Goal: Information Seeking & Learning: Compare options

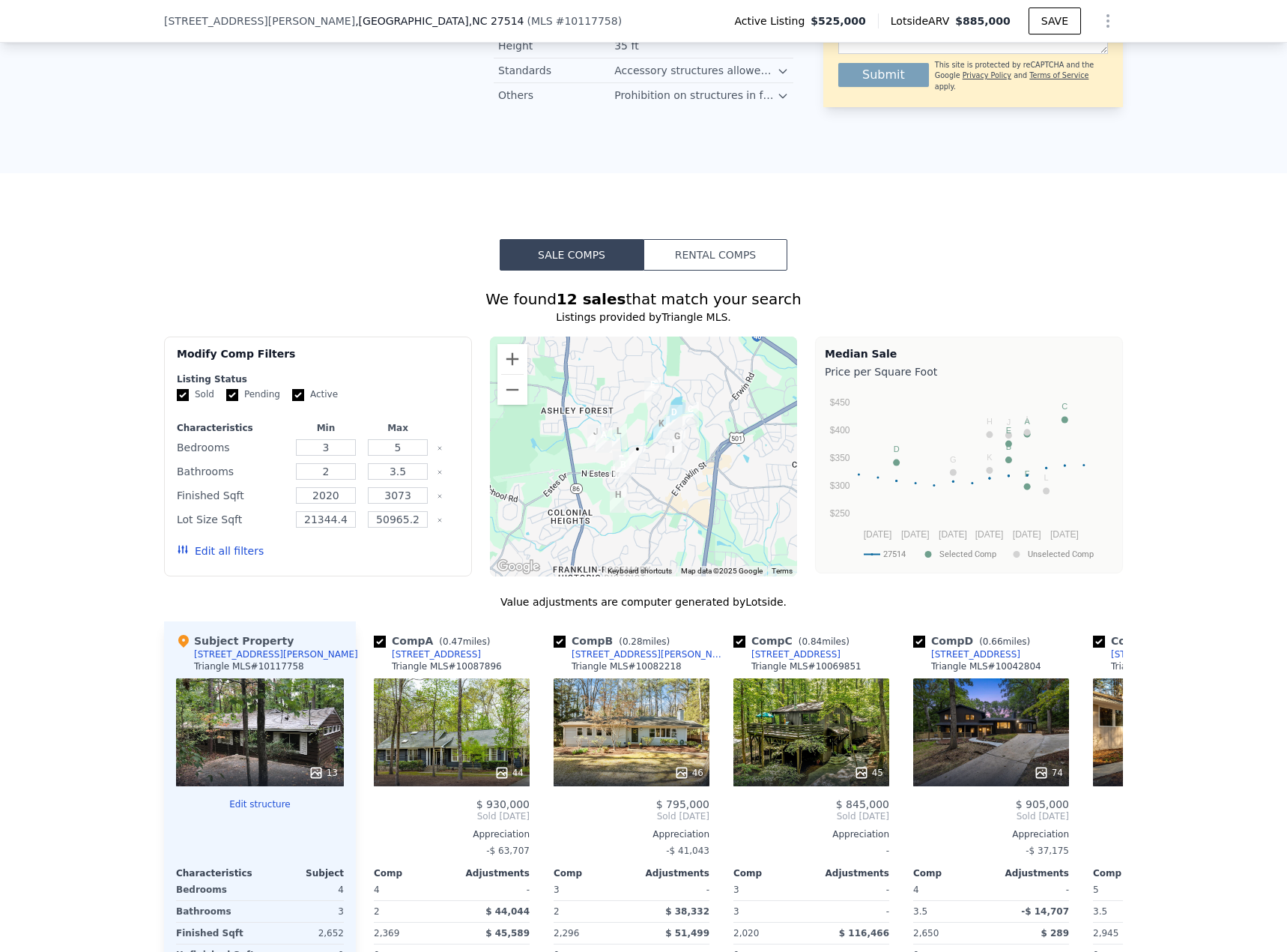
scroll to position [1225, 0]
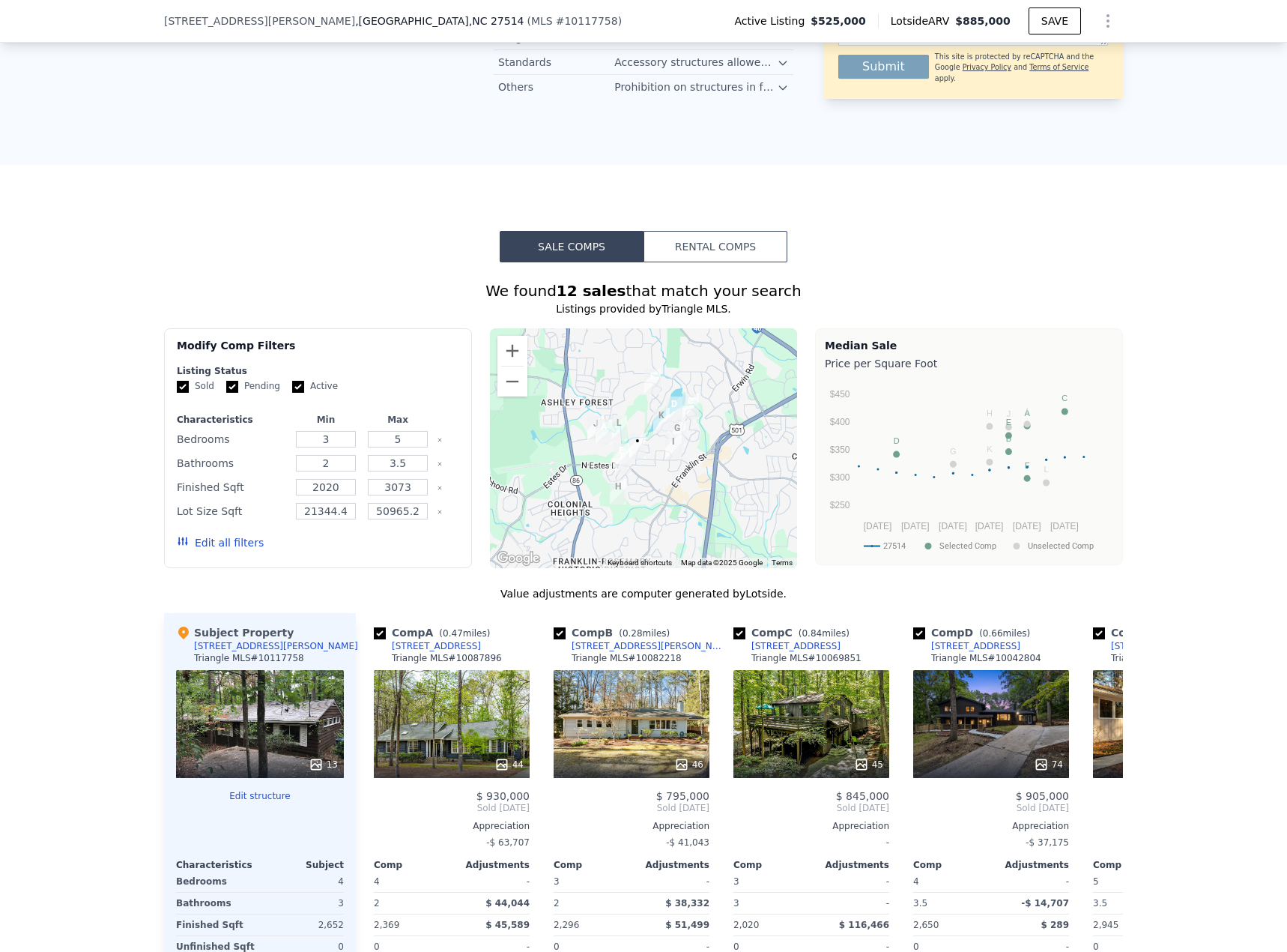
click at [200, 413] on button "Edit all filters" at bounding box center [219, 542] width 87 height 15
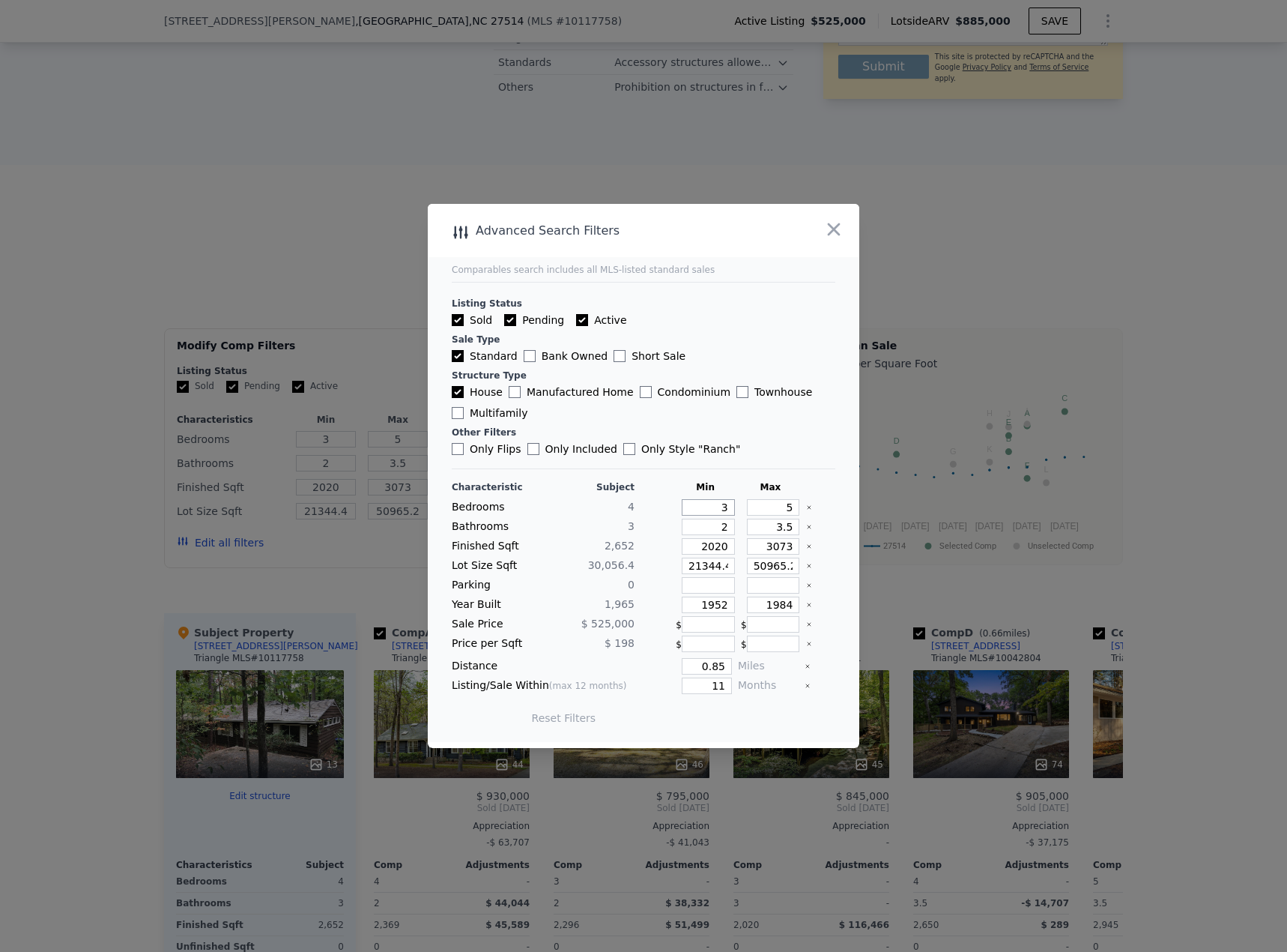
click at [700, 413] on input "3" at bounding box center [708, 508] width 53 height 17
drag, startPoint x: 774, startPoint y: 534, endPoint x: 816, endPoint y: 527, distance: 42.6
click at [814, 413] on div "Bathrooms 3 2 3.5" at bounding box center [643, 527] width 384 height 17
type input "4"
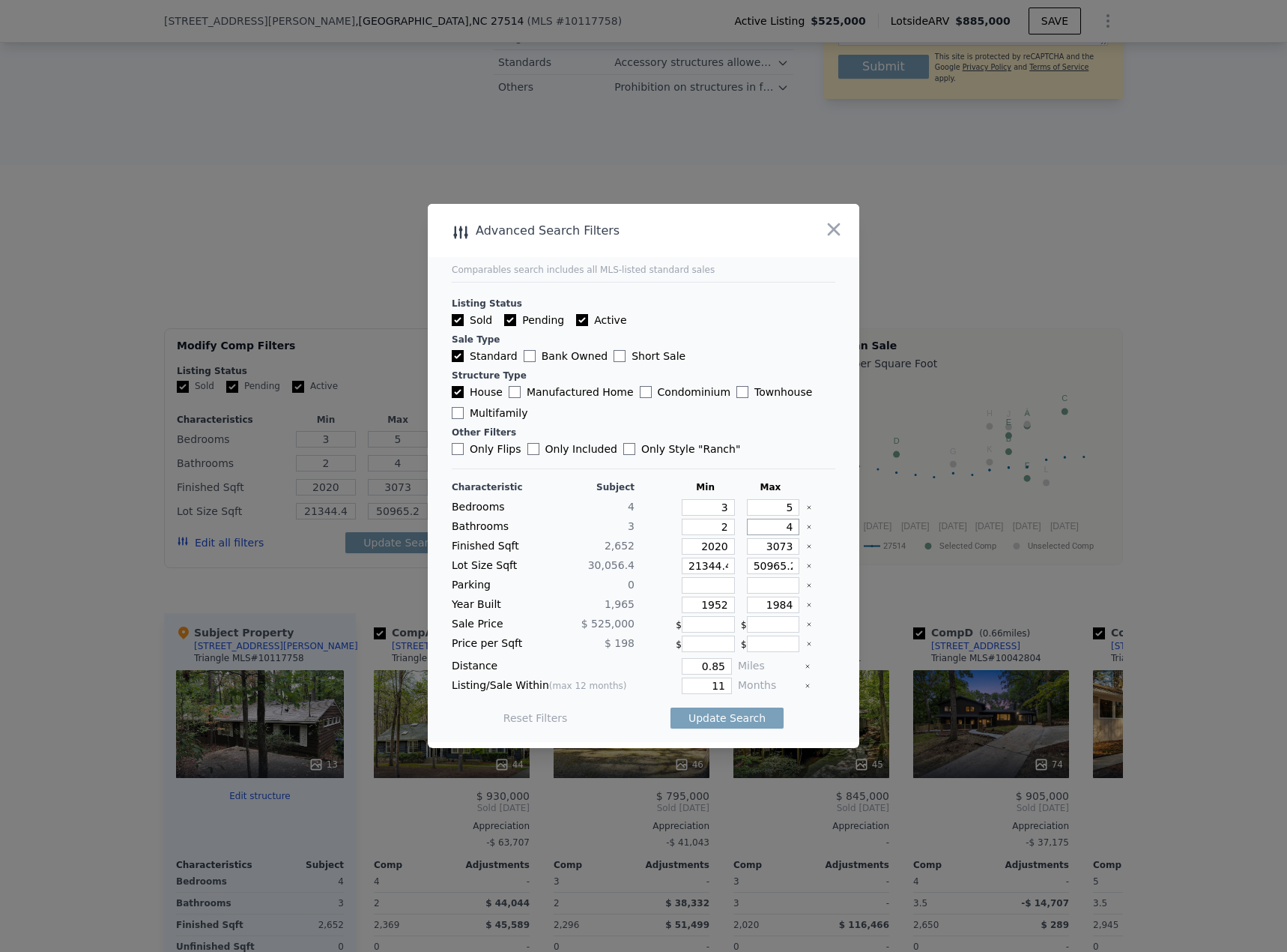
type input "4"
type input "2"
type input "24"
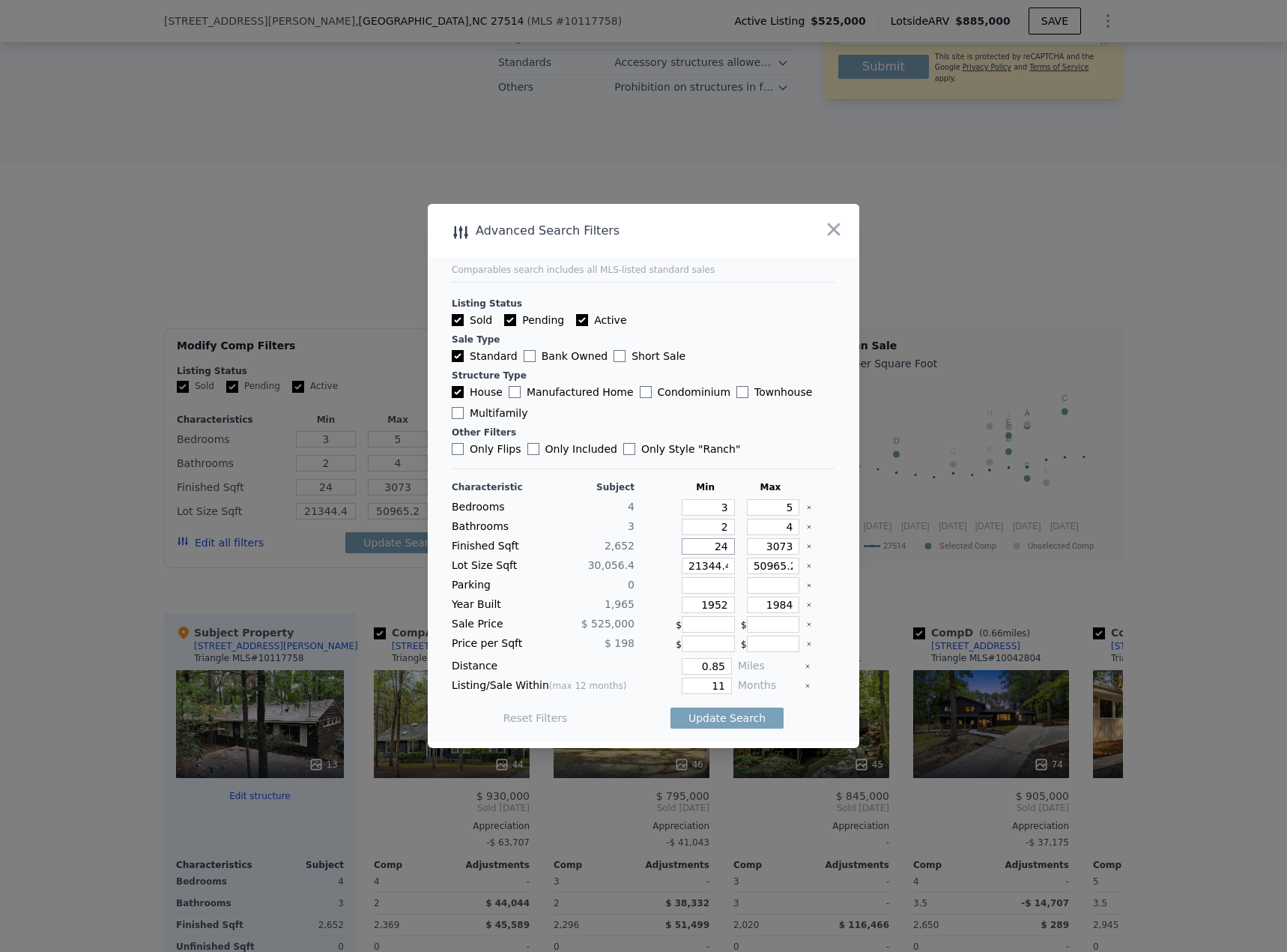
type input "240"
type input "2402"
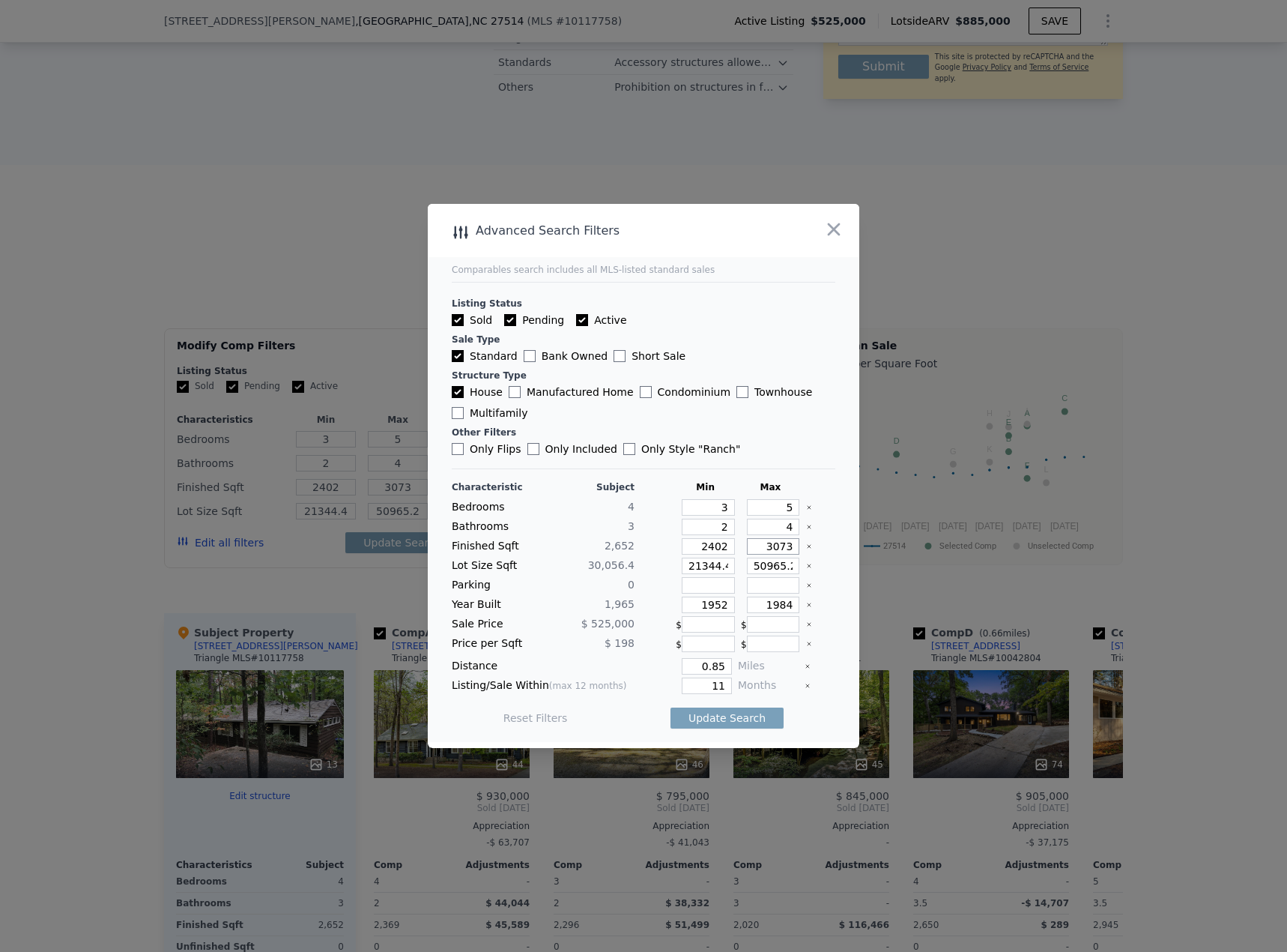
type input "2"
type input "29"
type input "290"
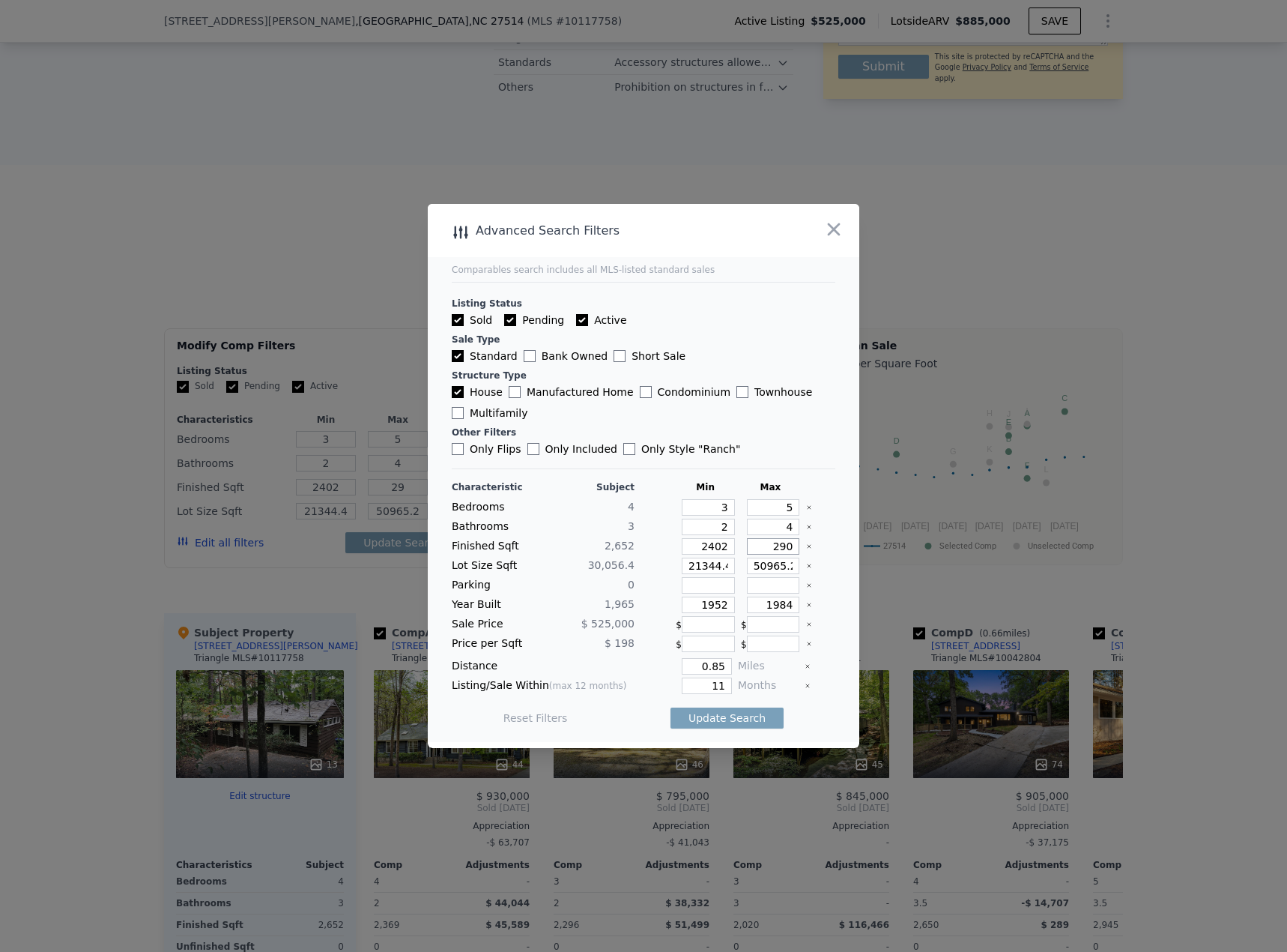
type input "290"
type input "2902"
type input "1"
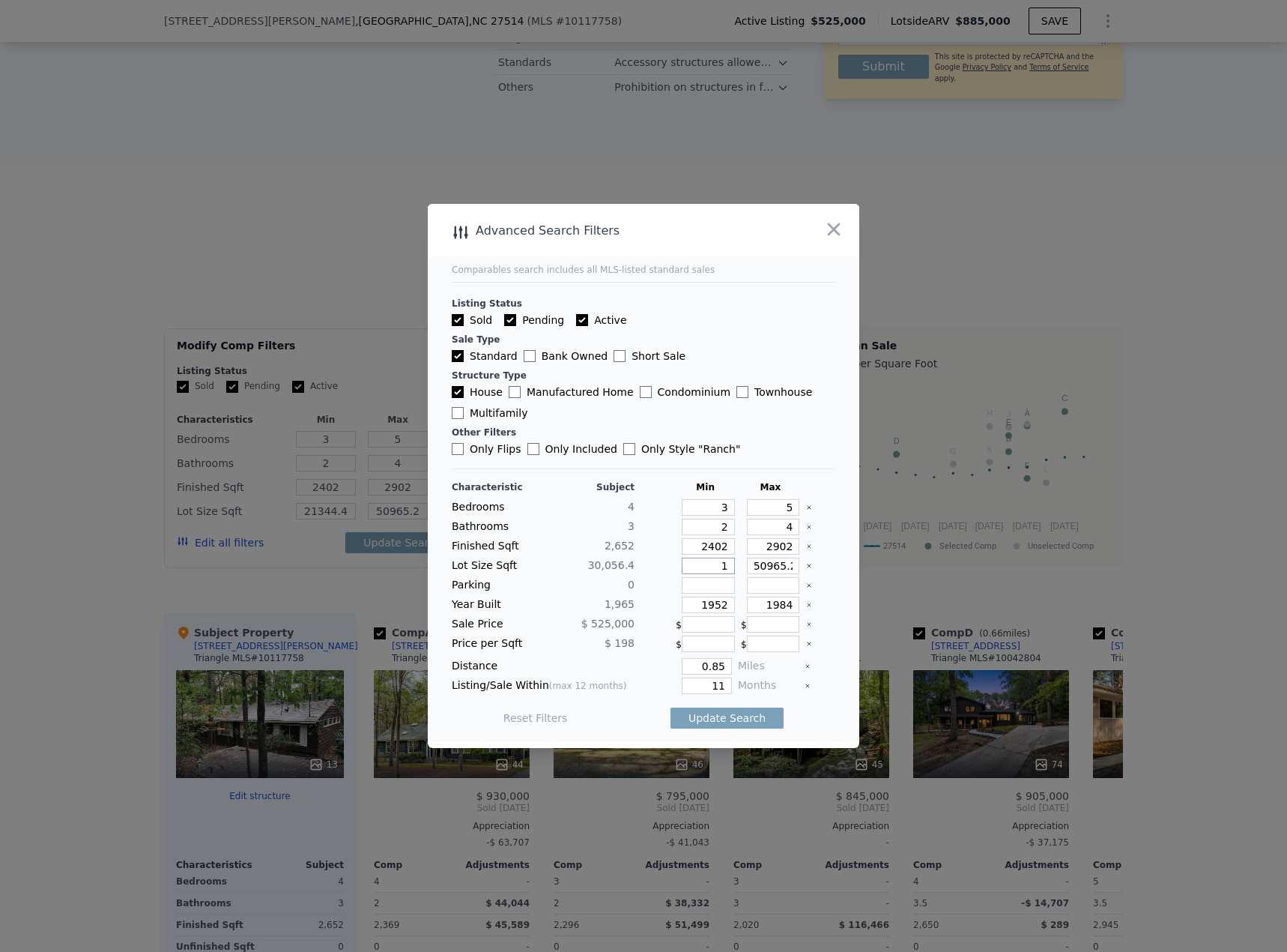
type input "1"
type input "11"
type input "110"
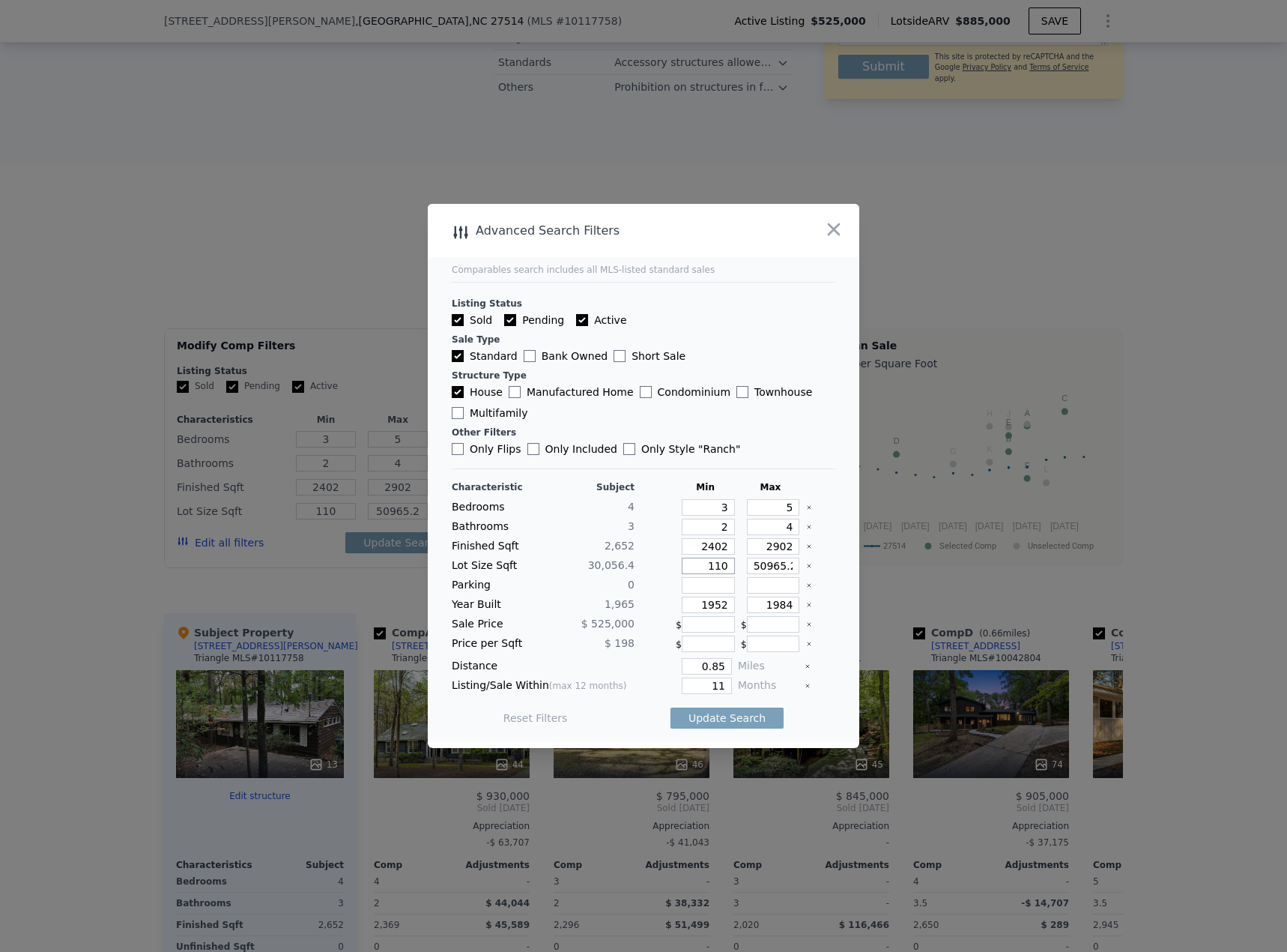
type input "1100"
type input "11000"
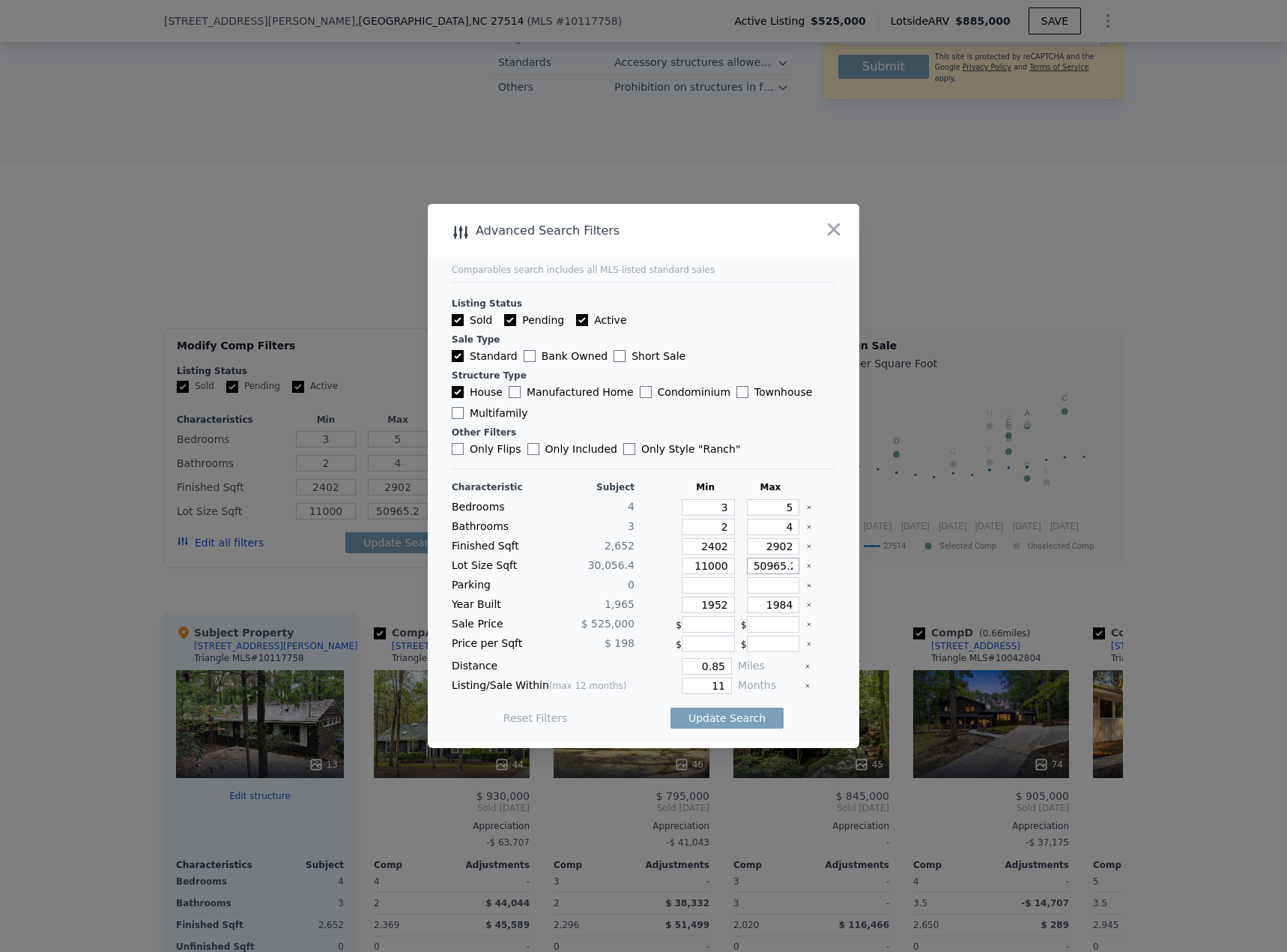
type input "5"
type input "50"
type input "500"
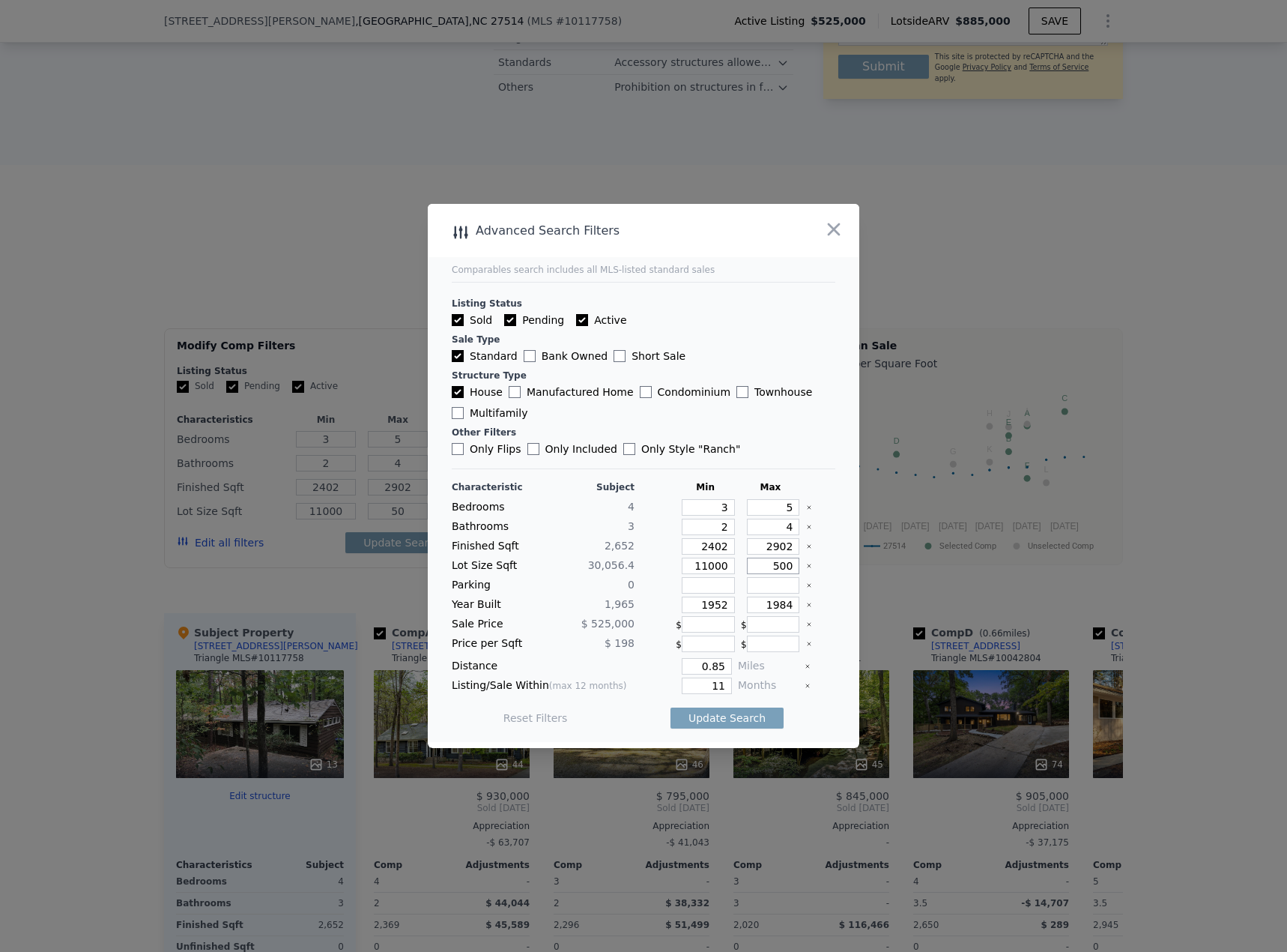
type input "500"
type input "5000"
type input "50000"
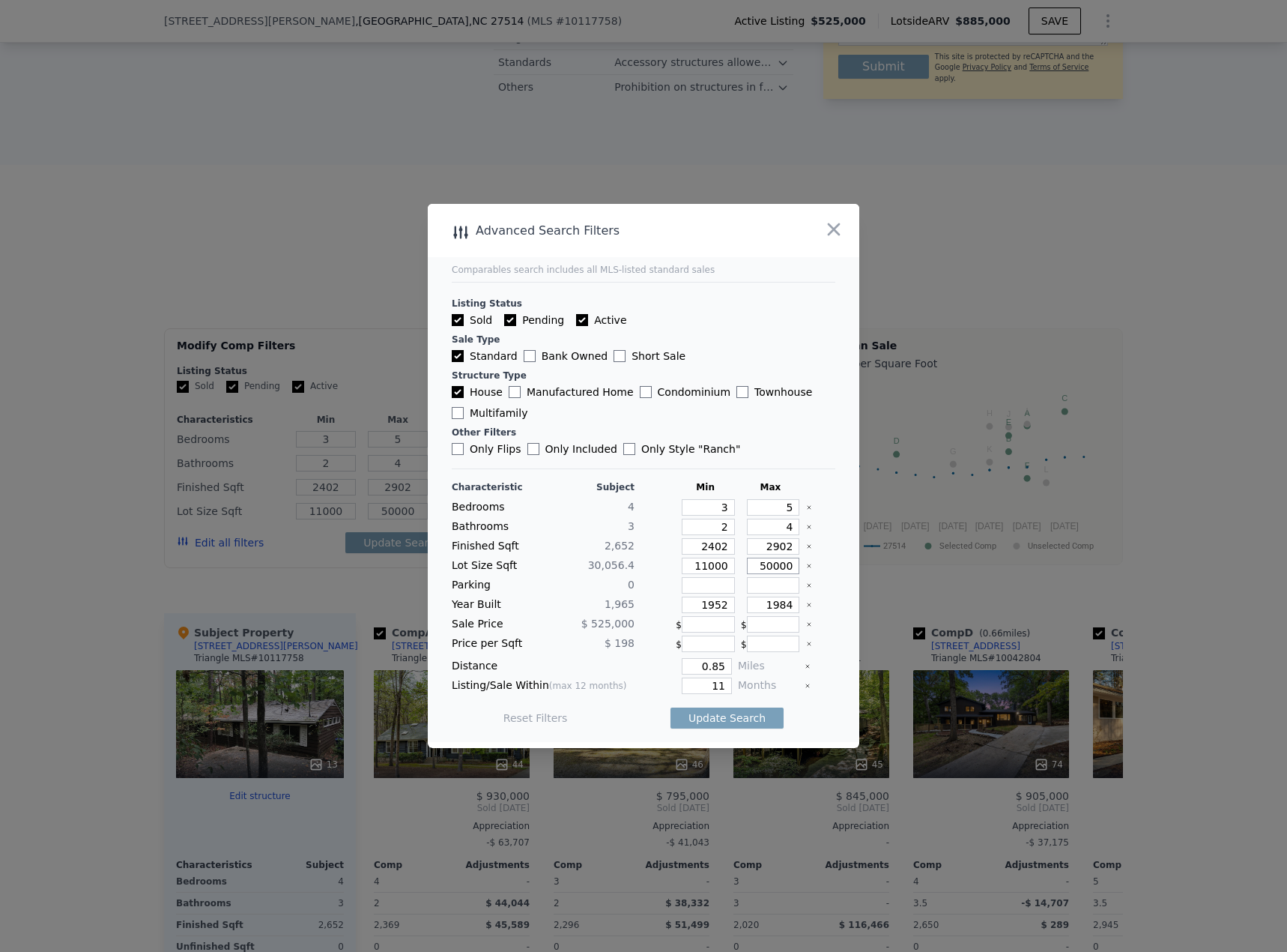
type input "50000"
type input "1915"
type input "2015"
type input "0.5"
type input "6"
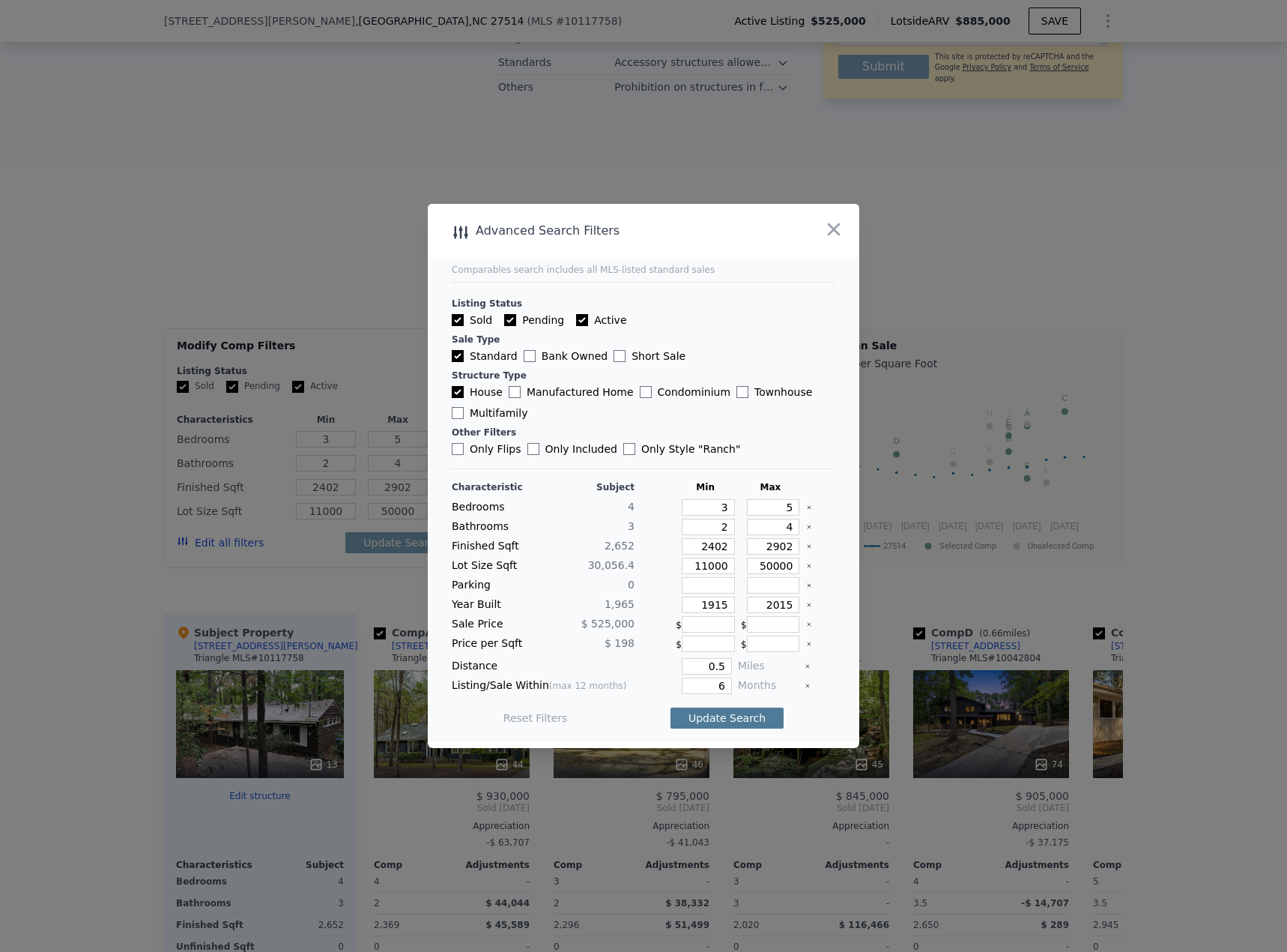
click at [713, 413] on button "Update Search" at bounding box center [727, 718] width 113 height 21
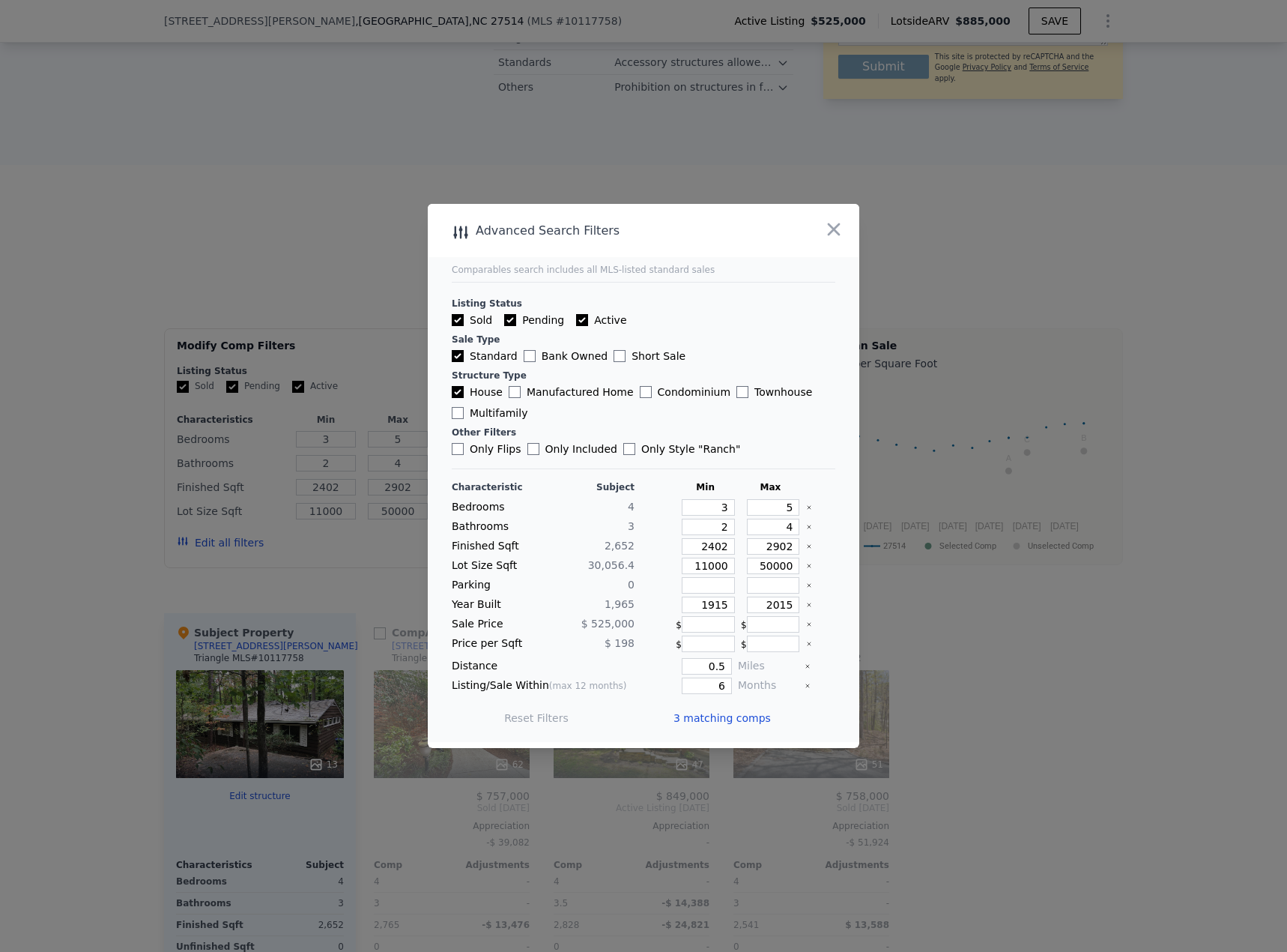
click at [713, 413] on span "3 matching comps" at bounding box center [722, 718] width 97 height 15
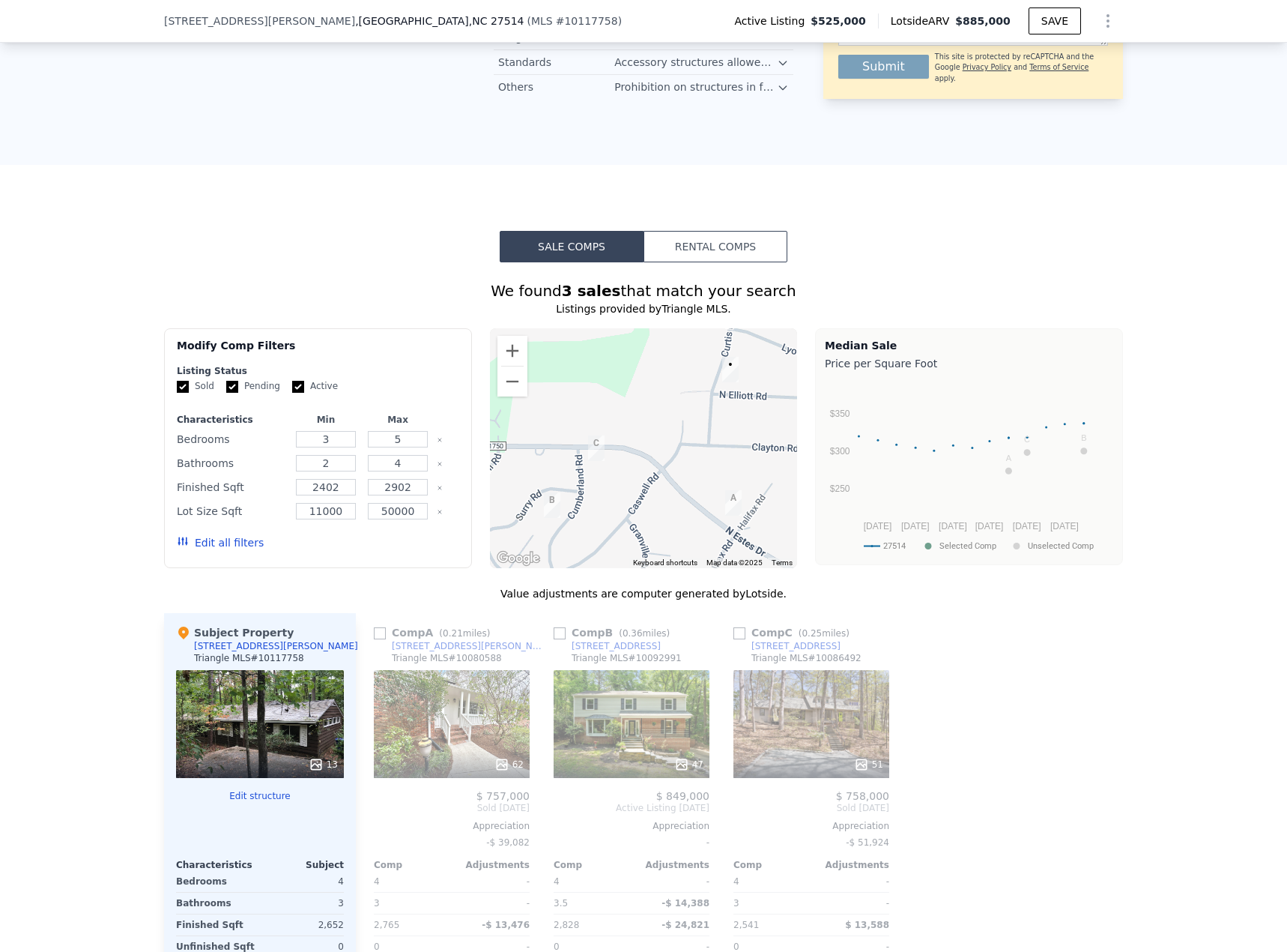
scroll to position [1449, 0]
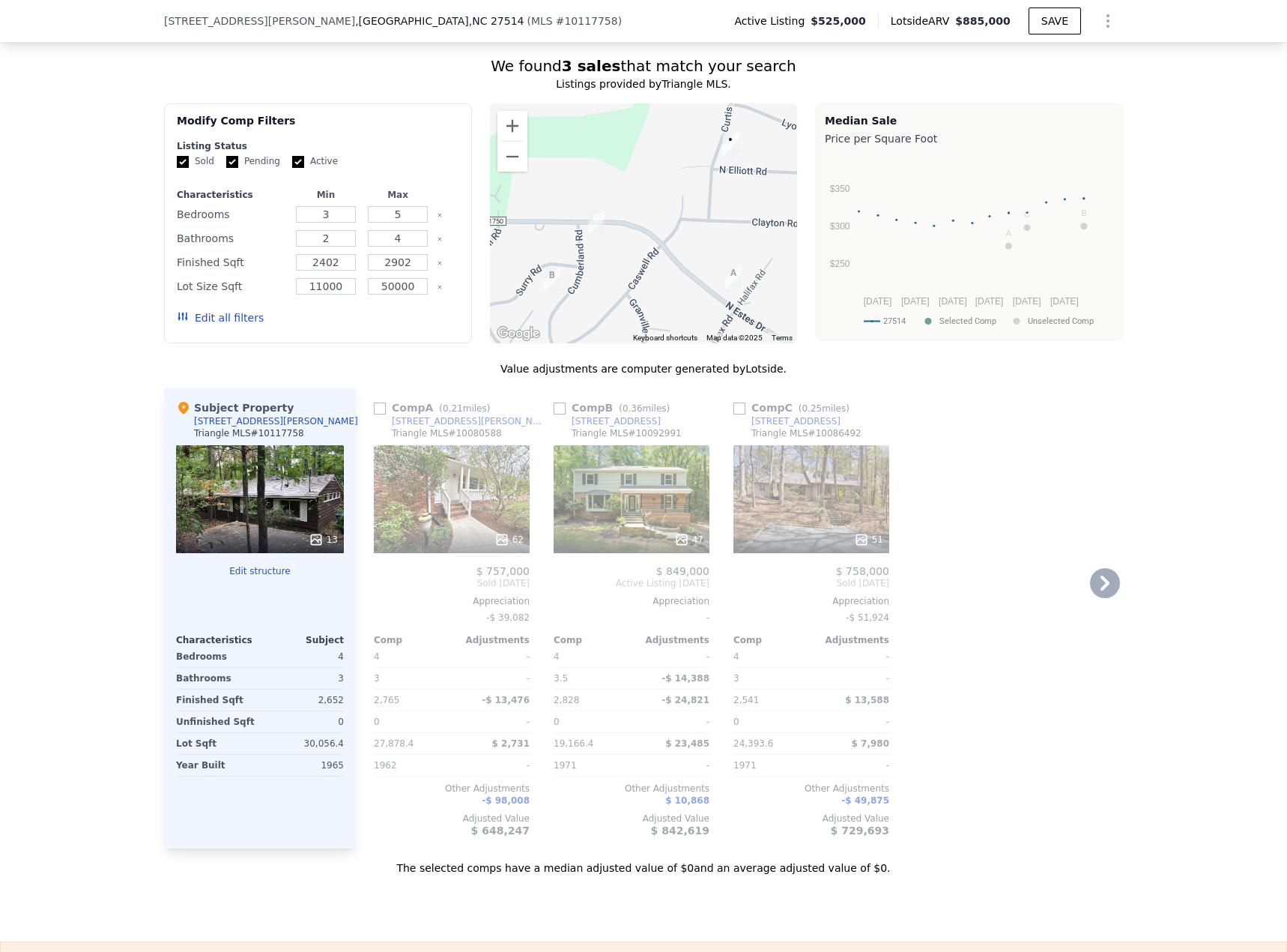
click at [735, 402] on input "checkbox" at bounding box center [739, 408] width 12 height 12
checkbox input "true"
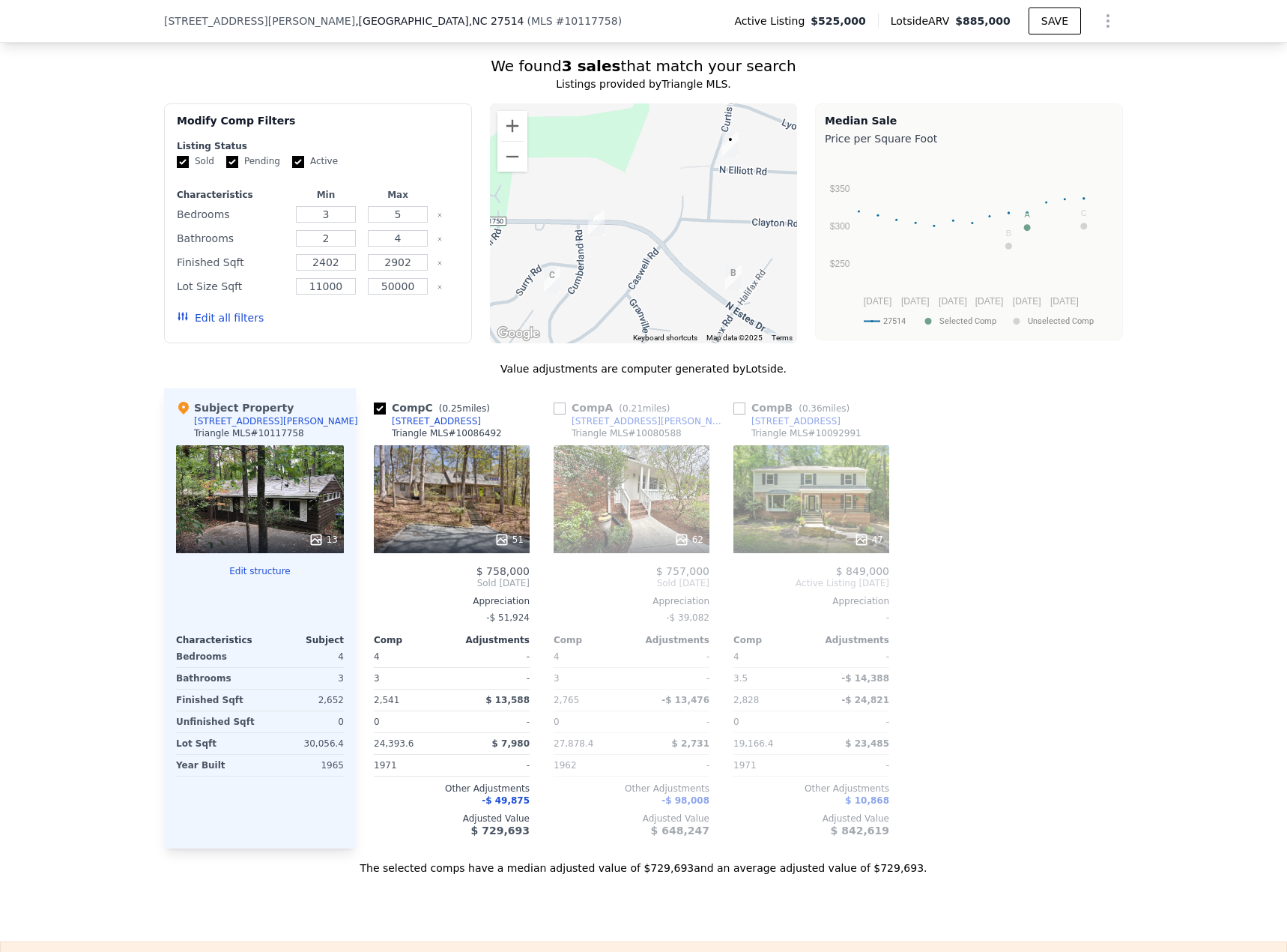
click at [553, 402] on input "checkbox" at bounding box center [559, 408] width 12 height 12
checkbox input "true"
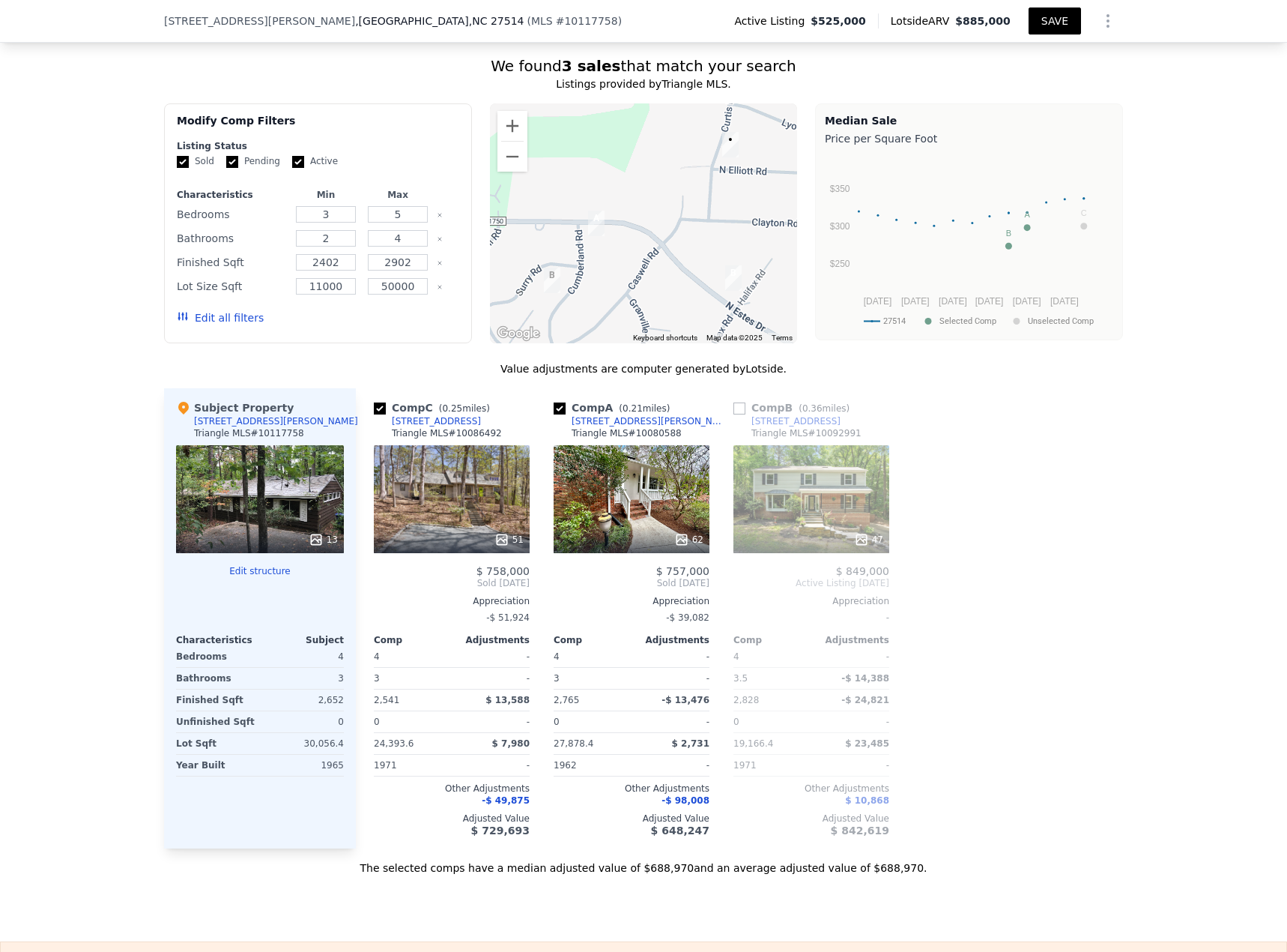
click at [958, 22] on button "SAVE" at bounding box center [1055, 21] width 52 height 27
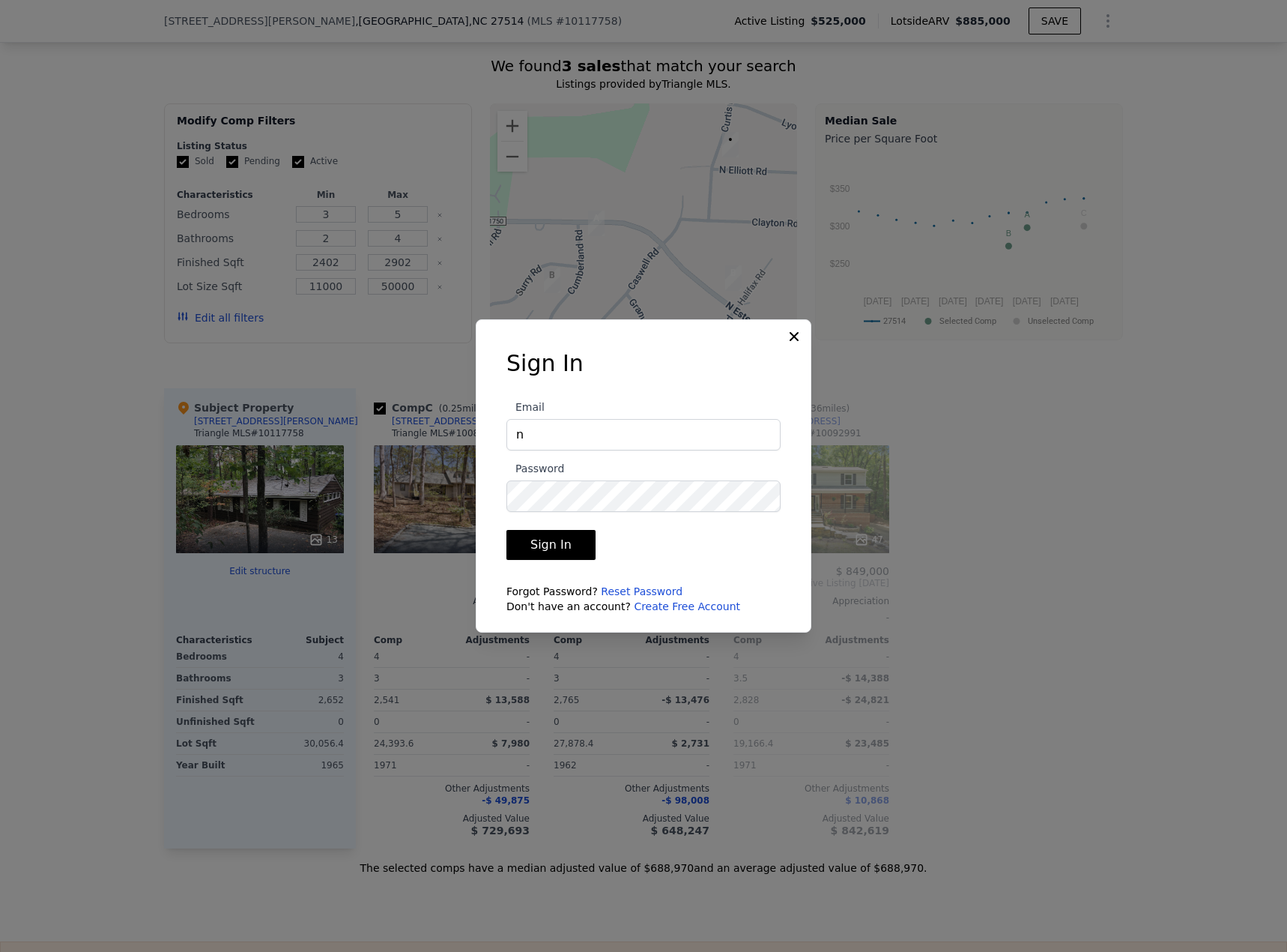
type input "[EMAIL_ADDRESS][DOMAIN_NAME]"
click at [507, 413] on button "Sign In" at bounding box center [552, 545] width 90 height 30
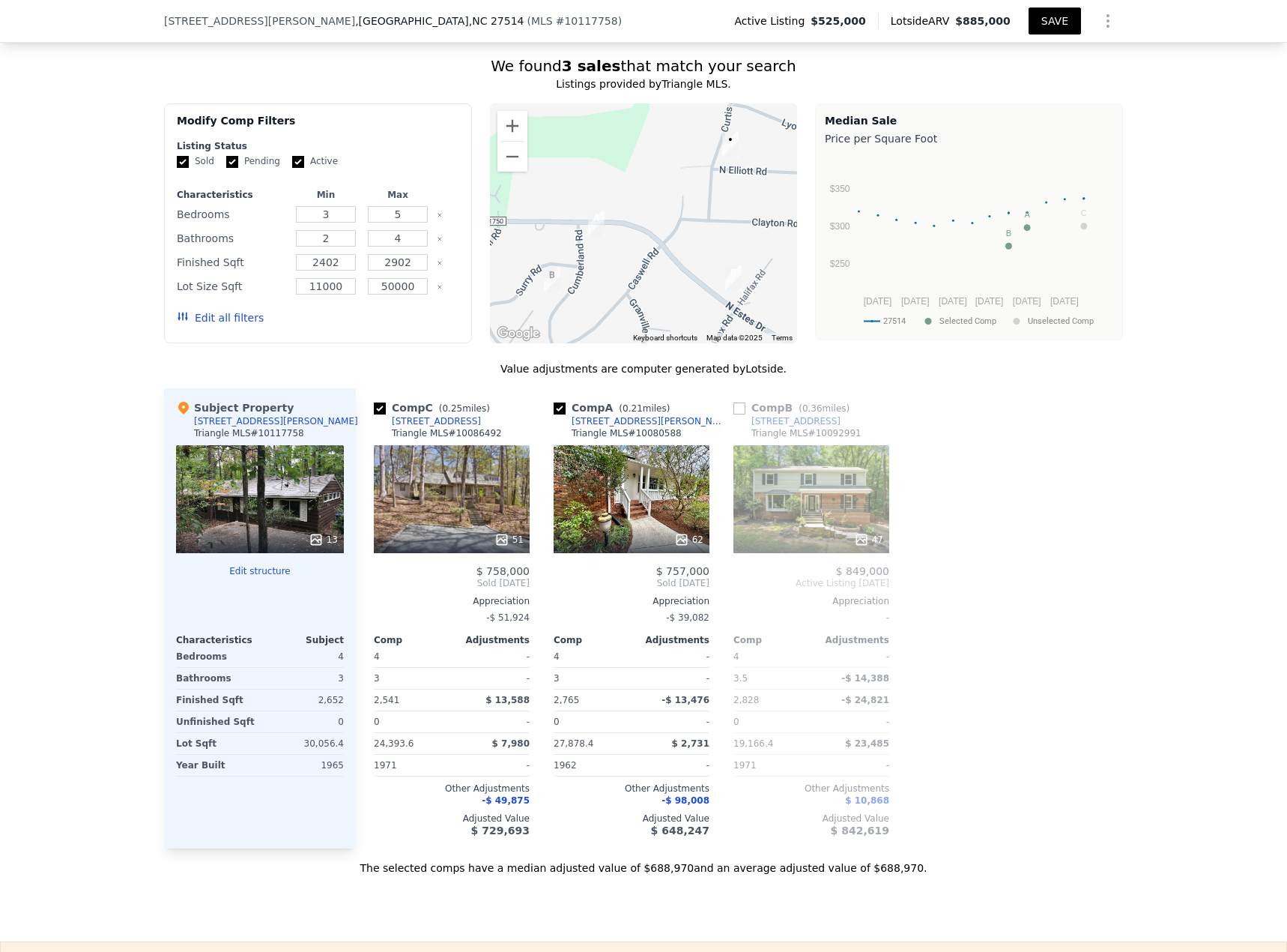
click at [958, 24] on button "SAVE" at bounding box center [1055, 21] width 52 height 27
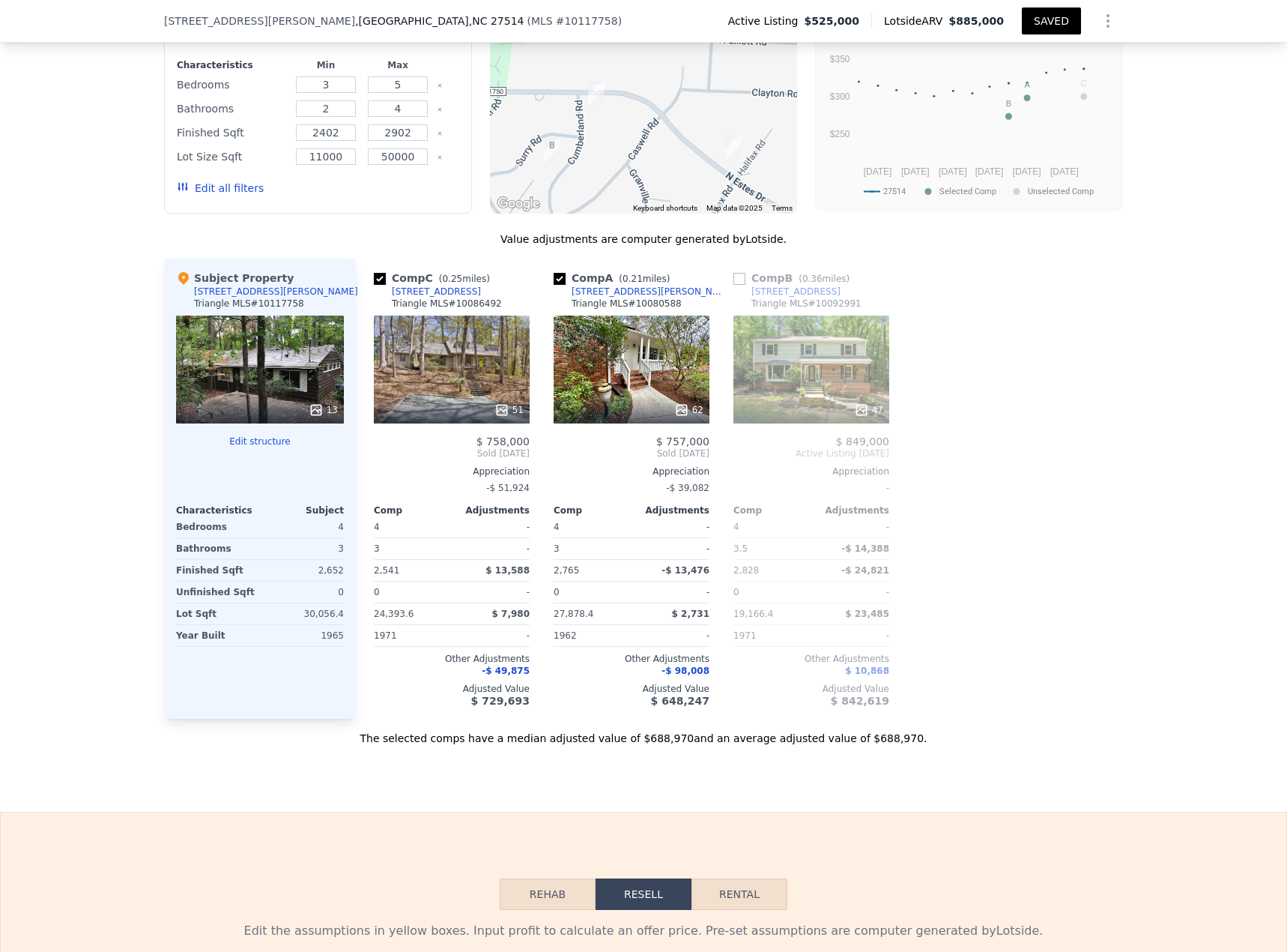
scroll to position [1524, 0]
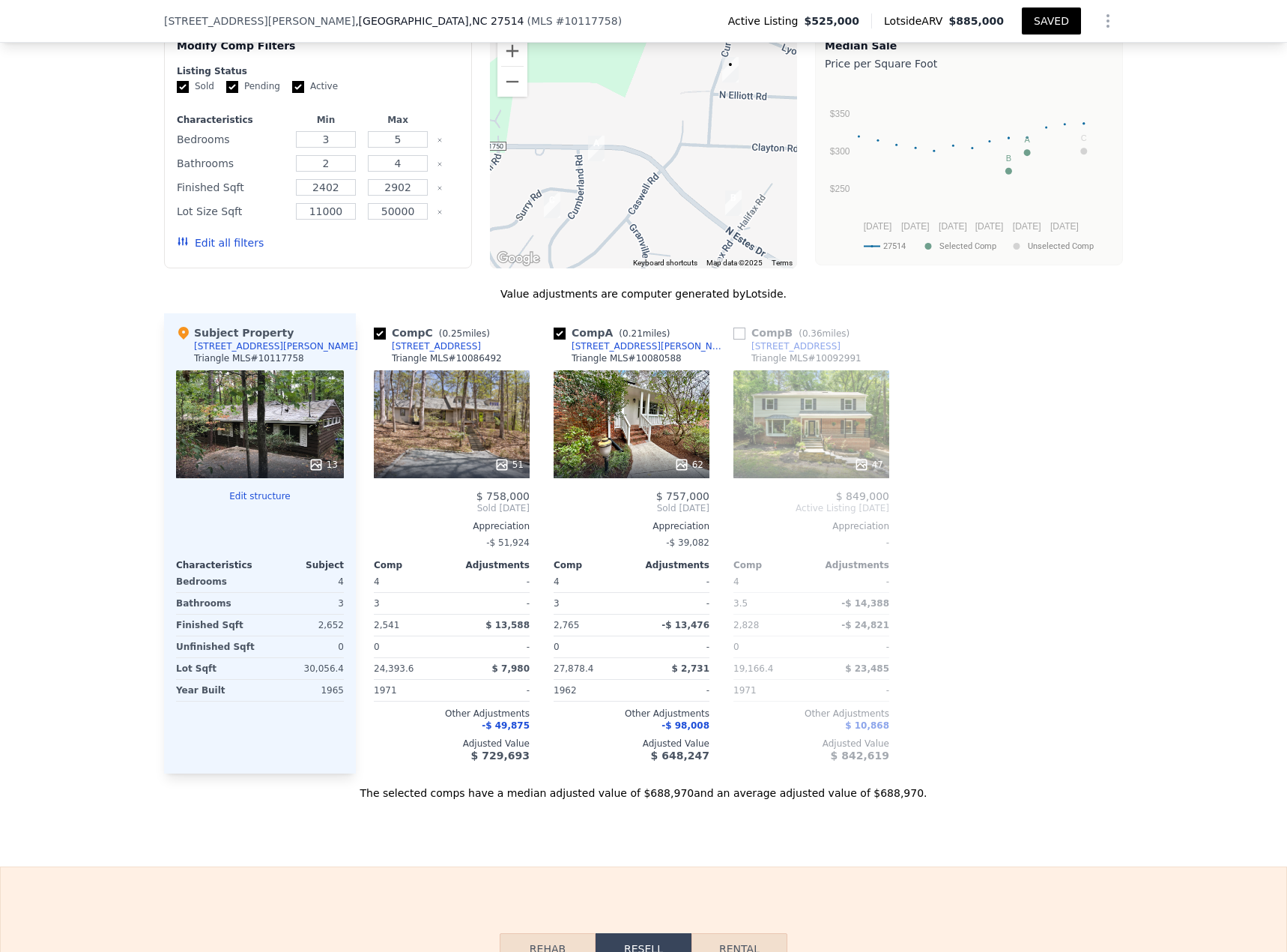
click at [505, 413] on icon at bounding box center [502, 465] width 15 height 15
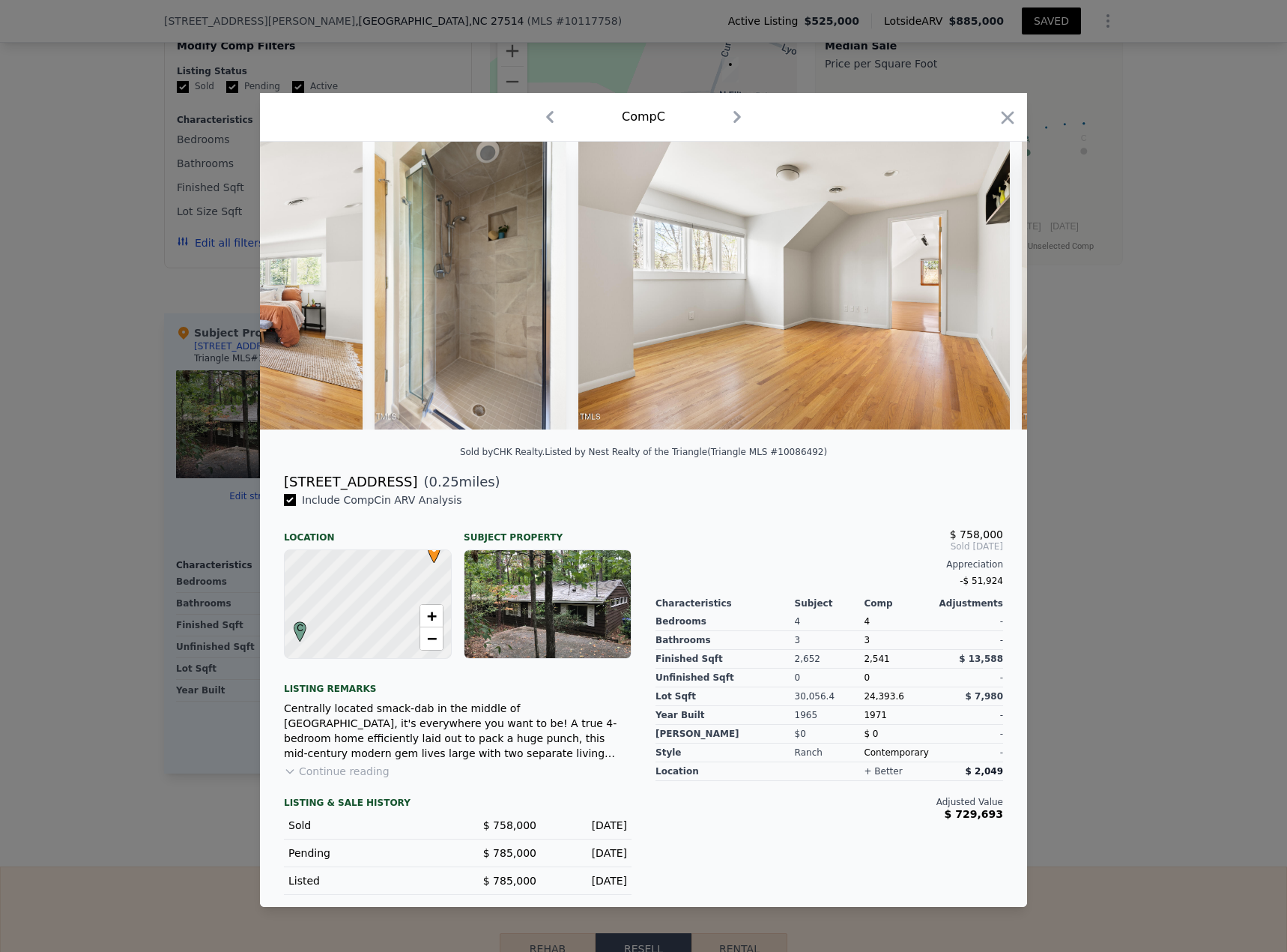
scroll to position [0, 15976]
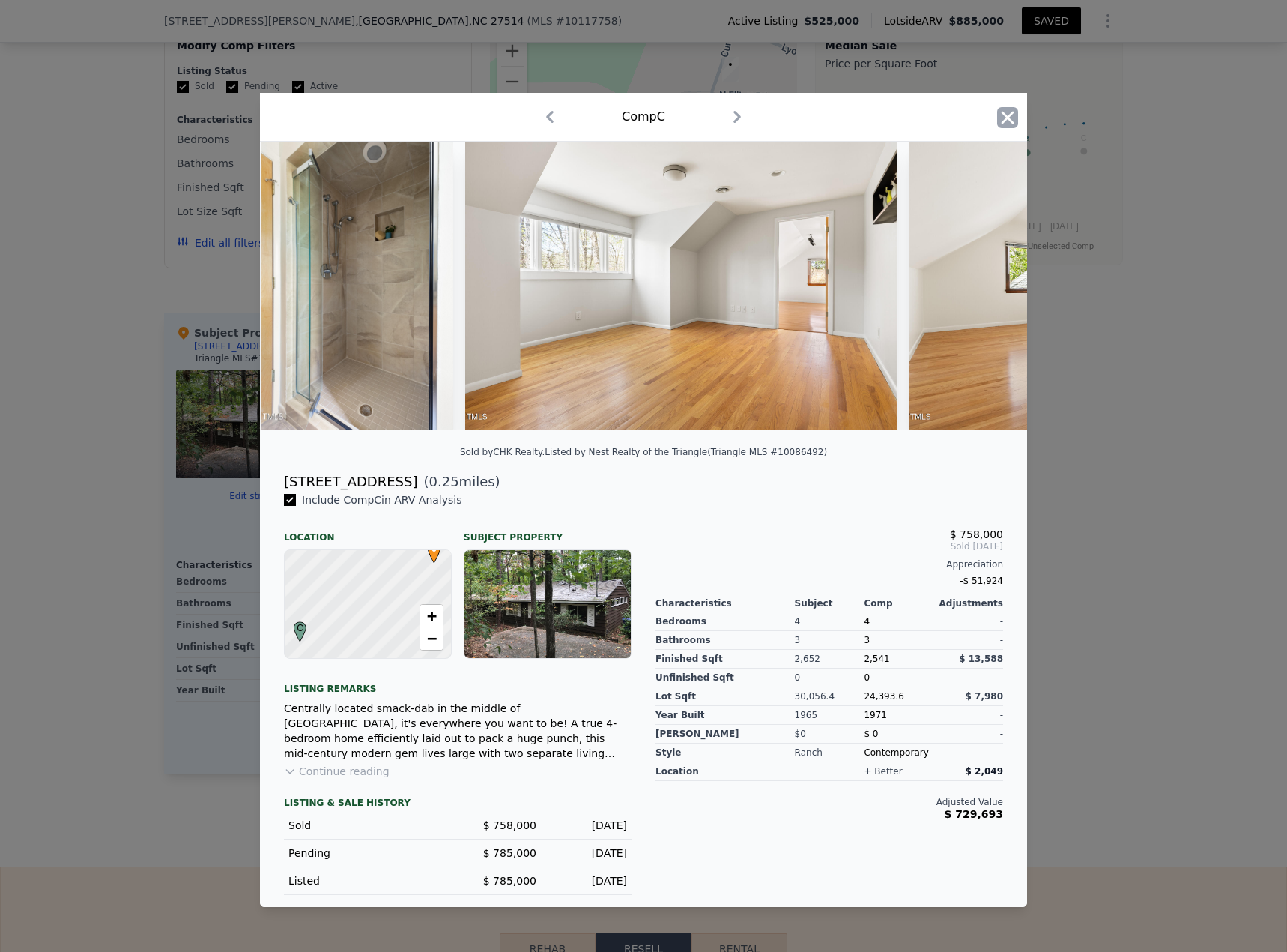
click at [958, 111] on icon "button" at bounding box center [1008, 118] width 13 height 13
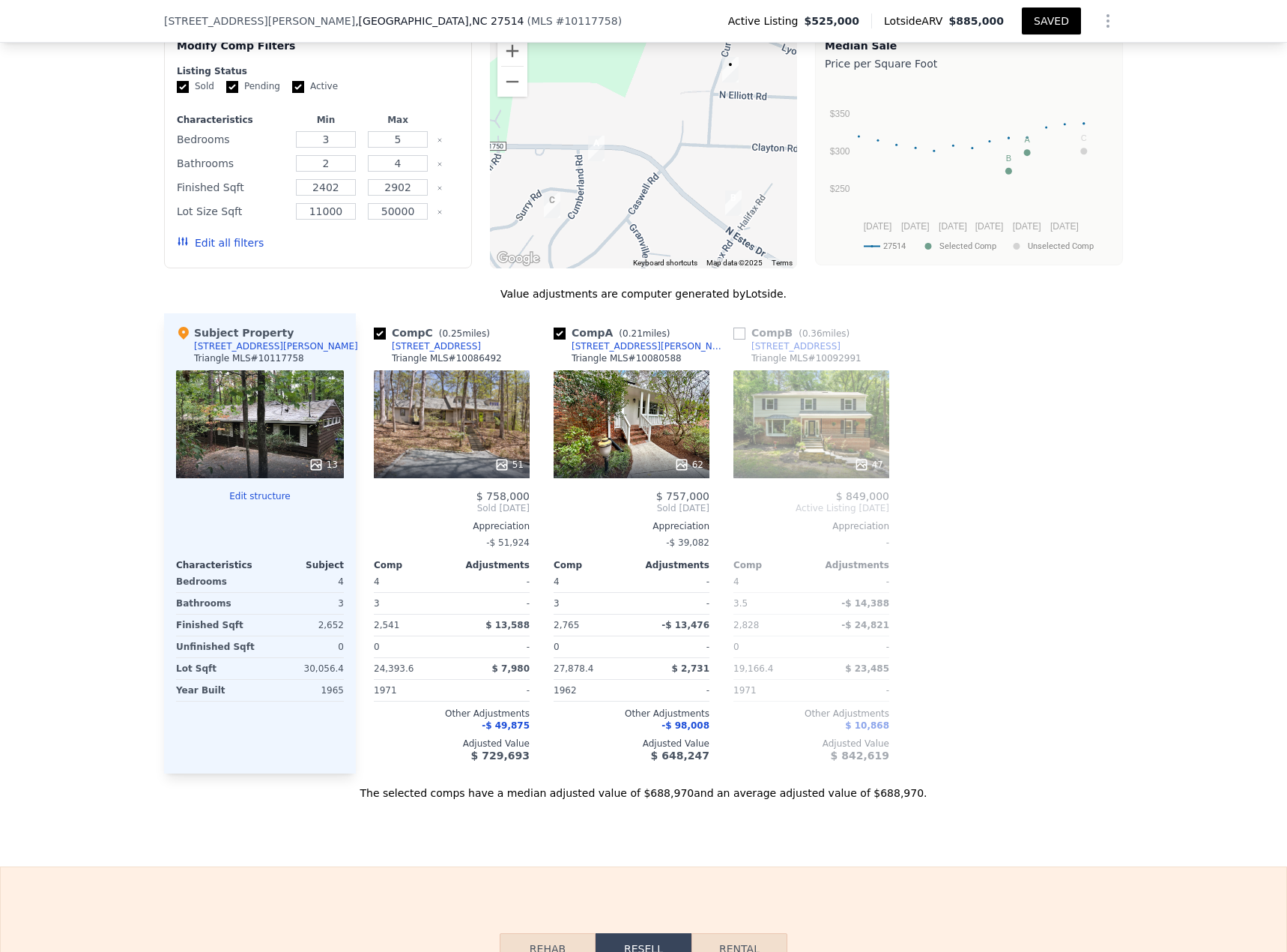
click at [684, 413] on icon at bounding box center [682, 465] width 15 height 15
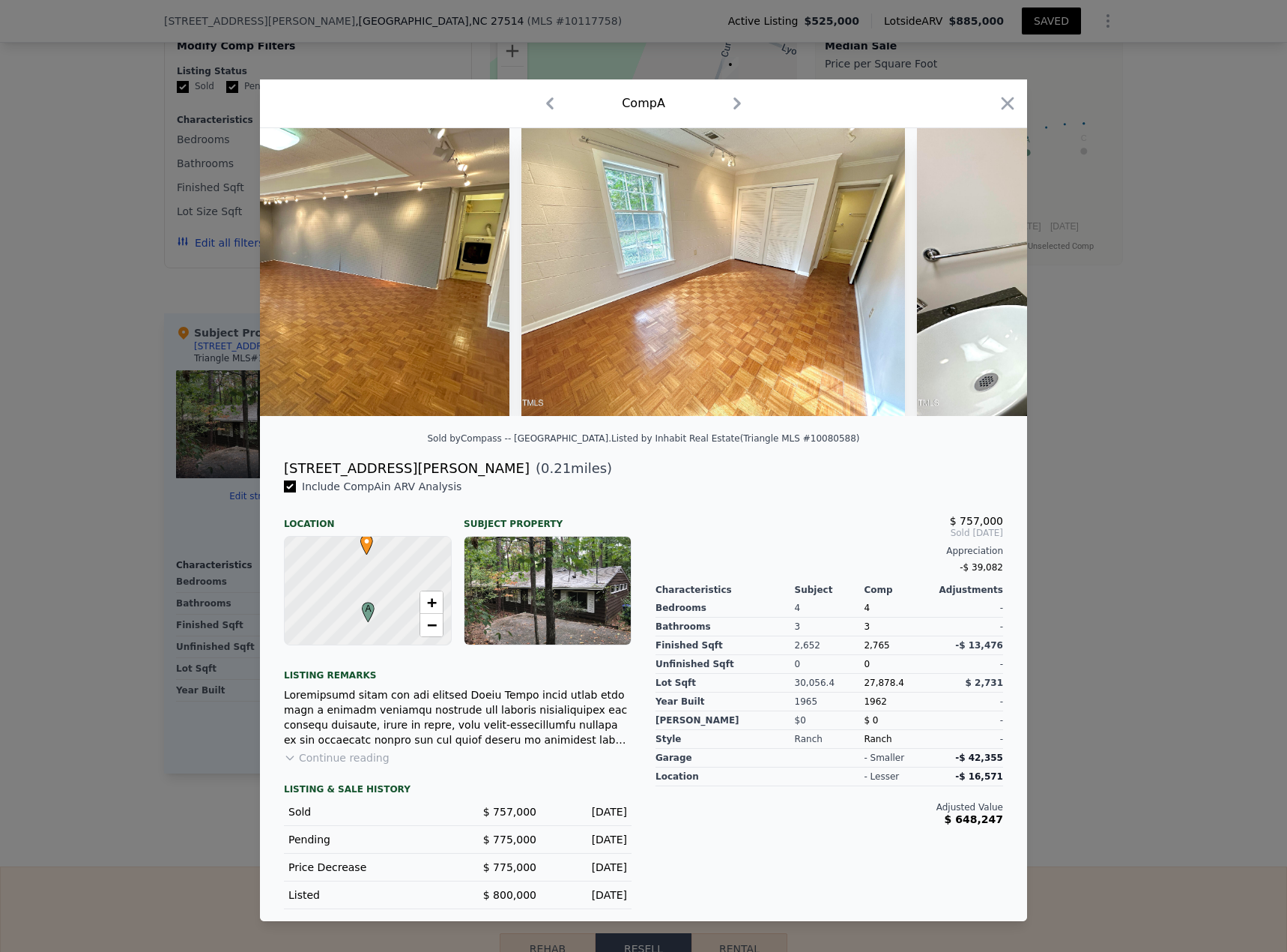
scroll to position [0, 18286]
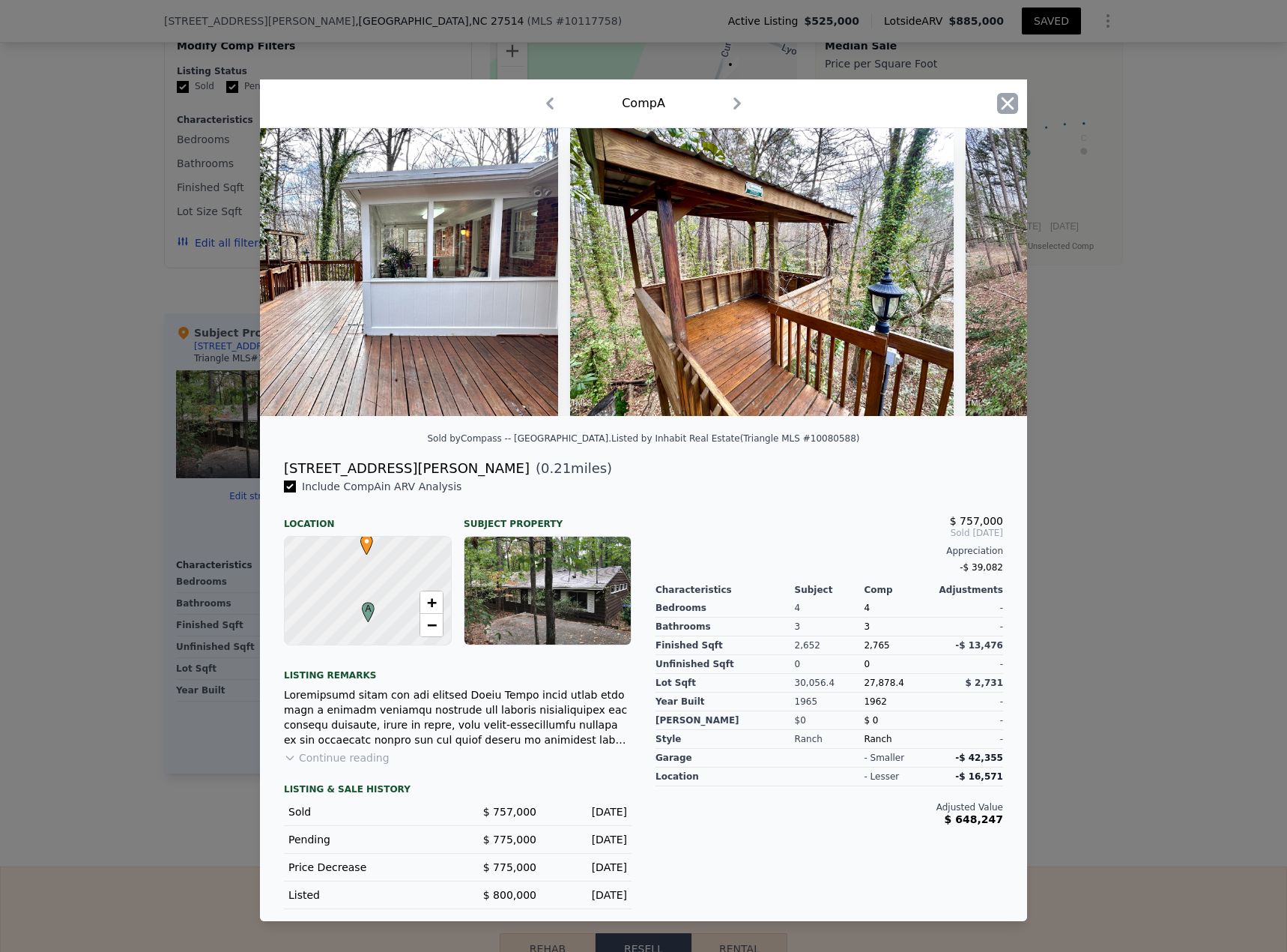
click at [958, 101] on icon "button" at bounding box center [1008, 104] width 21 height 21
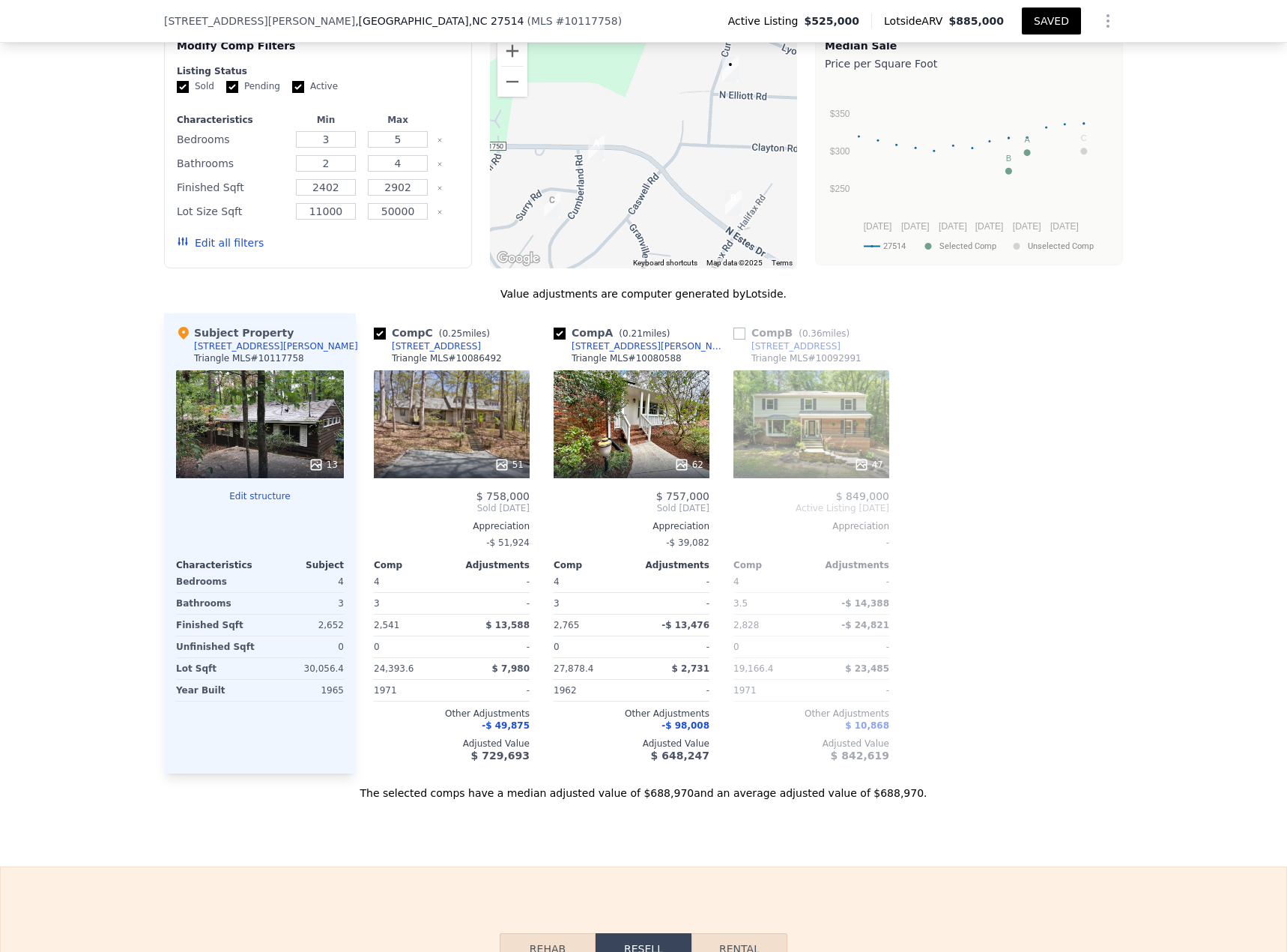
click at [312, 413] on icon at bounding box center [316, 465] width 15 height 15
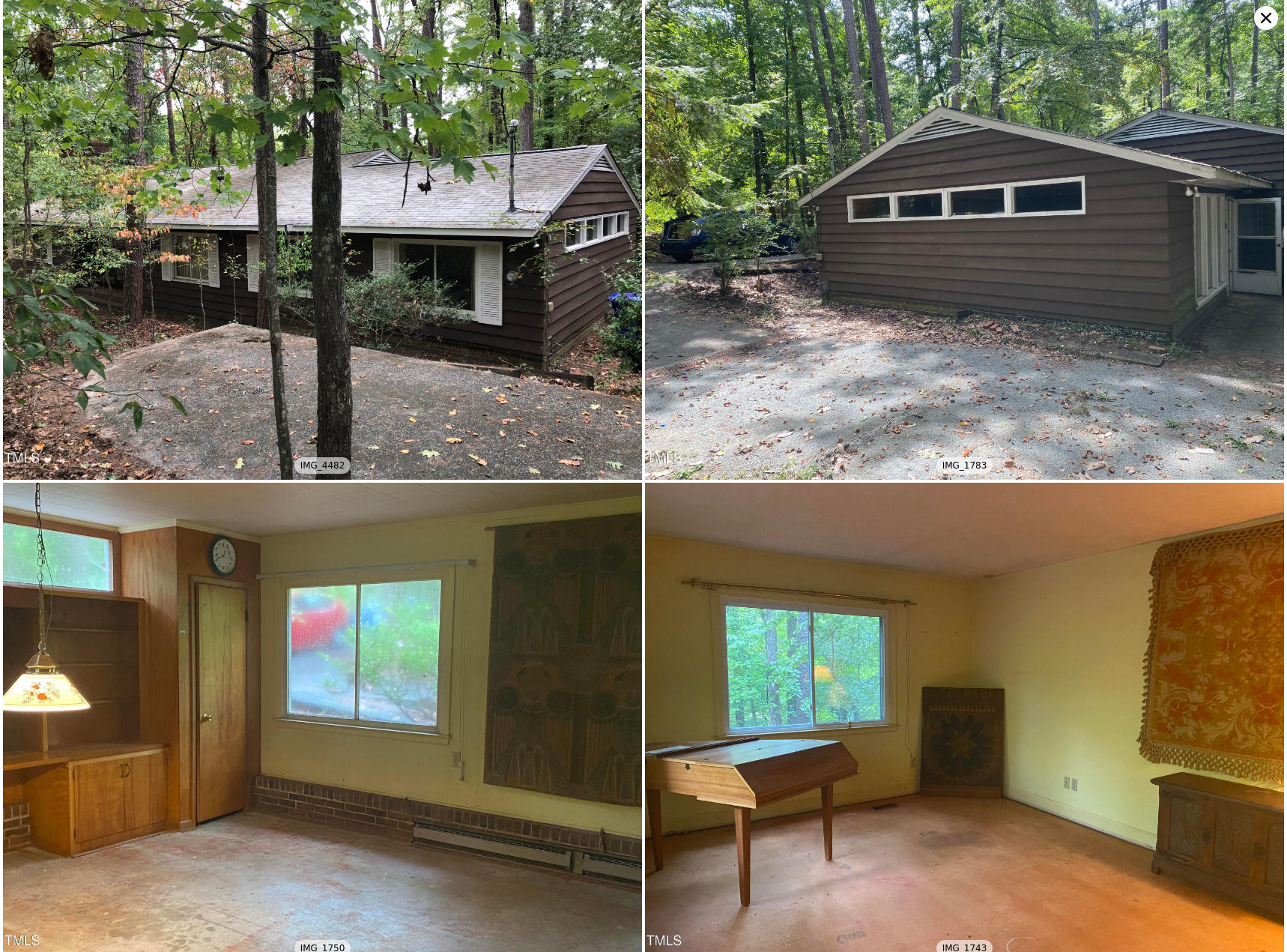
type input "3.5"
type input "2020"
type input "3073"
type input "21344.4"
type input "50965.2"
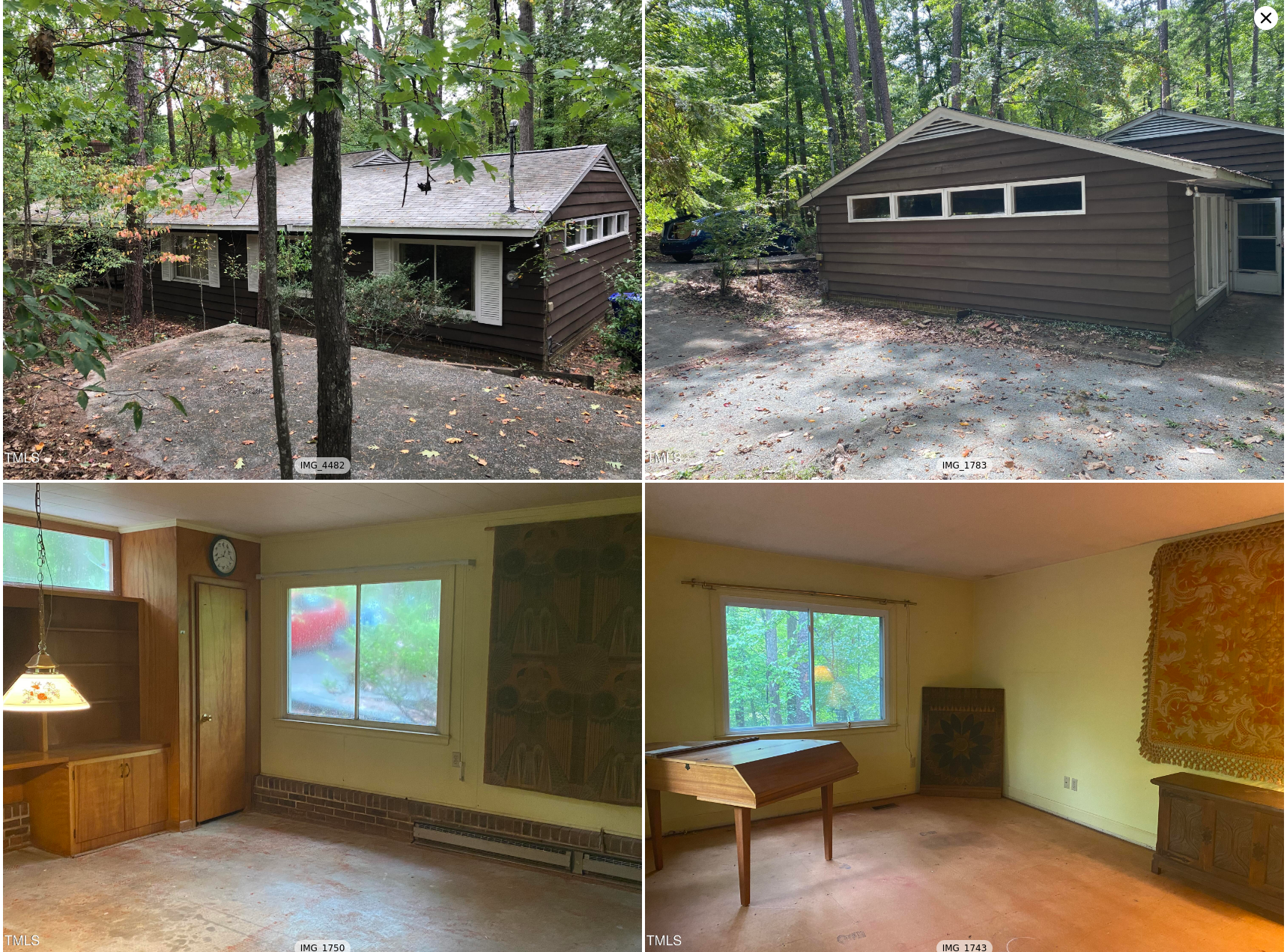
click at [958, 21] on icon at bounding box center [1266, 18] width 24 height 24
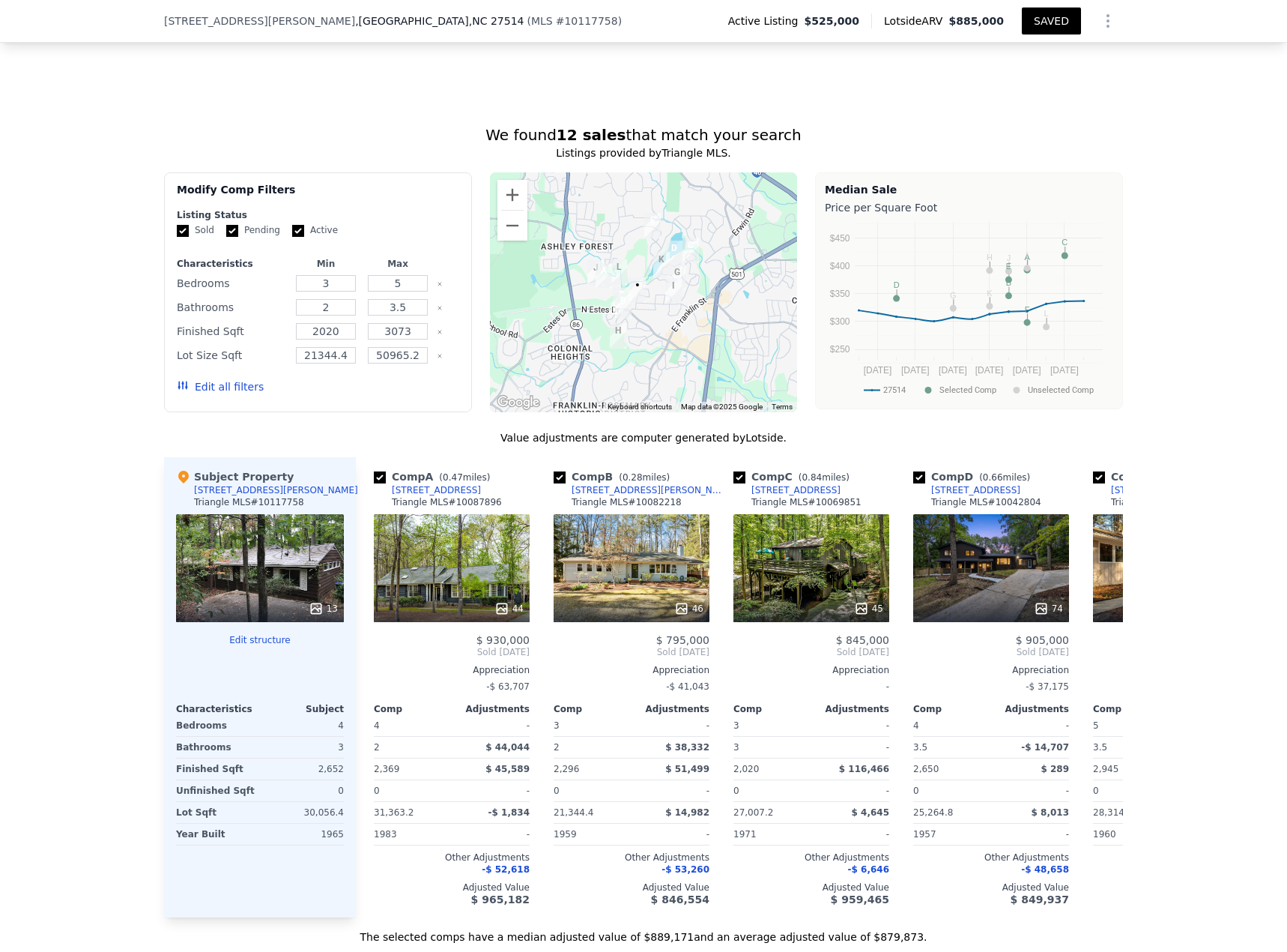
scroll to position [1333, 0]
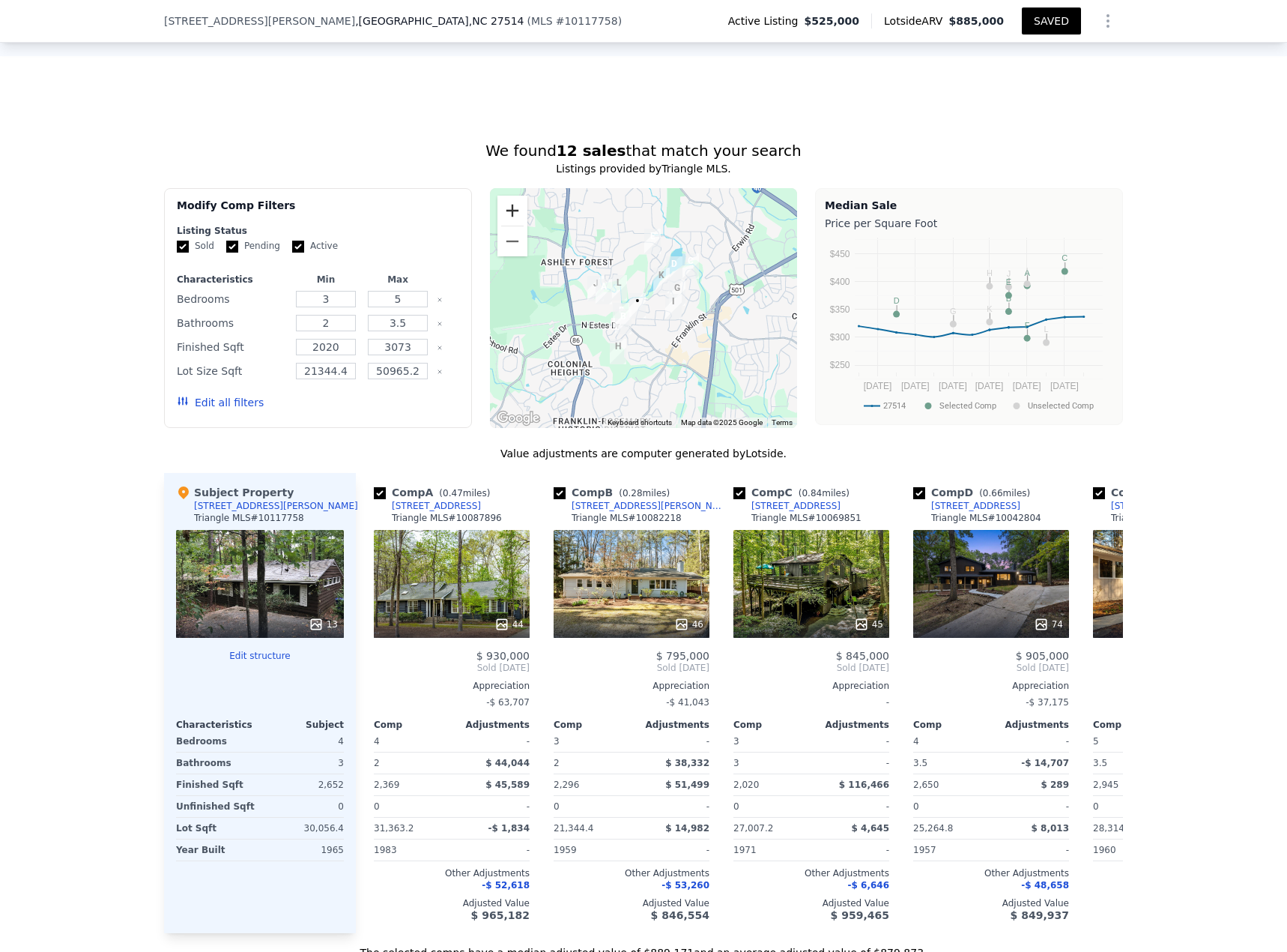
click at [511, 196] on button "Zoom in" at bounding box center [512, 211] width 30 height 30
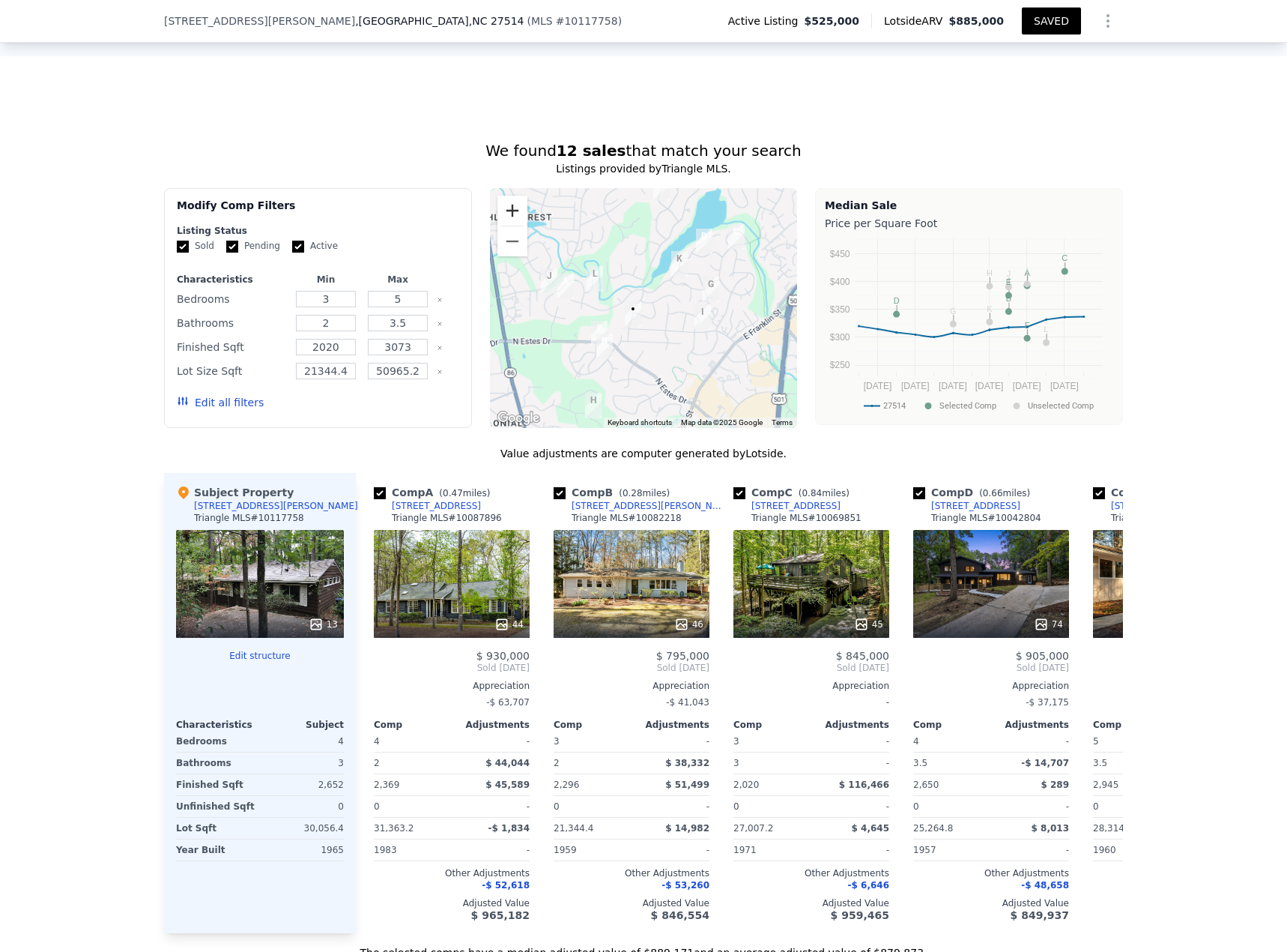
click at [511, 196] on button "Zoom in" at bounding box center [512, 211] width 30 height 30
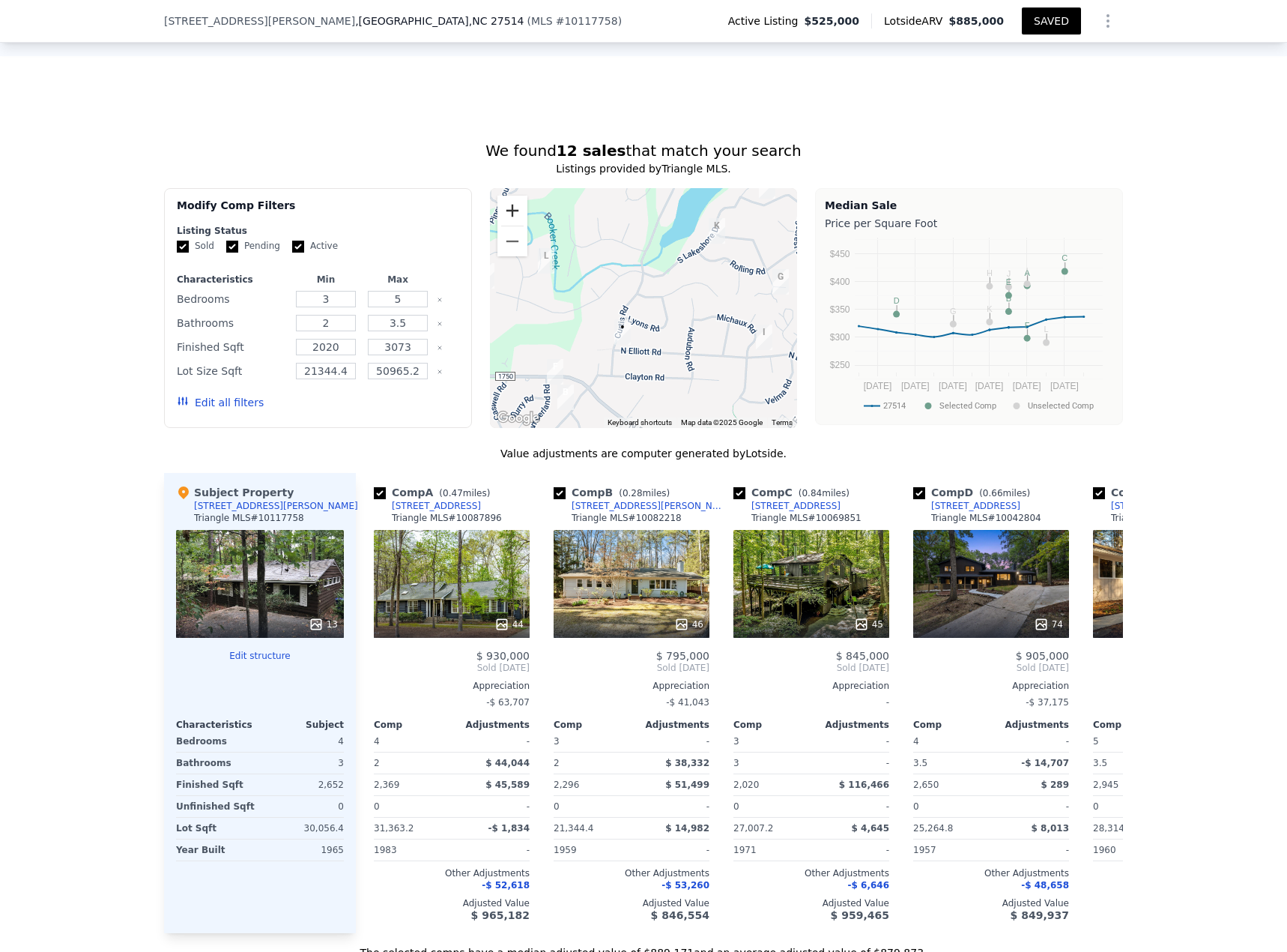
click at [511, 196] on button "Zoom in" at bounding box center [512, 211] width 30 height 30
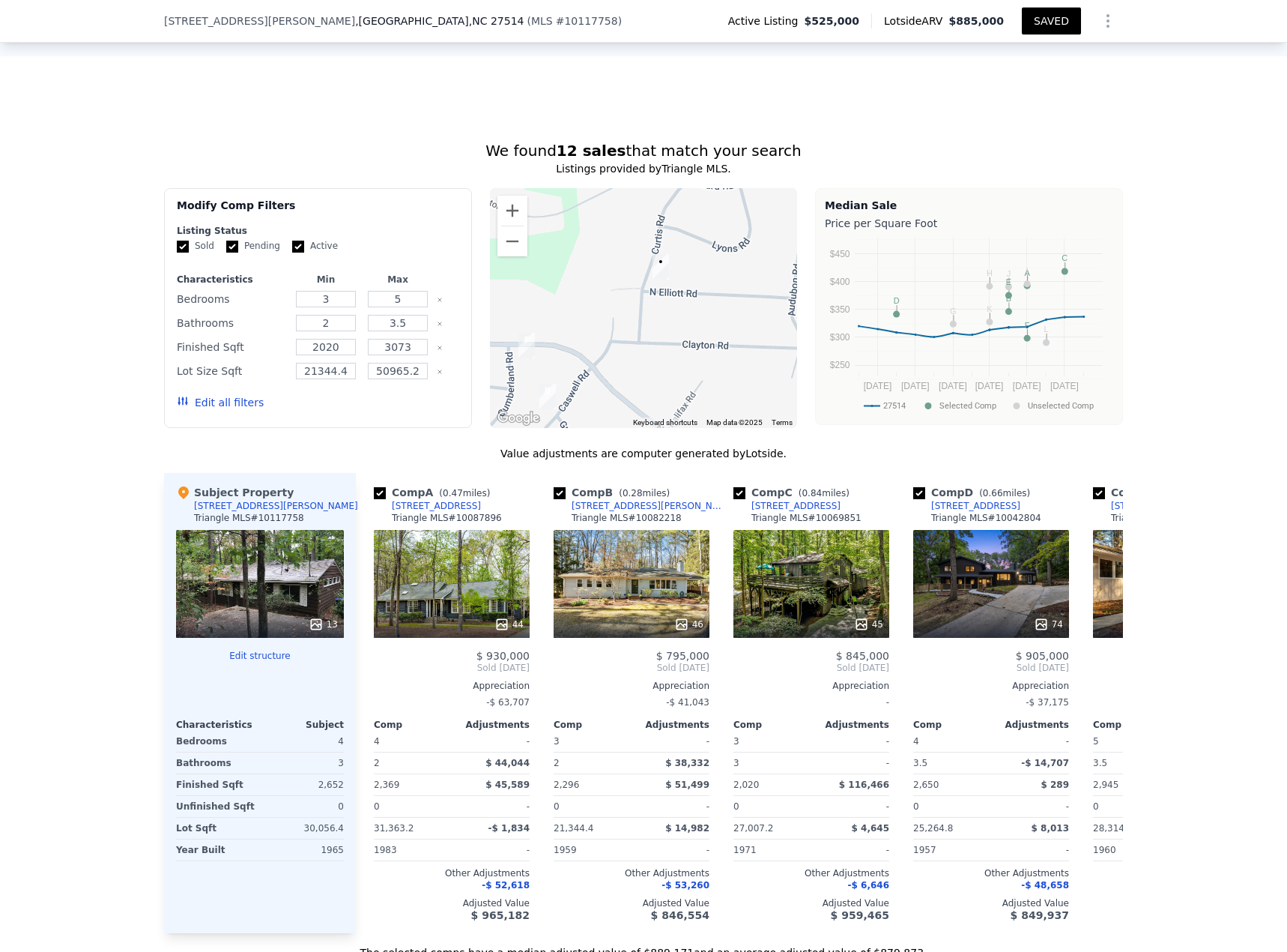
drag, startPoint x: 634, startPoint y: 338, endPoint x: 694, endPoint y: 235, distance: 119.2
click at [694, 235] on div at bounding box center [644, 308] width 308 height 240
click at [506, 196] on button "Zoom in" at bounding box center [512, 211] width 30 height 30
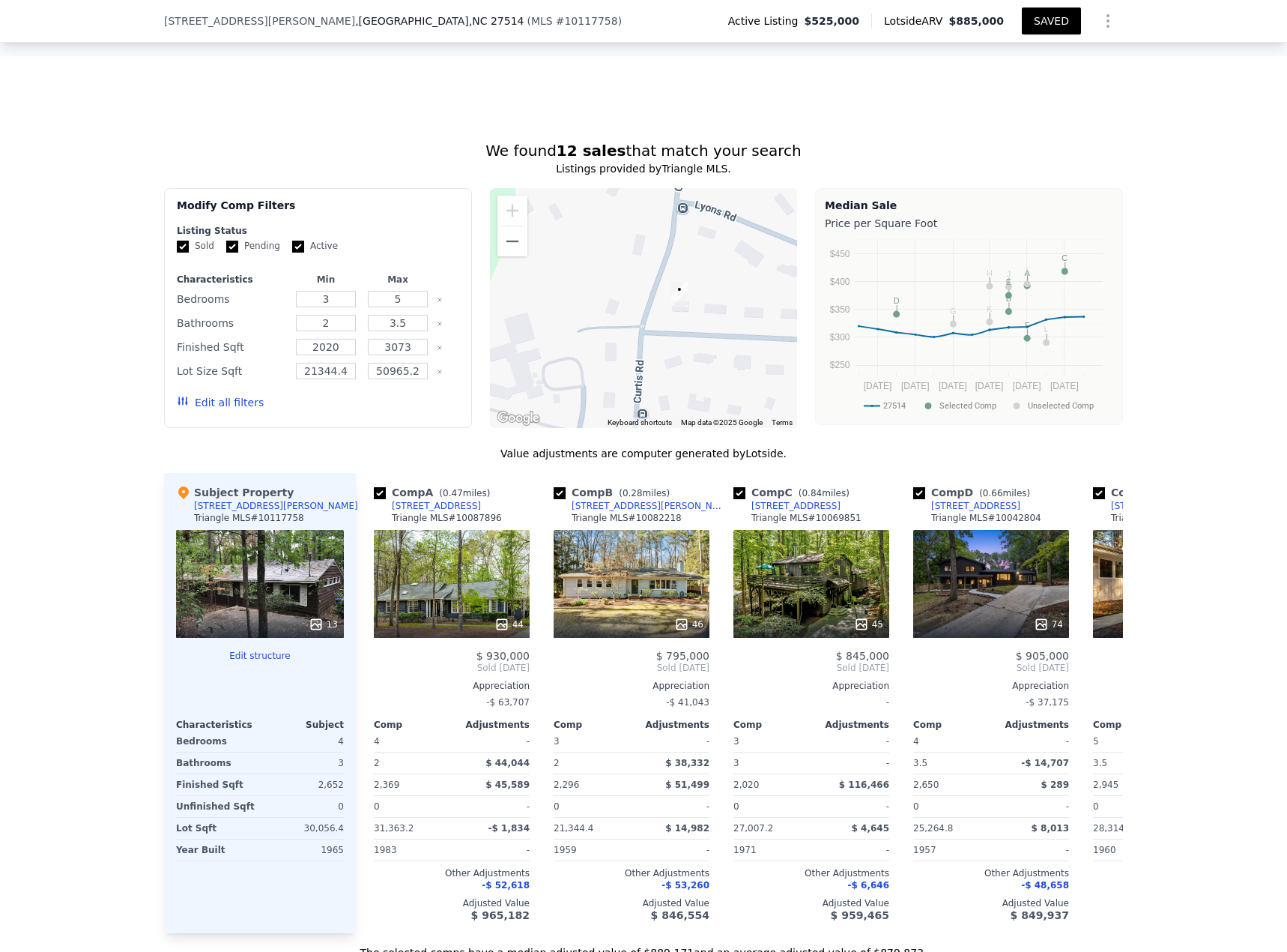
drag, startPoint x: 702, startPoint y: 305, endPoint x: 702, endPoint y: 362, distance: 57.0
click at [702, 362] on div at bounding box center [644, 308] width 308 height 240
drag, startPoint x: 156, startPoint y: 21, endPoint x: 230, endPoint y: 21, distance: 74.0
click at [230, 21] on div "[STREET_ADDRESS][PERSON_NAME] ( MLS # 10117758 ) Active Listing $525,000 Lotsid…" at bounding box center [643, 21] width 1287 height 43
copy span "[STREET_ADDRESS][PERSON_NAME]"
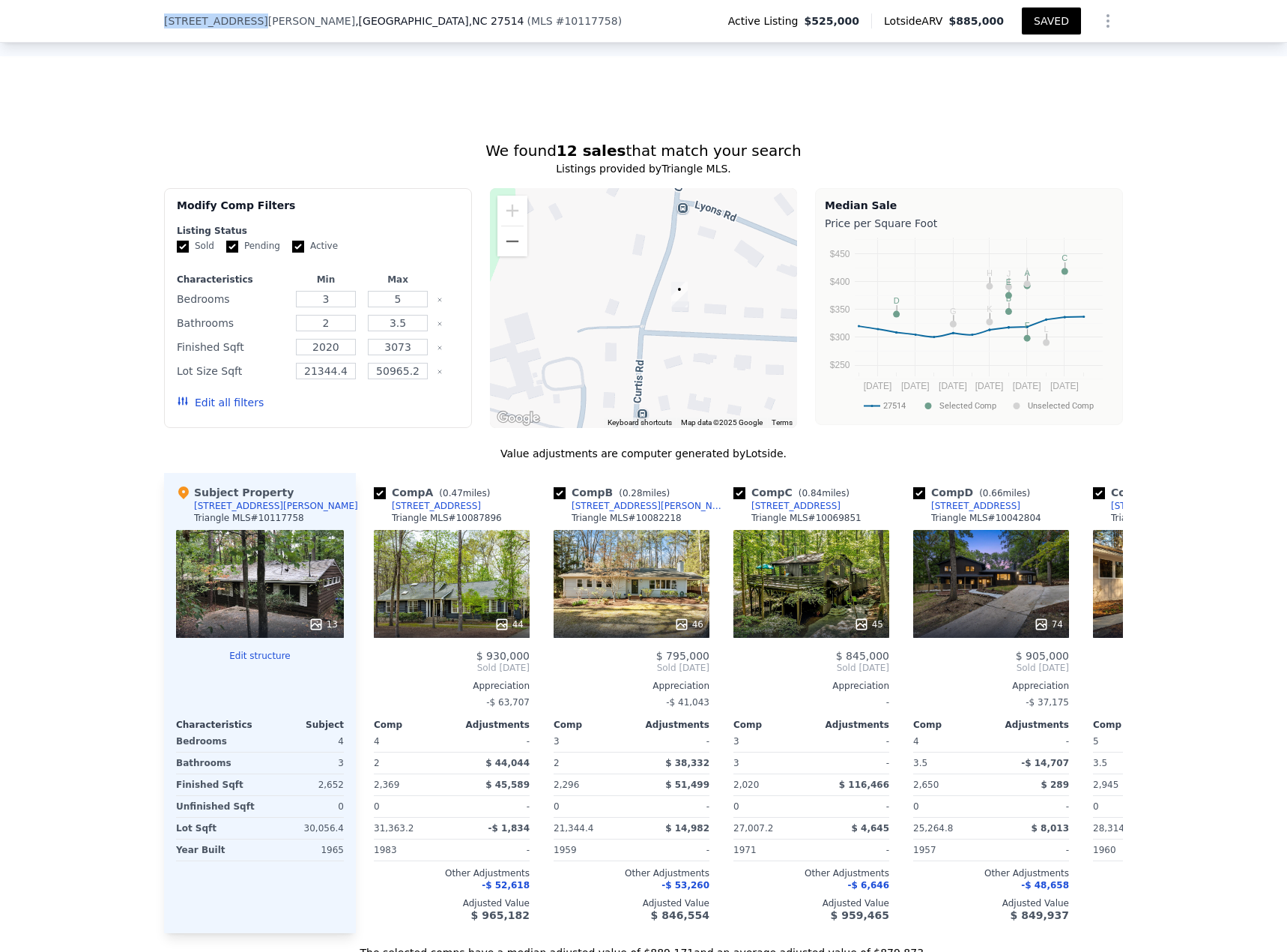
click at [228, 395] on button "Edit all filters" at bounding box center [219, 402] width 87 height 15
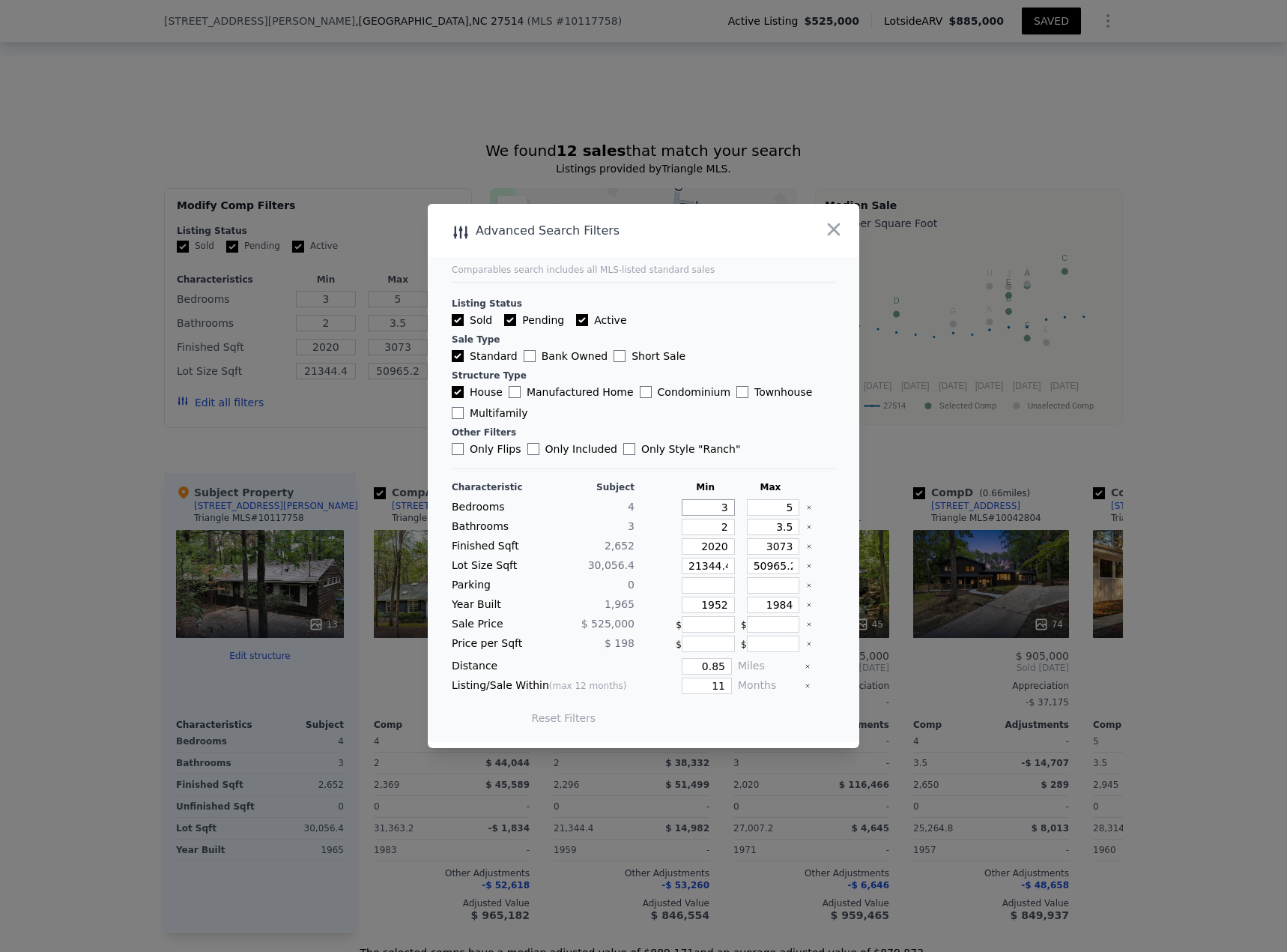
drag, startPoint x: 705, startPoint y: 505, endPoint x: 718, endPoint y: 508, distance: 13.3
click at [707, 413] on input "3" at bounding box center [708, 508] width 53 height 17
drag, startPoint x: 764, startPoint y: 531, endPoint x: 799, endPoint y: 530, distance: 35.0
click at [814, 413] on div "Bathrooms 3 2 3.5" at bounding box center [643, 527] width 384 height 17
type input "4"
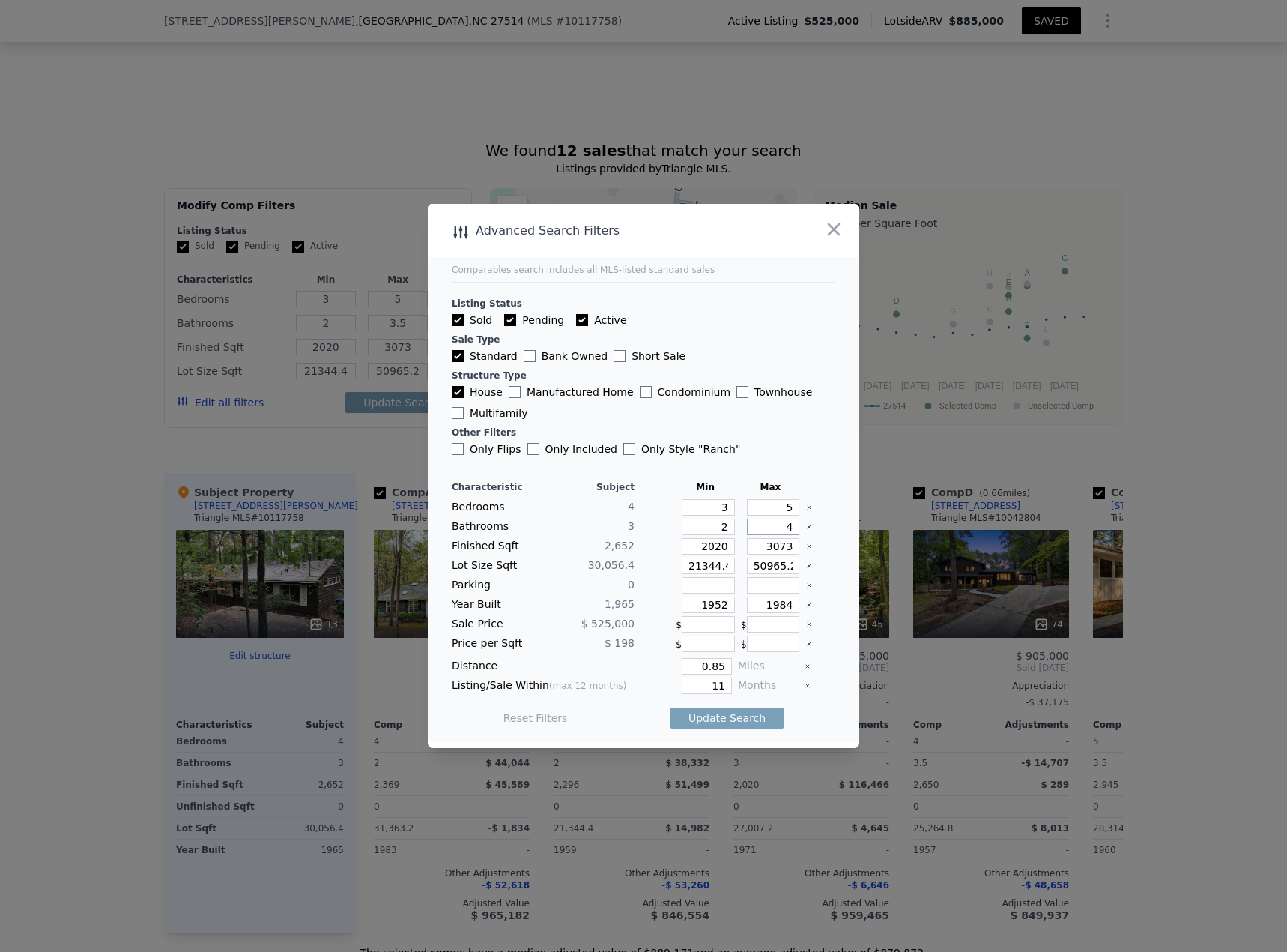
type input "4"
type input "2"
type input "24"
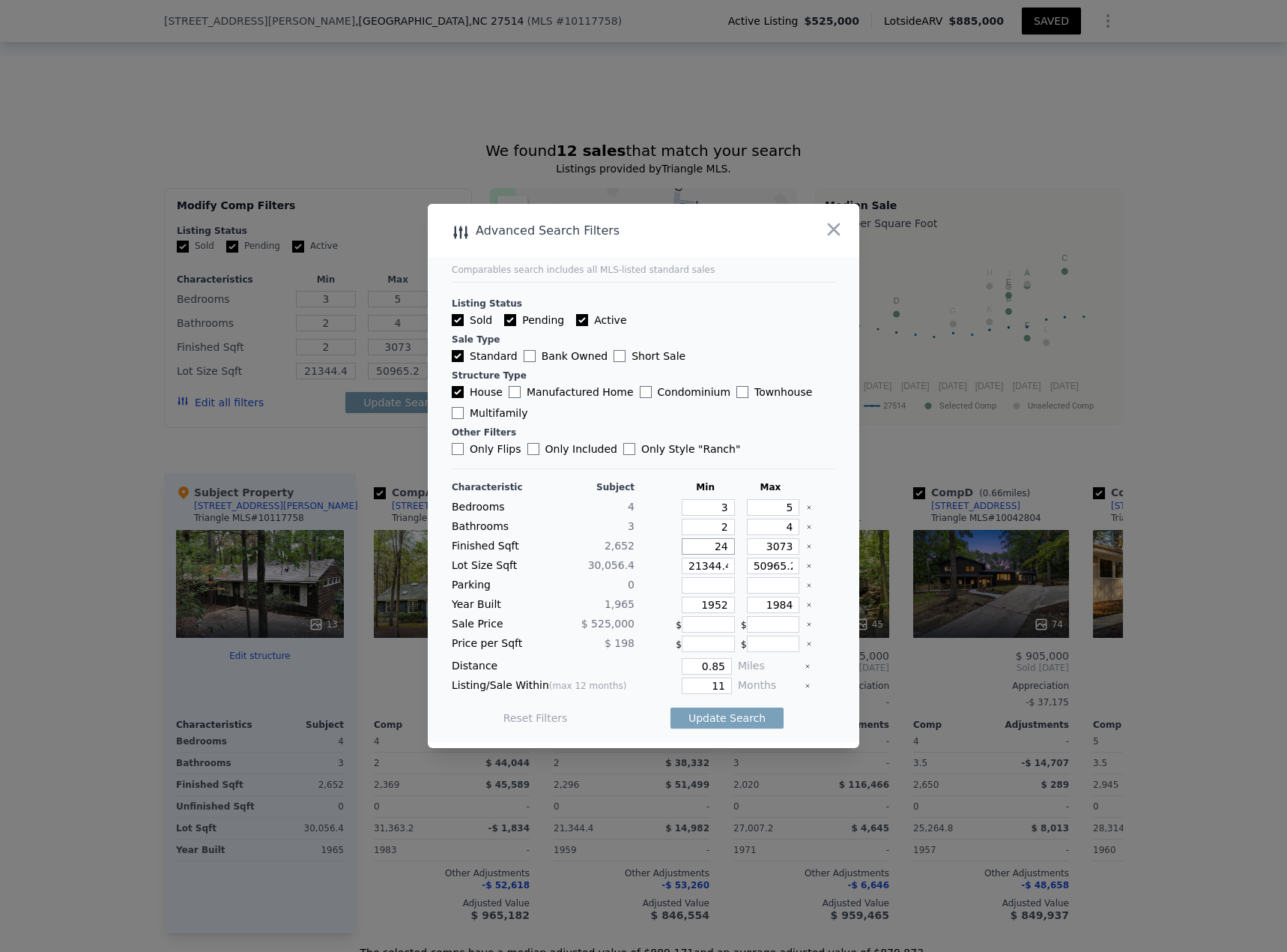
type input "24"
type input "240"
type input "2402"
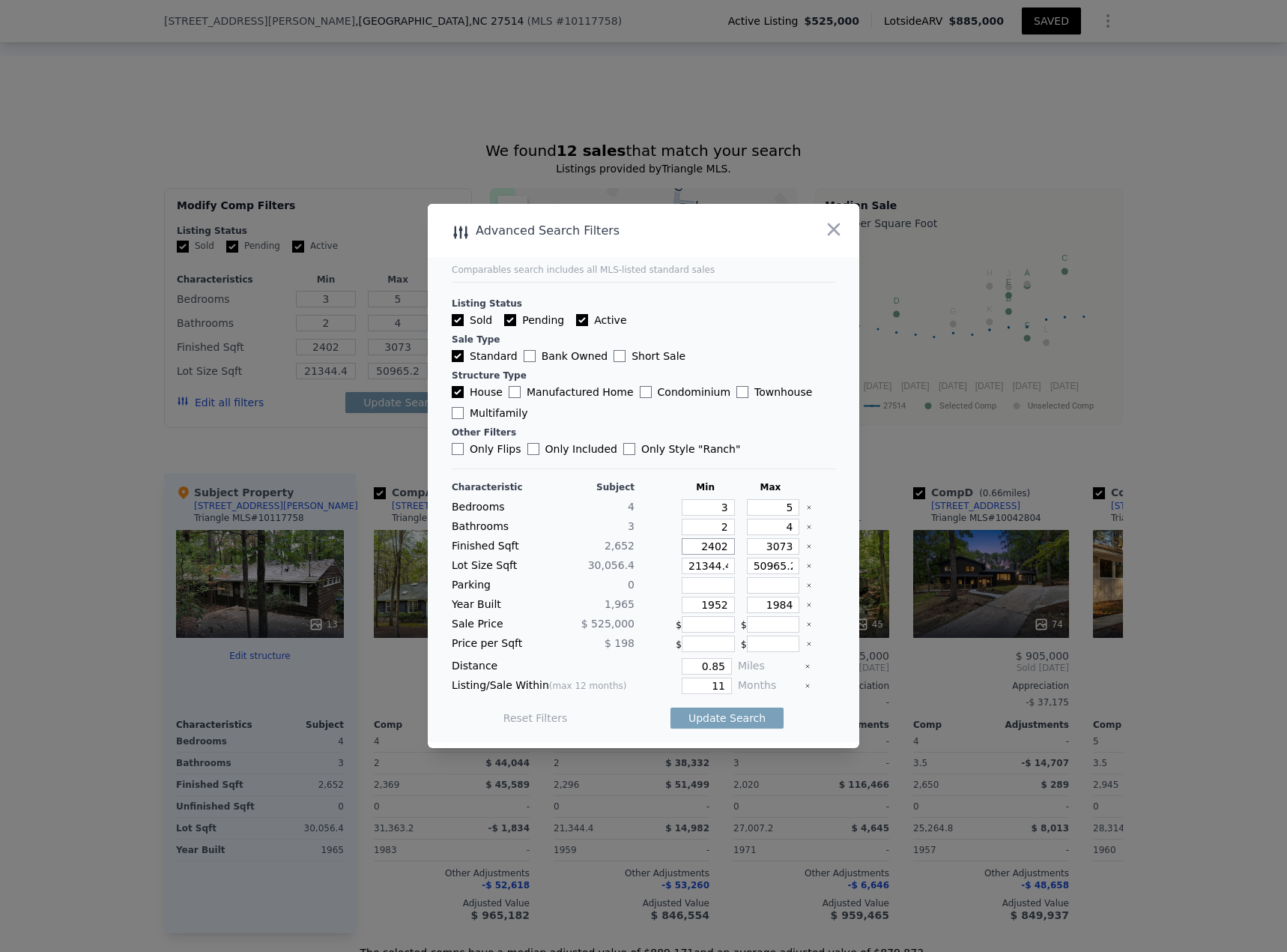
type input "2402"
type input "2"
type input "29"
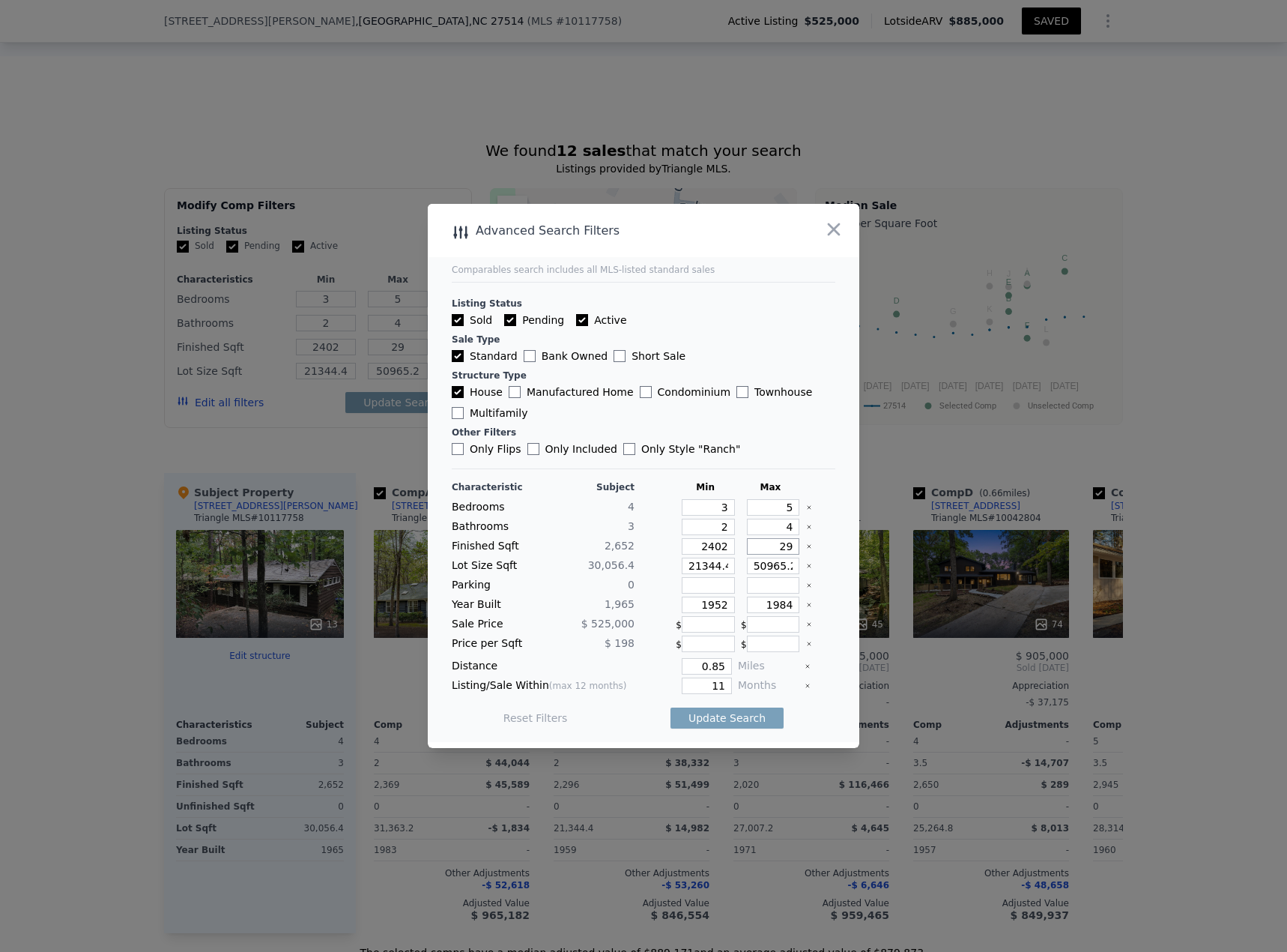
type input "292"
type input "29"
type input "290"
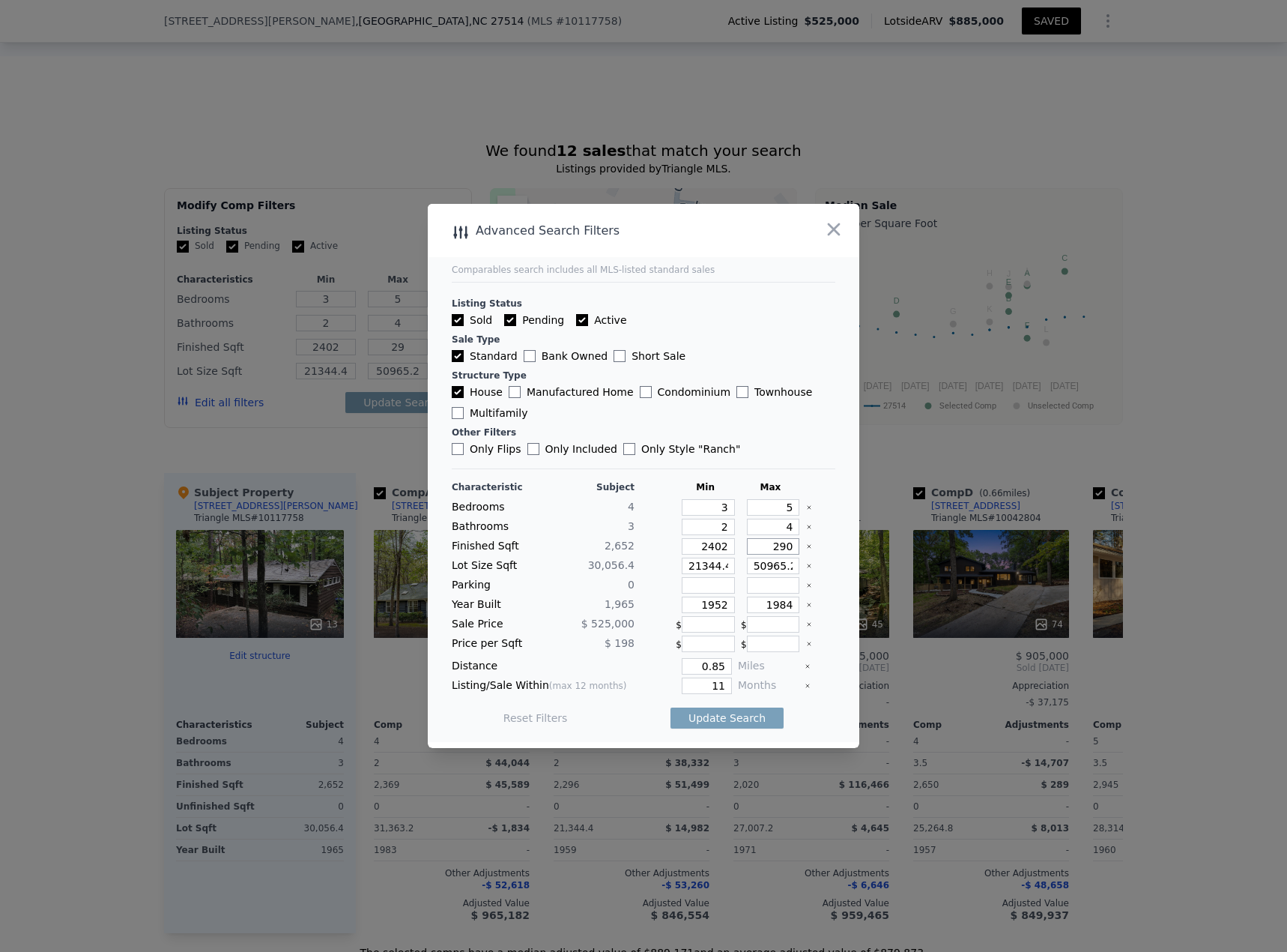
type input "290"
type input "2902"
type input "1"
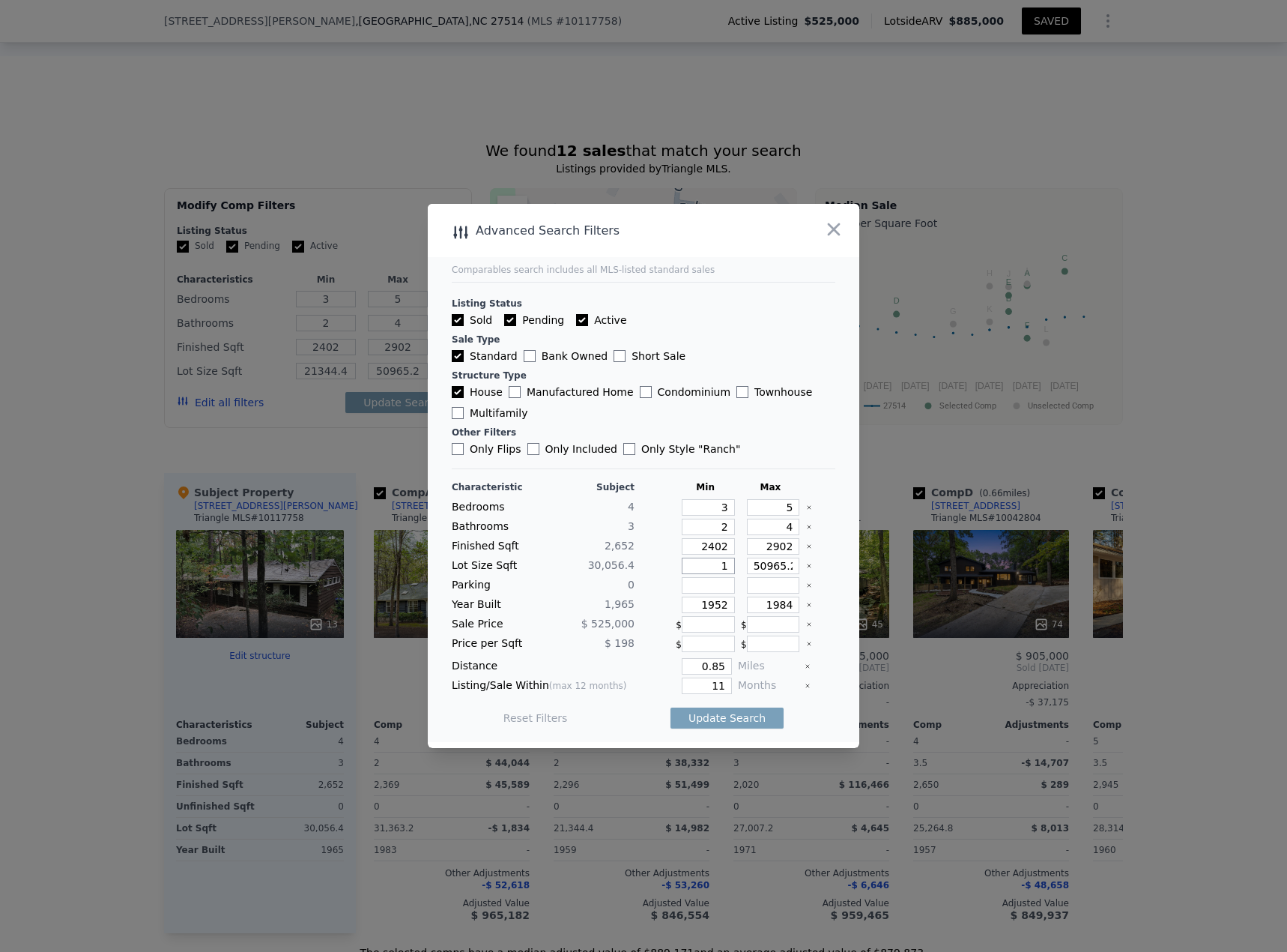
type input "1"
type input "11"
type input "110"
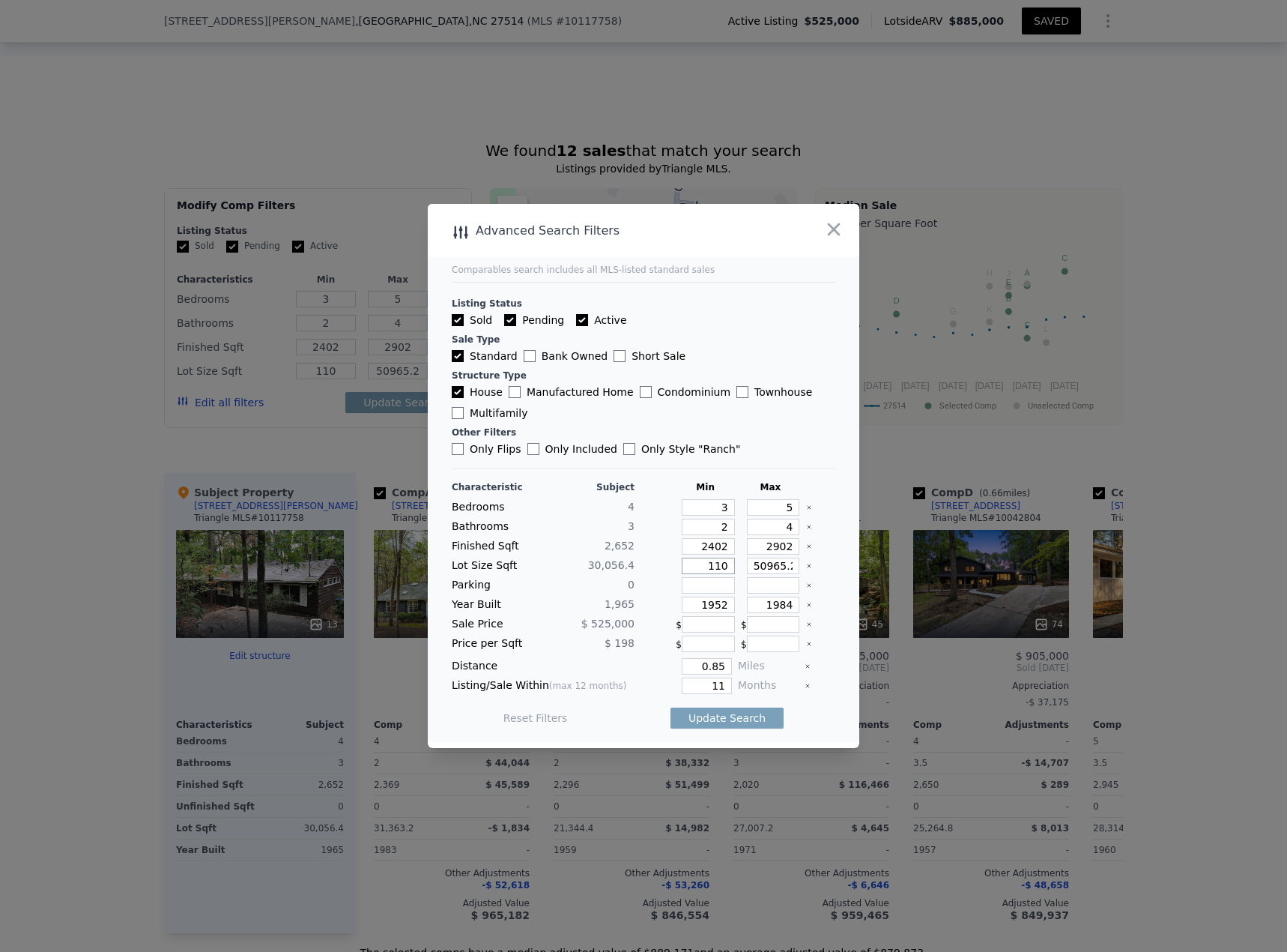
type input "1100"
type input "11000"
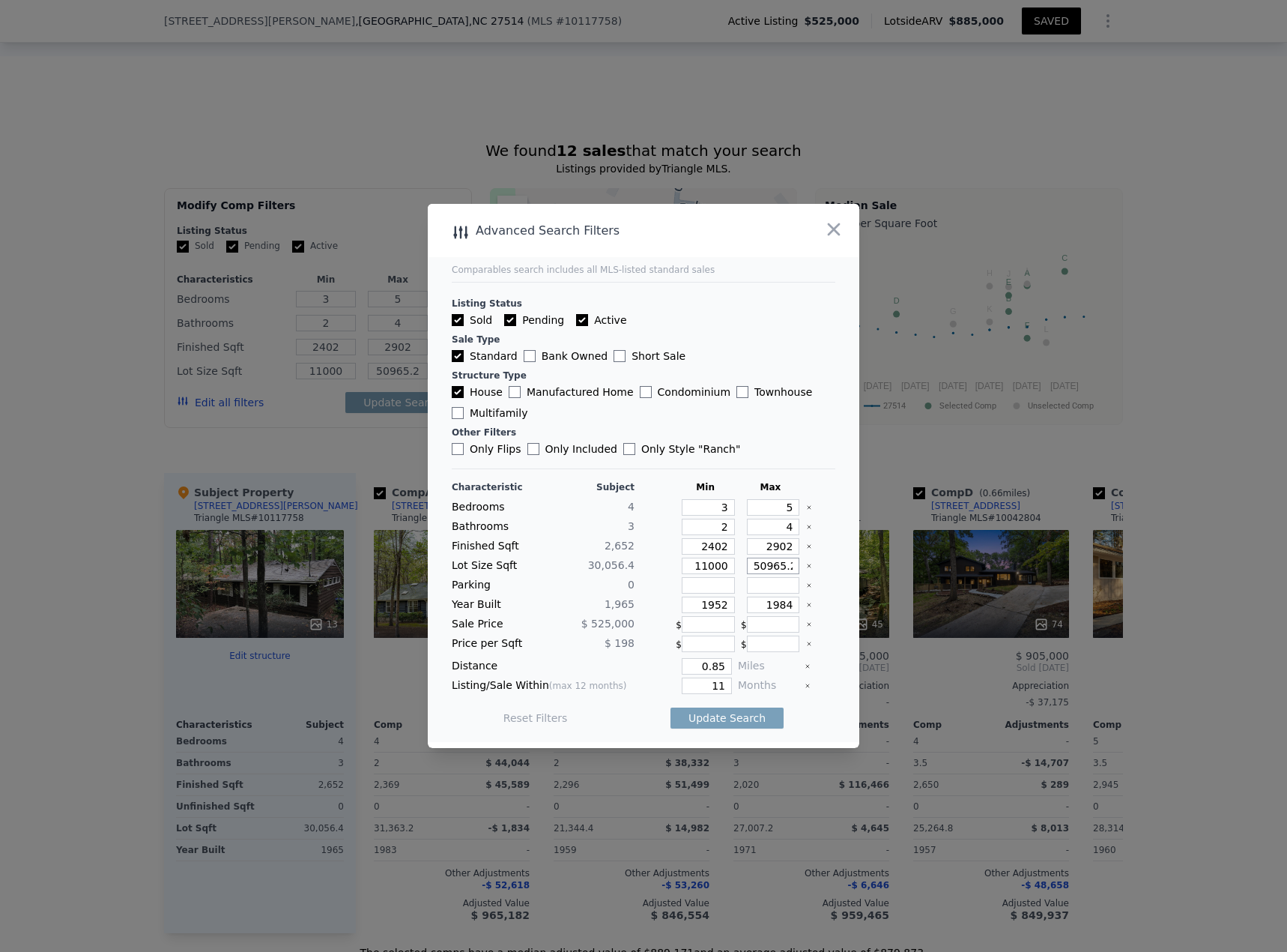
type input "5"
type input "50"
type input "500"
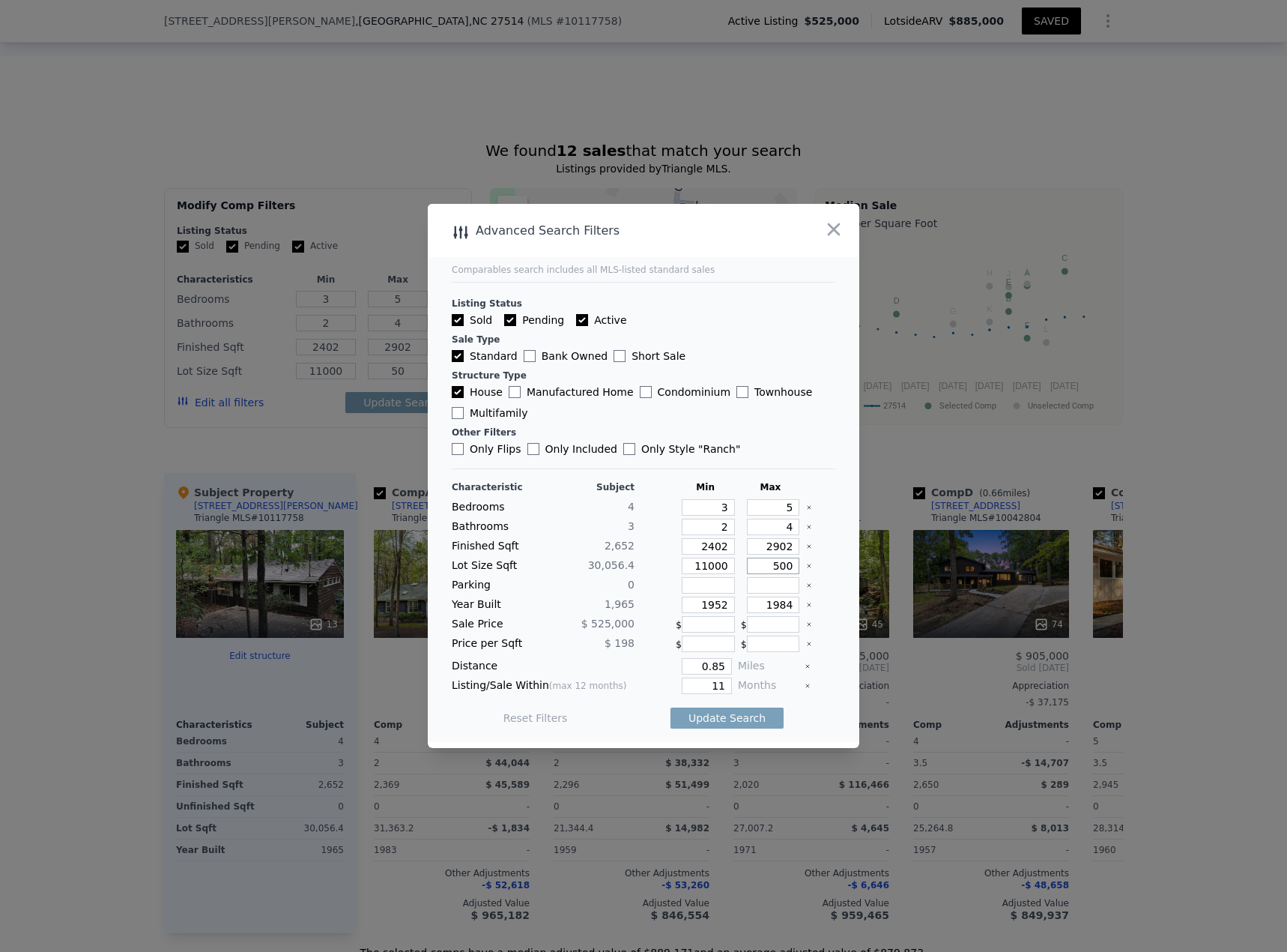
type input "500"
type input "5000"
type input "50000"
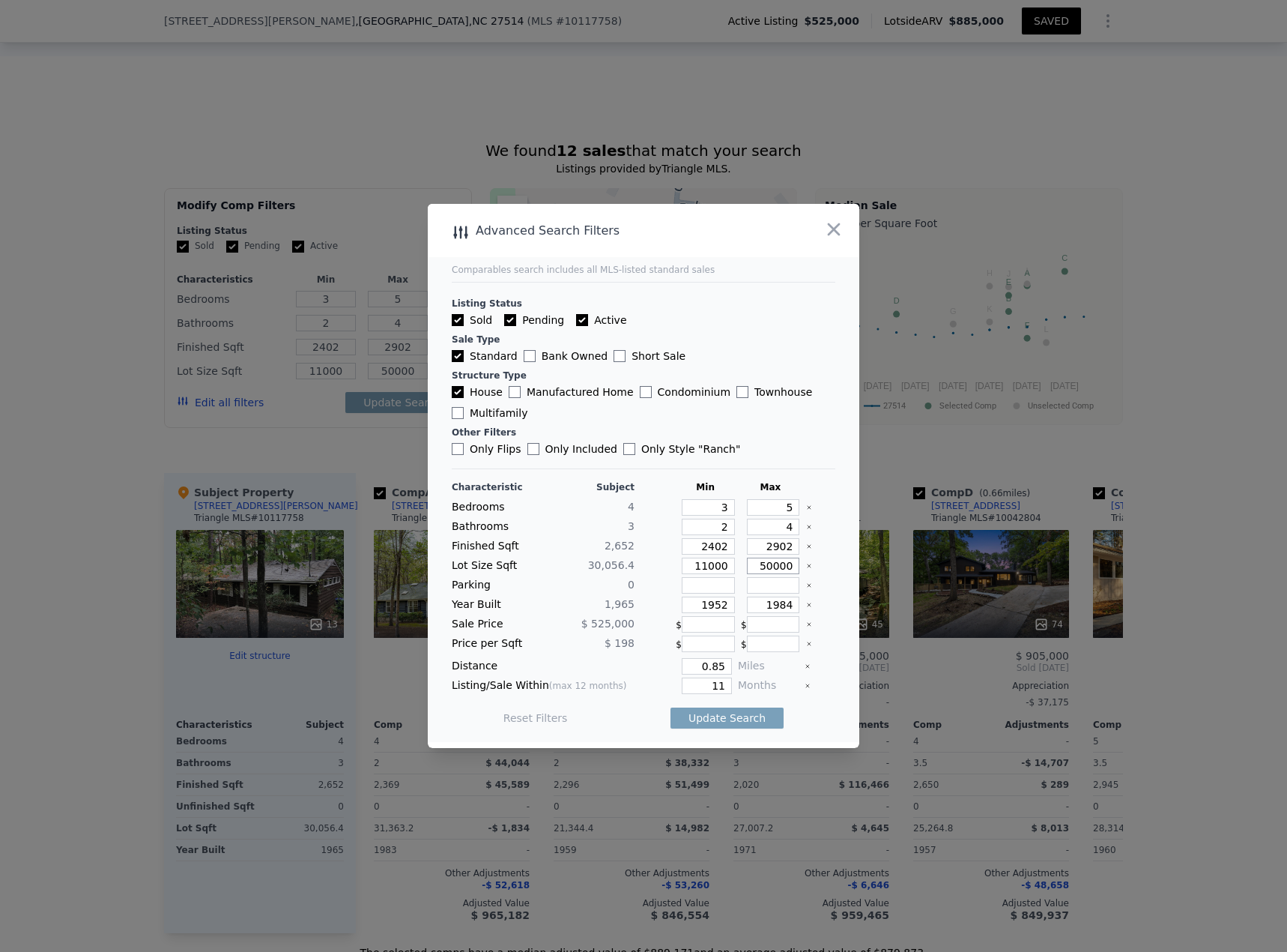
type input "50000"
type input "1915"
type input "2015"
type input "0.5"
type input "6"
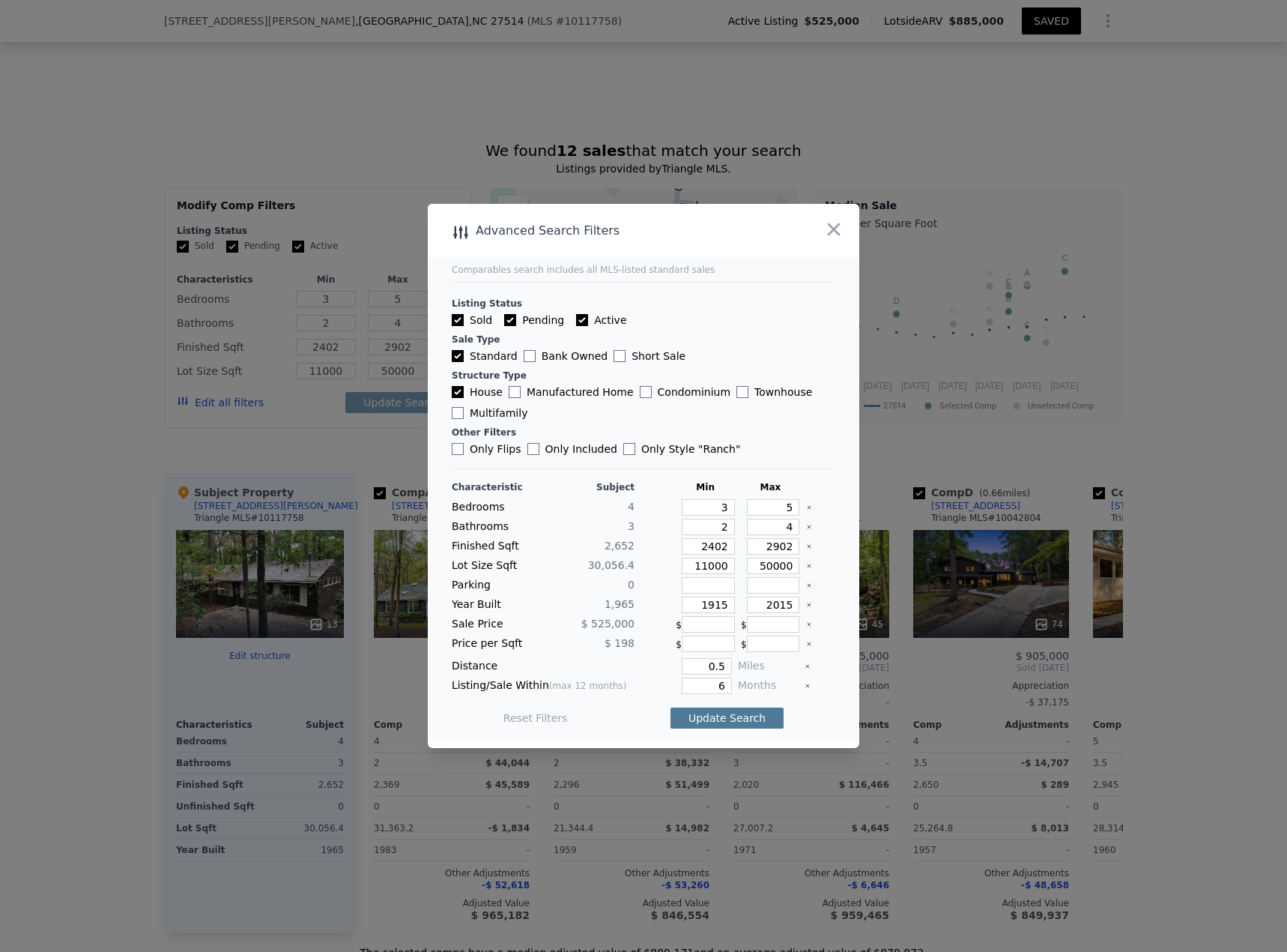
click at [720, 413] on button "Update Search" at bounding box center [727, 718] width 113 height 21
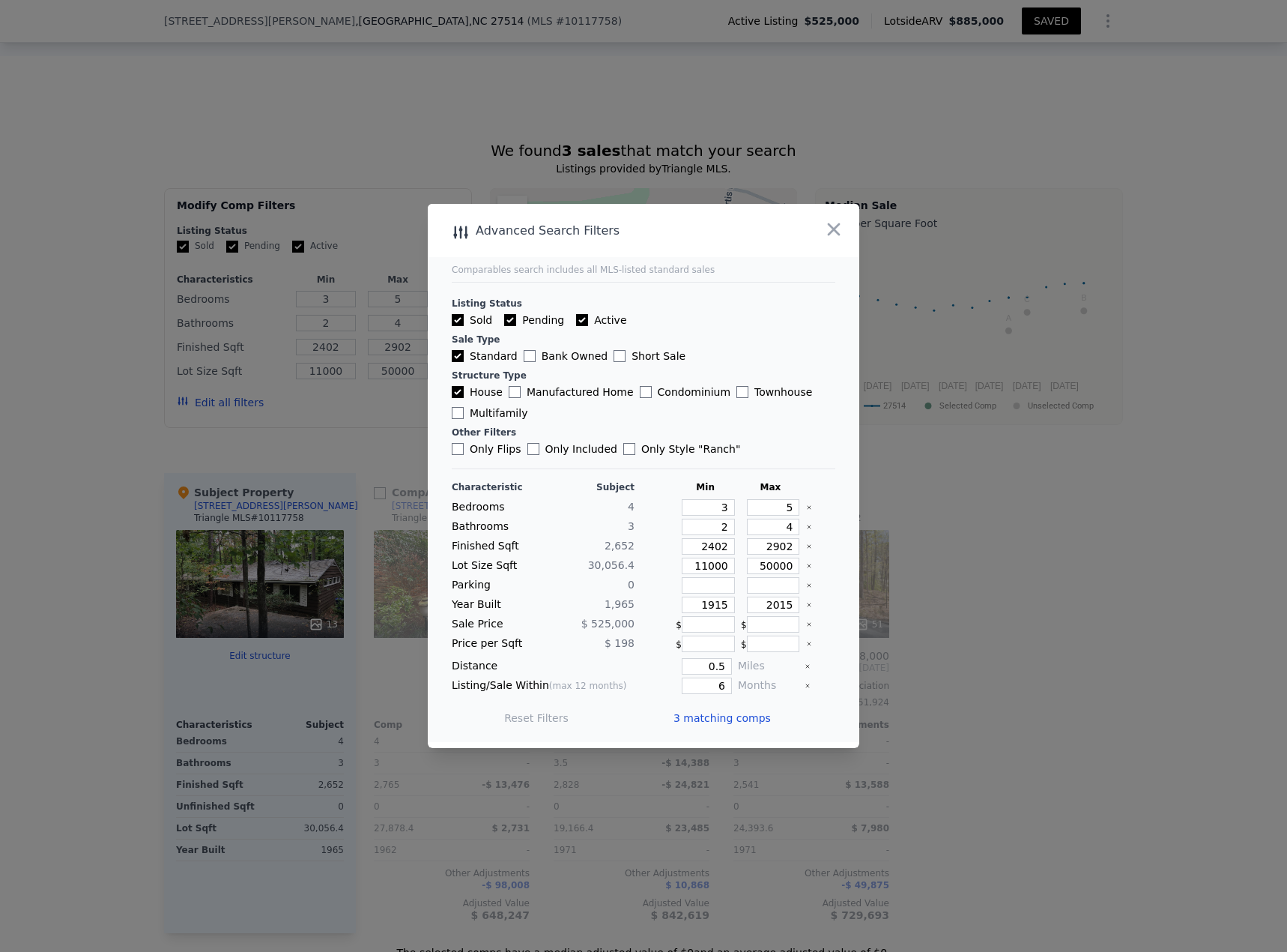
click at [720, 413] on span "3 matching comps" at bounding box center [722, 718] width 97 height 15
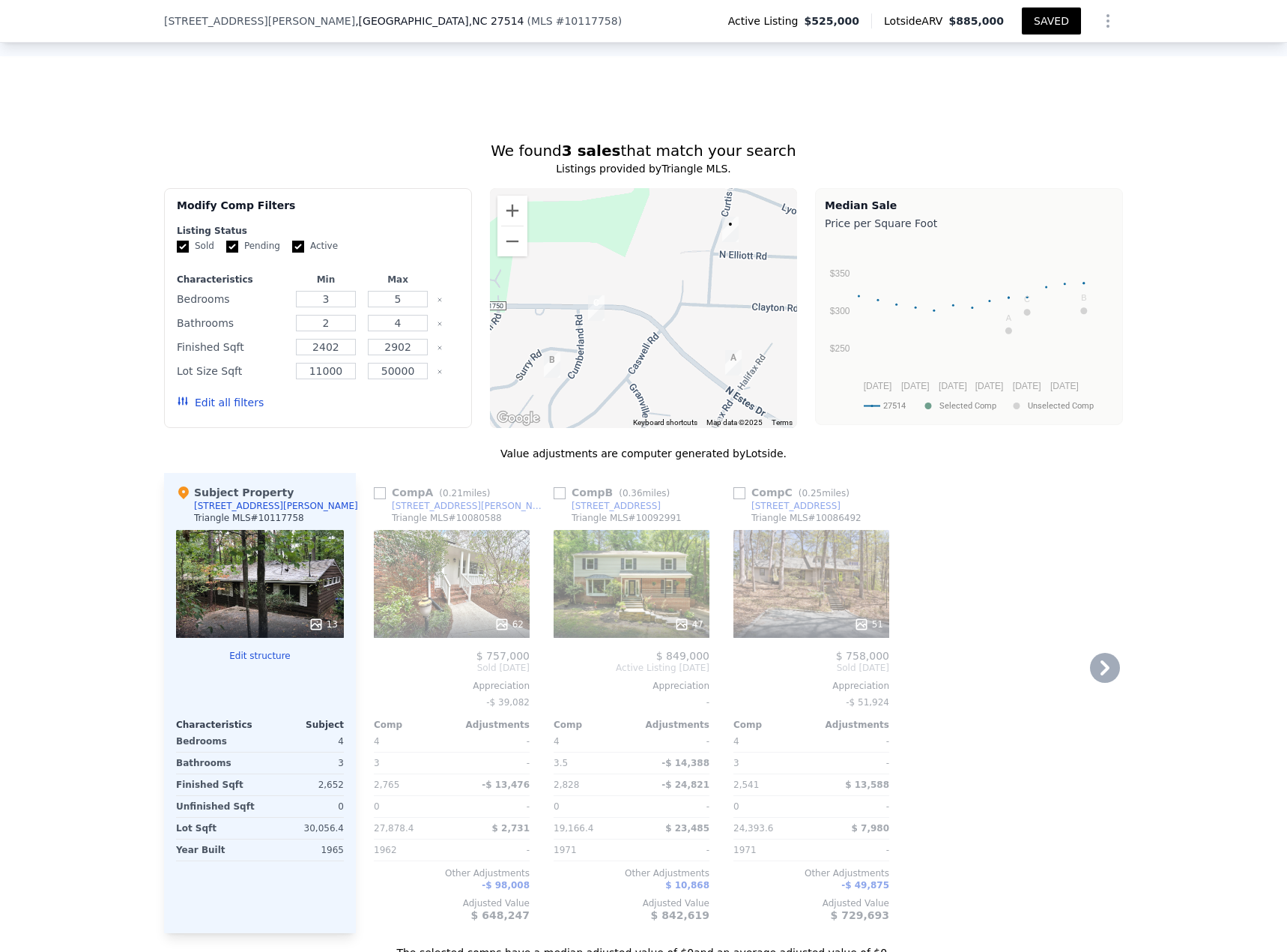
click at [734, 413] on input "checkbox" at bounding box center [739, 493] width 12 height 12
checkbox input "true"
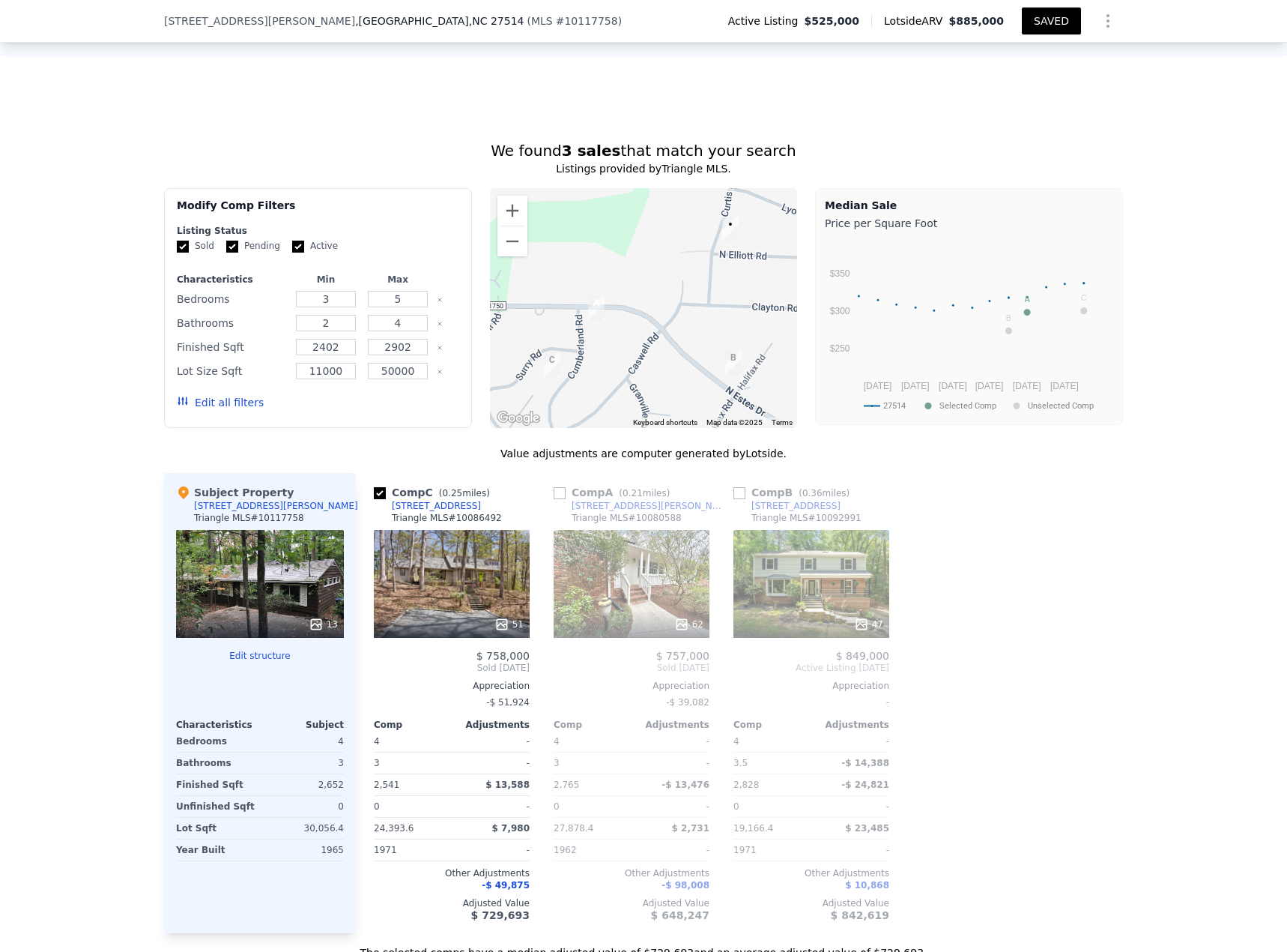
click at [557, 413] on input "checkbox" at bounding box center [559, 493] width 12 height 12
checkbox input "true"
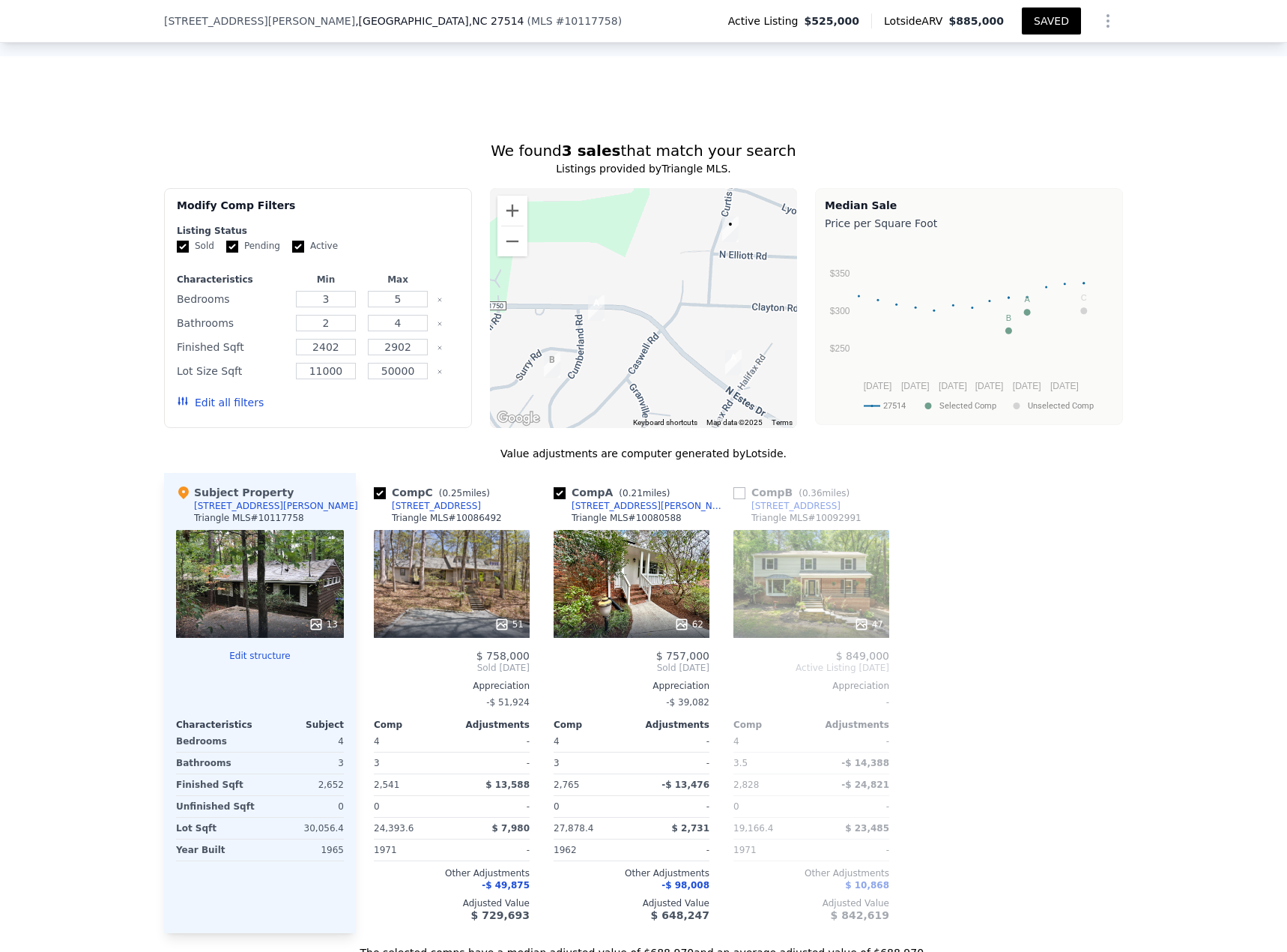
click at [958, 24] on button "SAVED" at bounding box center [1051, 21] width 59 height 27
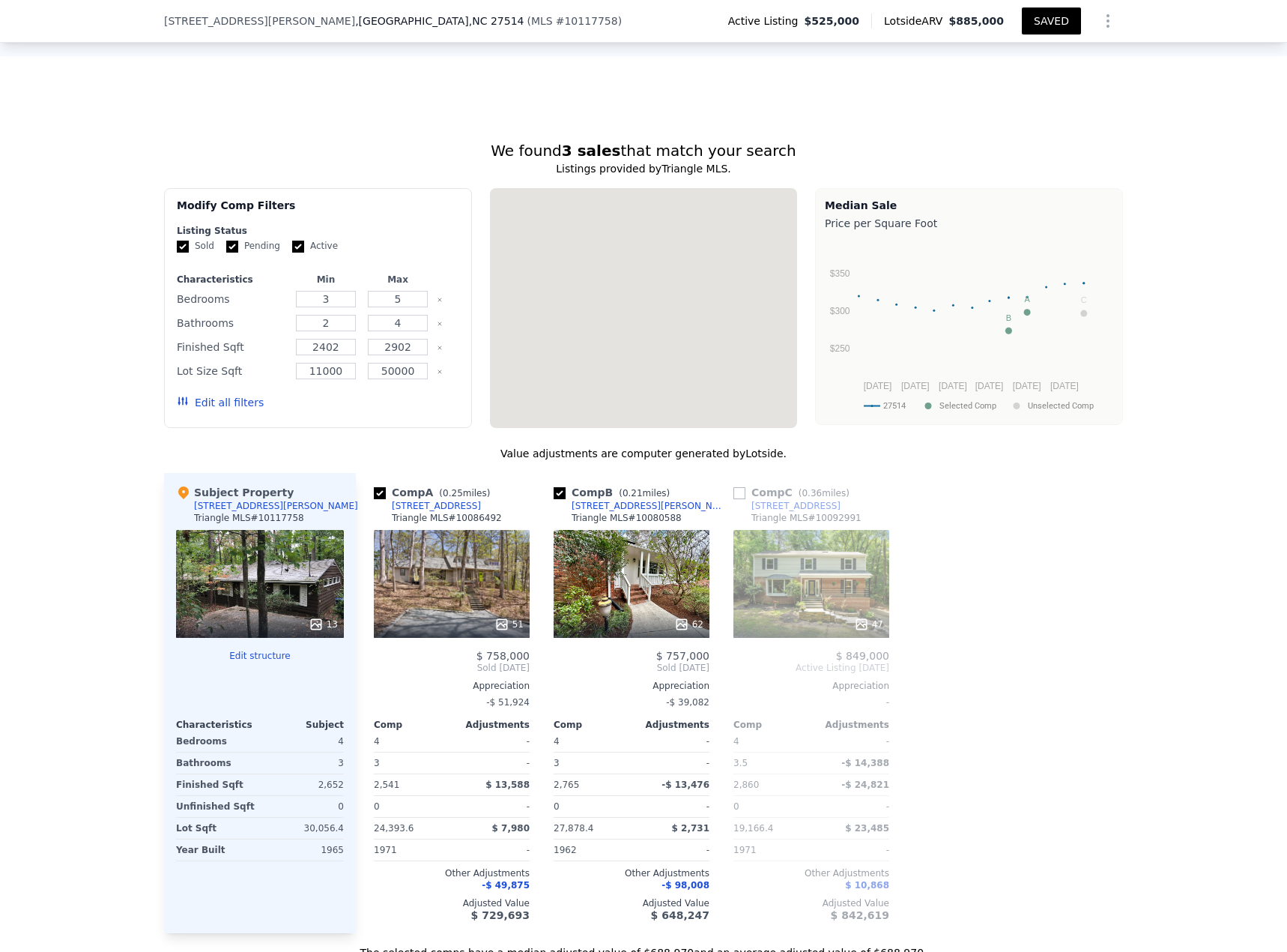
type input "4"
type input "3"
type input "3.5"
type input "2541"
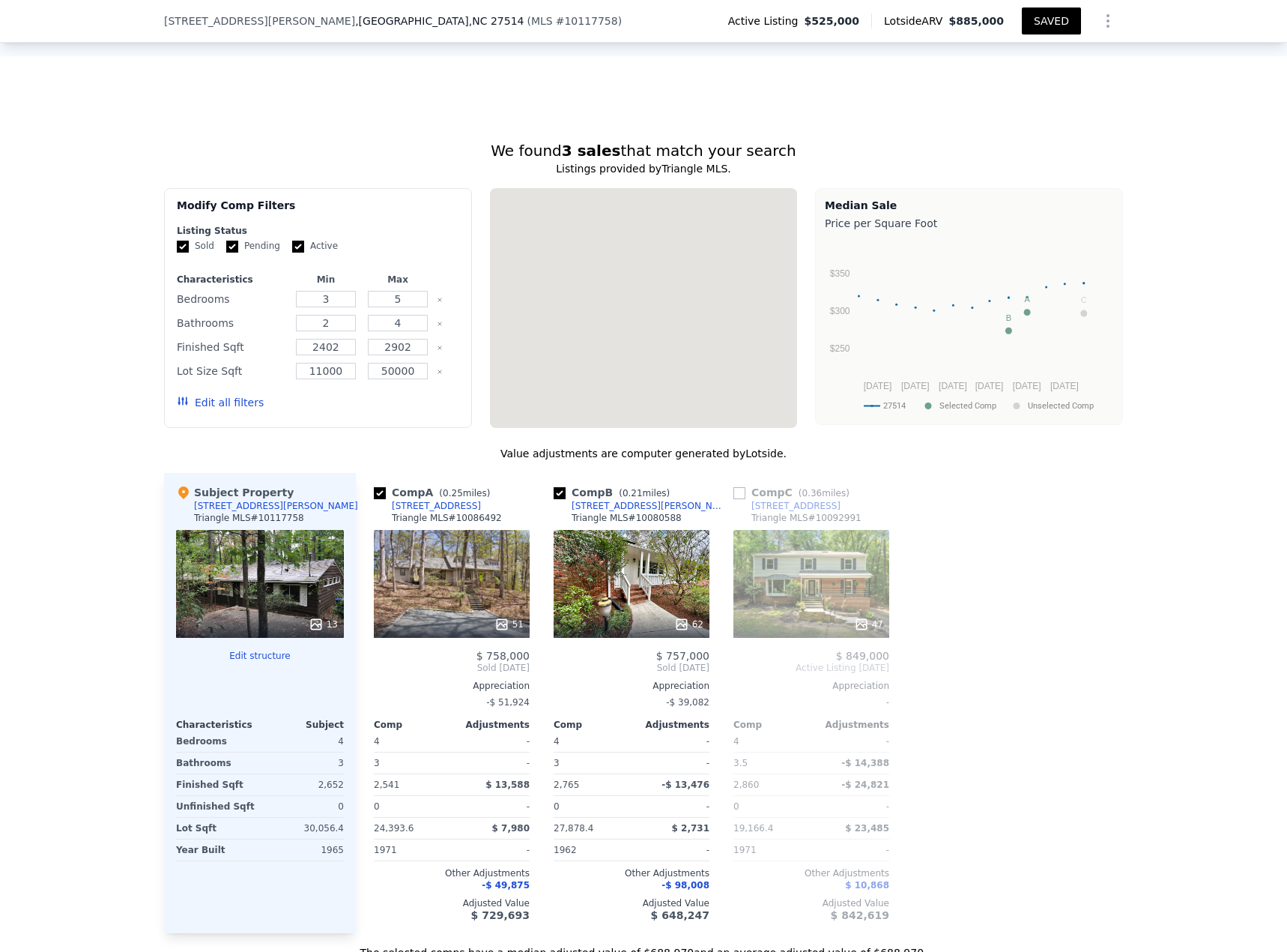
type input "2860"
type input "19166.4"
type input "27878.4"
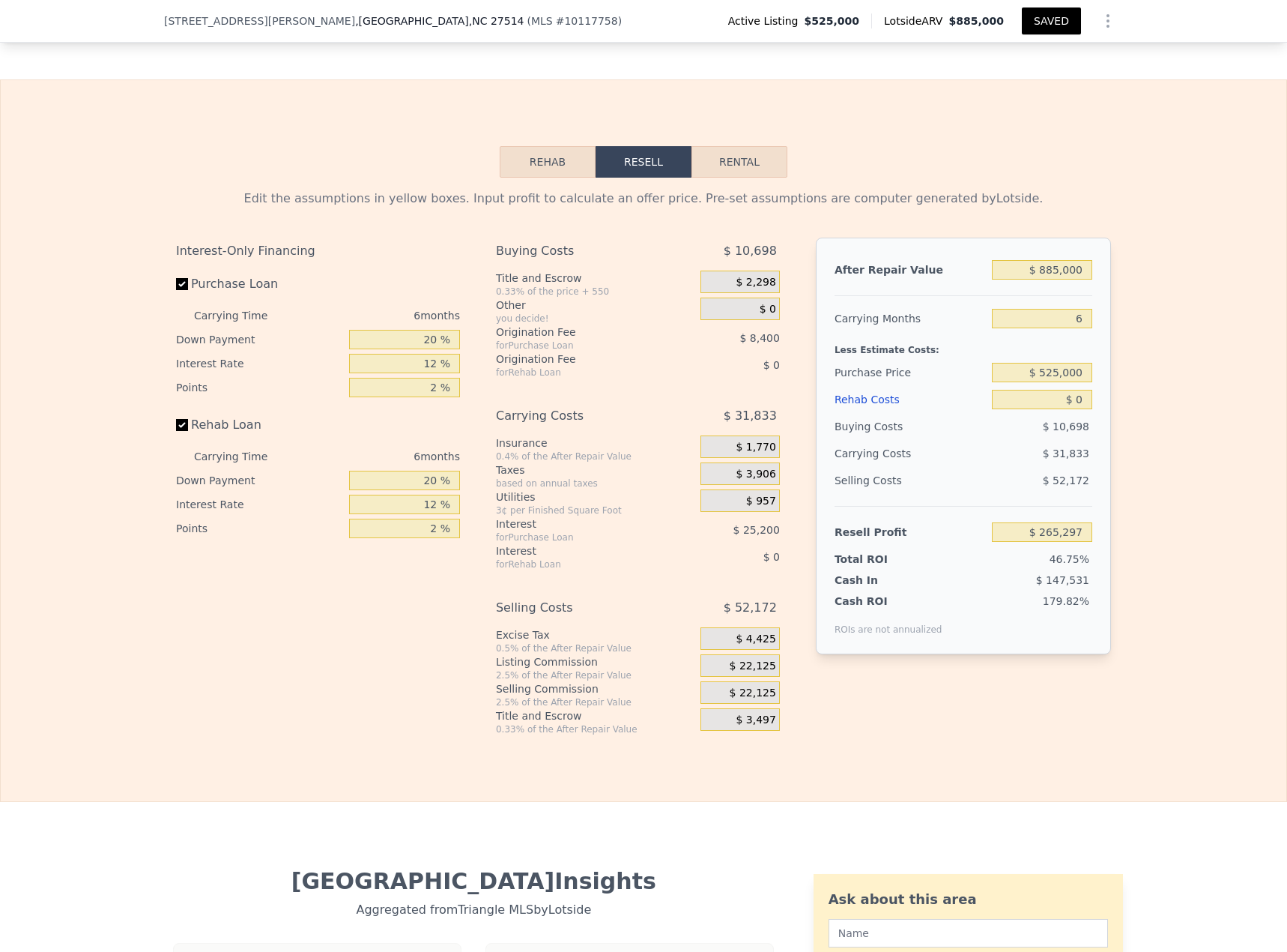
scroll to position [2284, 0]
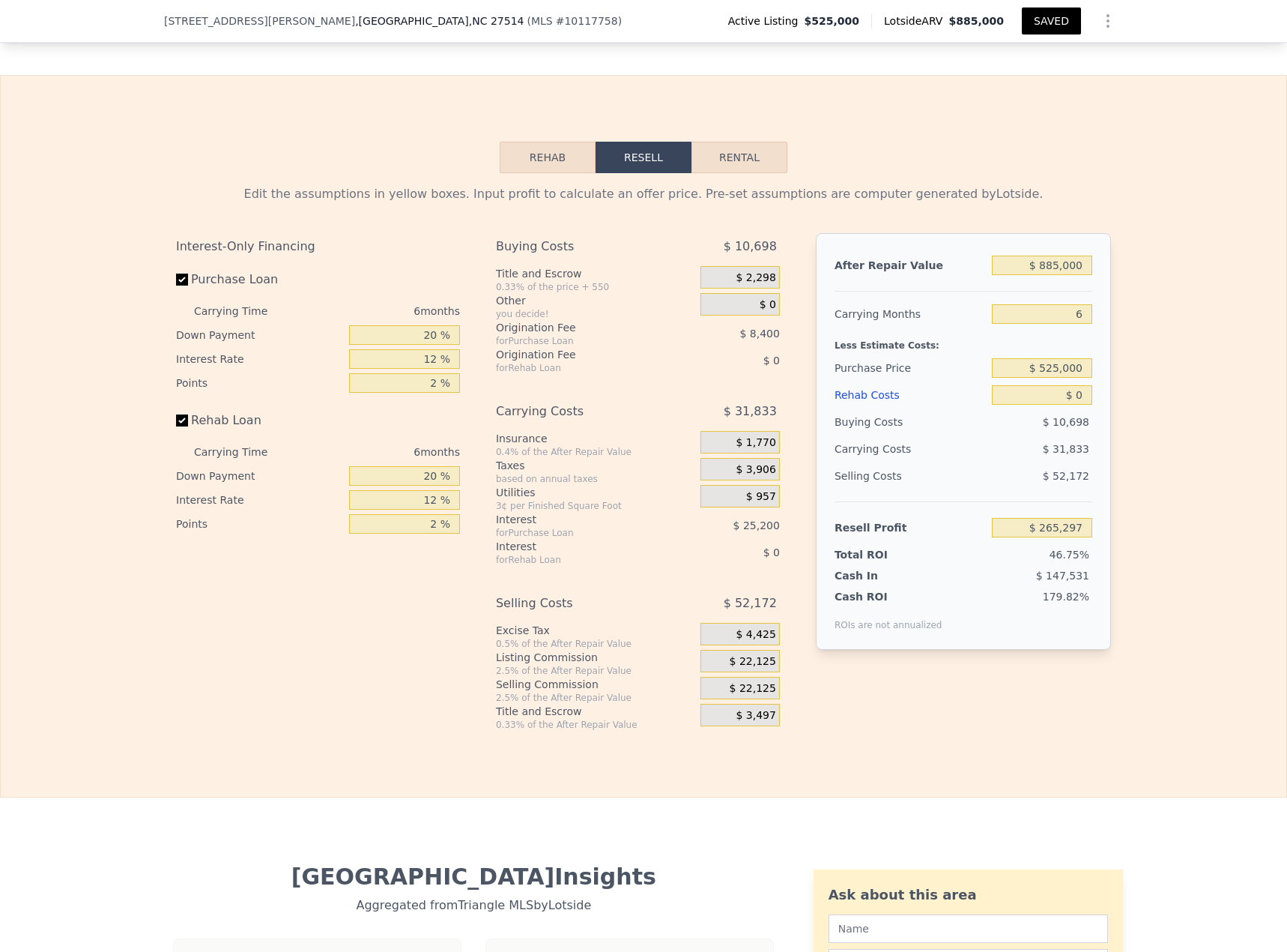
click at [536, 142] on button "Rehab" at bounding box center [548, 158] width 96 height 32
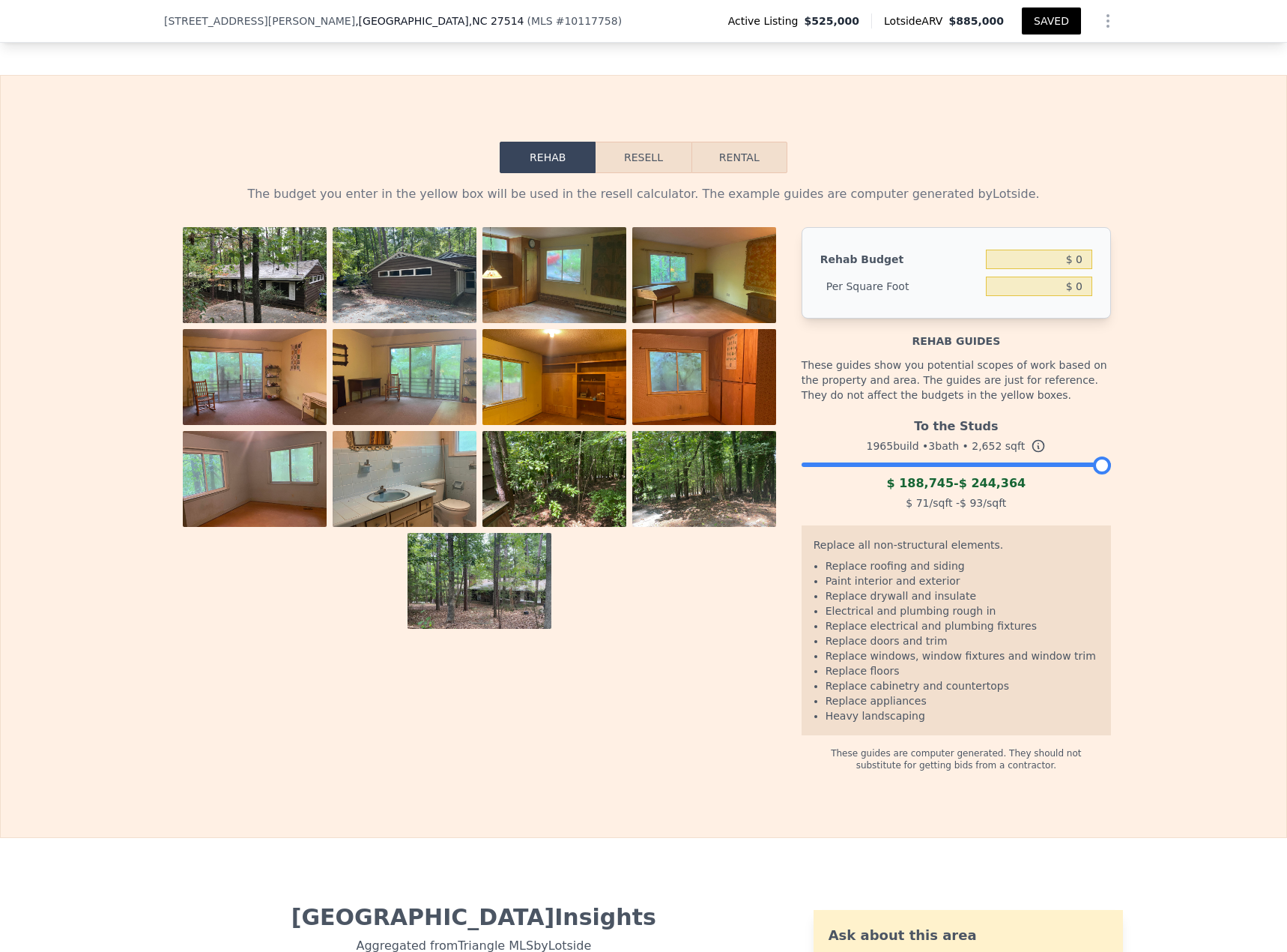
click at [958, 413] on div at bounding box center [957, 461] width 310 height 9
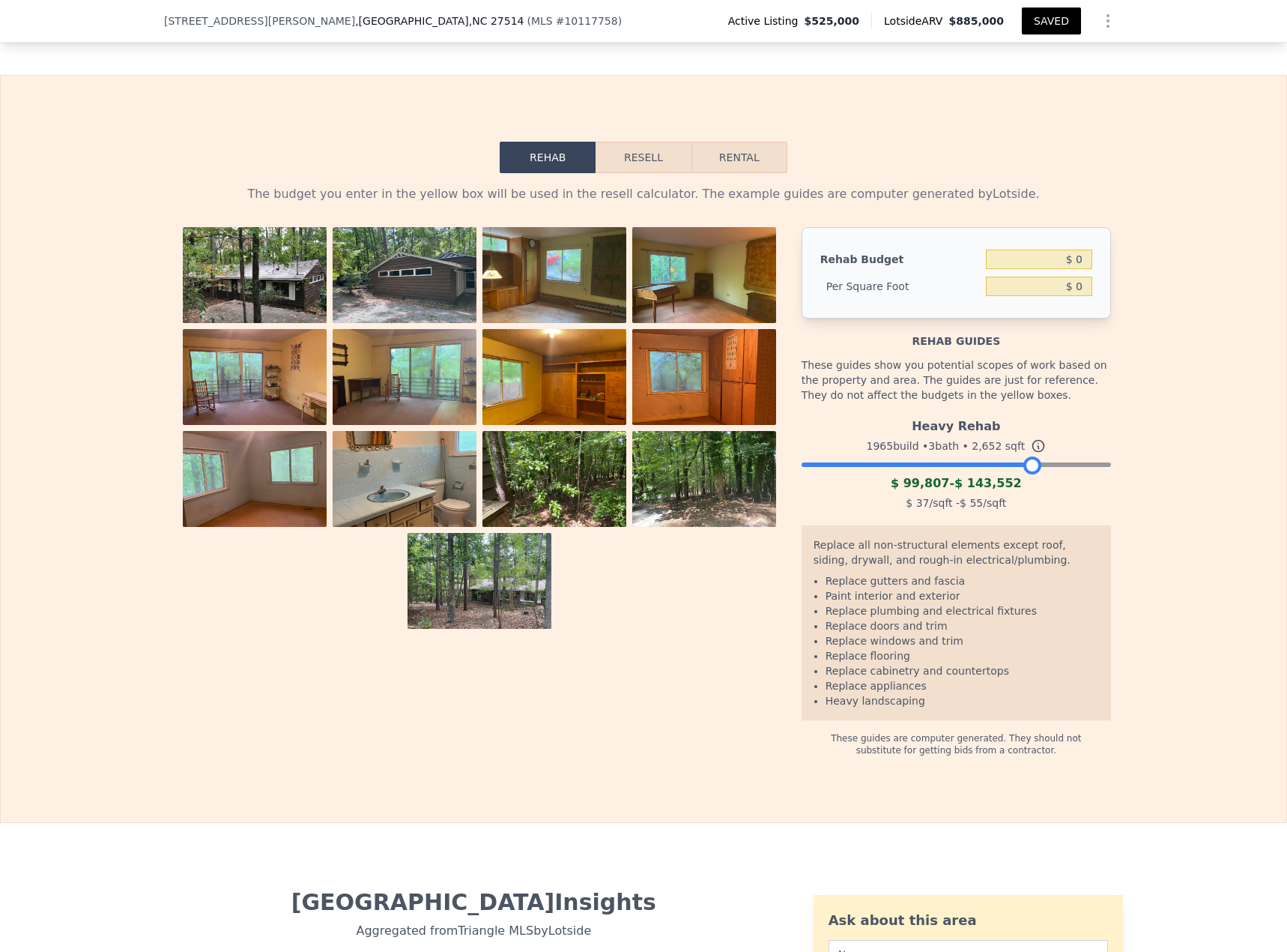
click at [223, 264] on img at bounding box center [255, 281] width 144 height 108
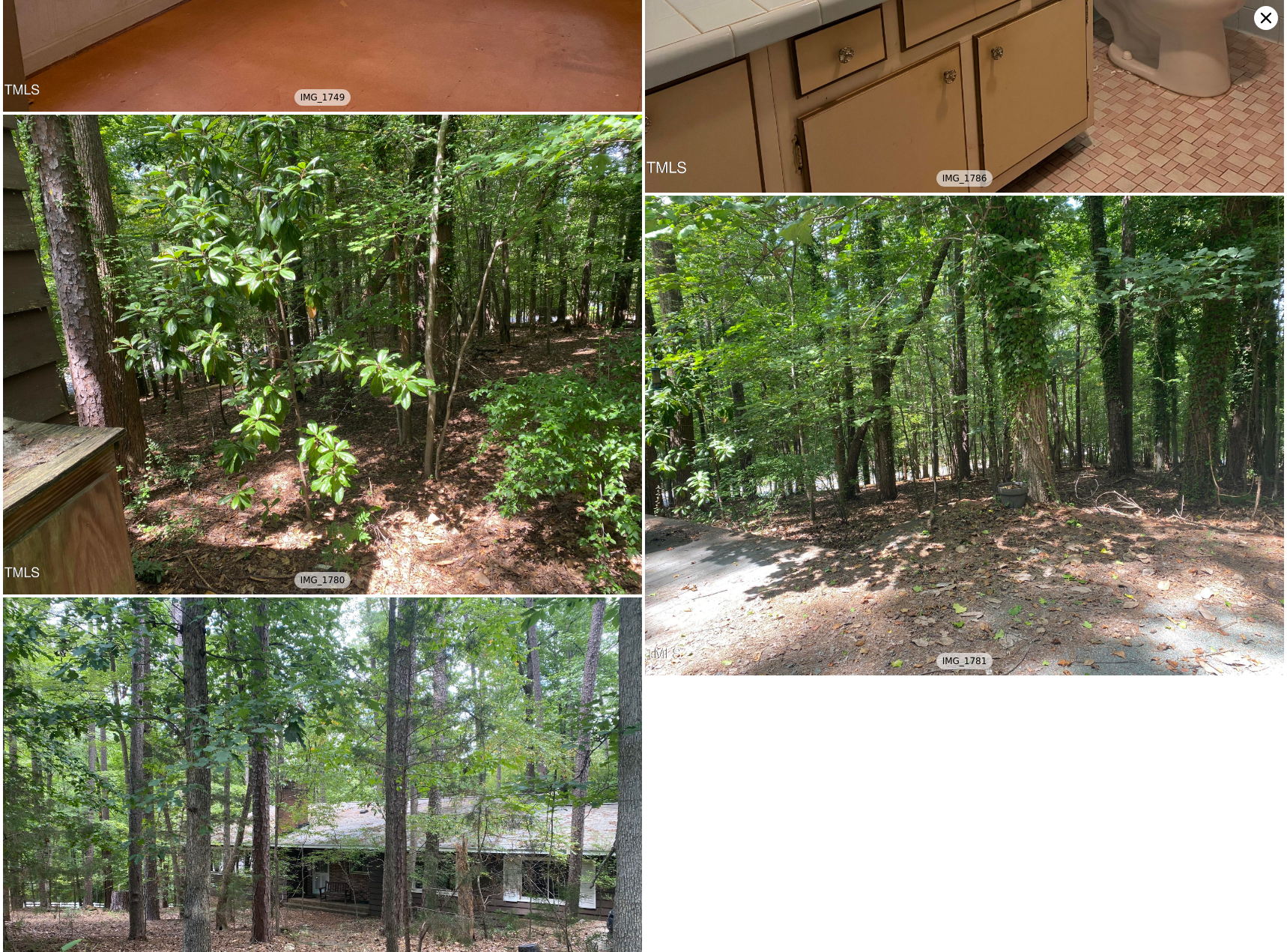
scroll to position [2393, 0]
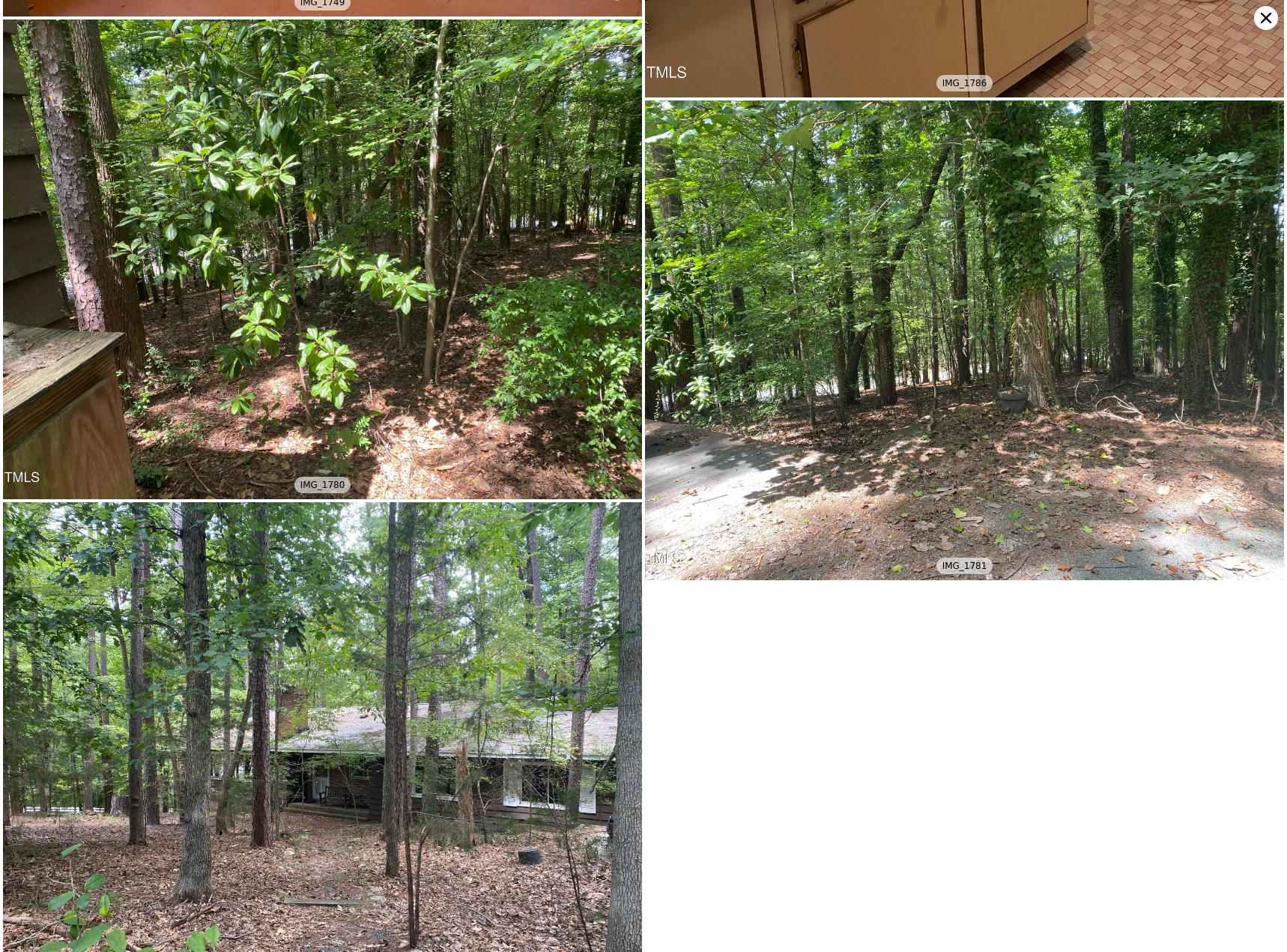
click at [958, 15] on icon at bounding box center [1266, 18] width 24 height 24
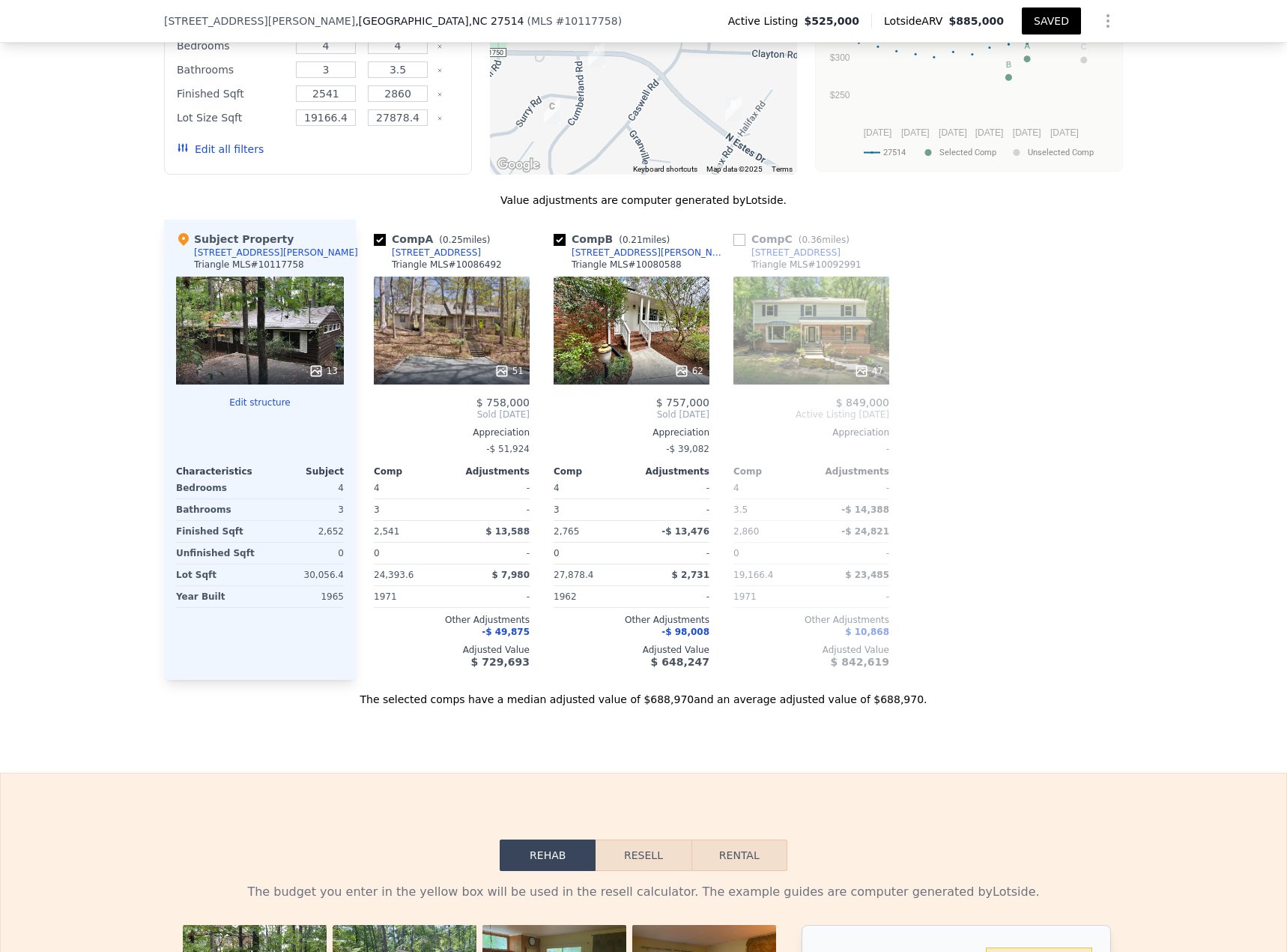
scroll to position [1595, 0]
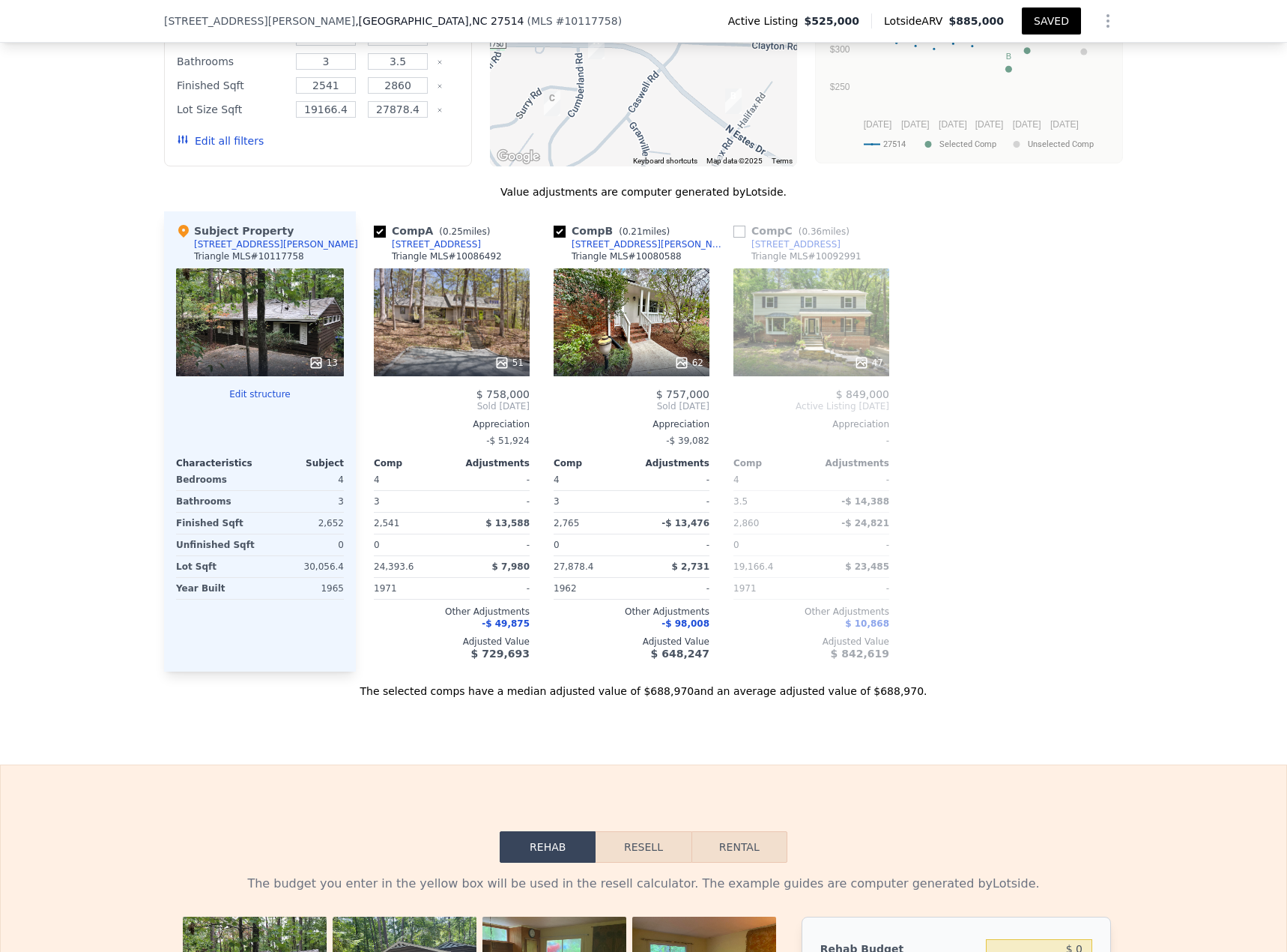
click at [500, 356] on icon at bounding box center [502, 363] width 15 height 15
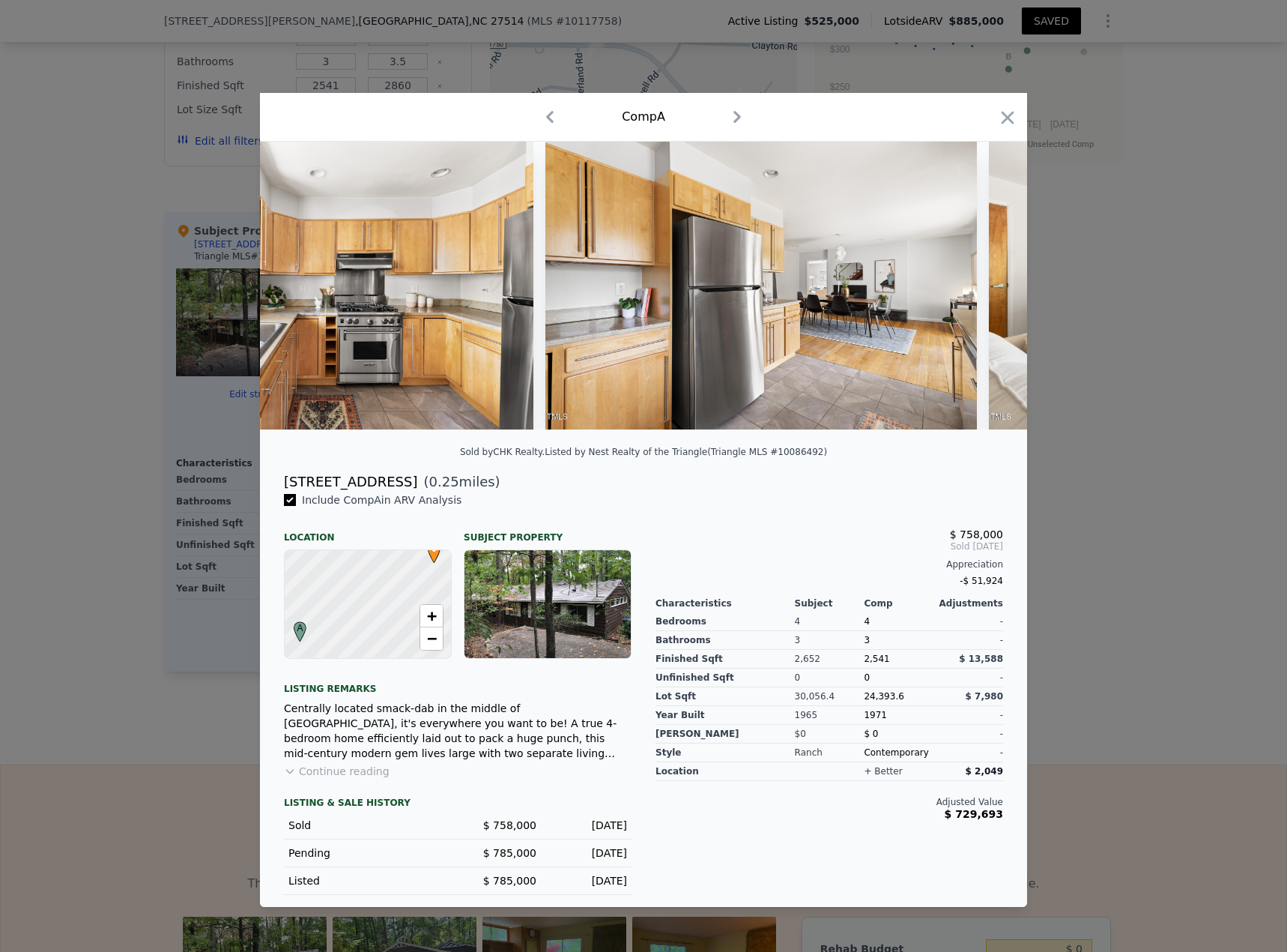
scroll to position [0, 9594]
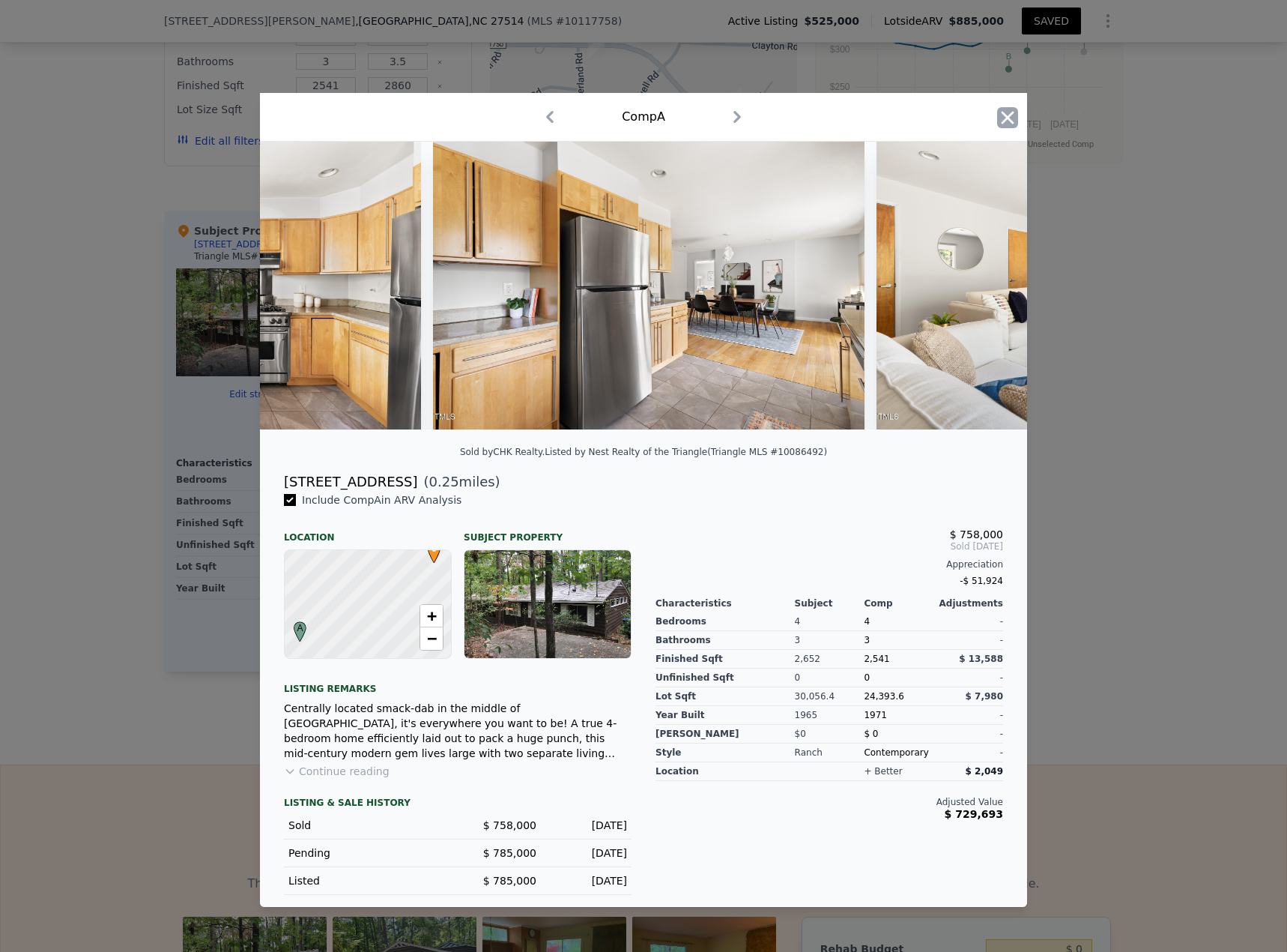
click at [958, 112] on icon "button" at bounding box center [1008, 118] width 21 height 21
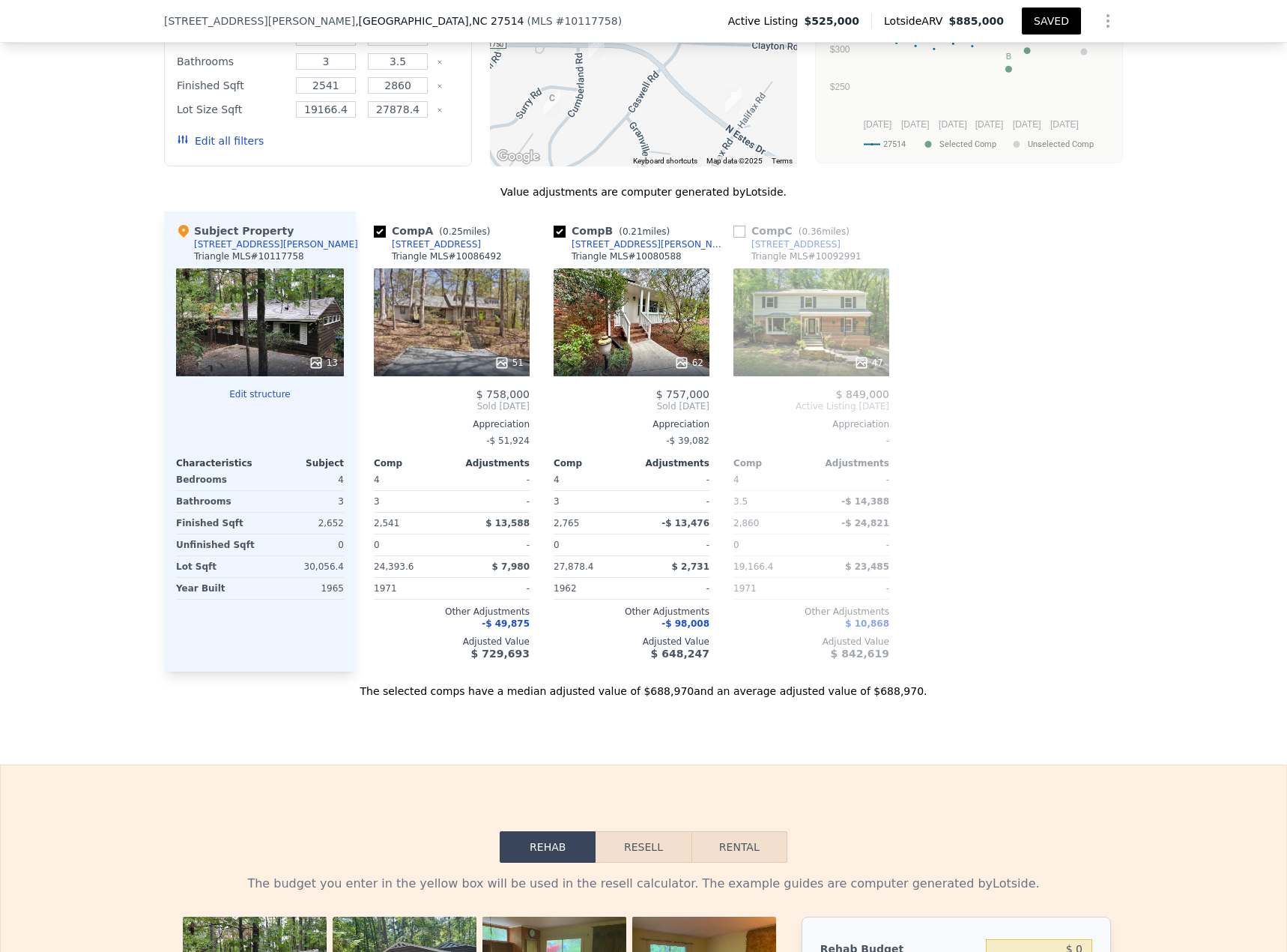
click at [680, 356] on icon at bounding box center [682, 363] width 15 height 15
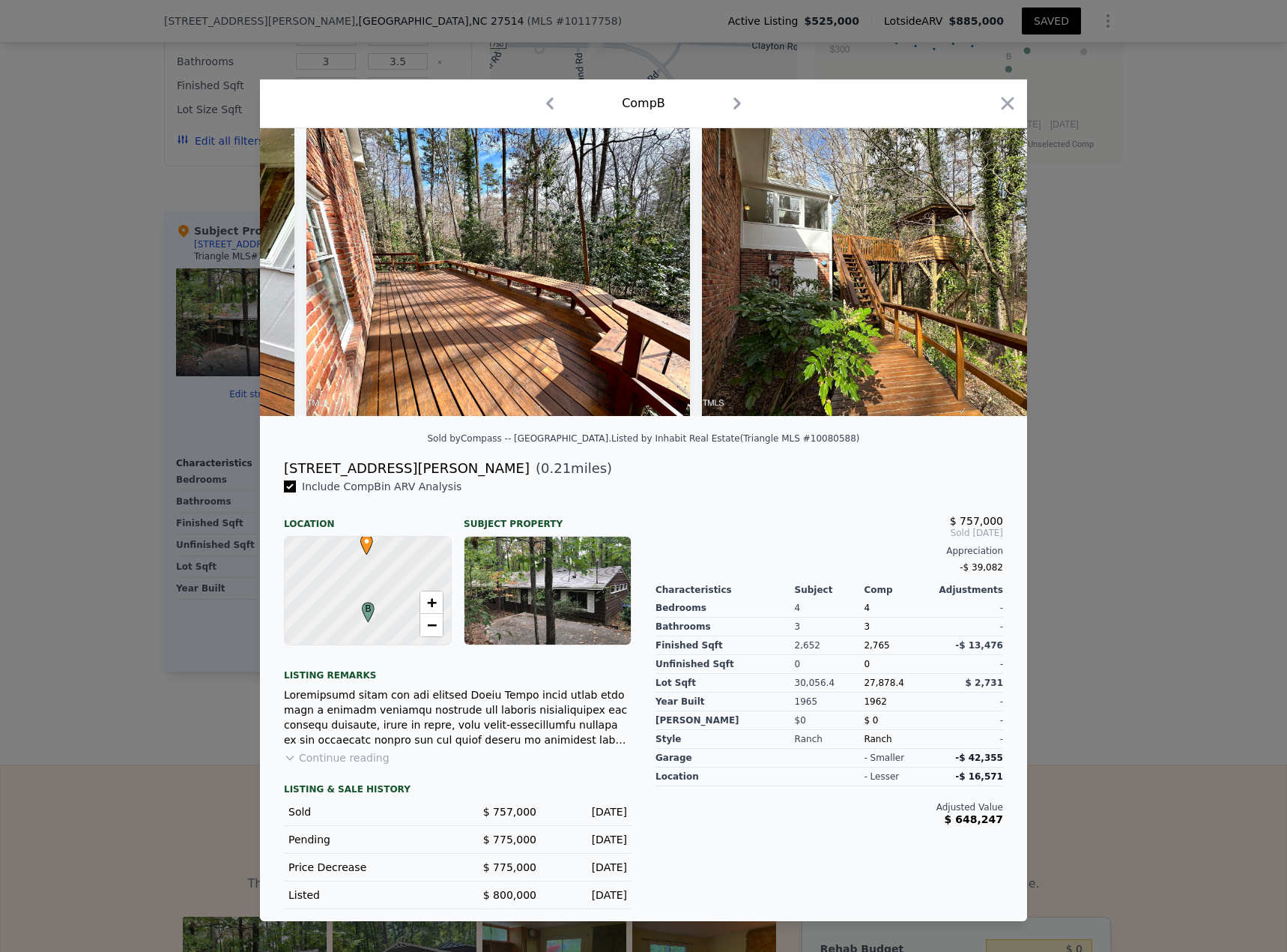
scroll to position [0, 19761]
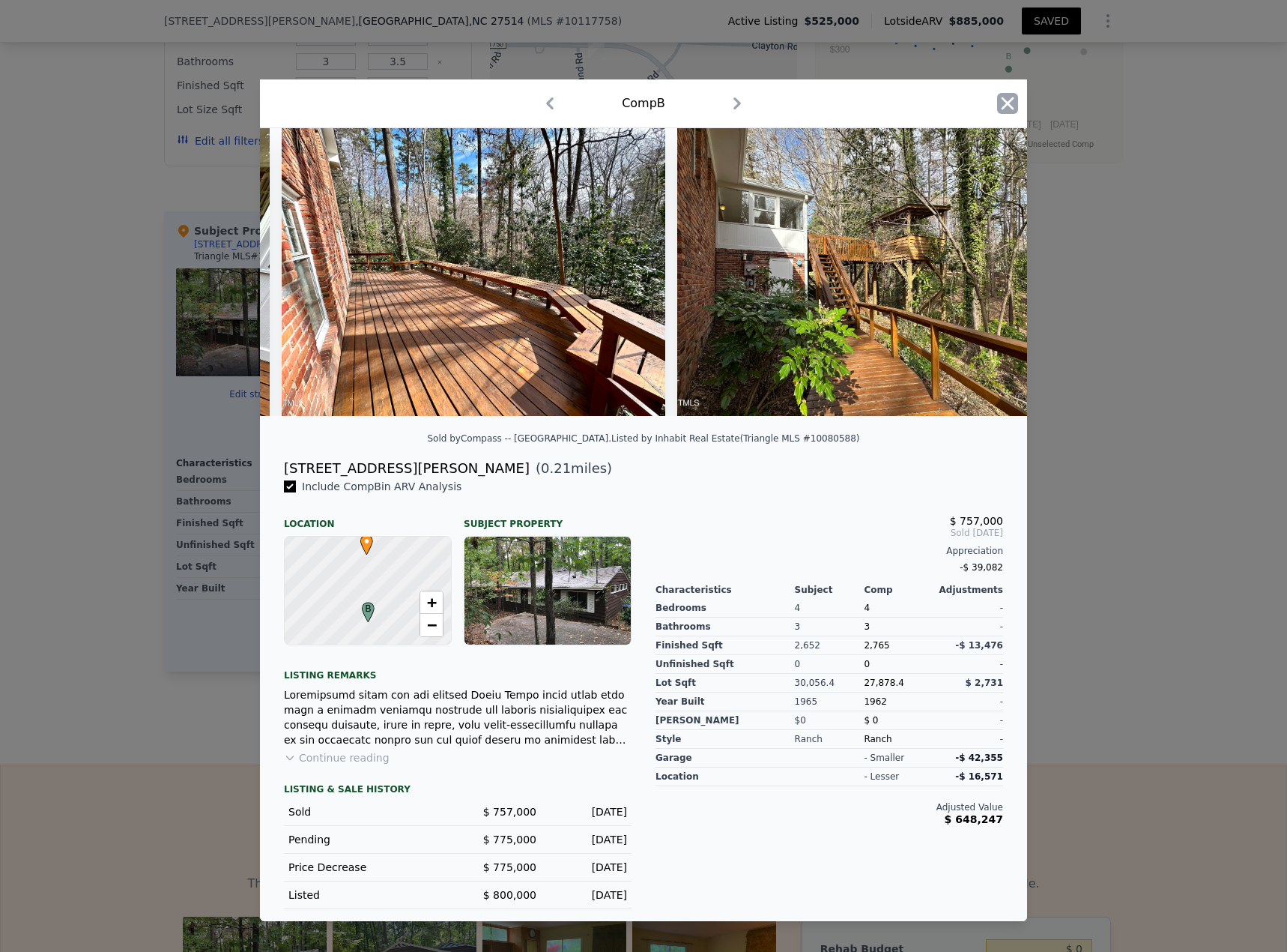
click at [958, 102] on icon "button" at bounding box center [1008, 104] width 21 height 21
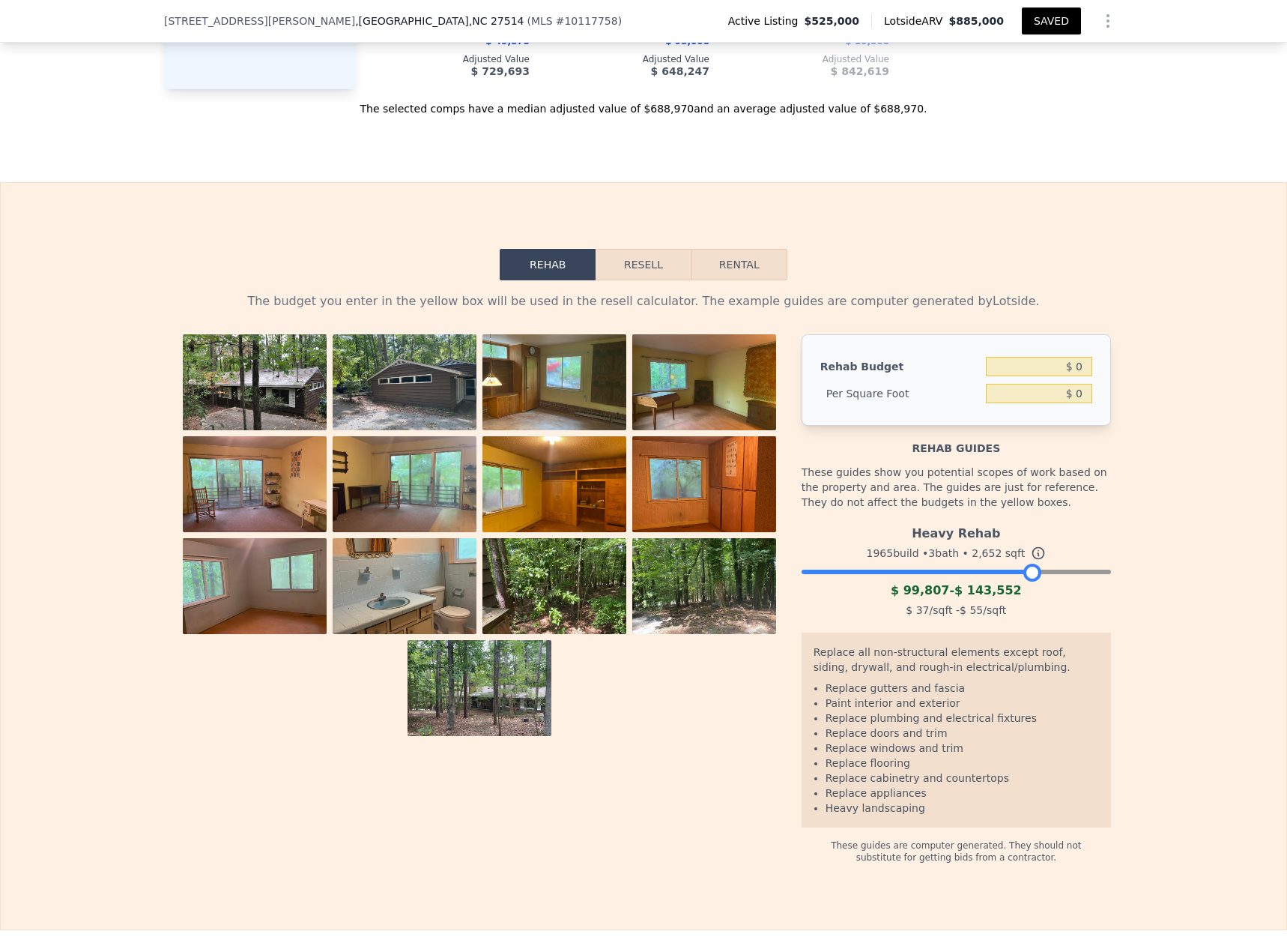
scroll to position [2238, 0]
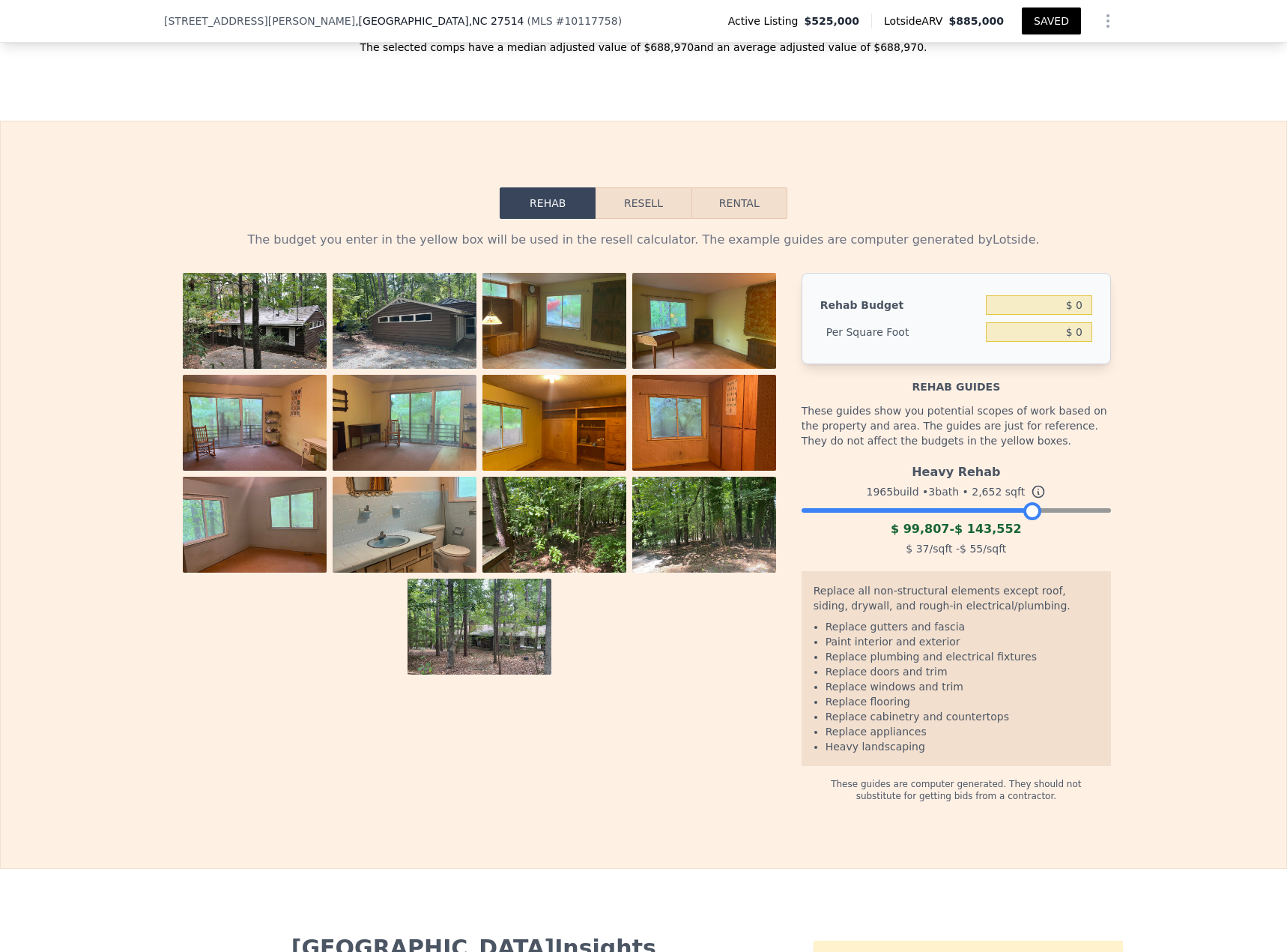
click at [958, 413] on div at bounding box center [957, 507] width 310 height 9
click at [958, 413] on div at bounding box center [1098, 511] width 18 height 18
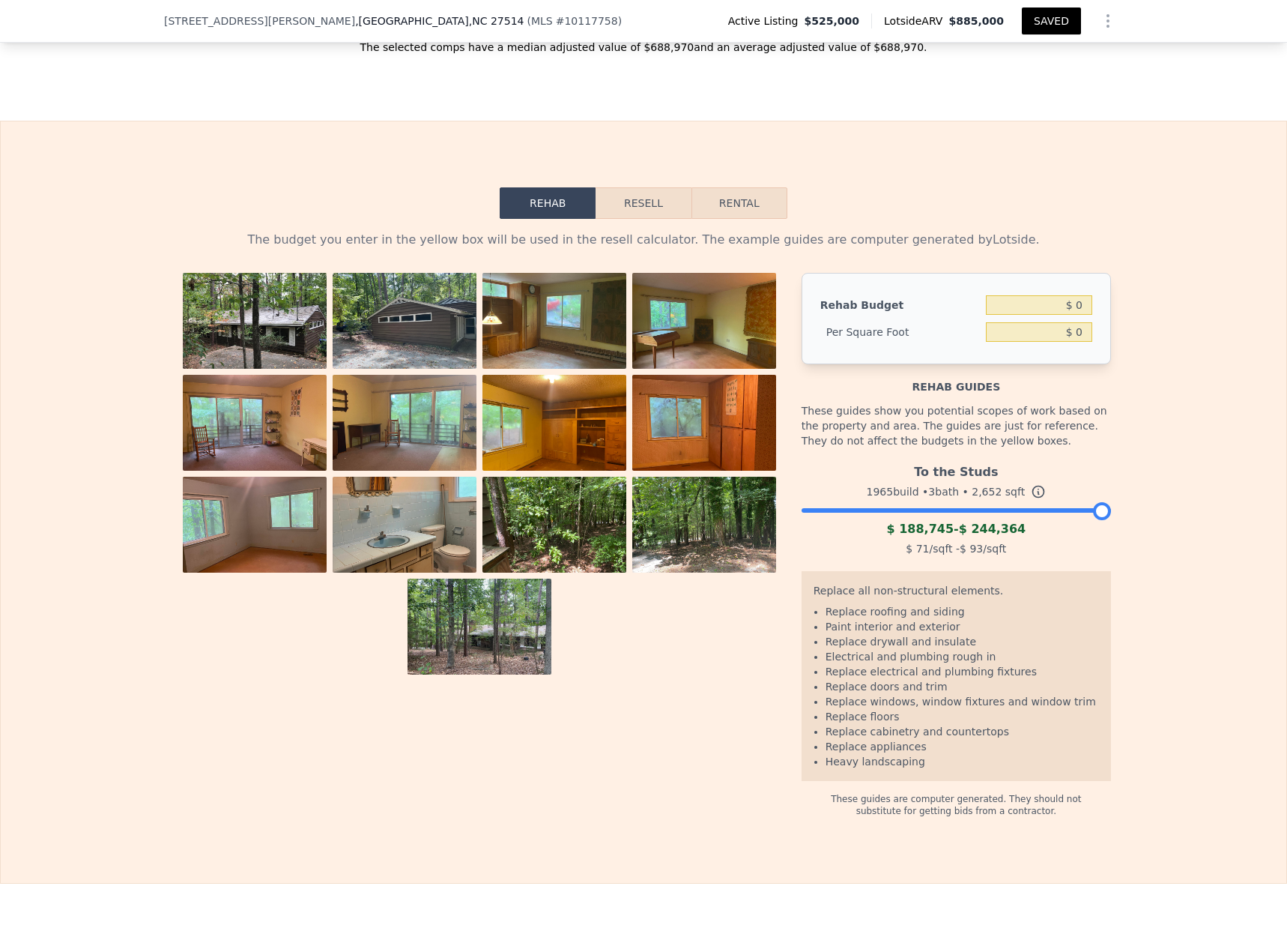
drag, startPoint x: 1092, startPoint y: 490, endPoint x: 1118, endPoint y: 490, distance: 26.0
click at [958, 413] on div "The budget you enter in the yellow box will be used in the resell calculator. T…" at bounding box center [644, 517] width 959 height 598
click at [958, 413] on div "To the Studs 1965 build • 3 bath • 2,652 sqft $ 188,745 - $ 244,364 $ 71 /sqft …" at bounding box center [957, 508] width 310 height 102
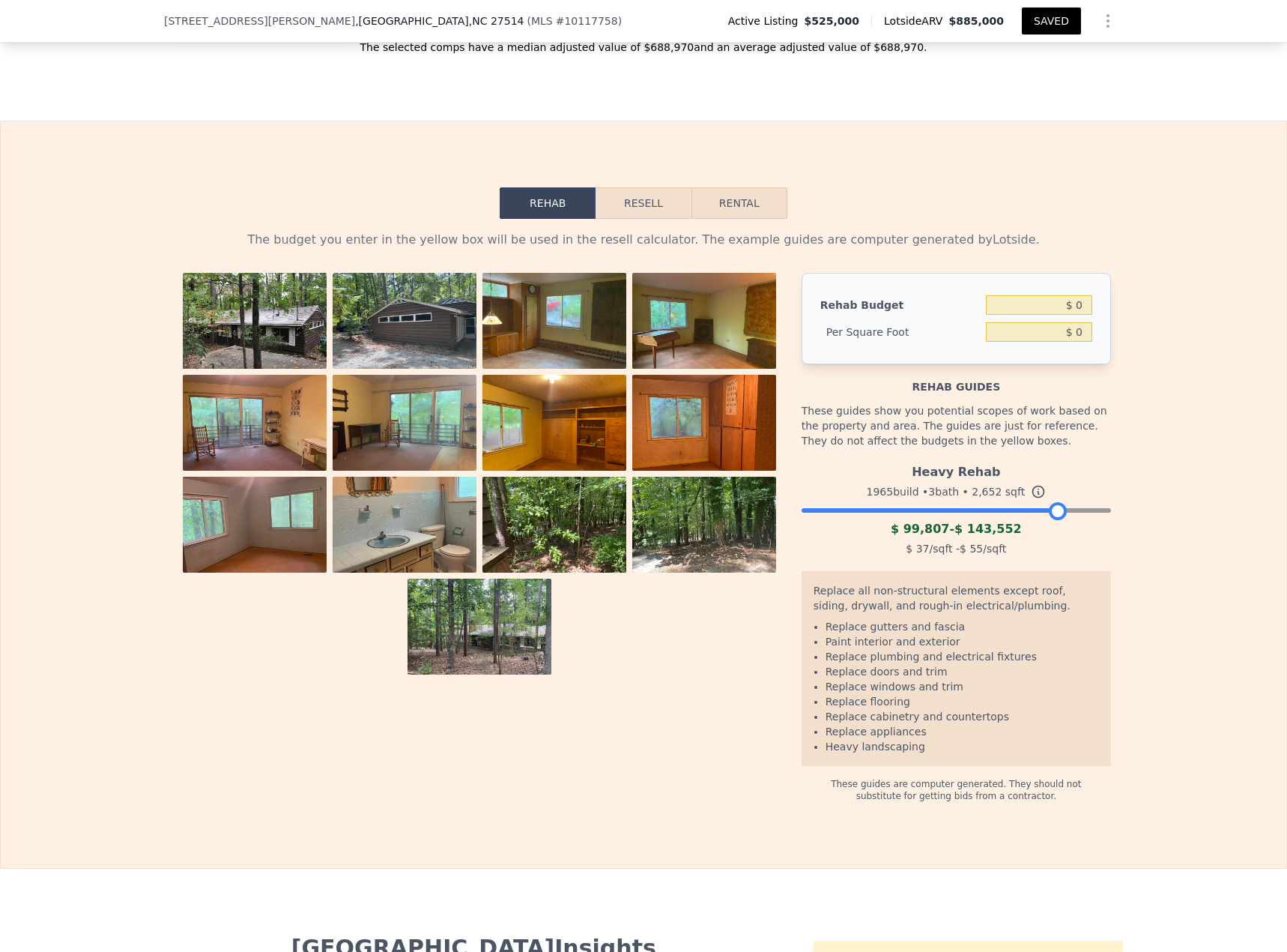
click at [958, 413] on div at bounding box center [957, 507] width 310 height 9
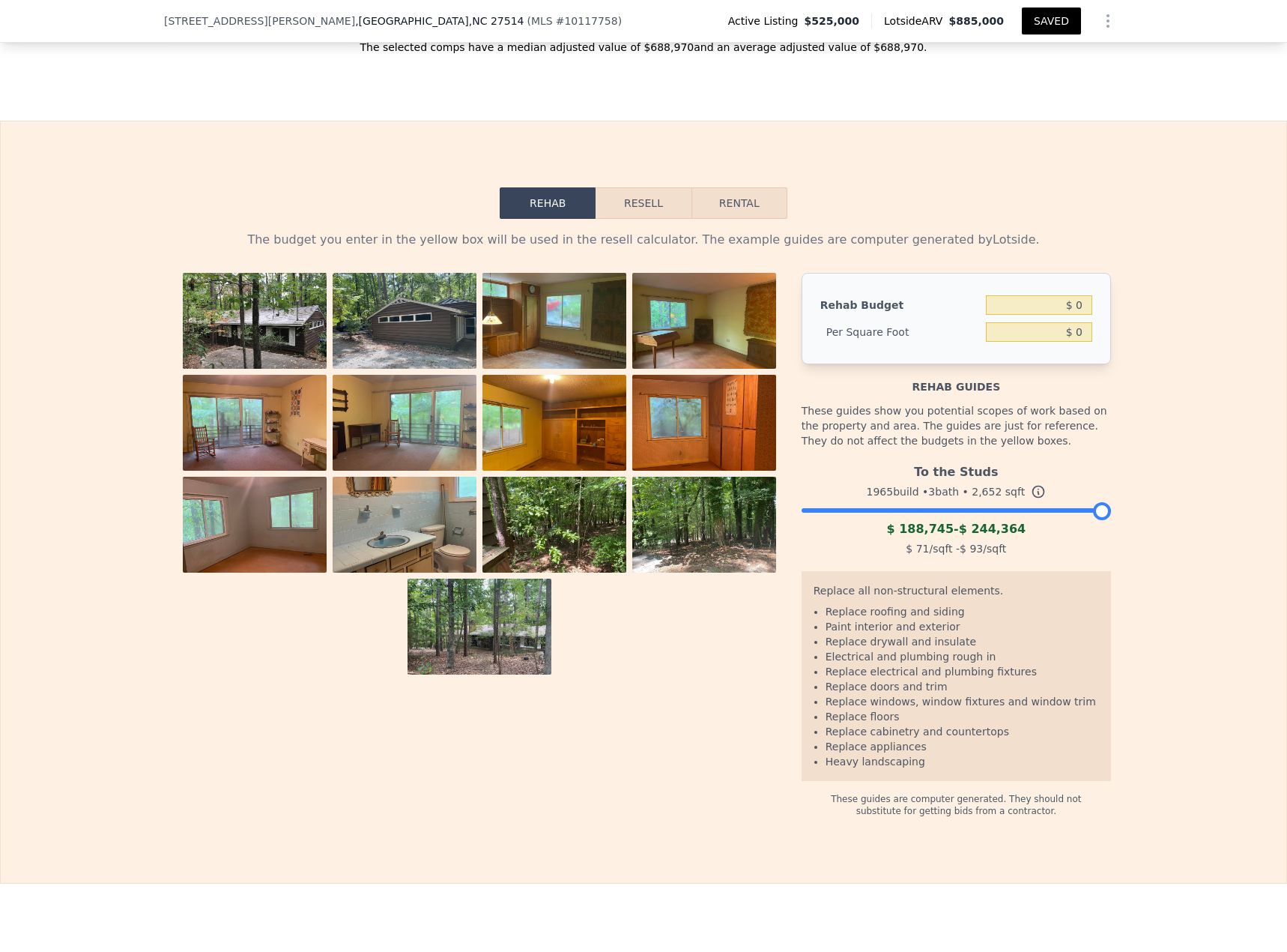
click at [958, 413] on div at bounding box center [957, 507] width 310 height 9
click at [958, 295] on input "$ 0" at bounding box center [1040, 304] width 106 height 20
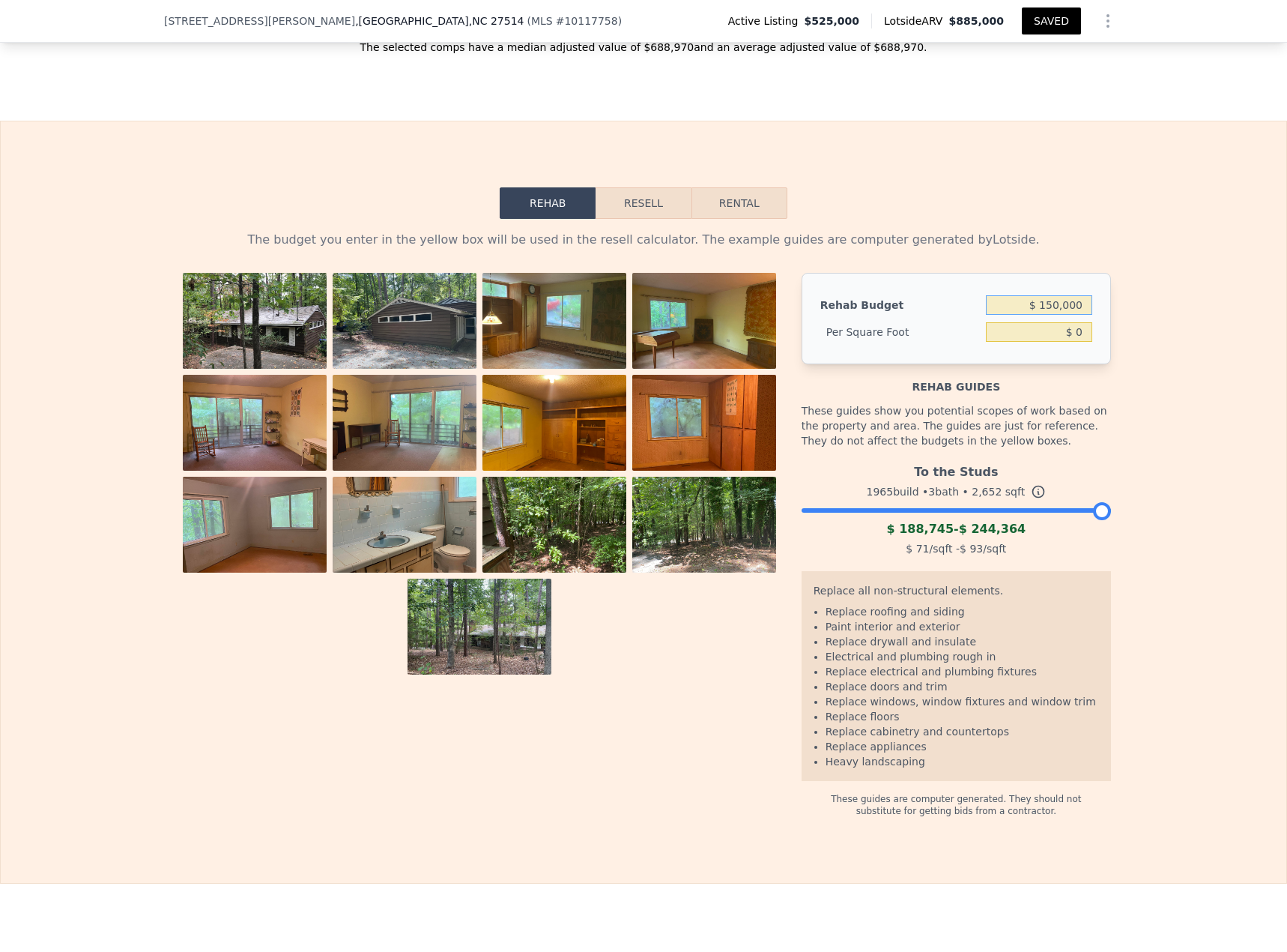
type input "$ 150,000"
type input "$ 56.56"
click at [656, 188] on button "Resell" at bounding box center [643, 203] width 95 height 32
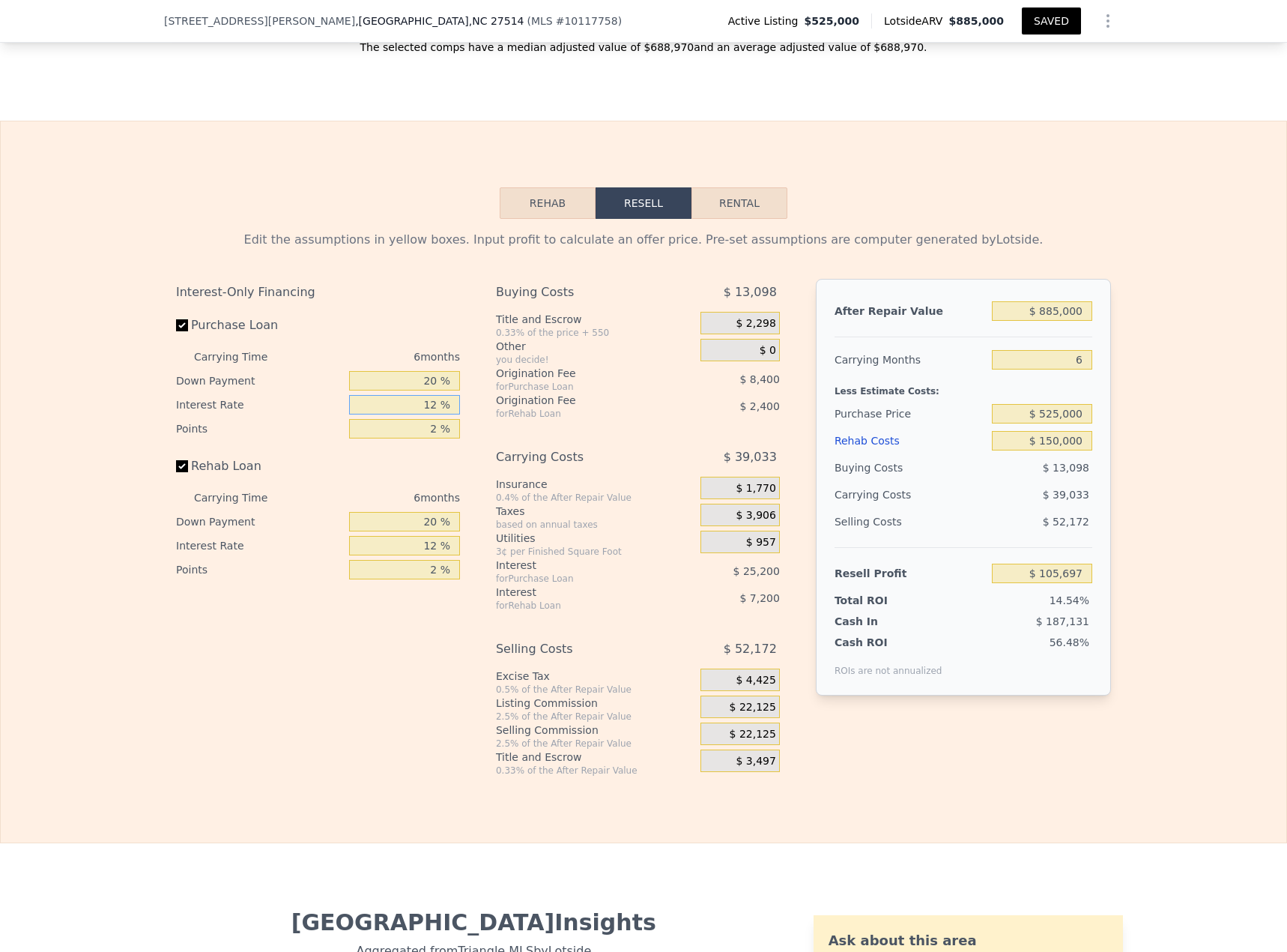
drag, startPoint x: 414, startPoint y: 387, endPoint x: 473, endPoint y: 392, distance: 59.2
click at [473, 393] on div "Interest-Only Financing Purchase Loan Carrying Time 6 months Down Payment 20 % …" at bounding box center [644, 527] width 935 height 497
type input "11 %"
type input "$ 107,797"
type input "11 %"
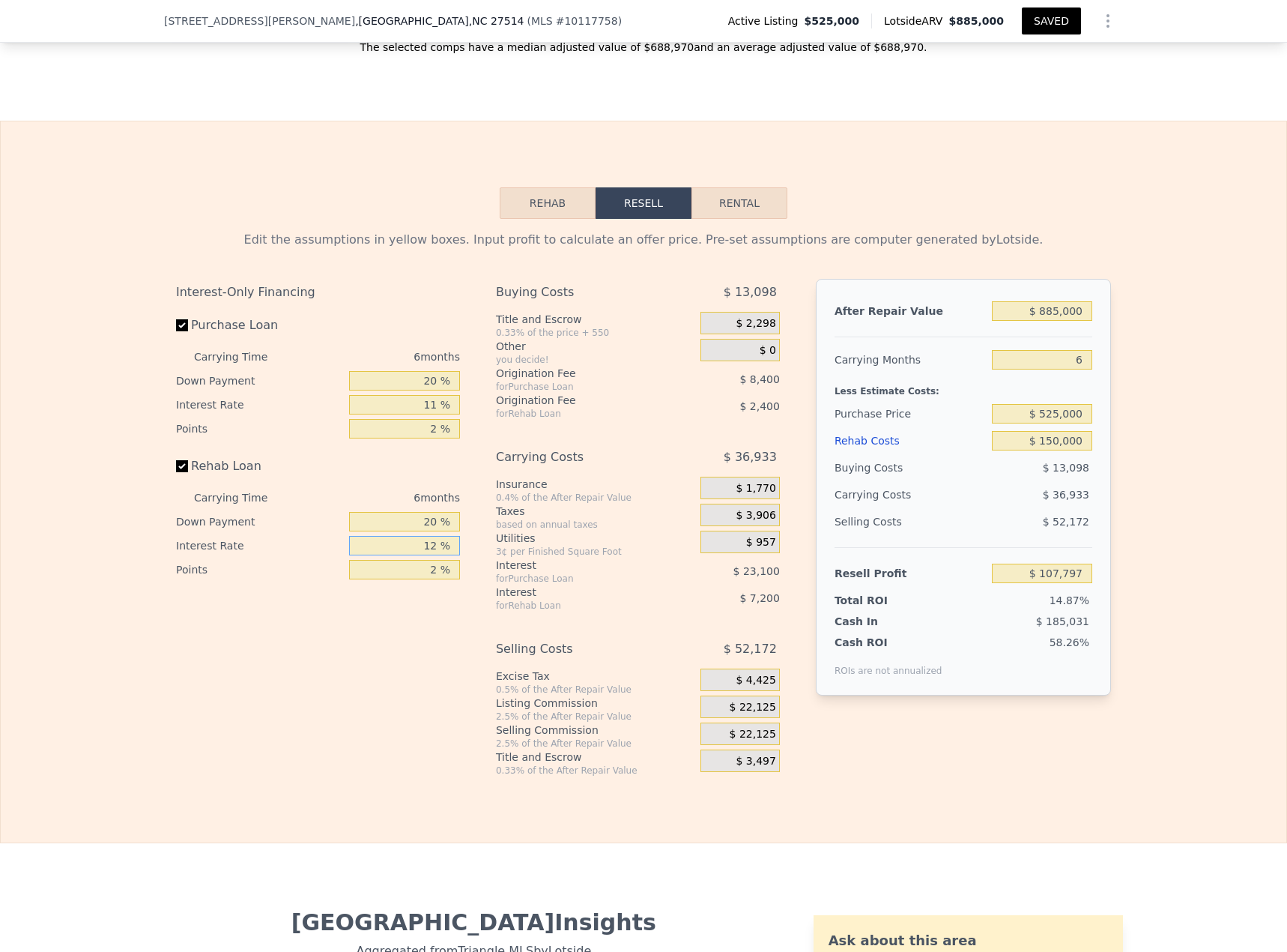
type input "1 %"
type input "$ 114,397"
type input "11 %"
type input "$ 108,397"
type input "11 %"
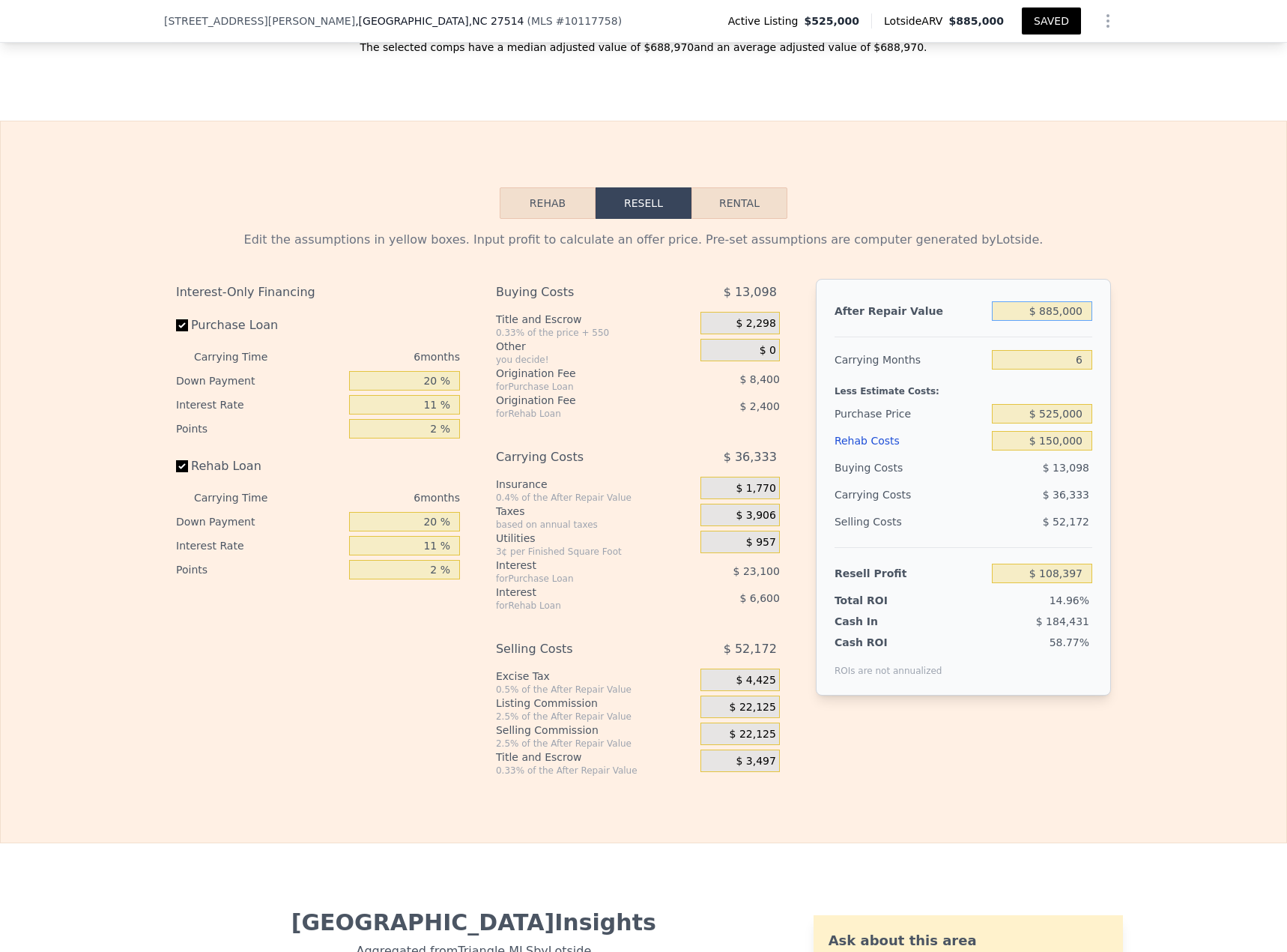
click at [958, 301] on input "$ 885,000" at bounding box center [1042, 311] width 101 height 20
type input "$ 7"
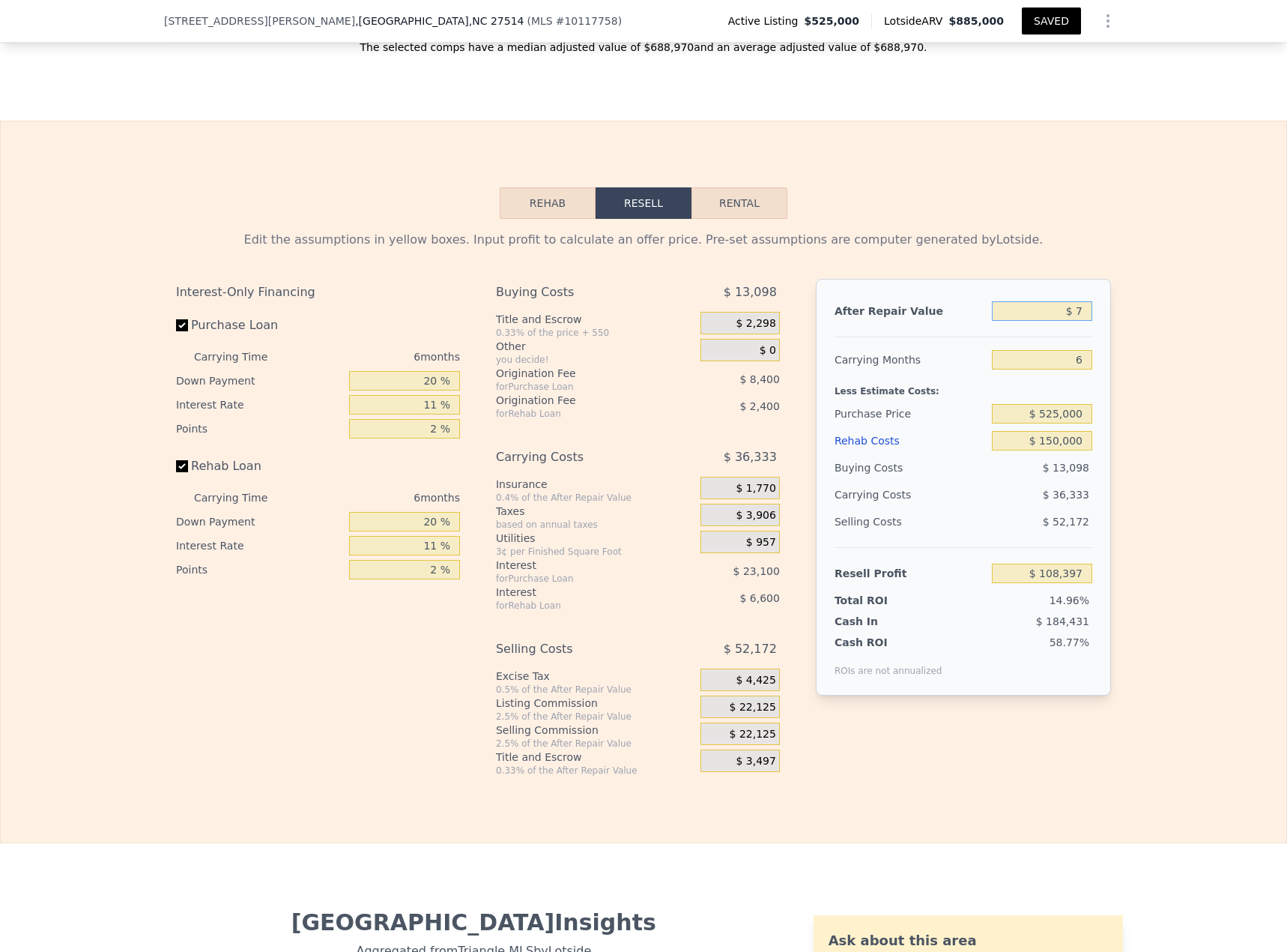
type input "-$ 723,204"
type input "$ 73"
type input "-$ 723,142"
type input "$ 735"
type input "-$ 722,519"
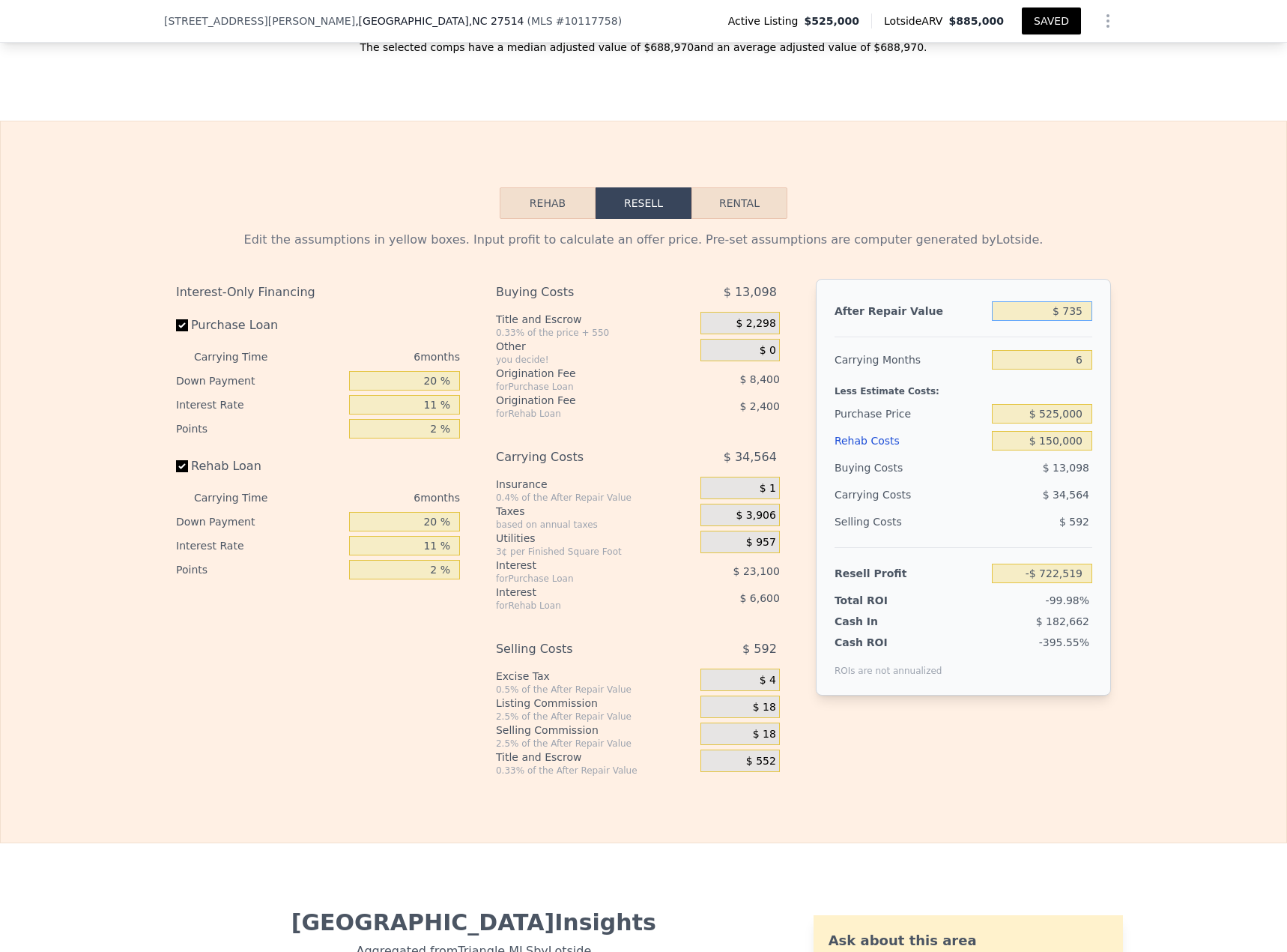
type input "$ 7,350"
type input "-$ 716,305"
type input "$ 73,500"
type input "-$ 654,147"
type input "$ 735,000"
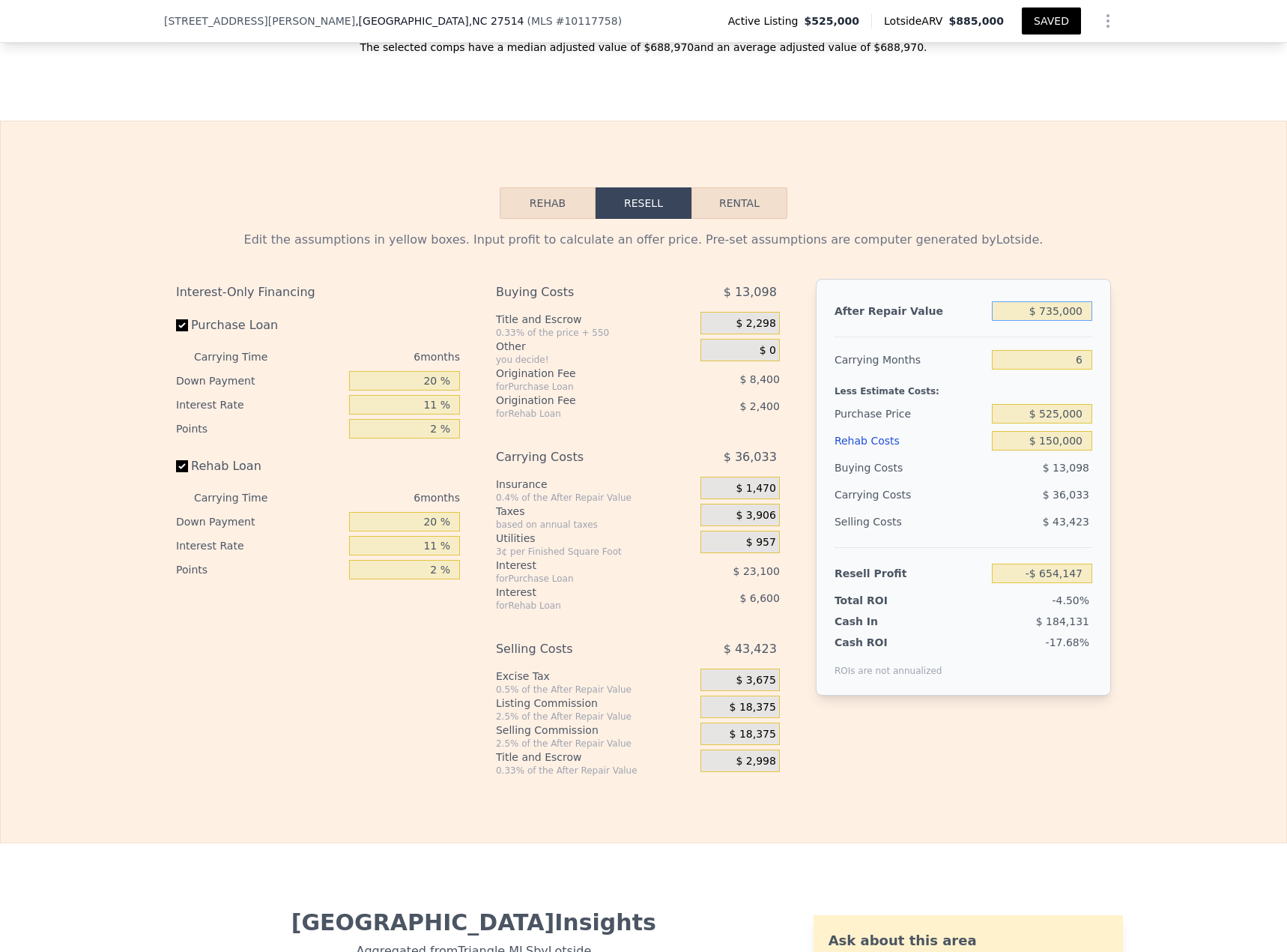
type input "-$ 32,554"
type input "$ 735,000"
click at [958, 350] on input "6" at bounding box center [1042, 359] width 101 height 20
drag, startPoint x: 1055, startPoint y: 341, endPoint x: 1143, endPoint y: 337, distance: 88.1
click at [958, 337] on div "Edit the assumptions in yellow boxes. Input profit to calculate an offer price.…" at bounding box center [644, 497] width 1286 height 557
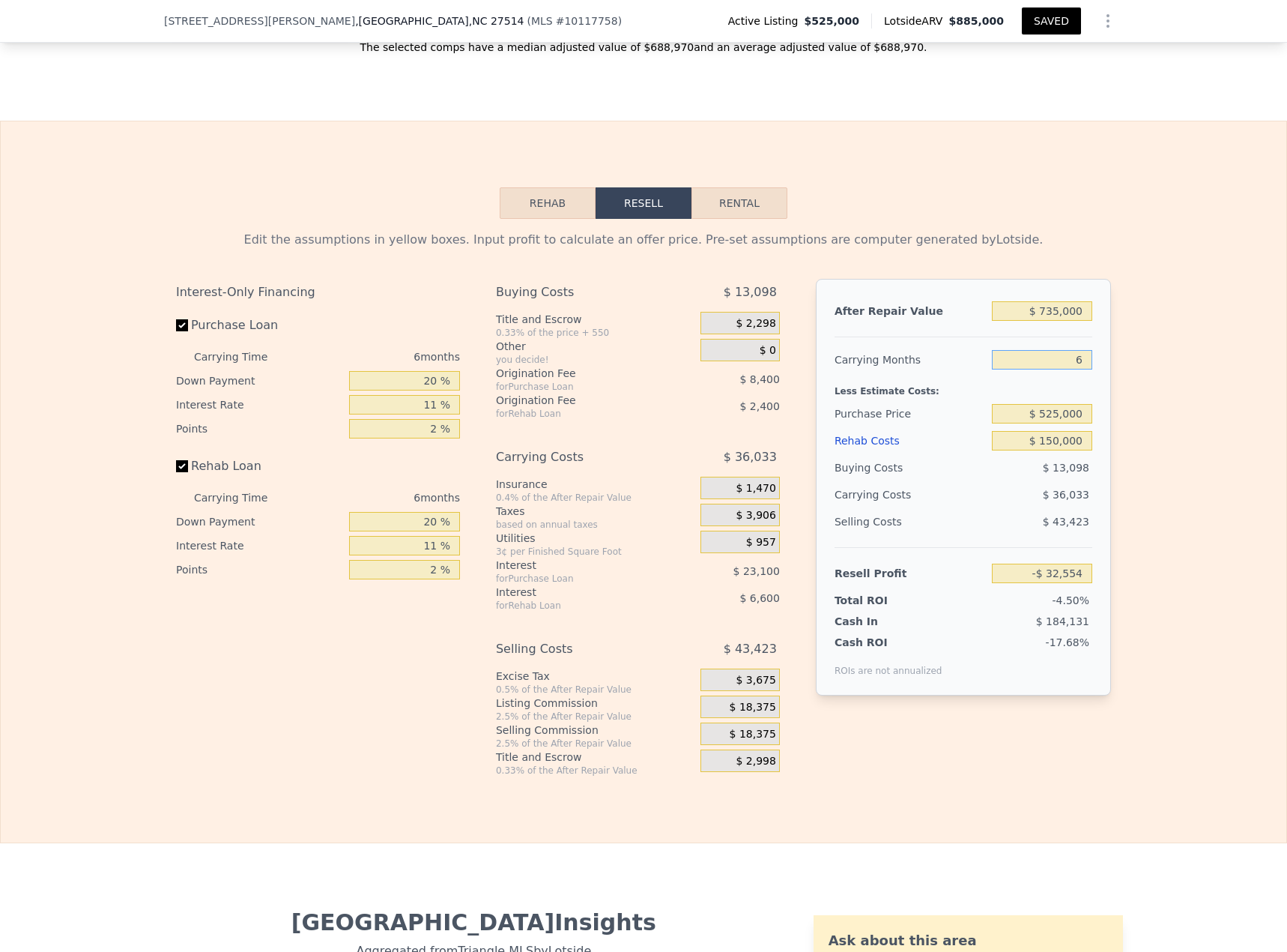
type input "7"
type input "-$ 38,560"
type input "7"
click at [958, 404] on input "$ 525,000" at bounding box center [1042, 413] width 101 height 20
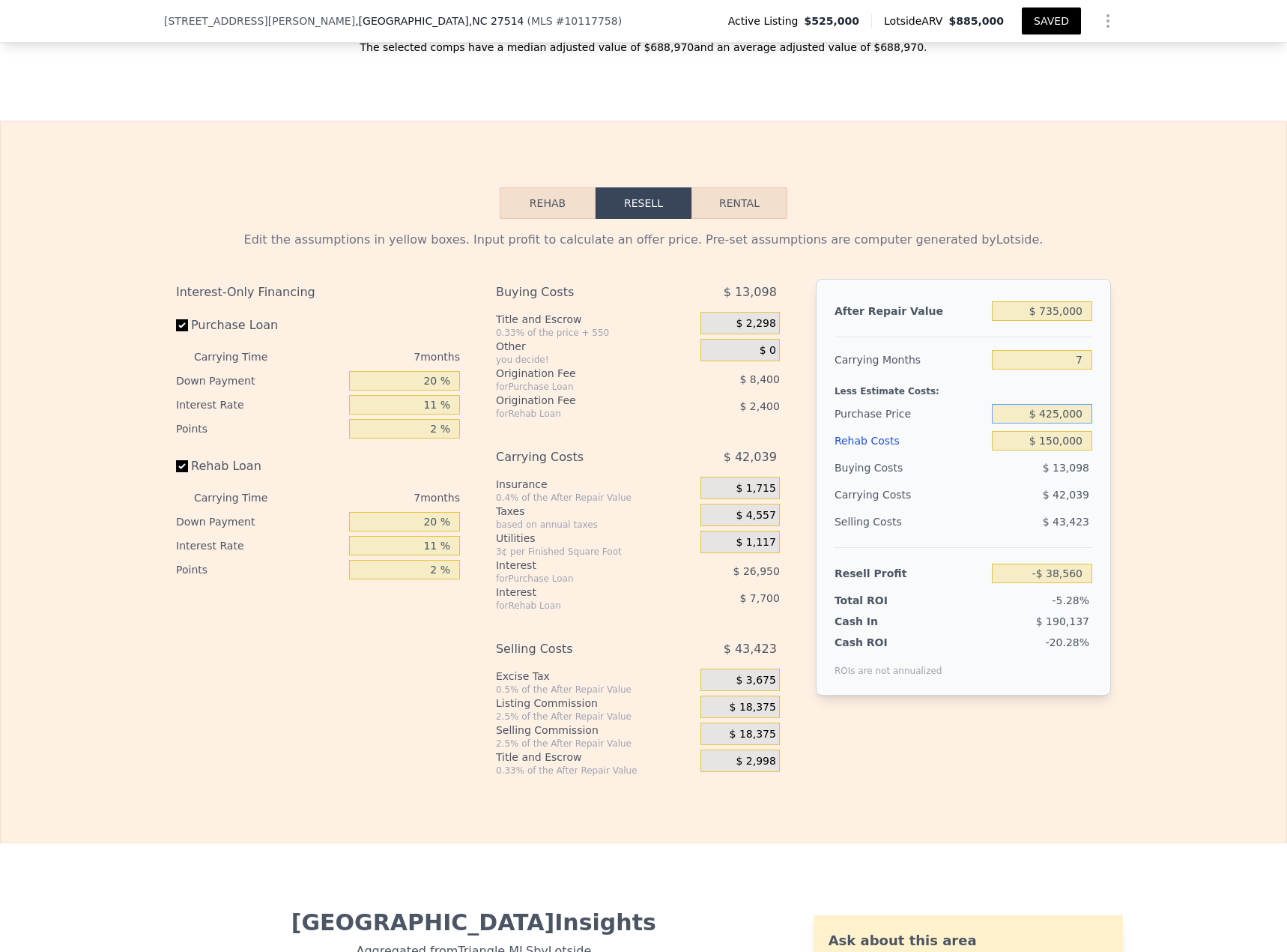
type input "$ 425,000"
type input "$ 68,504"
click at [958, 404] on input "$ 425,000" at bounding box center [1042, 413] width 101 height 20
type input "$ 450,000"
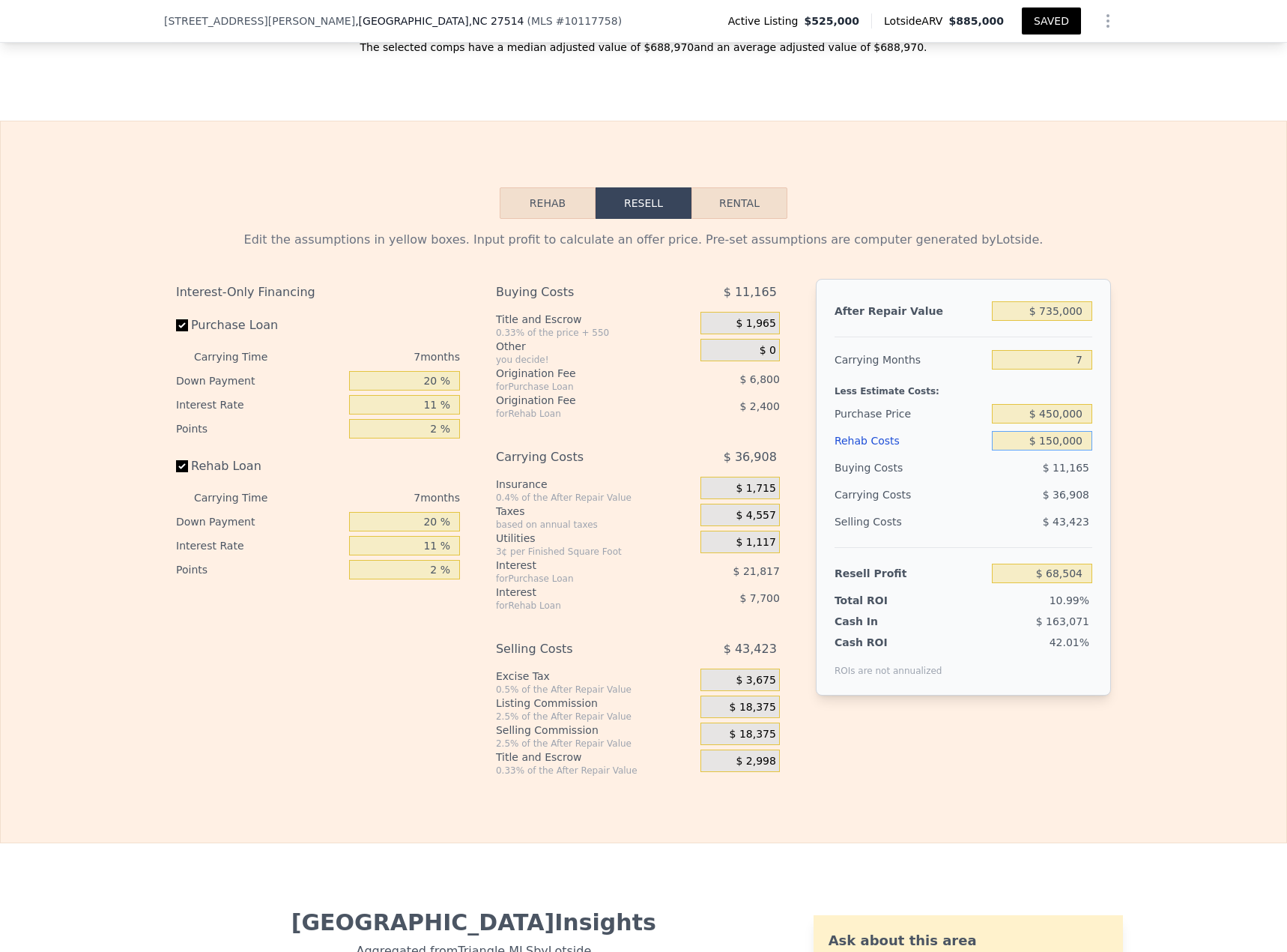
type input "$ 41,739"
click at [958, 404] on input "$ 450,000" at bounding box center [1042, 413] width 101 height 20
type input "$ 425,000"
type input "$ 68,504"
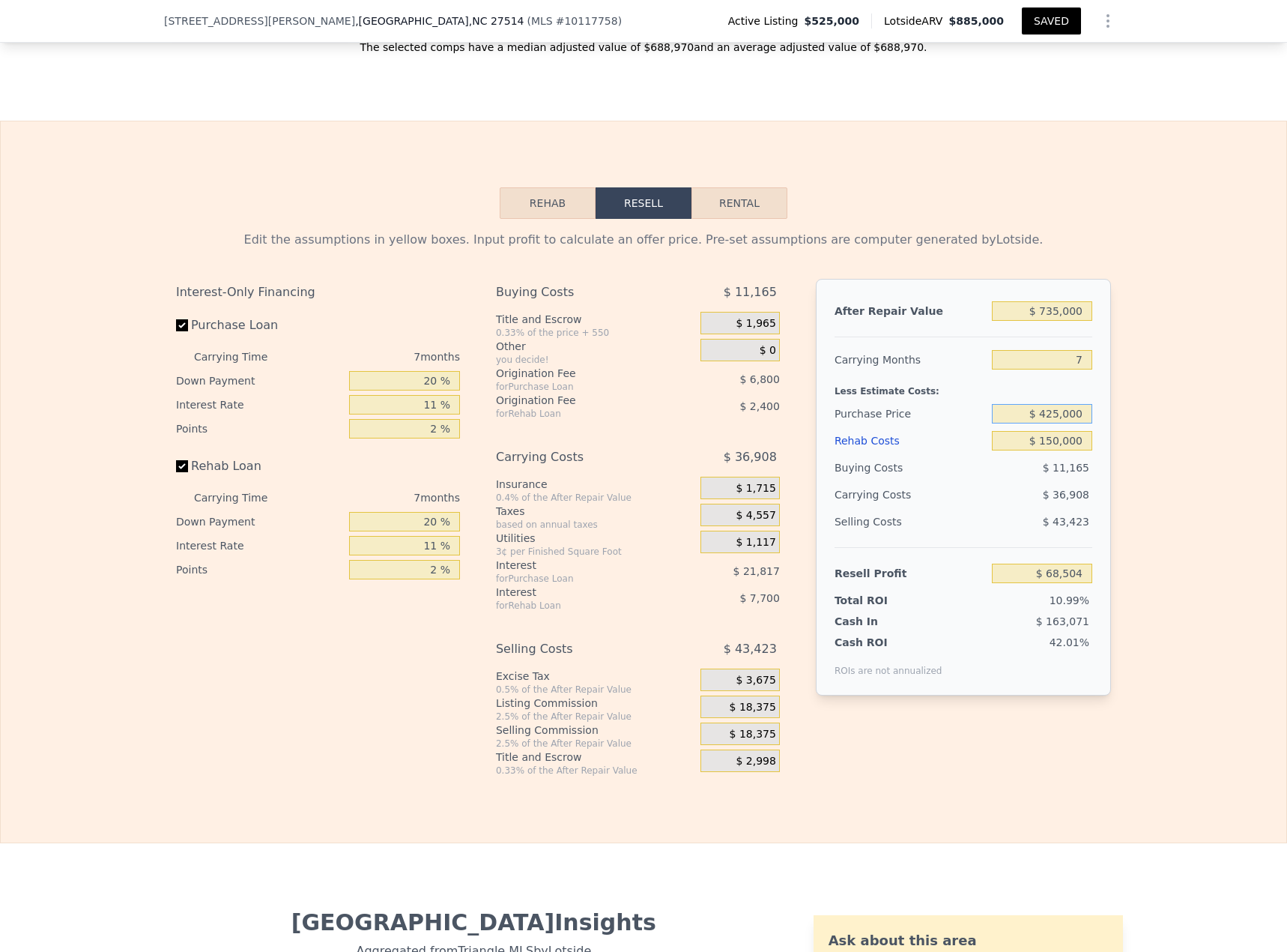
click at [958, 404] on input "$ 425,000" at bounding box center [1042, 413] width 101 height 20
type input "$ 430,000"
type input "$ 63,155"
drag, startPoint x: 1065, startPoint y: 341, endPoint x: 1108, endPoint y: 343, distance: 43.0
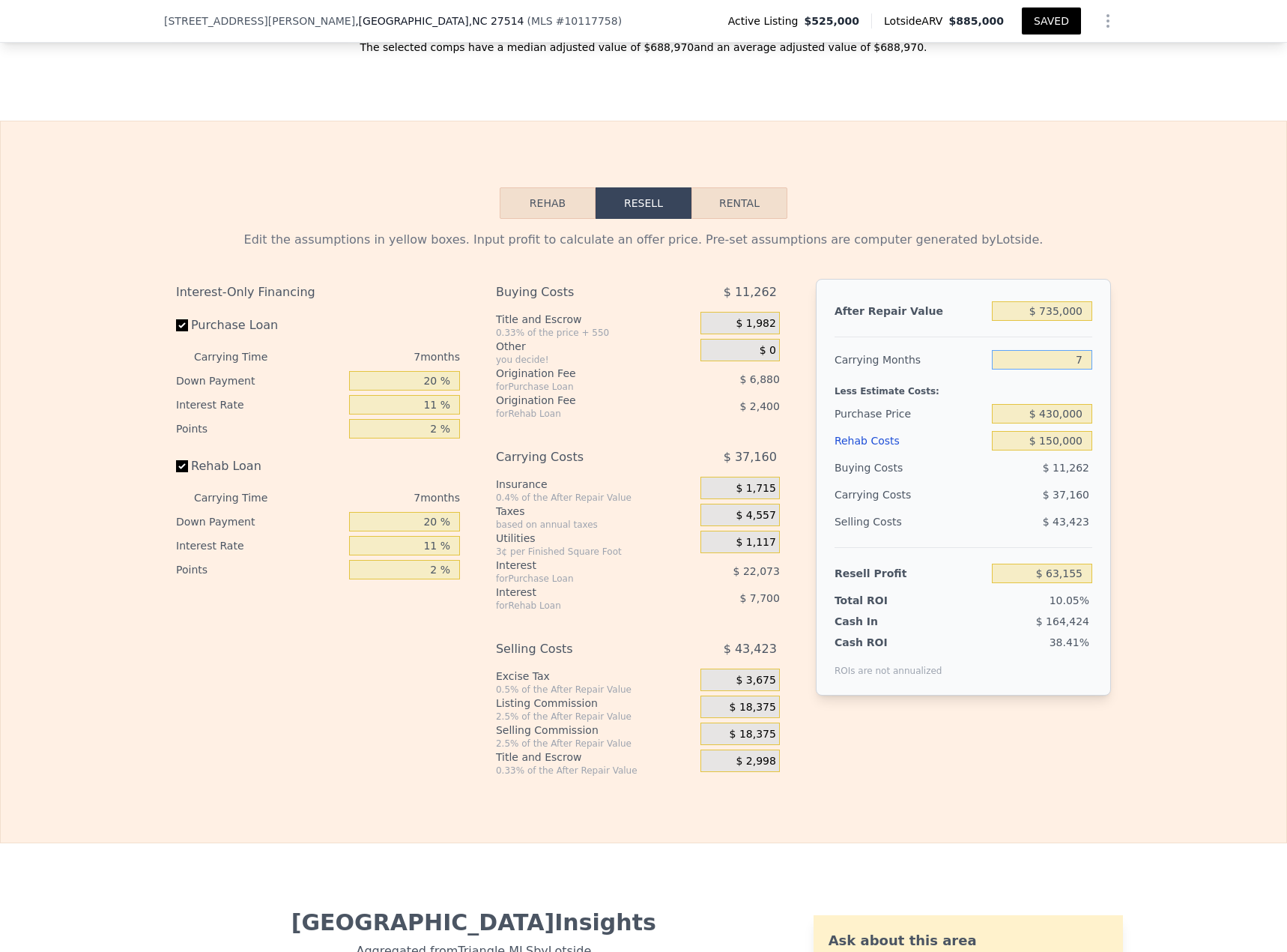
click at [958, 343] on div "Edit the assumptions in yellow boxes. Input profit to calculate an offer price.…" at bounding box center [644, 497] width 959 height 557
type input "9"
type input "$ 52,538"
drag, startPoint x: 1063, startPoint y: 336, endPoint x: 1094, endPoint y: 336, distance: 31.0
click at [958, 336] on div "After Repair Value $ 735,000 Carrying Months 9 Less Estimate Costs: Purchase Pr…" at bounding box center [963, 487] width 295 height 416
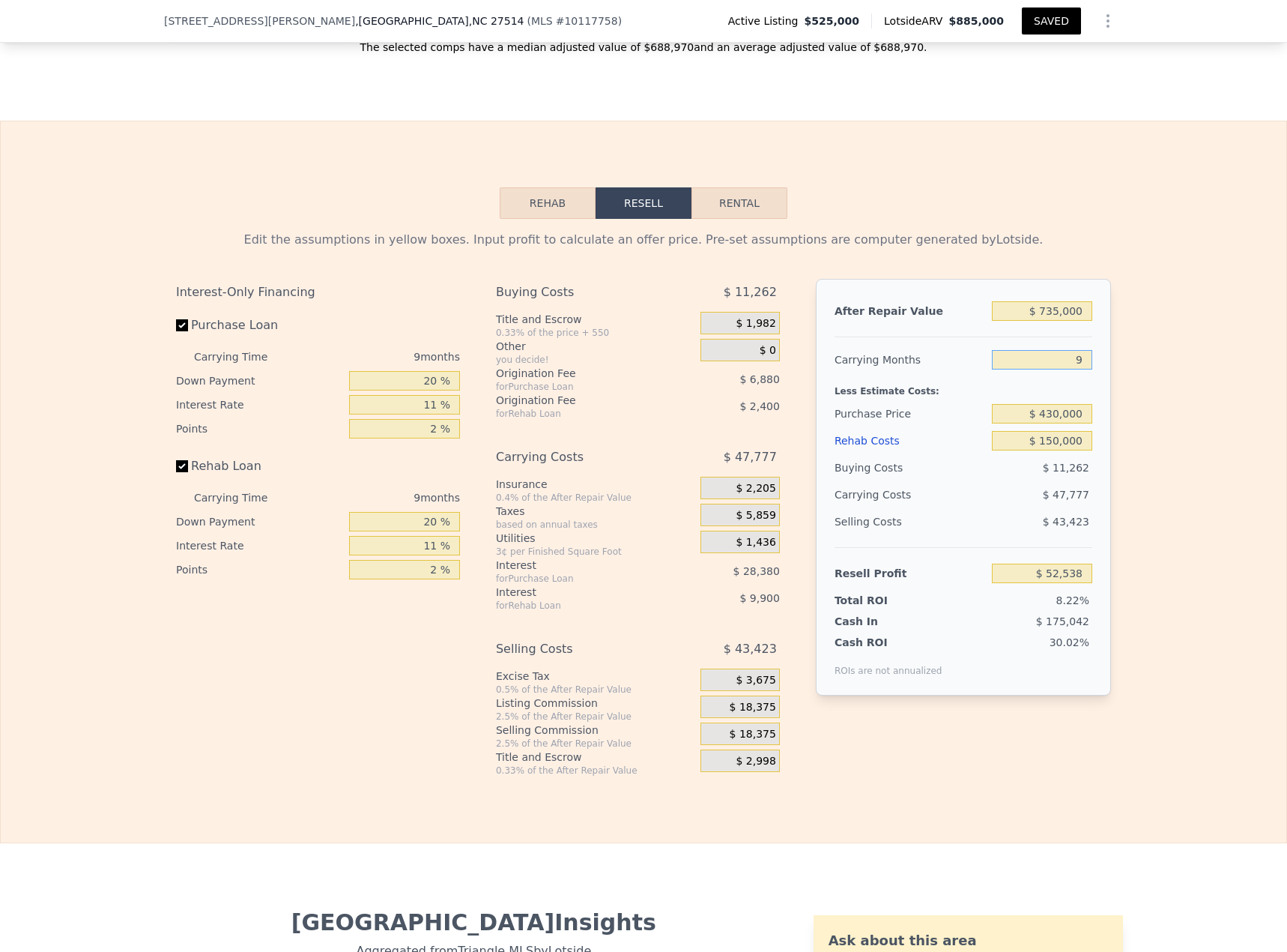
click at [958, 350] on input "9" at bounding box center [1042, 359] width 101 height 20
drag, startPoint x: 1056, startPoint y: 344, endPoint x: 1109, endPoint y: 341, distance: 53.1
click at [958, 341] on div "Edit the assumptions in yellow boxes. Input profit to calculate an offer price.…" at bounding box center [644, 497] width 959 height 557
type input "8"
type input "$ 57,847"
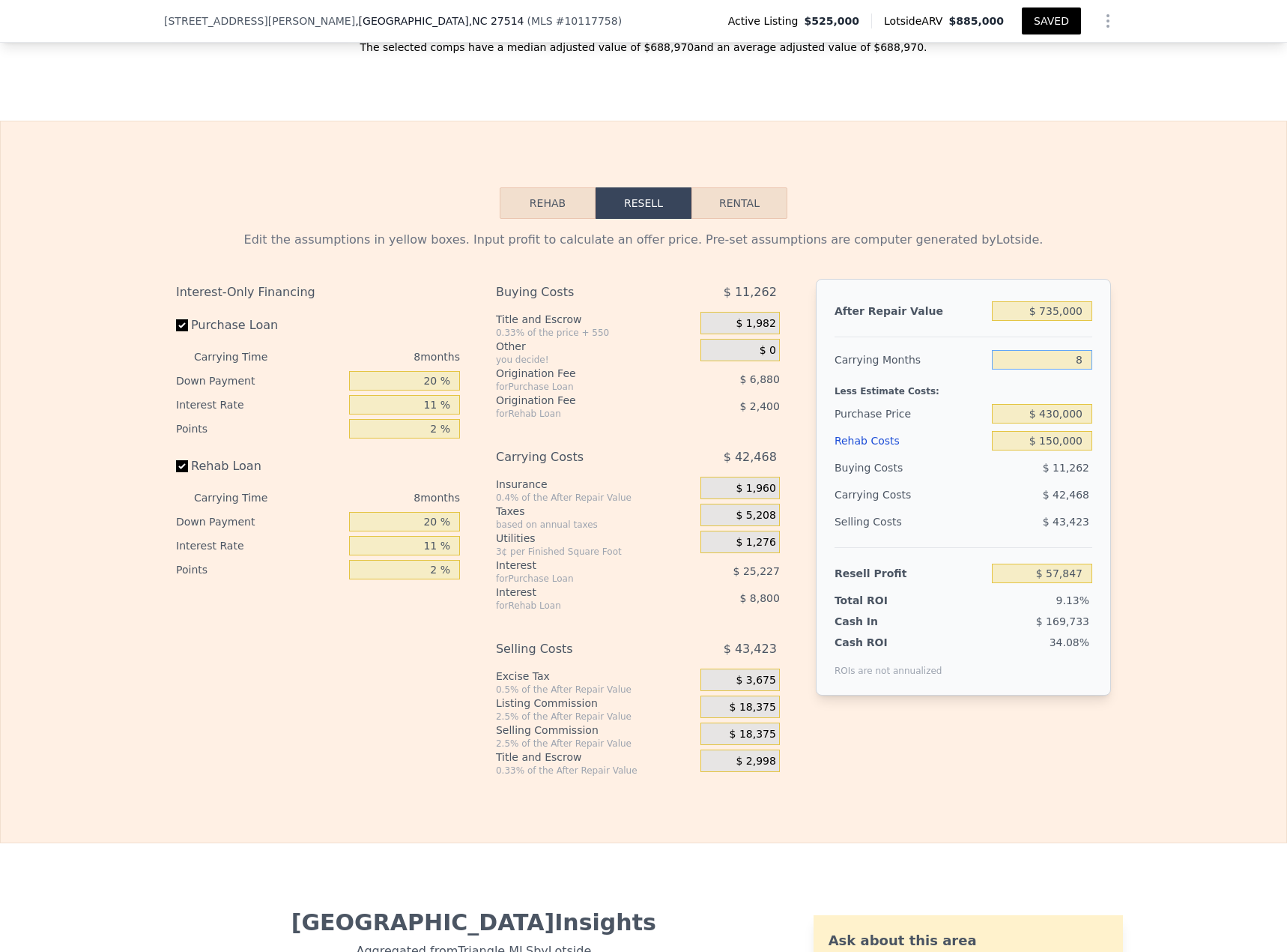
type input "8"
click at [958, 21] on button "SAVED" at bounding box center [1051, 21] width 59 height 27
type input "$ 885,000"
type input "6"
type input "$ 0"
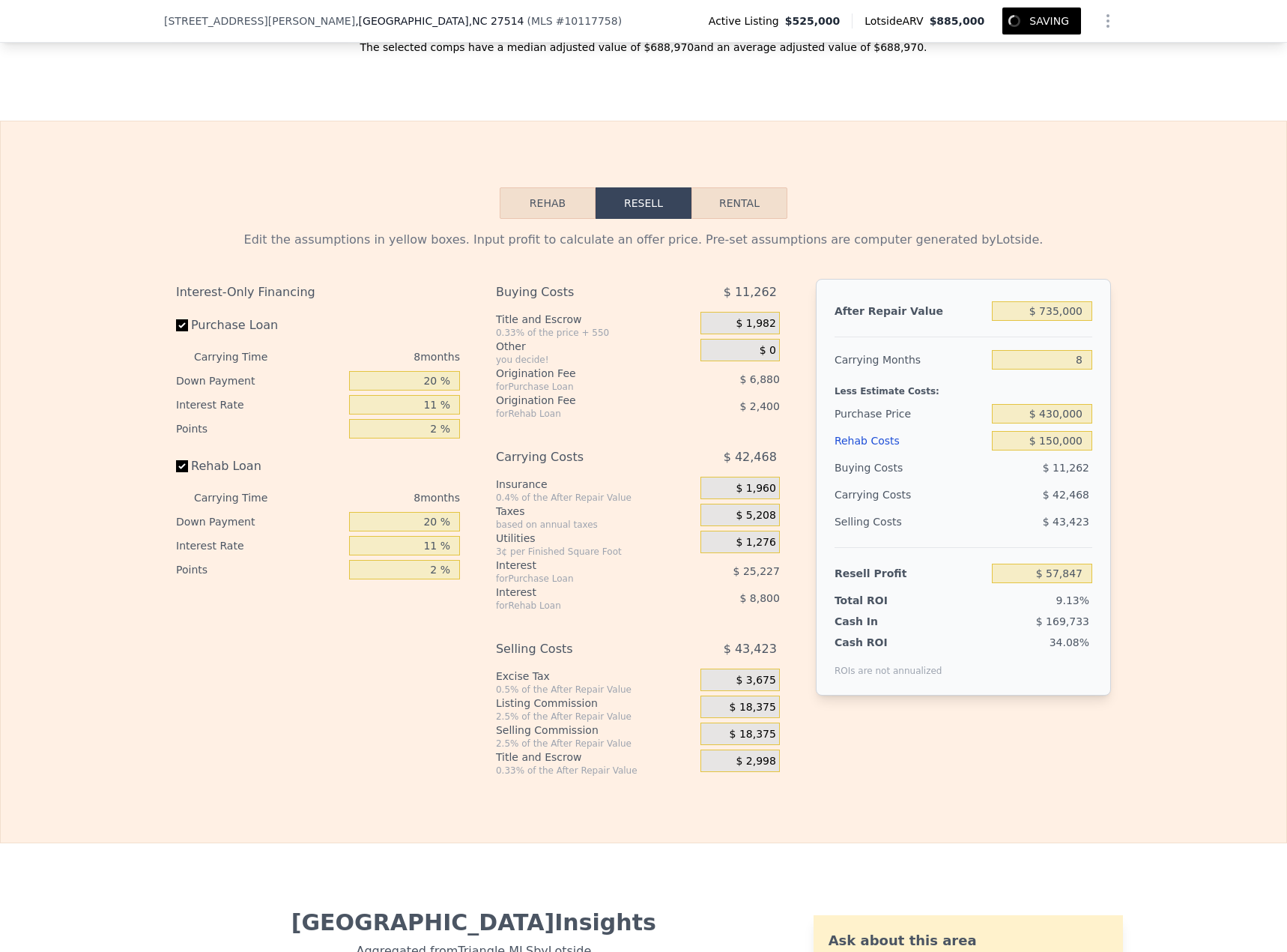
type input "$ 265,297"
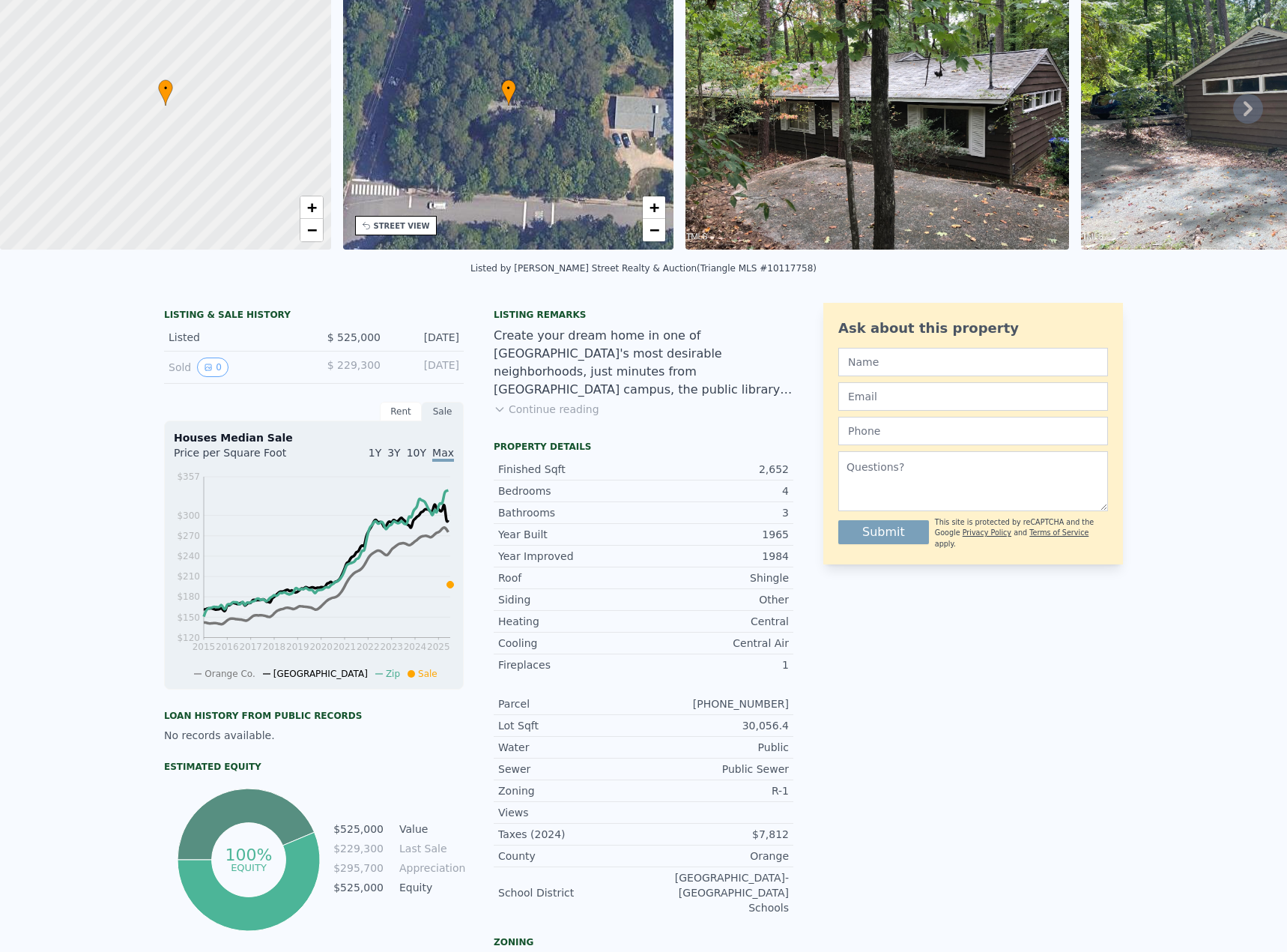
scroll to position [0, 0]
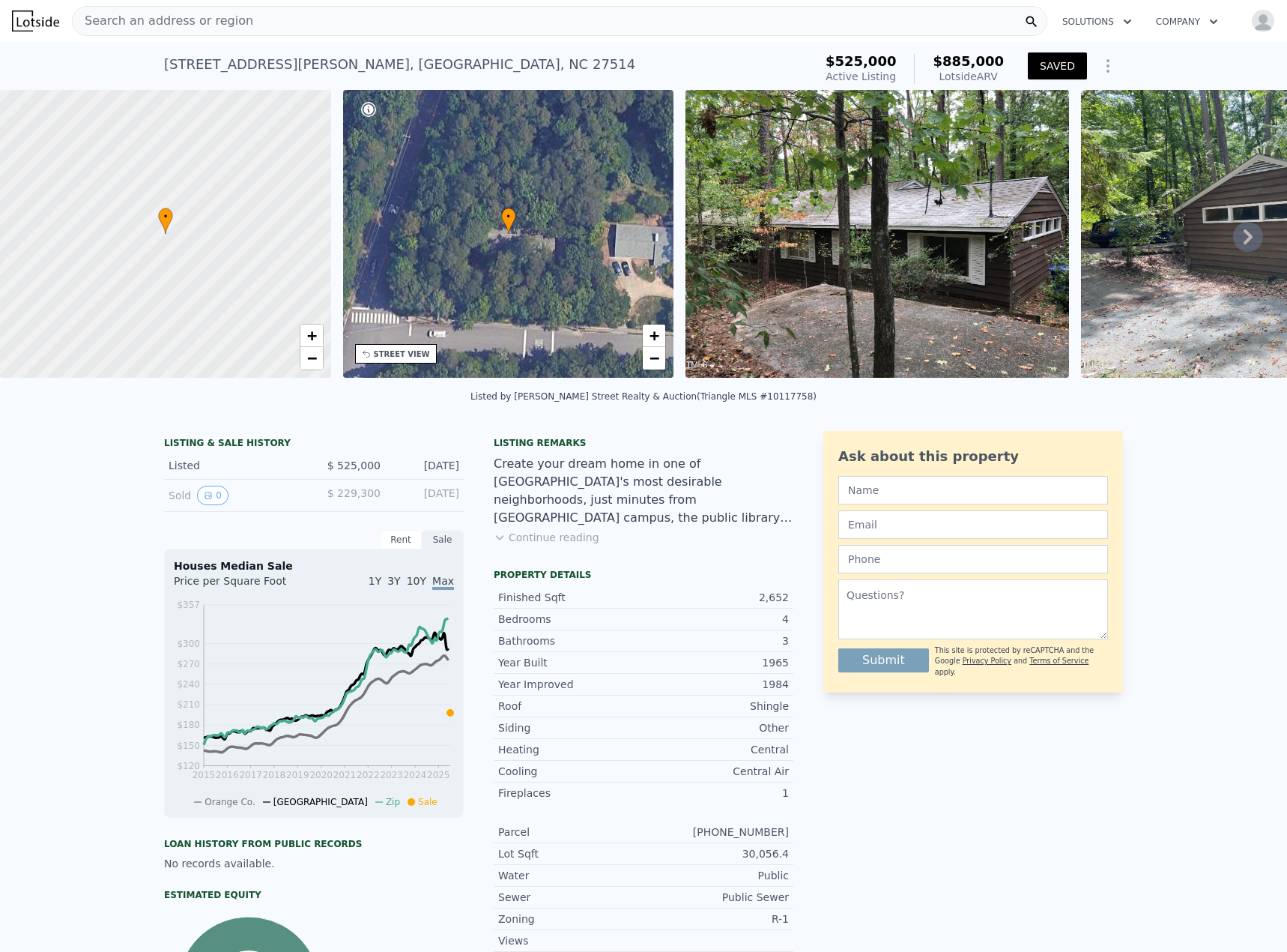
click at [247, 25] on div "Search an address or region" at bounding box center [559, 21] width 975 height 30
type input "$ 735,000"
type input "8"
type input "$ 150,000"
type input "$ 57,847"
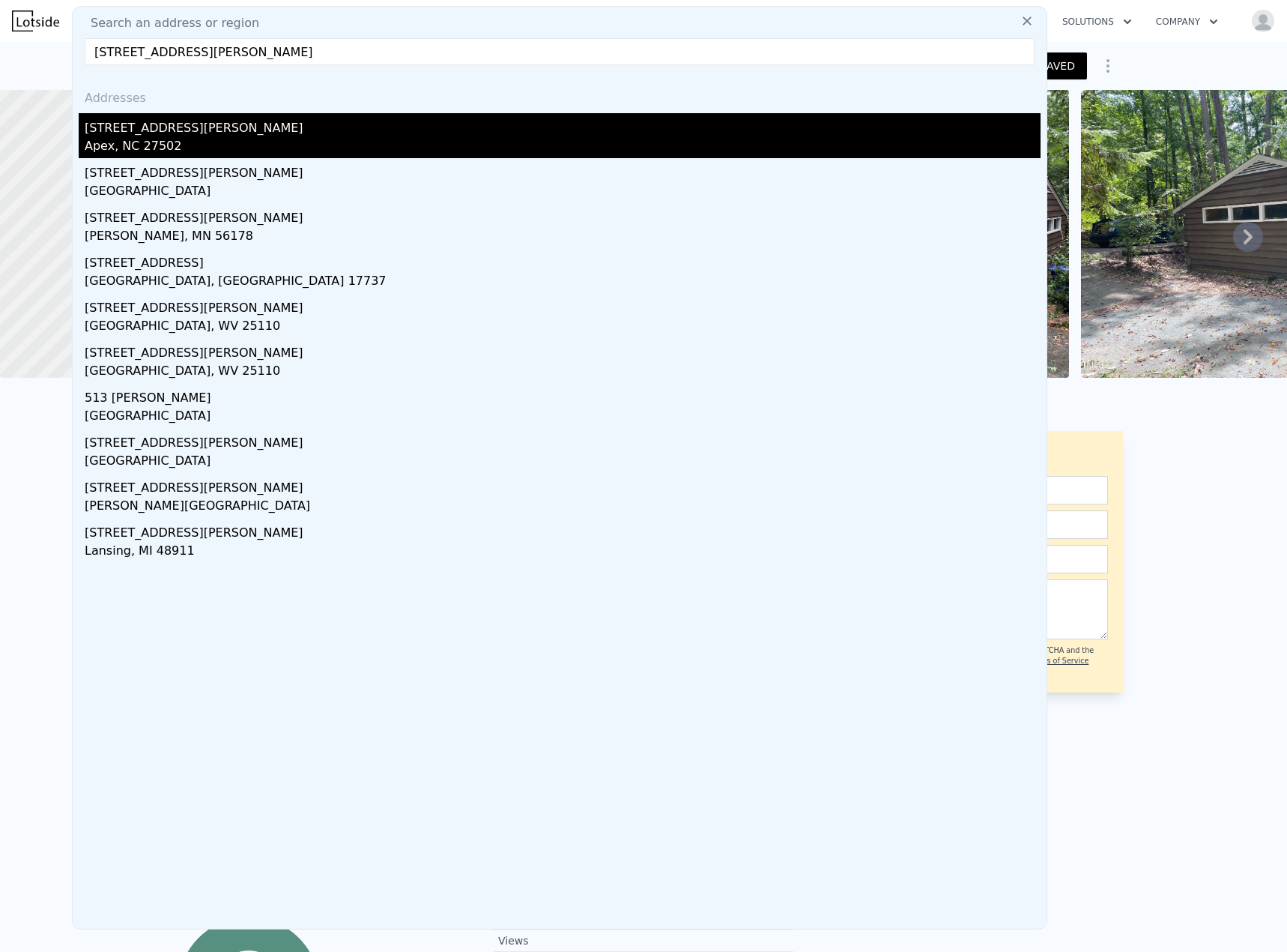
type input "[STREET_ADDRESS][PERSON_NAME]"
click at [167, 125] on div "[STREET_ADDRESS][PERSON_NAME]" at bounding box center [563, 125] width 957 height 24
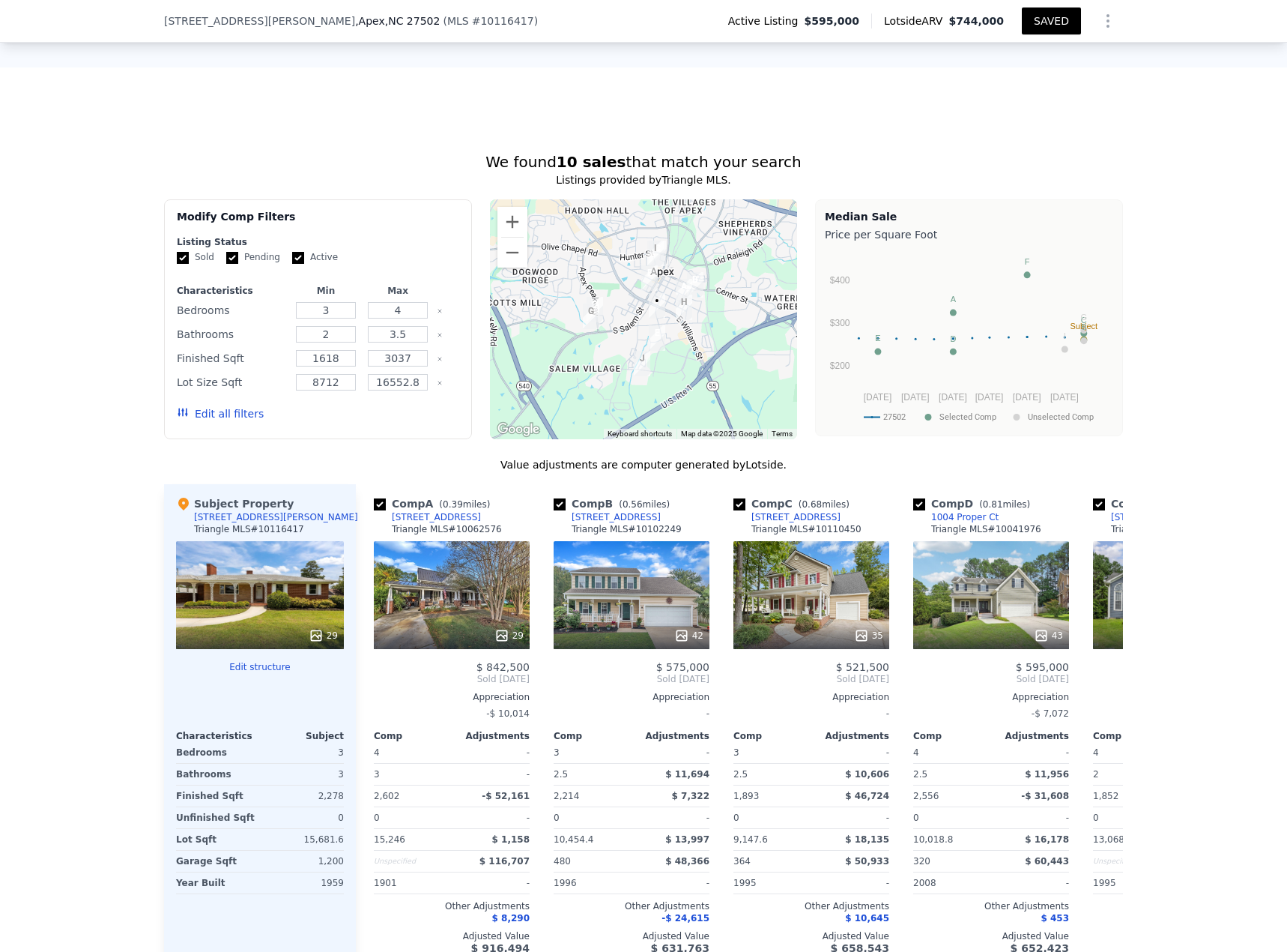
scroll to position [1024, 0]
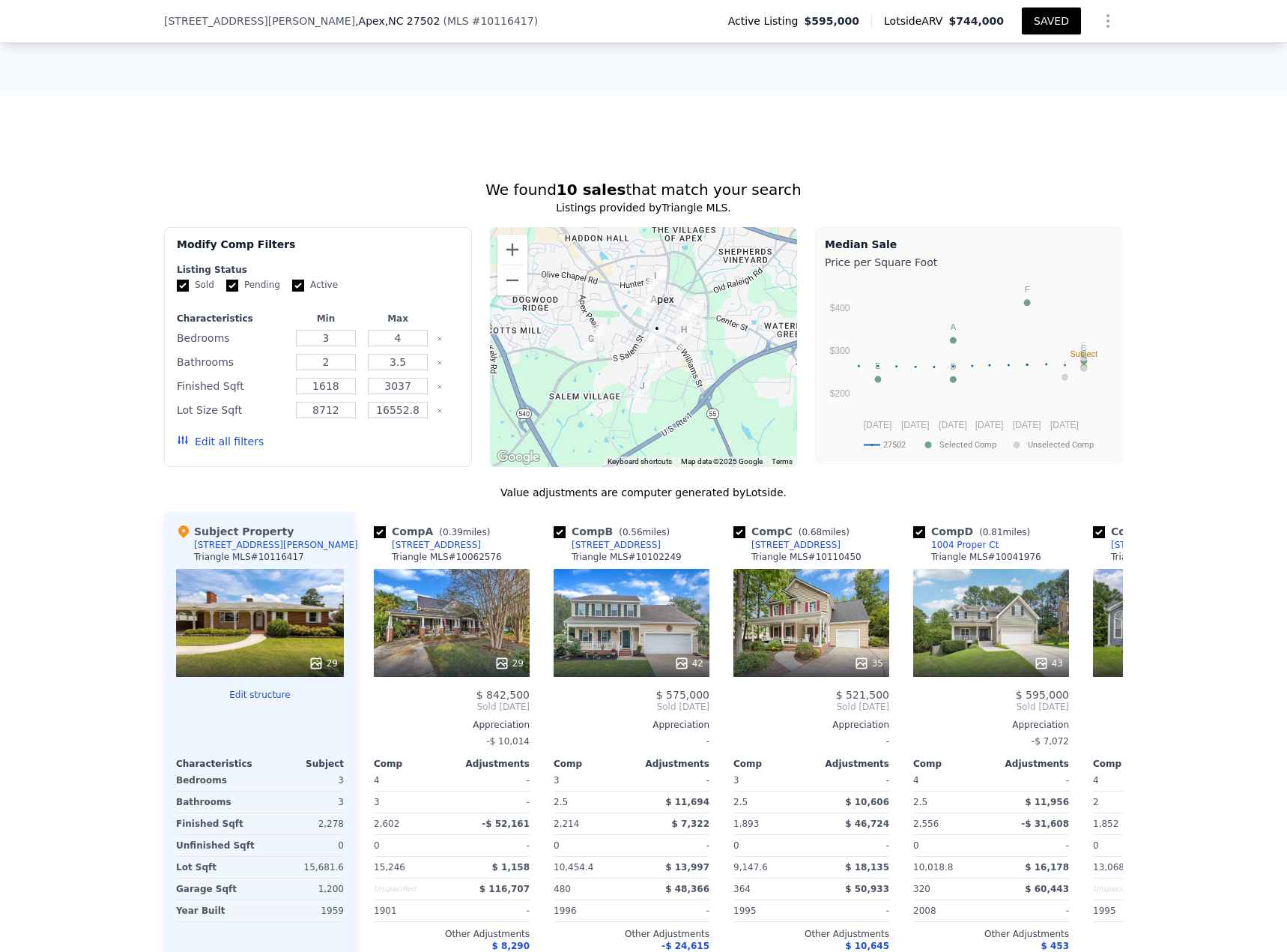
click at [223, 413] on button "Edit all filters" at bounding box center [219, 441] width 87 height 15
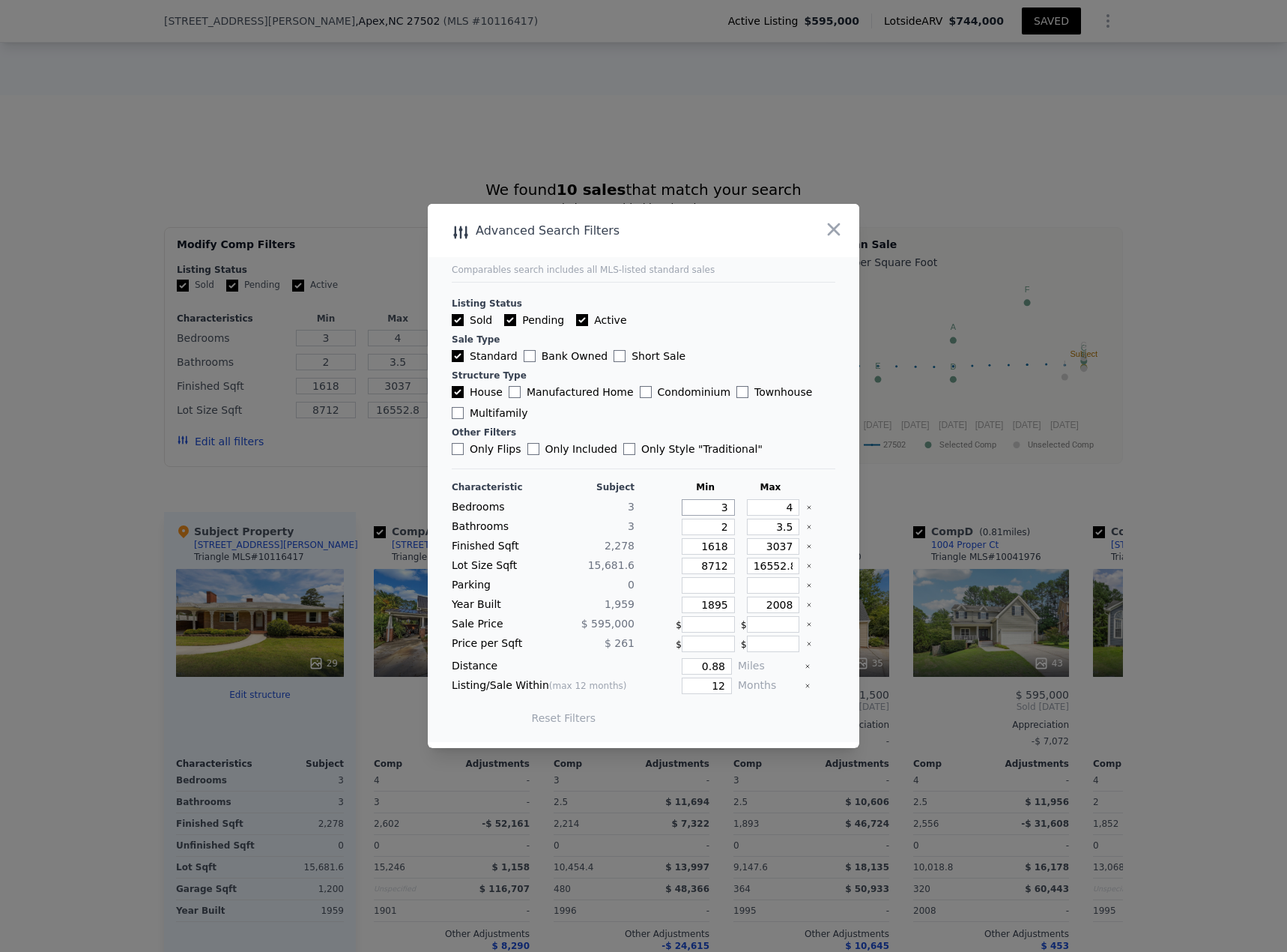
drag, startPoint x: 701, startPoint y: 511, endPoint x: 771, endPoint y: 511, distance: 70.0
click at [770, 413] on div "Bedrooms 3 3 4" at bounding box center [643, 508] width 384 height 17
type input "2"
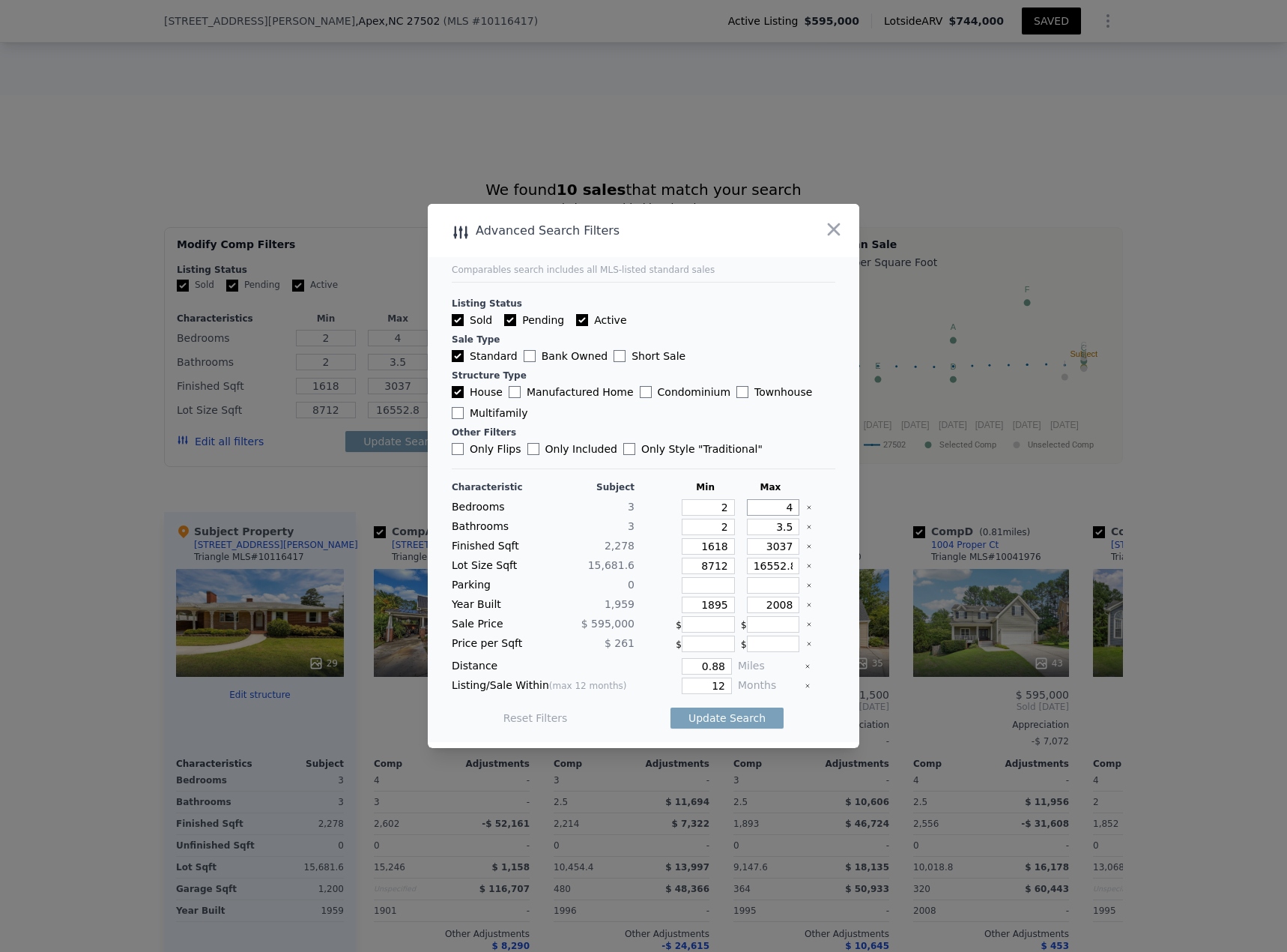
type input "3"
type input "4"
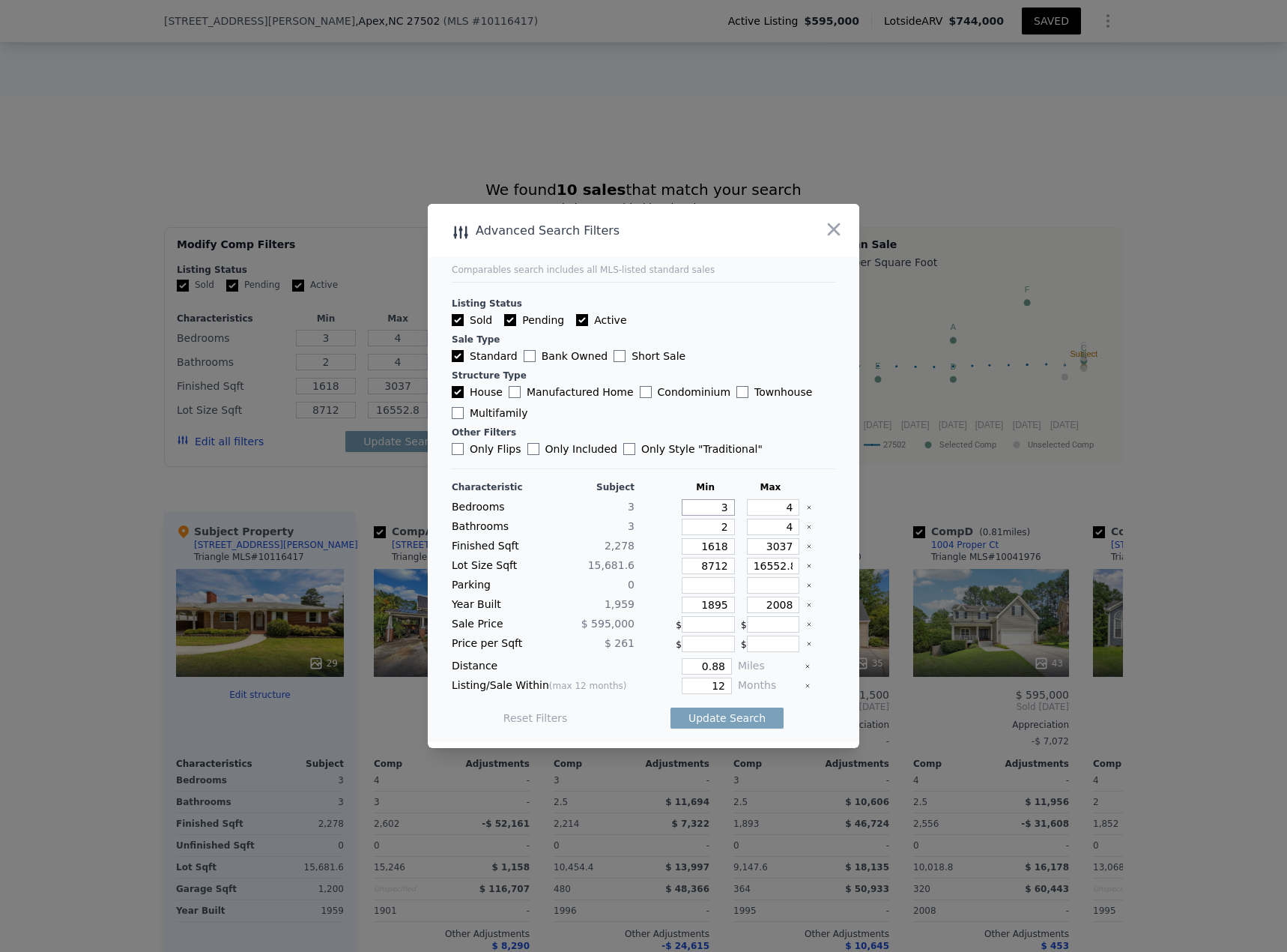
type input "2"
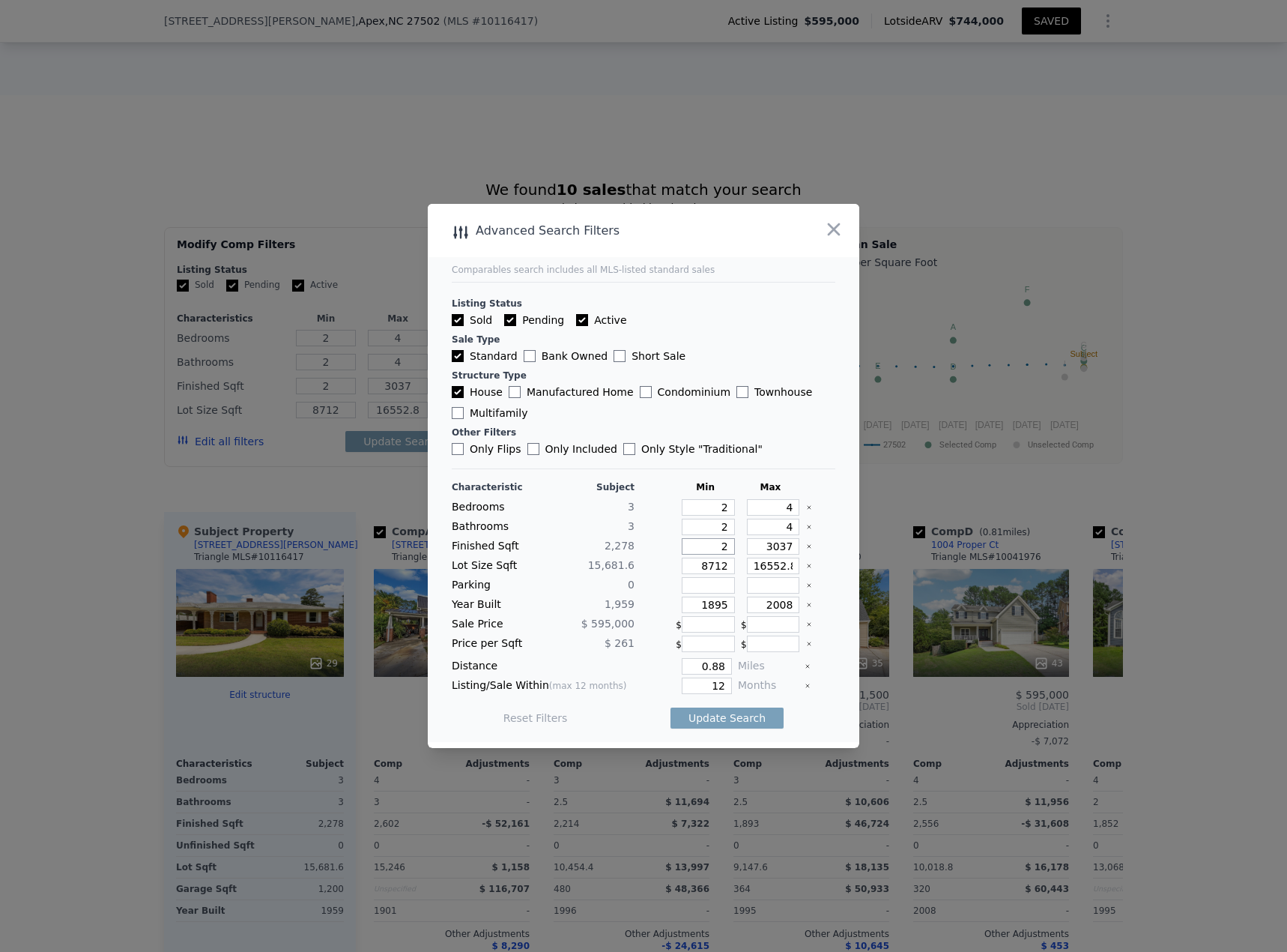
type input "20"
type input "202"
type input "2028"
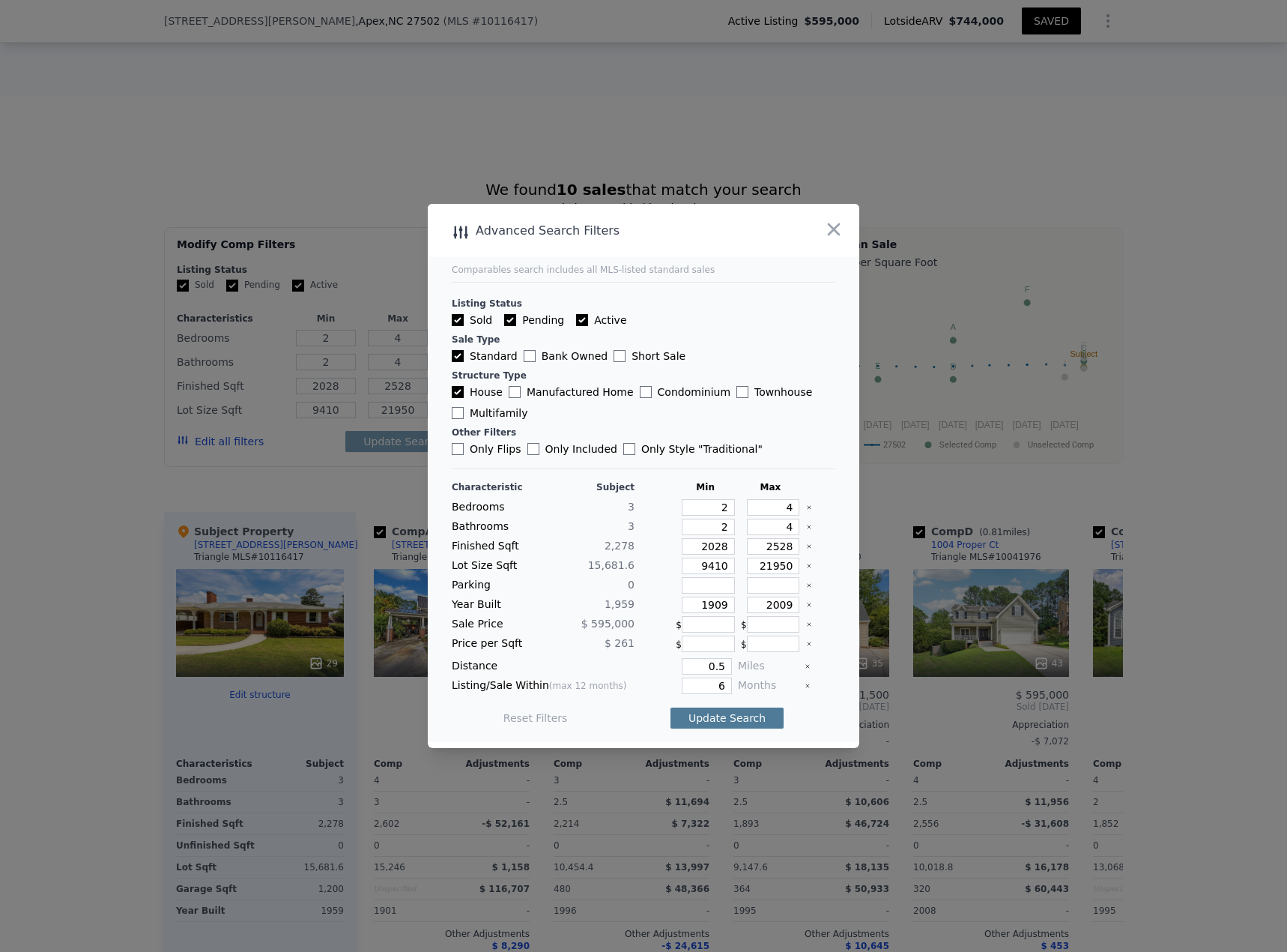
click at [720, 413] on button "Update Search" at bounding box center [727, 718] width 113 height 21
drag, startPoint x: 698, startPoint y: 682, endPoint x: 735, endPoint y: 683, distance: 37.0
click at [735, 413] on div "Listing/Sale Within (max 12 months) 6 Months" at bounding box center [643, 686] width 384 height 17
click at [723, 413] on button "Update Search" at bounding box center [727, 718] width 113 height 21
click at [698, 413] on input "2028" at bounding box center [708, 546] width 53 height 17
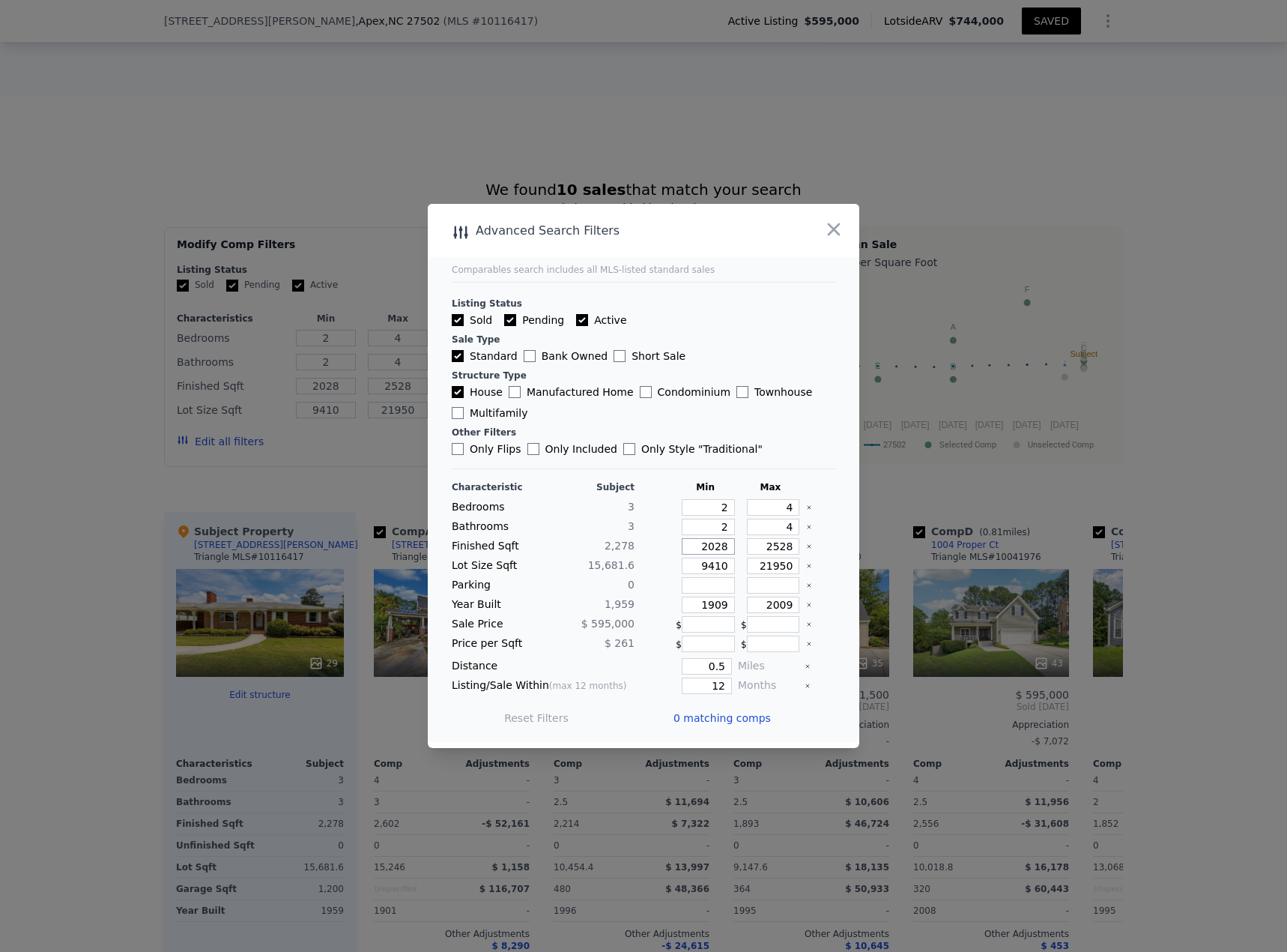
click at [698, 413] on input "2028" at bounding box center [708, 546] width 53 height 17
click at [693, 413] on input "2028" at bounding box center [708, 546] width 53 height 17
click at [704, 413] on input "2028" at bounding box center [708, 546] width 53 height 17
click at [768, 413] on input "2528" at bounding box center [774, 546] width 53 height 17
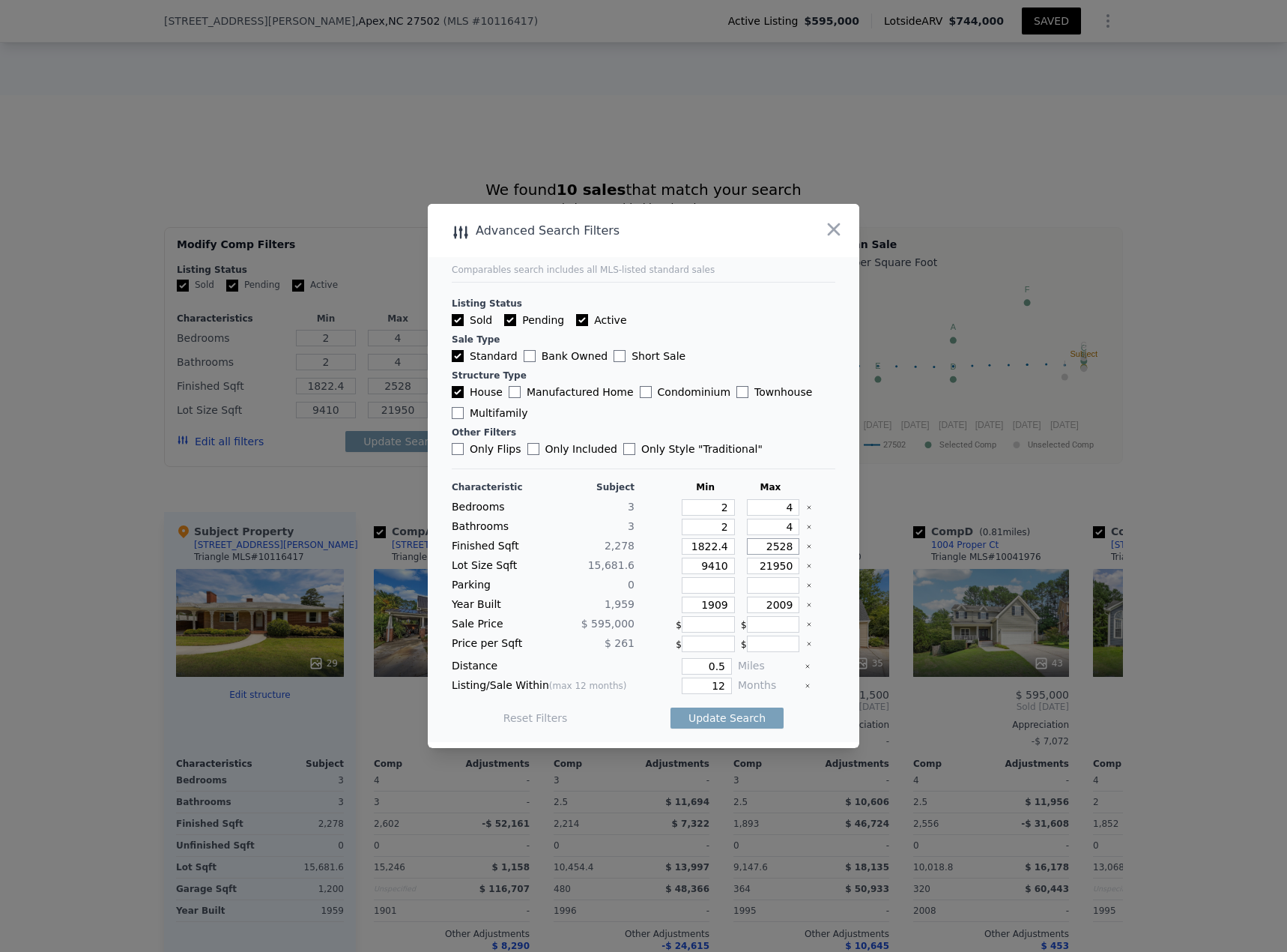
click at [768, 413] on input "2528" at bounding box center [774, 546] width 53 height 17
click at [713, 413] on input "1618" at bounding box center [708, 546] width 53 height 17
click at [710, 413] on input "1618" at bounding box center [708, 546] width 53 height 17
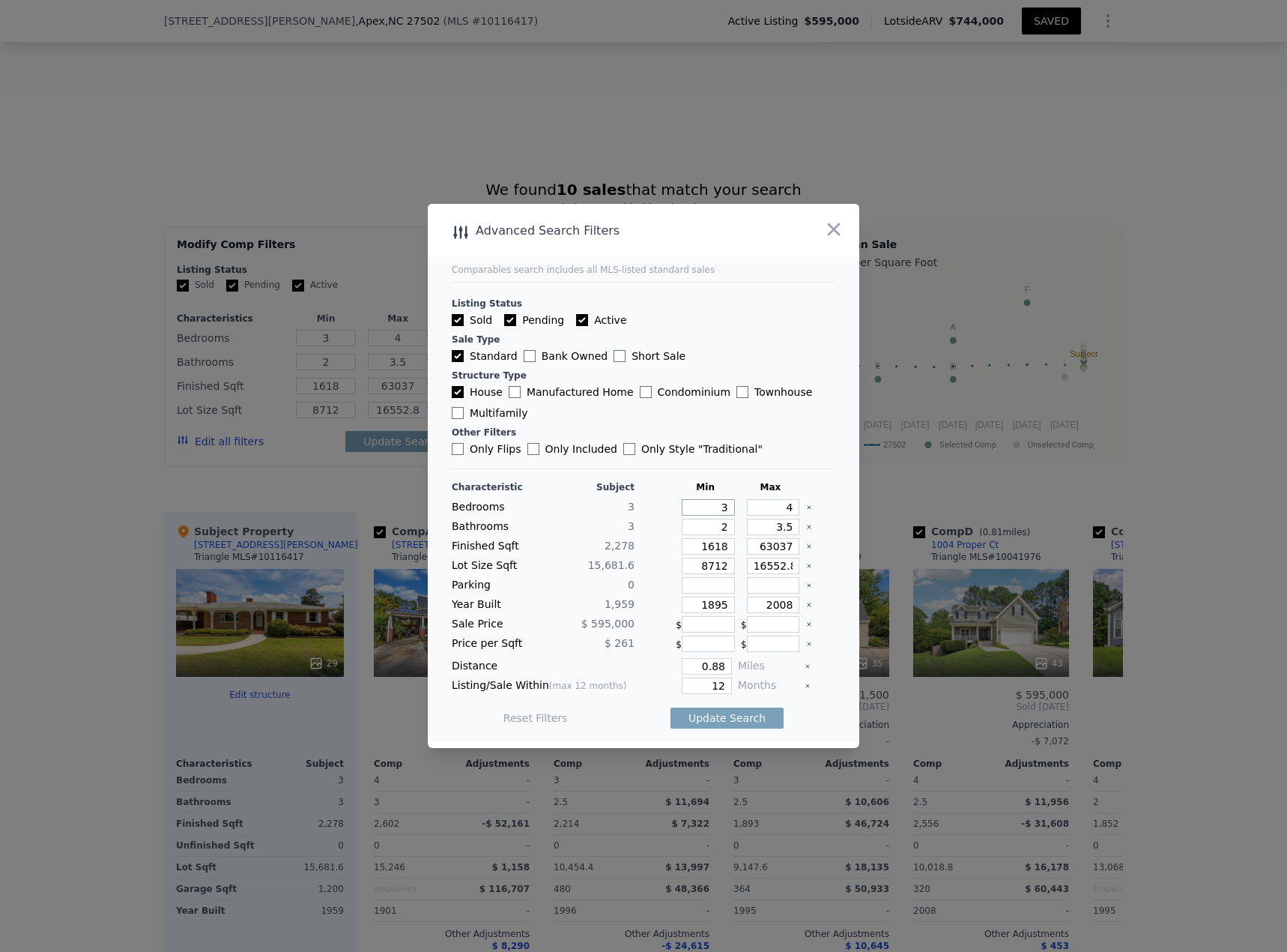
drag, startPoint x: 705, startPoint y: 508, endPoint x: 748, endPoint y: 505, distance: 43.1
click at [740, 413] on div "Bedrooms 3 3 4" at bounding box center [643, 508] width 384 height 17
click at [727, 413] on button "Update Search" at bounding box center [727, 718] width 113 height 21
click at [709, 413] on input "1822.4" at bounding box center [708, 546] width 53 height 17
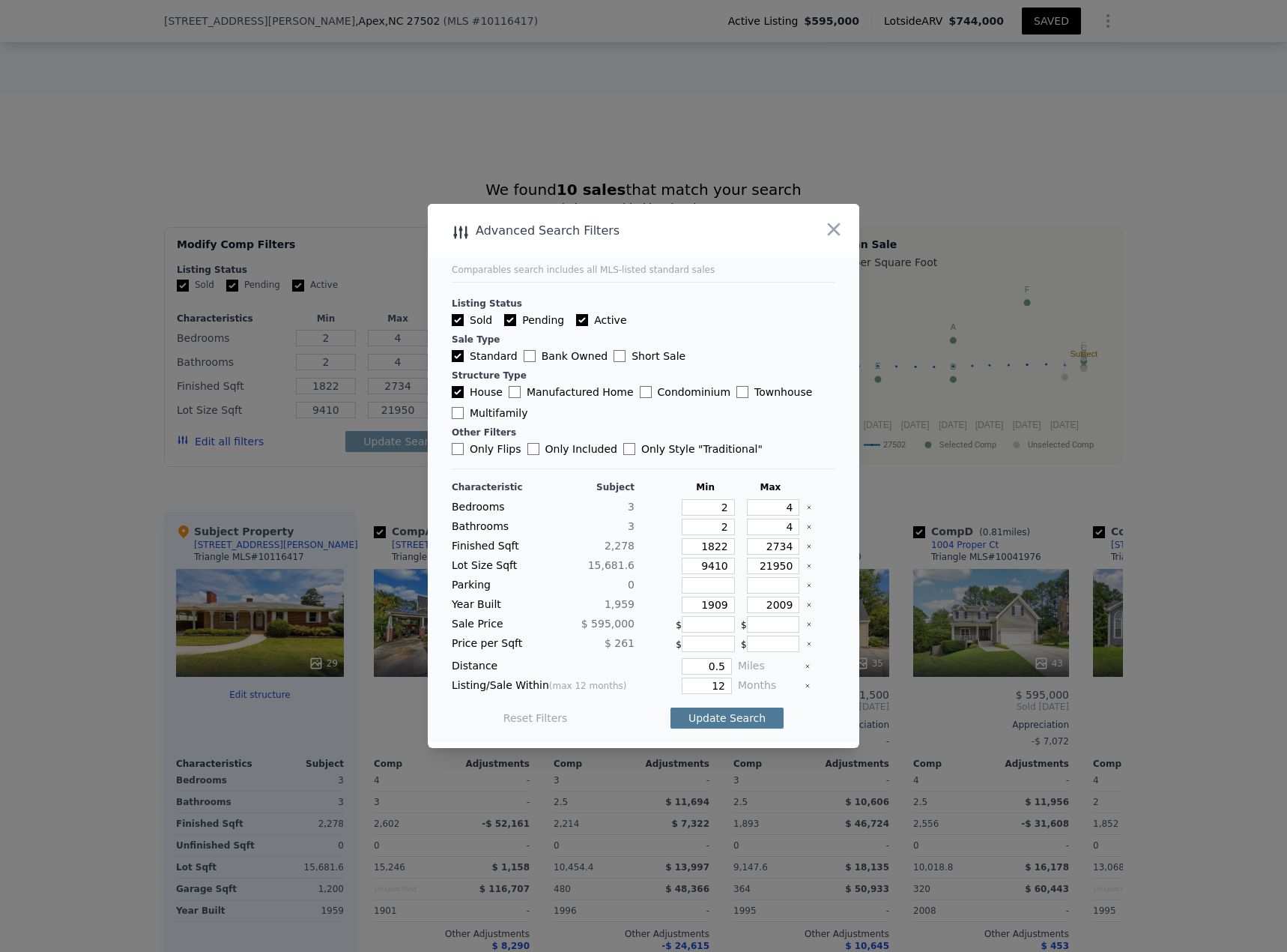
click at [751, 413] on button "Update Search" at bounding box center [727, 718] width 113 height 21
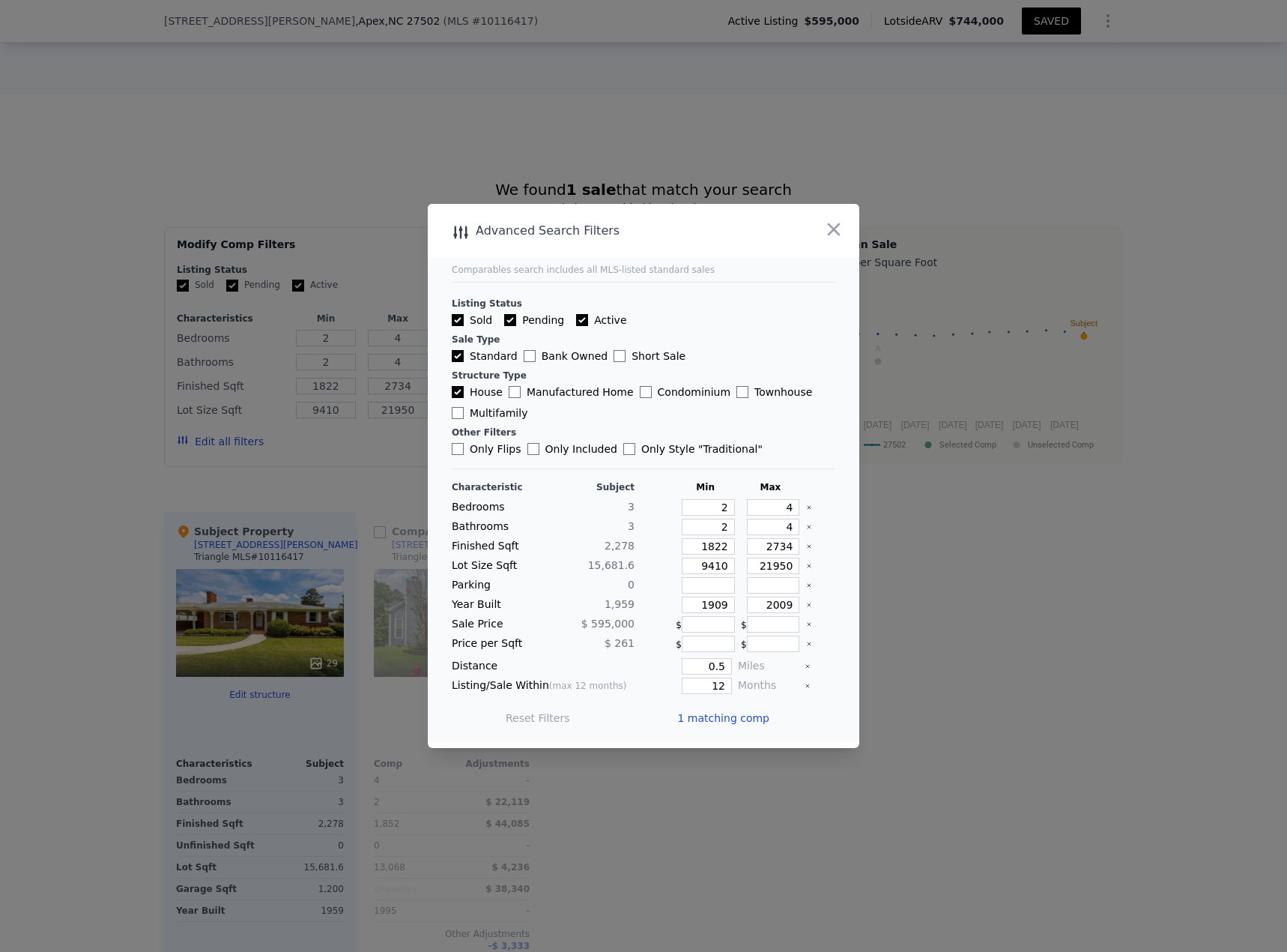
click at [738, 413] on span "1 matching comp" at bounding box center [723, 718] width 92 height 15
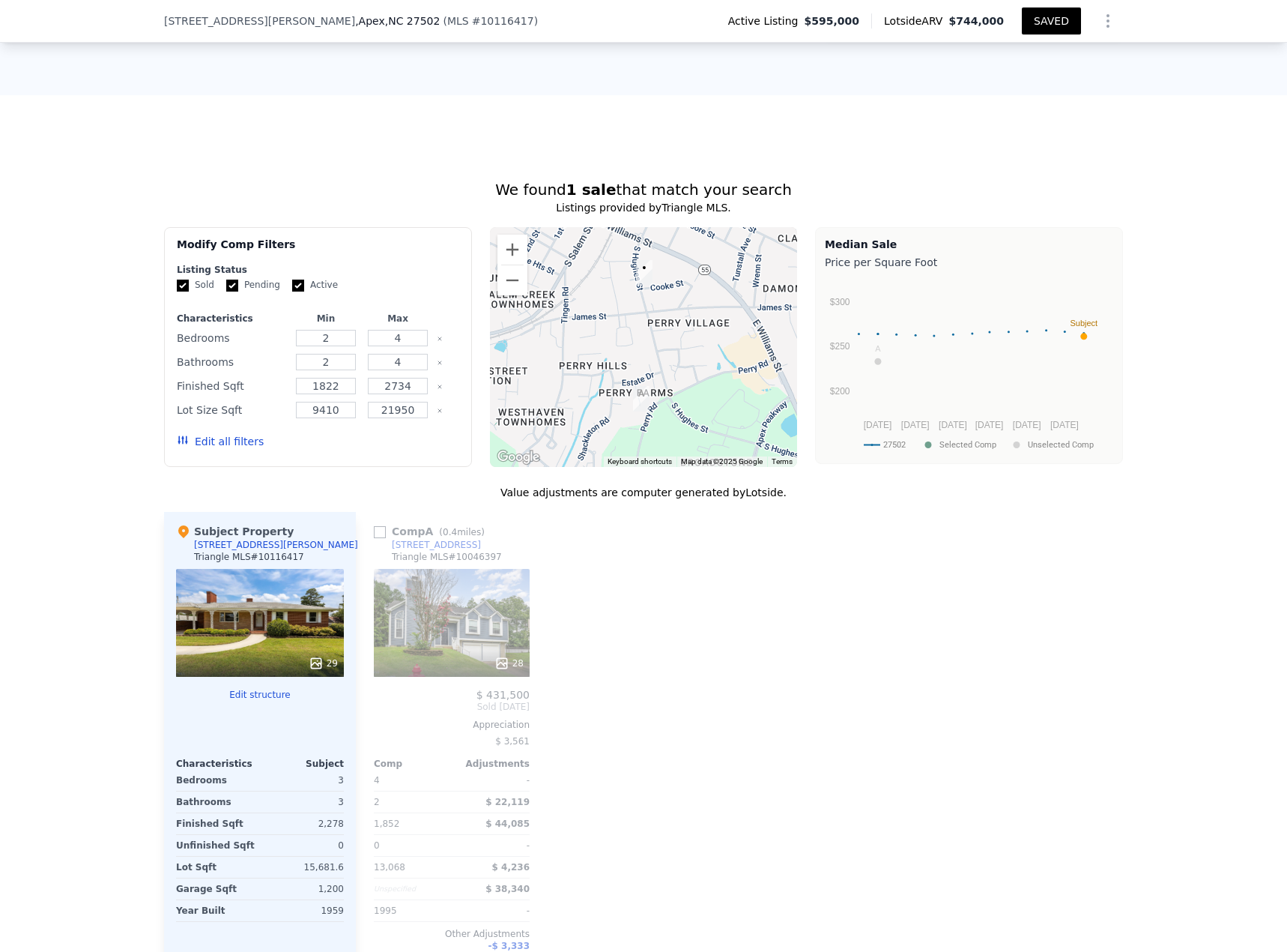
click at [220, 413] on button "Edit all filters" at bounding box center [219, 441] width 87 height 15
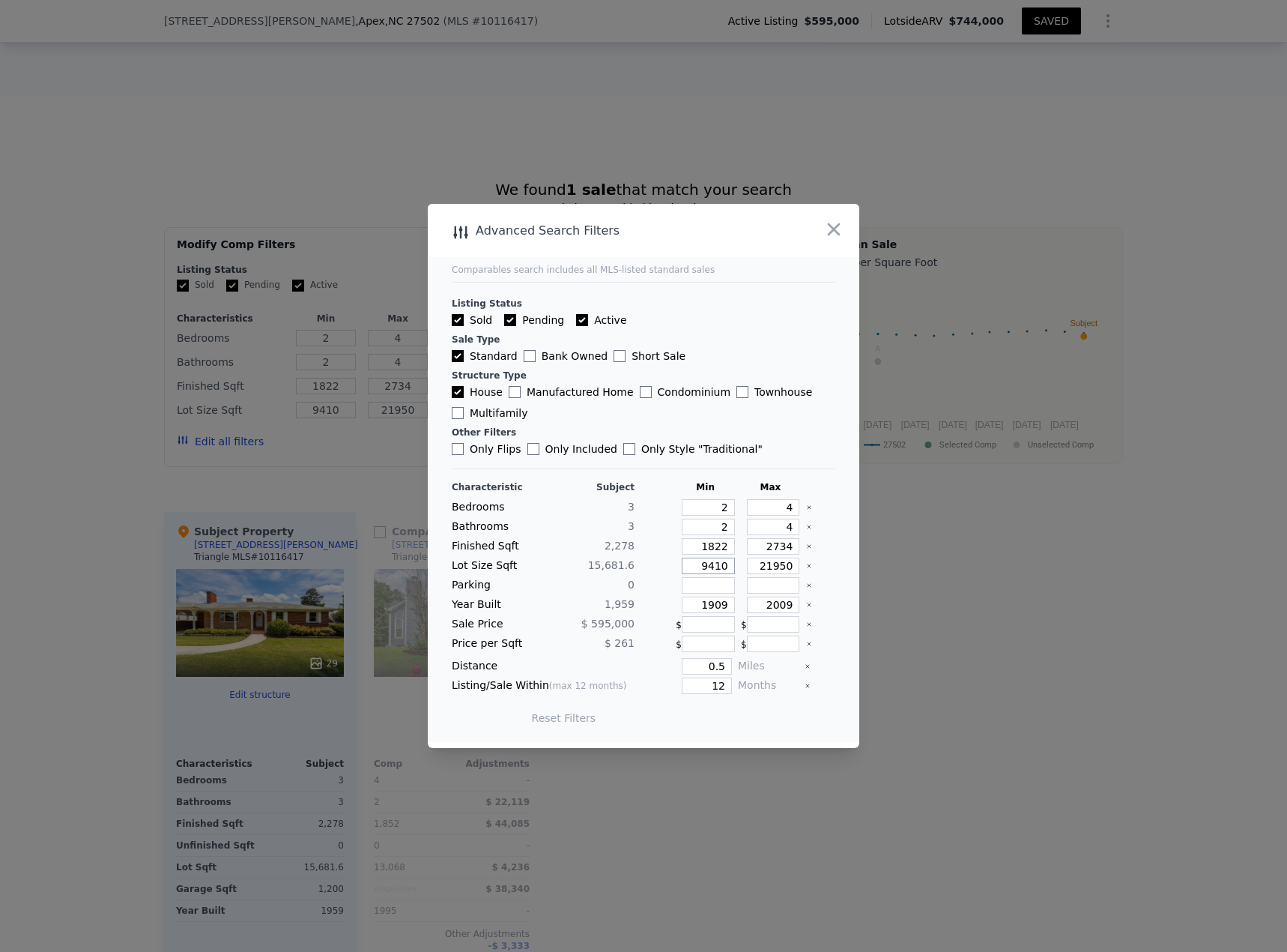
click at [709, 413] on input "9410" at bounding box center [708, 566] width 53 height 17
click at [765, 413] on input "2009" at bounding box center [774, 605] width 53 height 17
click at [735, 413] on button "Update Search" at bounding box center [727, 718] width 113 height 21
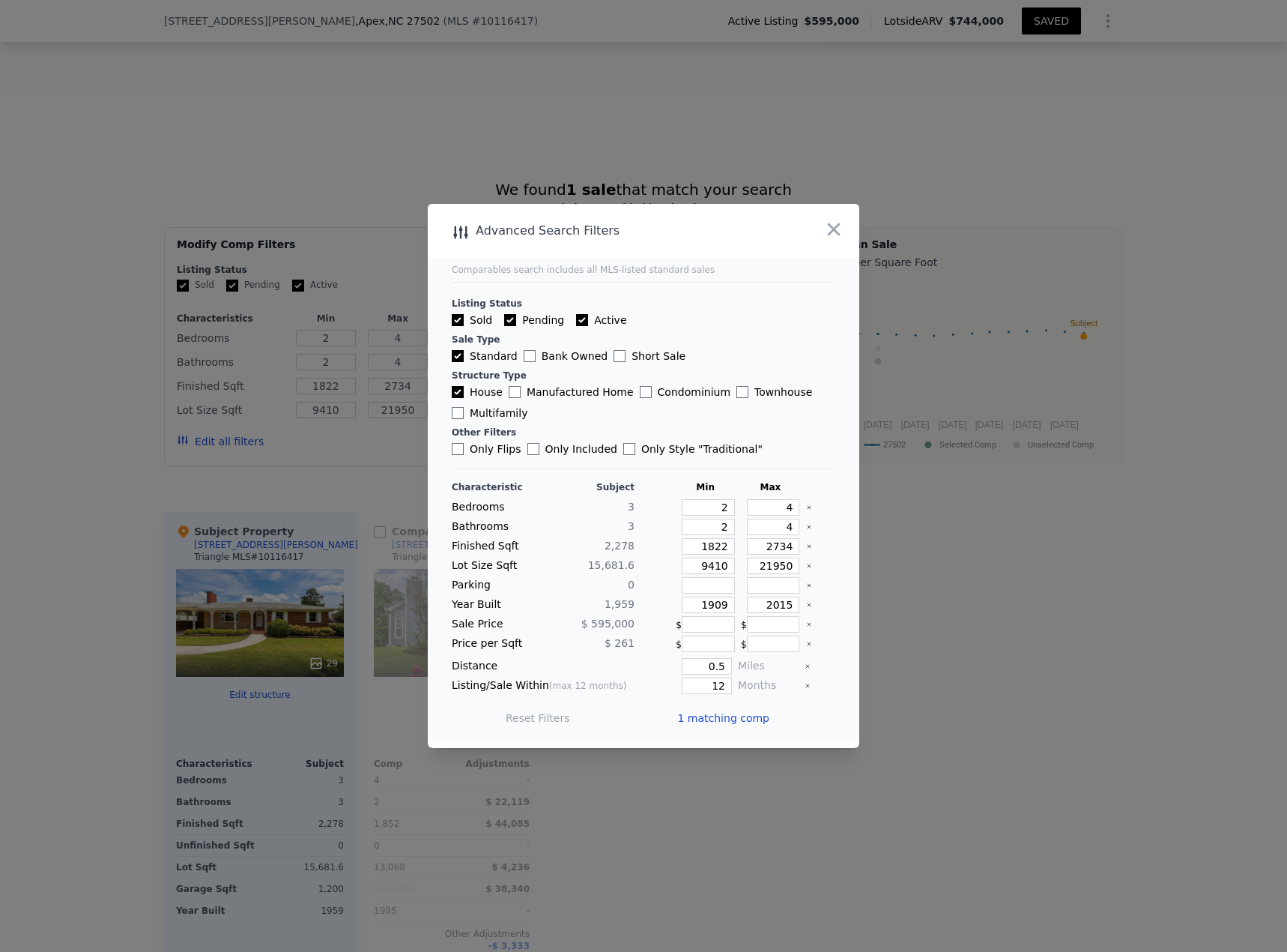
click at [485, 390] on label "House" at bounding box center [477, 392] width 51 height 15
click at [464, 390] on input "House" at bounding box center [457, 391] width 12 height 12
click at [748, 413] on button "Update Search" at bounding box center [727, 718] width 113 height 21
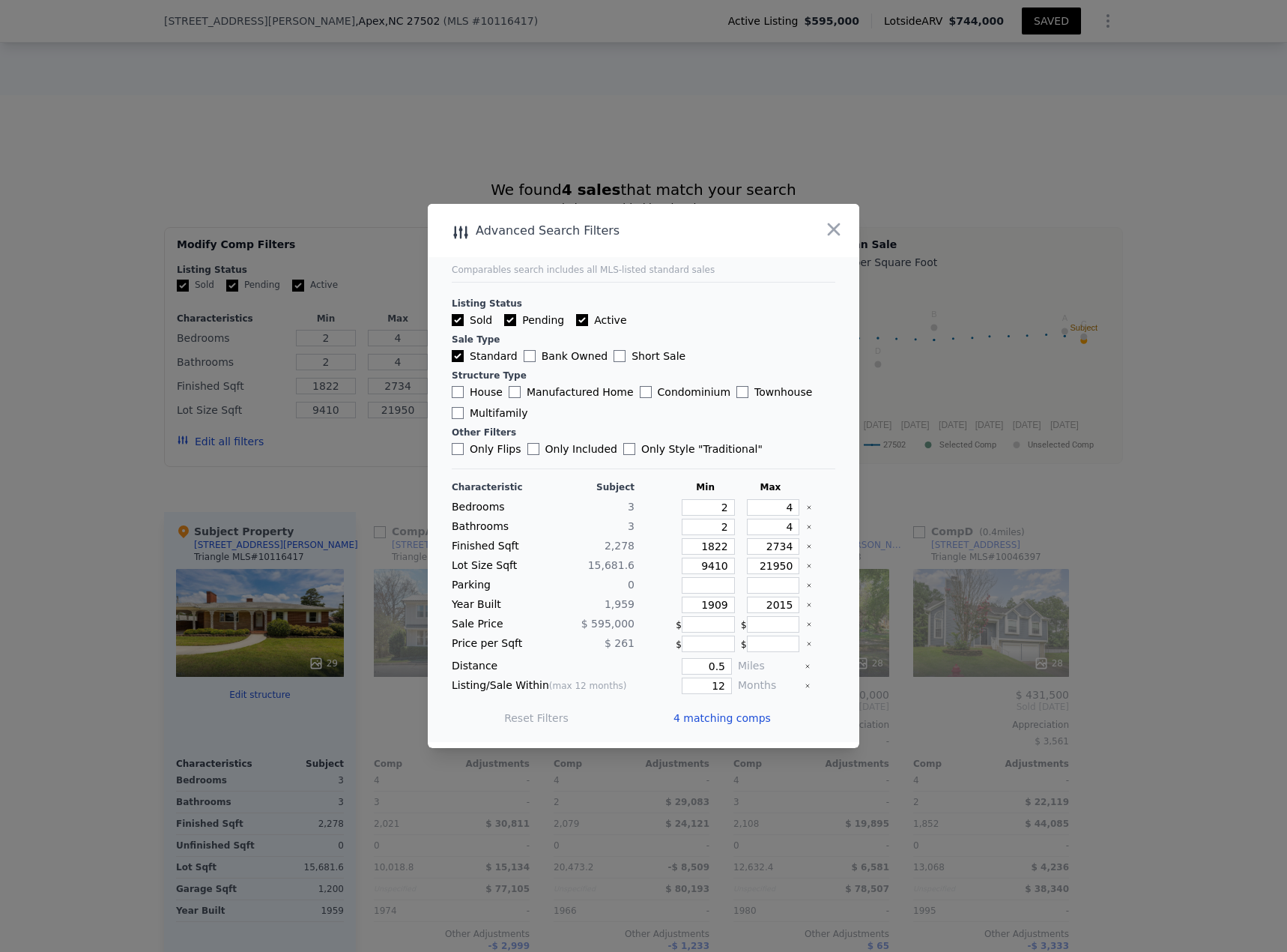
click at [726, 413] on span "4 matching comps" at bounding box center [722, 718] width 97 height 15
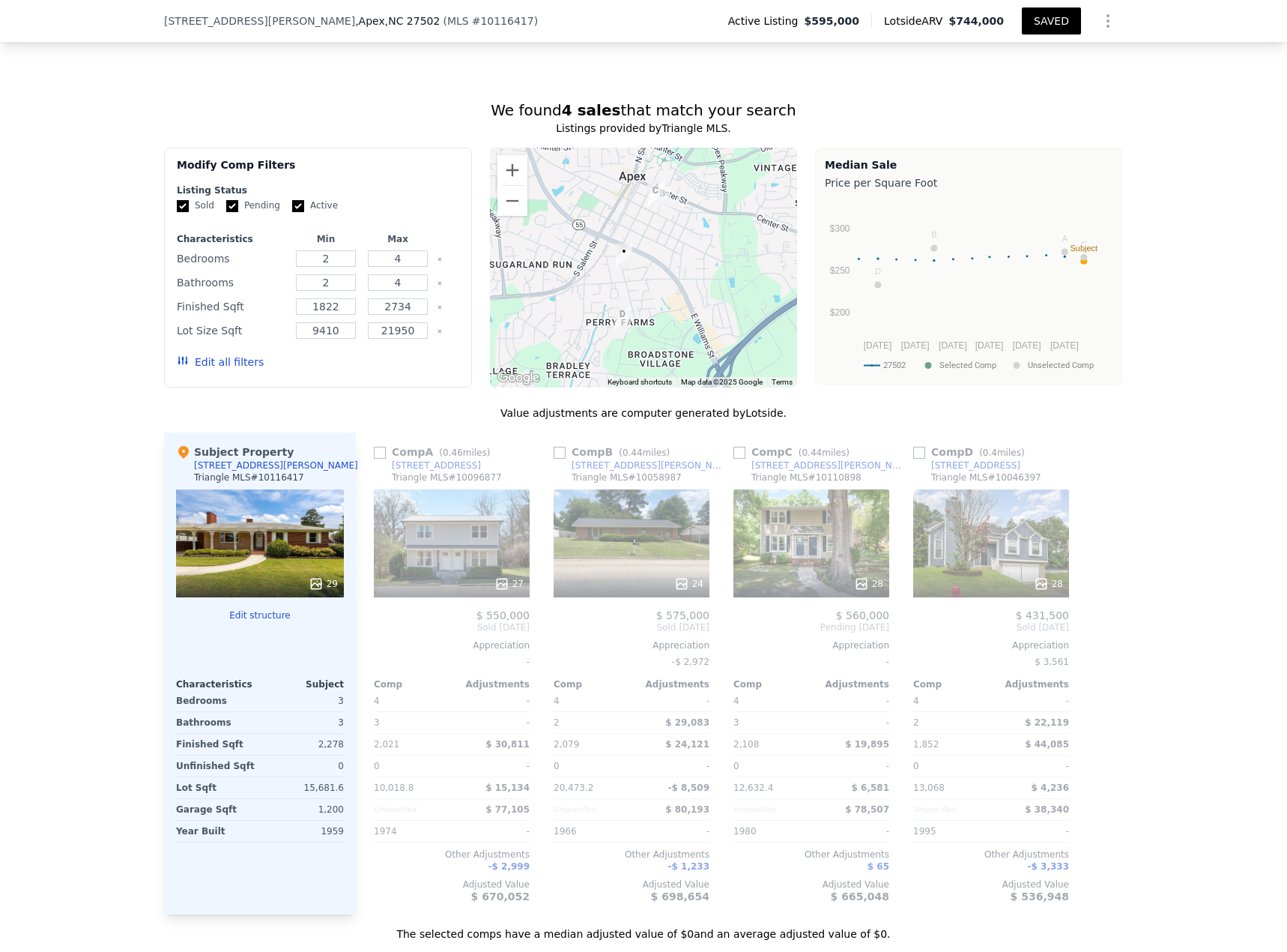
scroll to position [1173, 0]
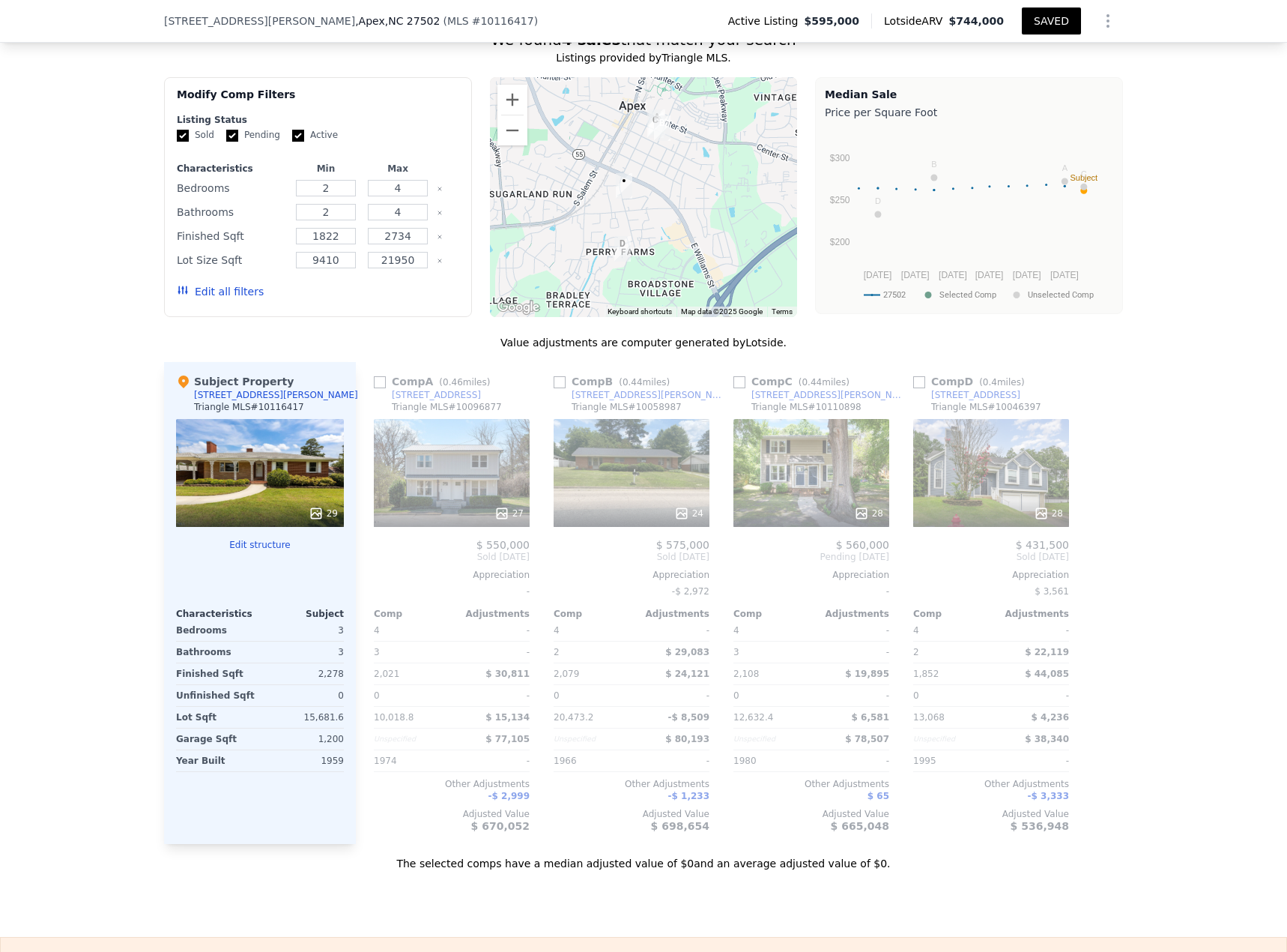
click at [678, 413] on icon at bounding box center [682, 513] width 15 height 15
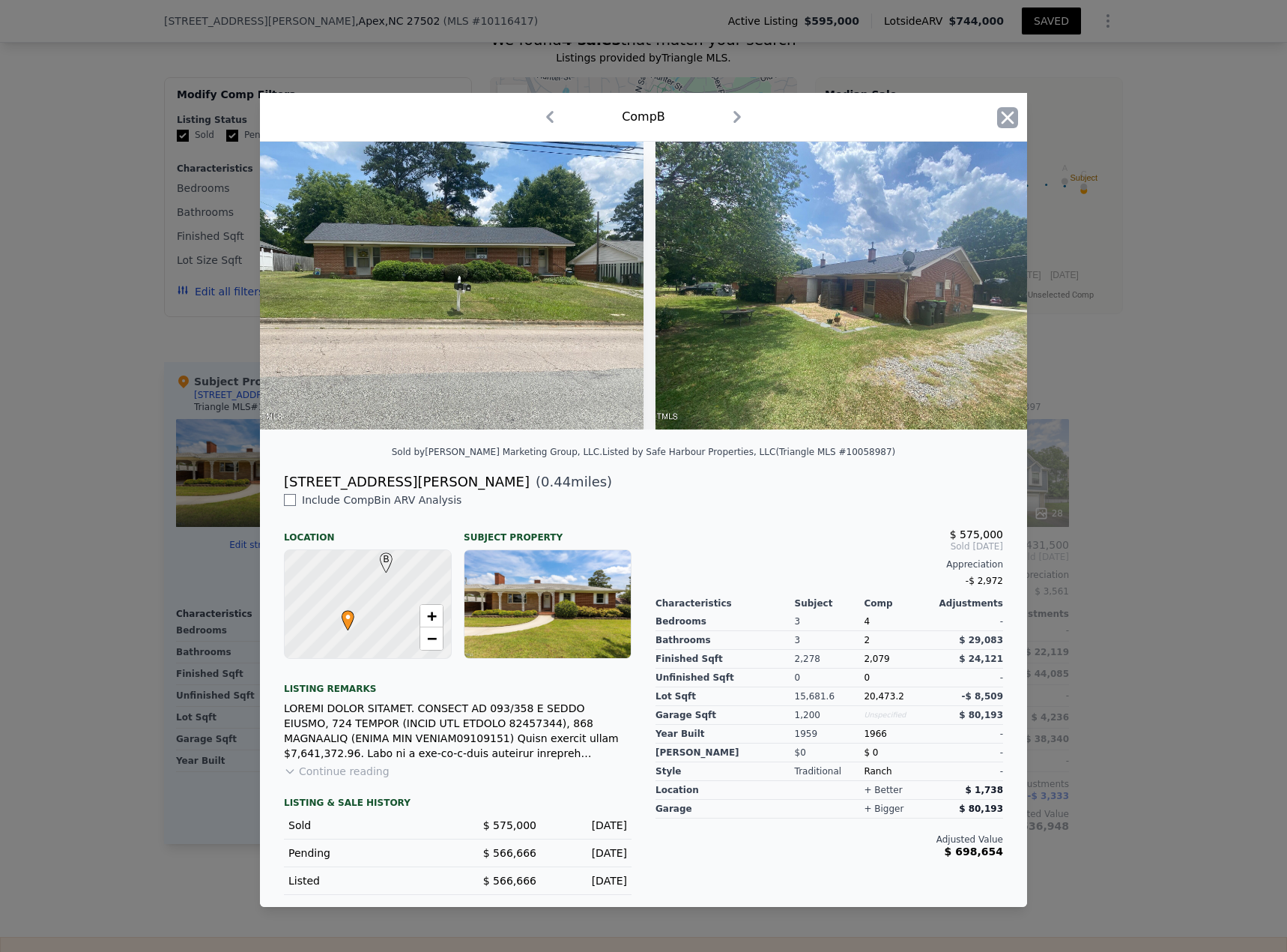
click at [958, 112] on icon "button" at bounding box center [1008, 118] width 21 height 21
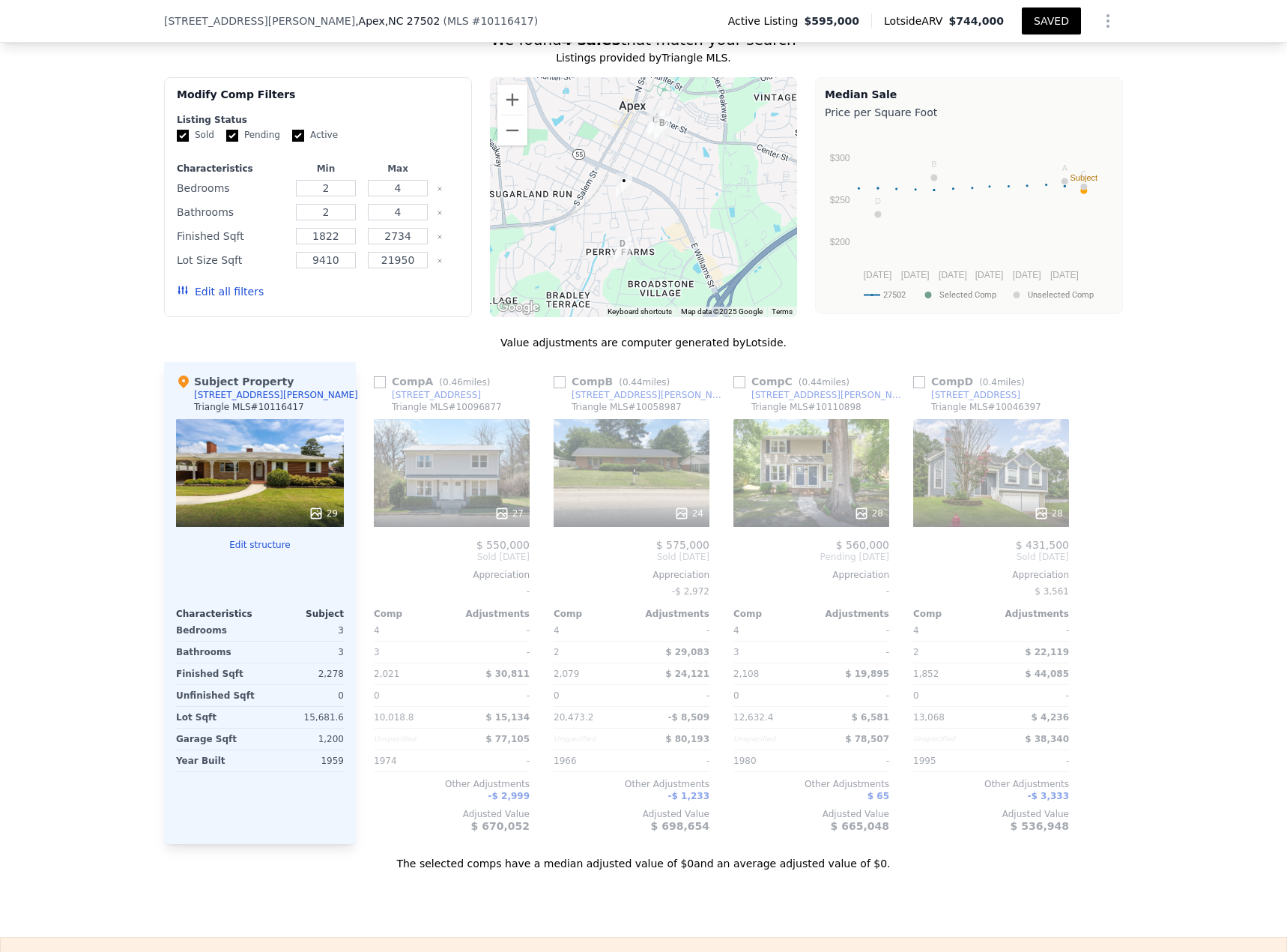
click at [958, 262] on div "We found 4 sales that match your search Listings provided by Triangle MLS . Fil…" at bounding box center [643, 441] width 1287 height 860
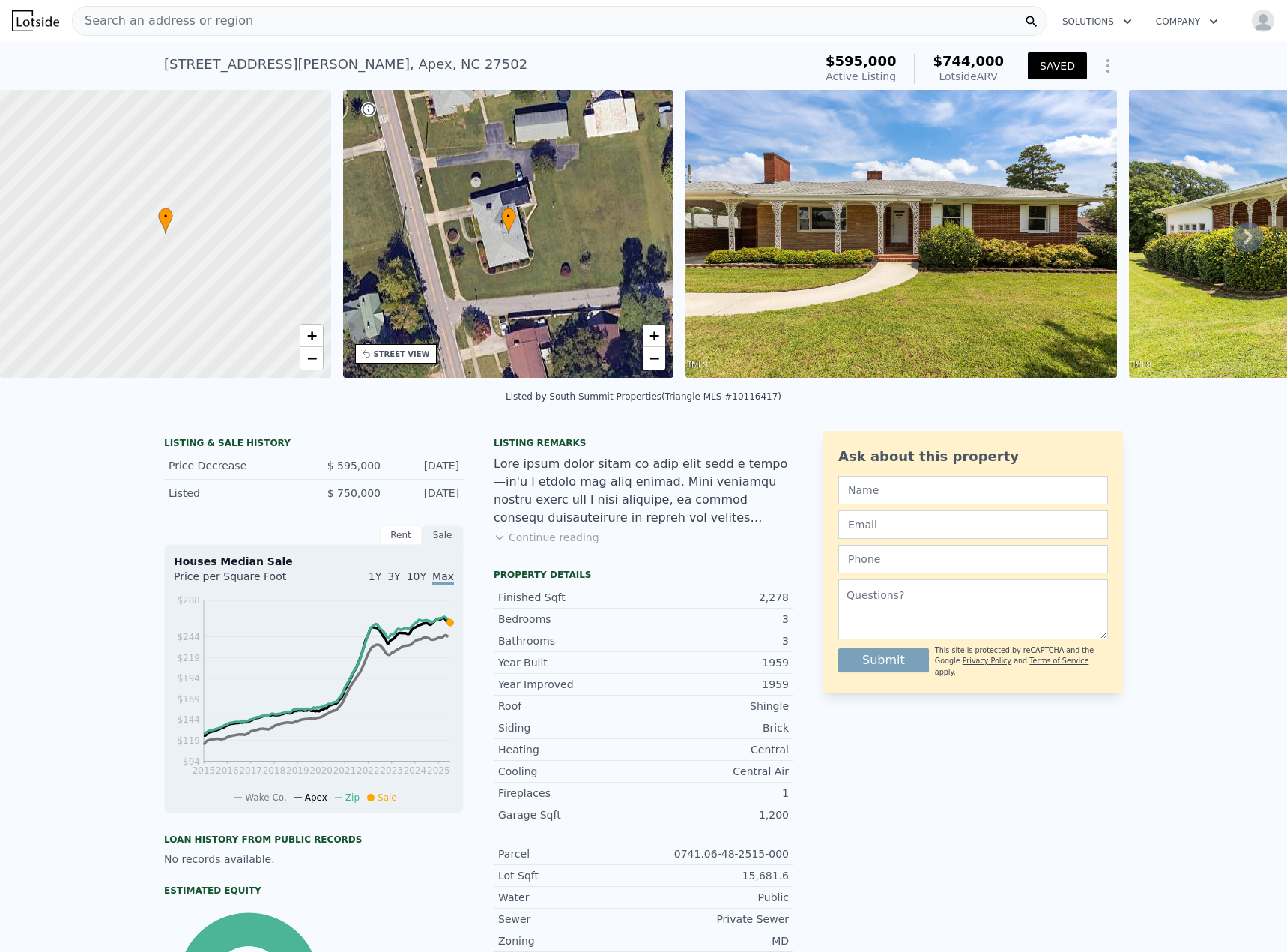
click at [135, 18] on span "Search an address or region" at bounding box center [163, 21] width 181 height 18
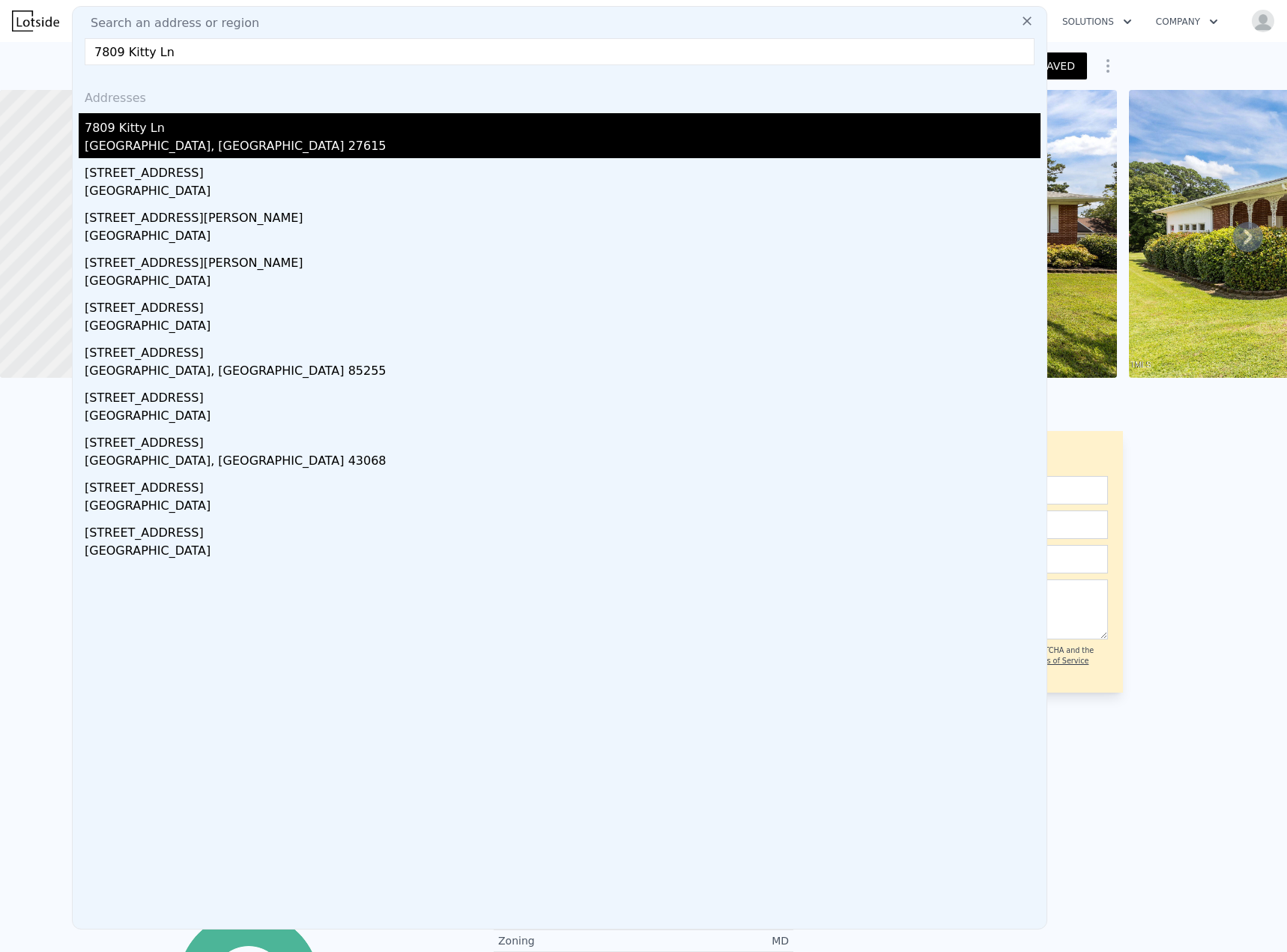
click at [146, 119] on div "7809 Kitty Ln" at bounding box center [563, 125] width 957 height 24
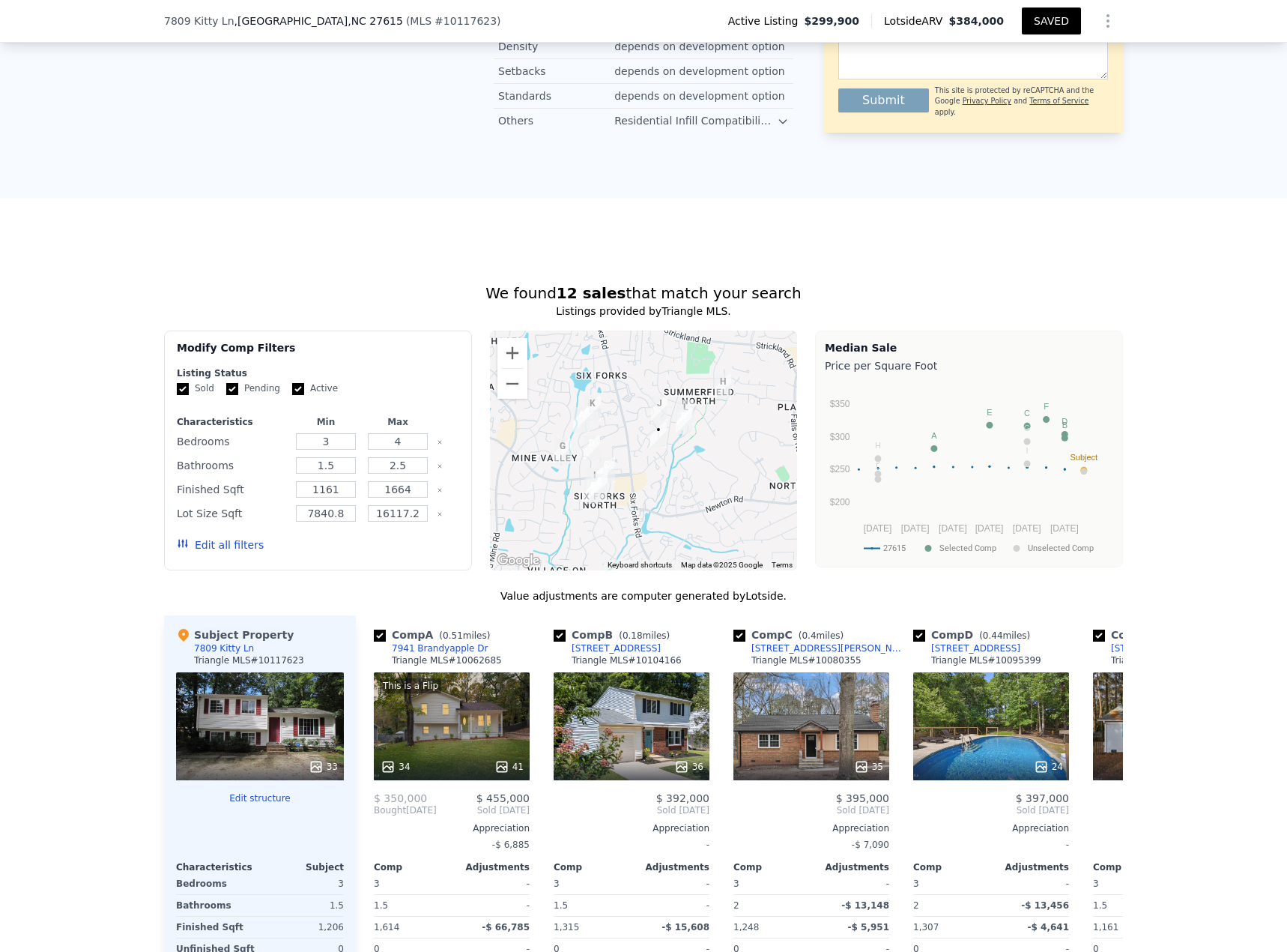
scroll to position [1117, 0]
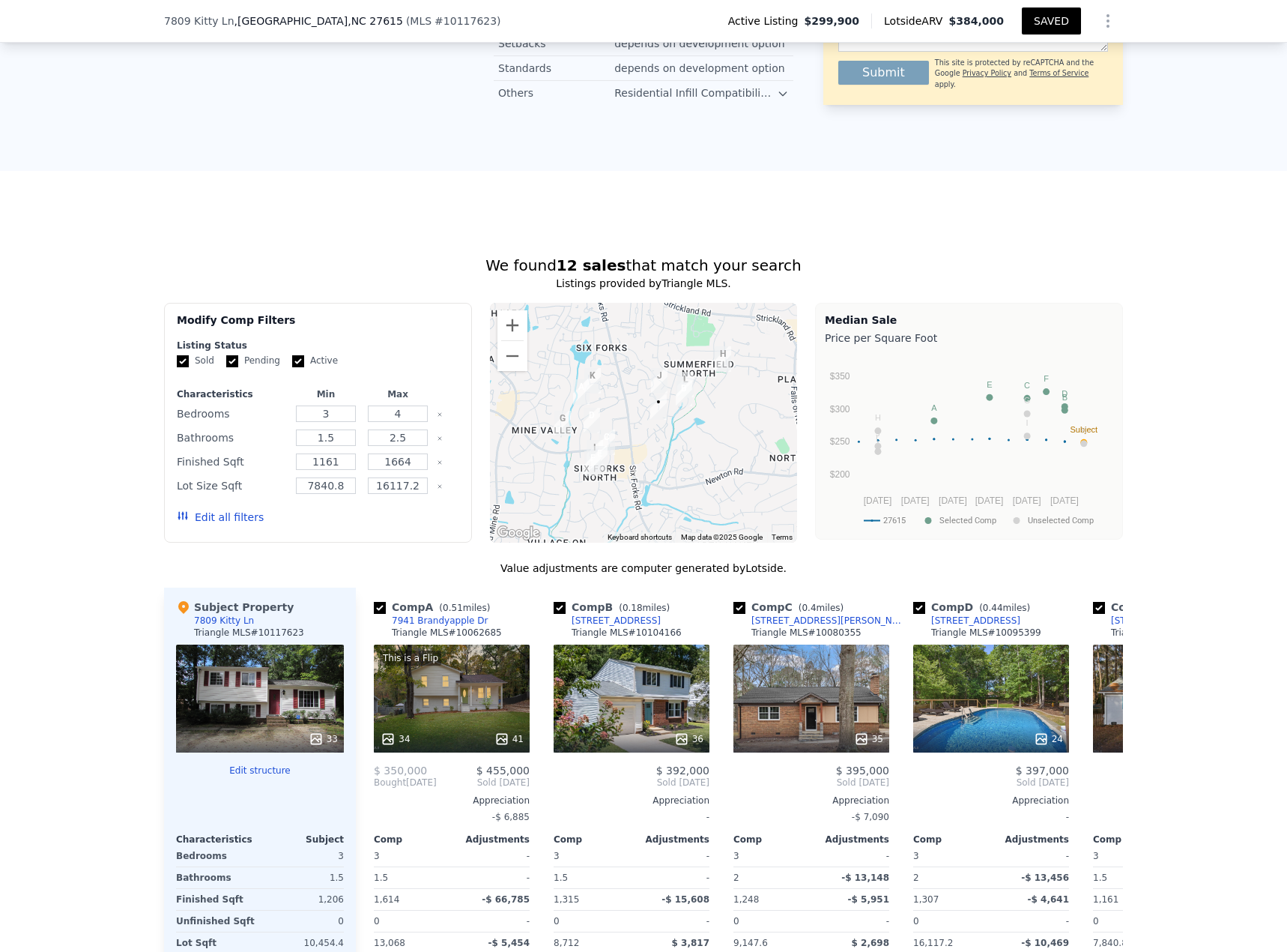
click at [204, 413] on button "Edit all filters" at bounding box center [219, 517] width 87 height 15
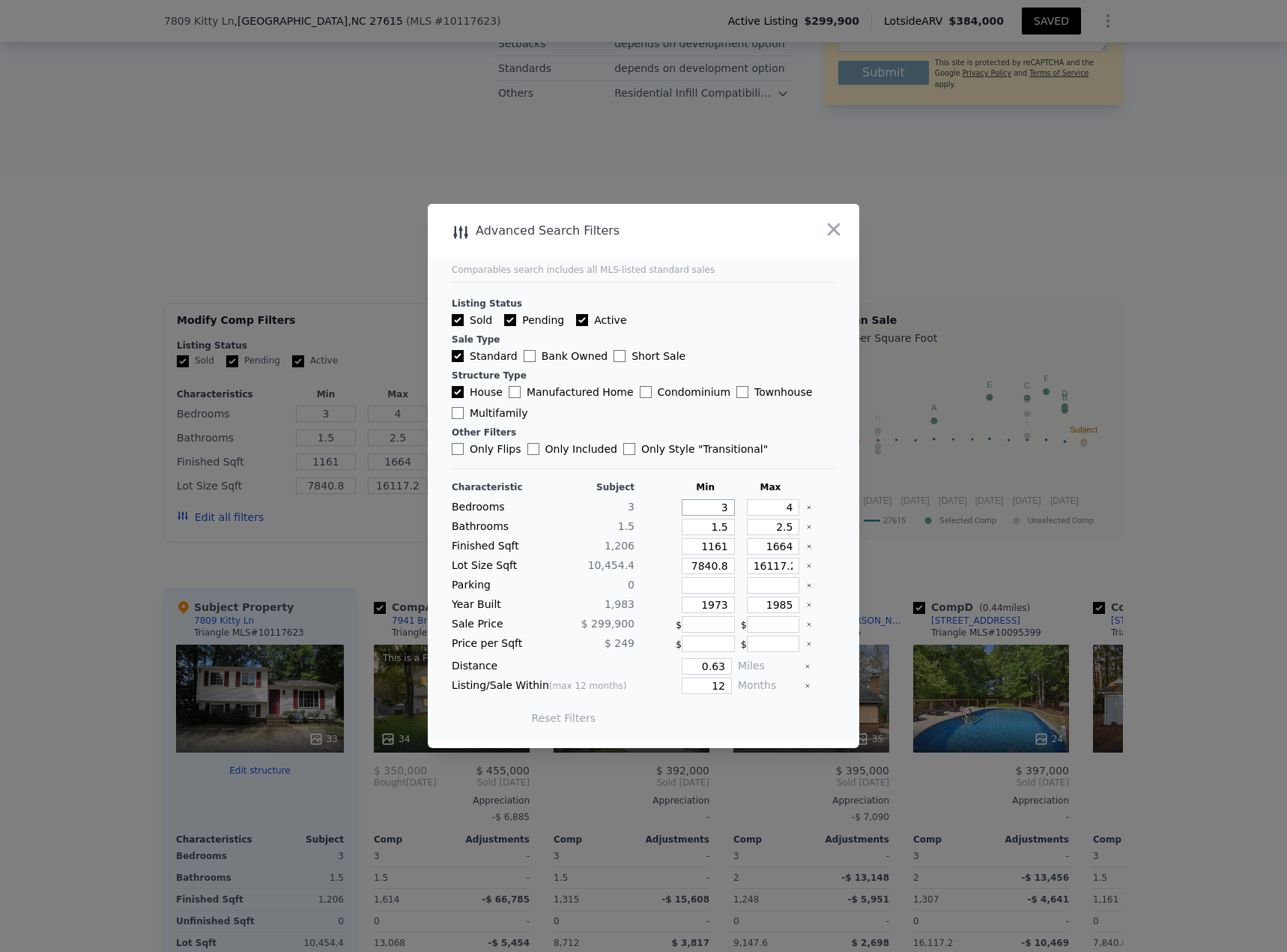
drag, startPoint x: 706, startPoint y: 511, endPoint x: 777, endPoint y: 502, distance: 71.6
click at [755, 413] on div "Characteristic Subject Min Max Bedrooms 3 3 4 Bathrooms 1.5 1.5 2.5 Finished Sq…" at bounding box center [643, 609] width 384 height 258
drag, startPoint x: 697, startPoint y: 667, endPoint x: 767, endPoint y: 671, distance: 70.1
click at [751, 413] on div "Distance 0.63 Miles" at bounding box center [643, 666] width 384 height 17
click at [705, 413] on button "Update Search" at bounding box center [727, 718] width 113 height 21
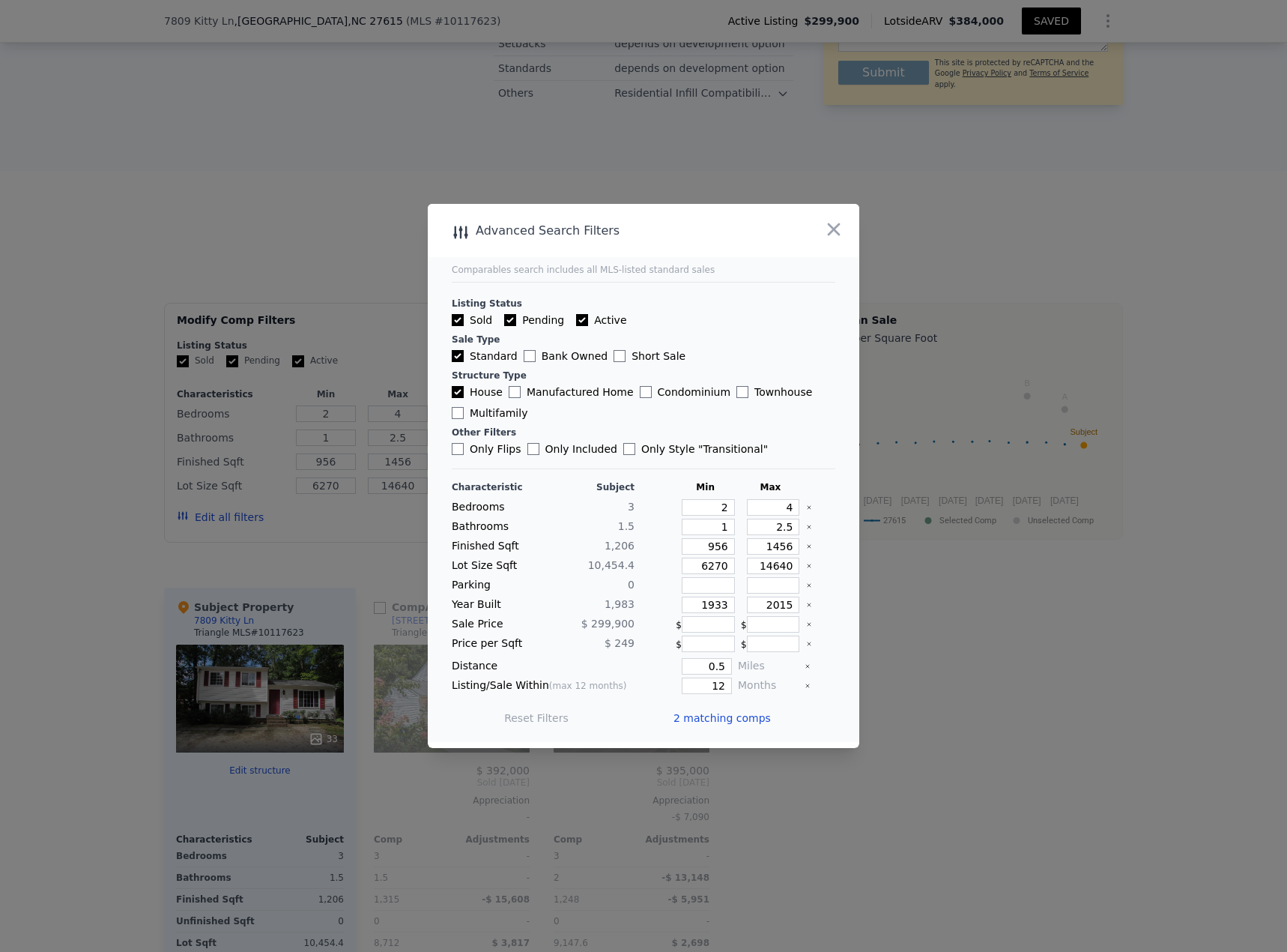
click at [732, 413] on span "2 matching comps" at bounding box center [722, 718] width 97 height 15
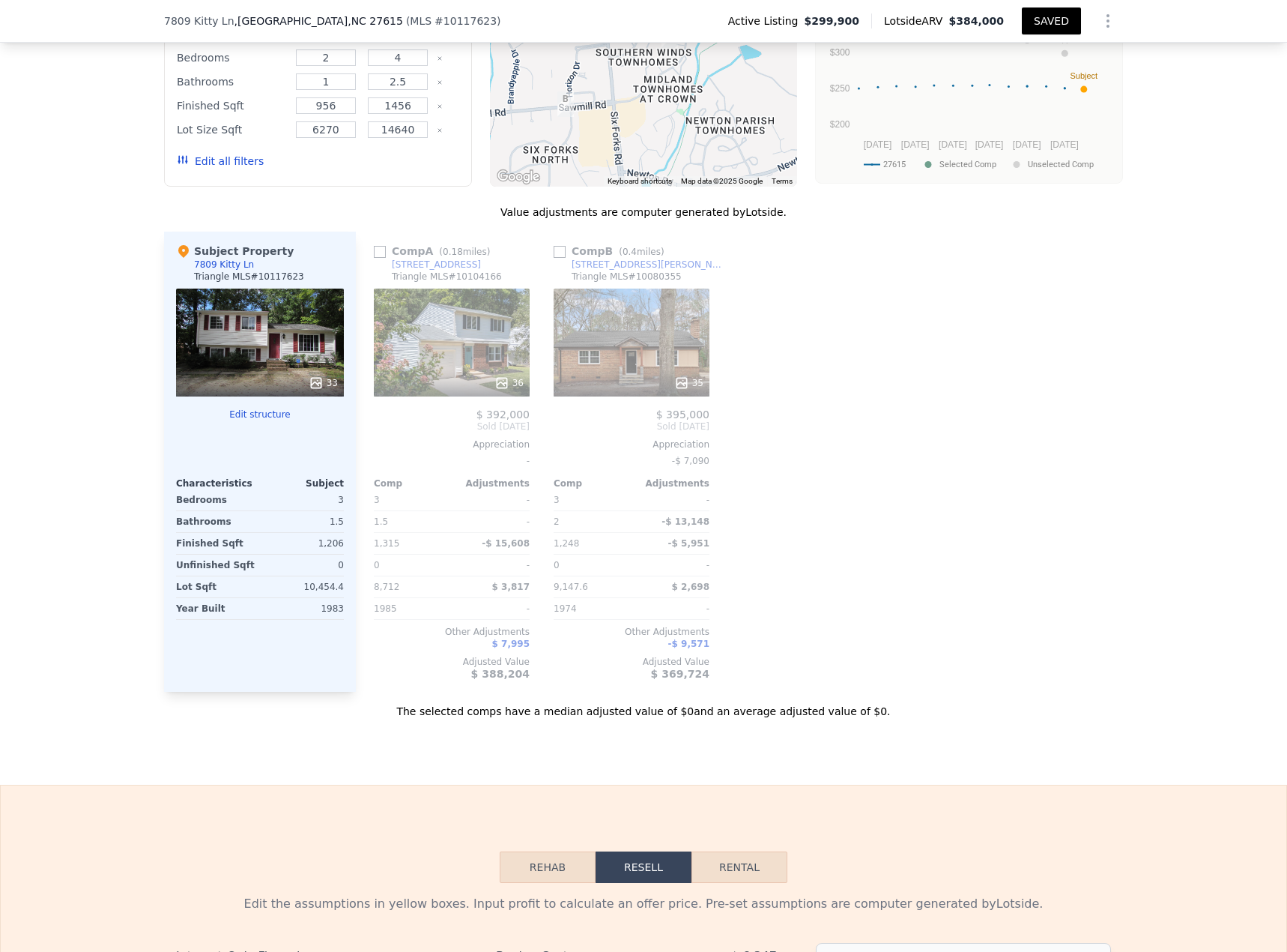
scroll to position [1497, 0]
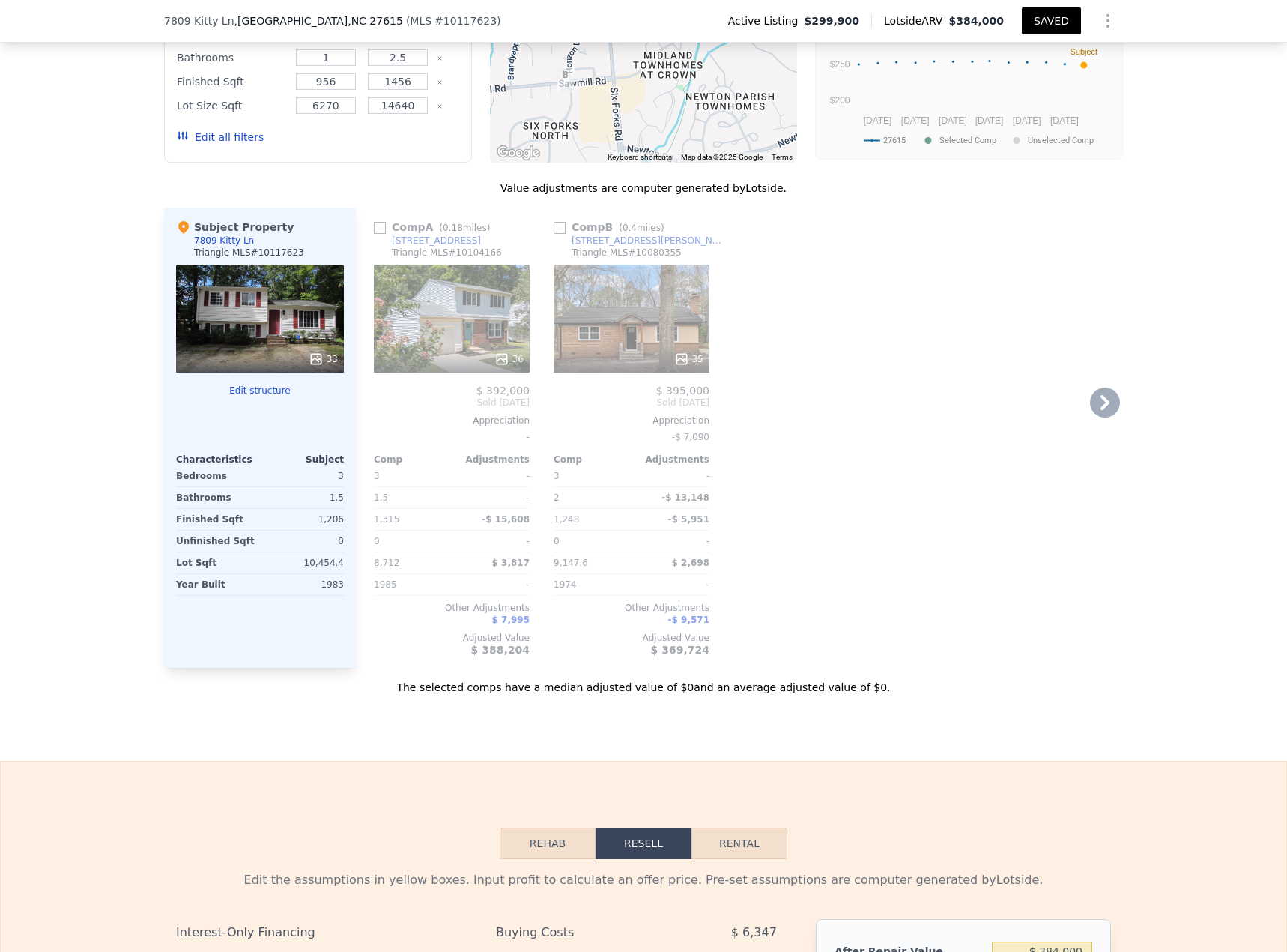
drag, startPoint x: 374, startPoint y: 240, endPoint x: 410, endPoint y: 257, distance: 39.8
click at [374, 234] on input "checkbox" at bounding box center [380, 228] width 12 height 12
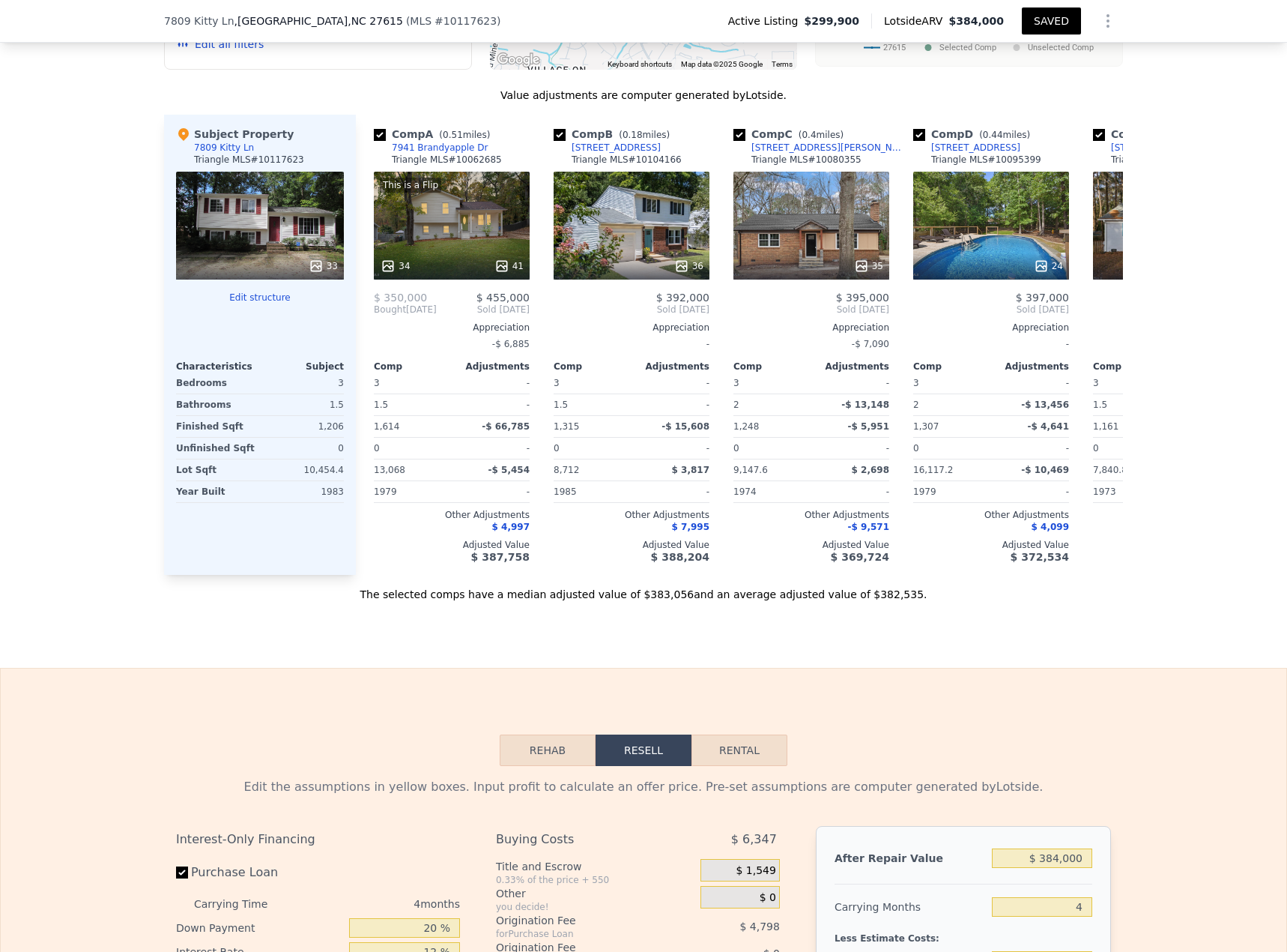
scroll to position [1561, 0]
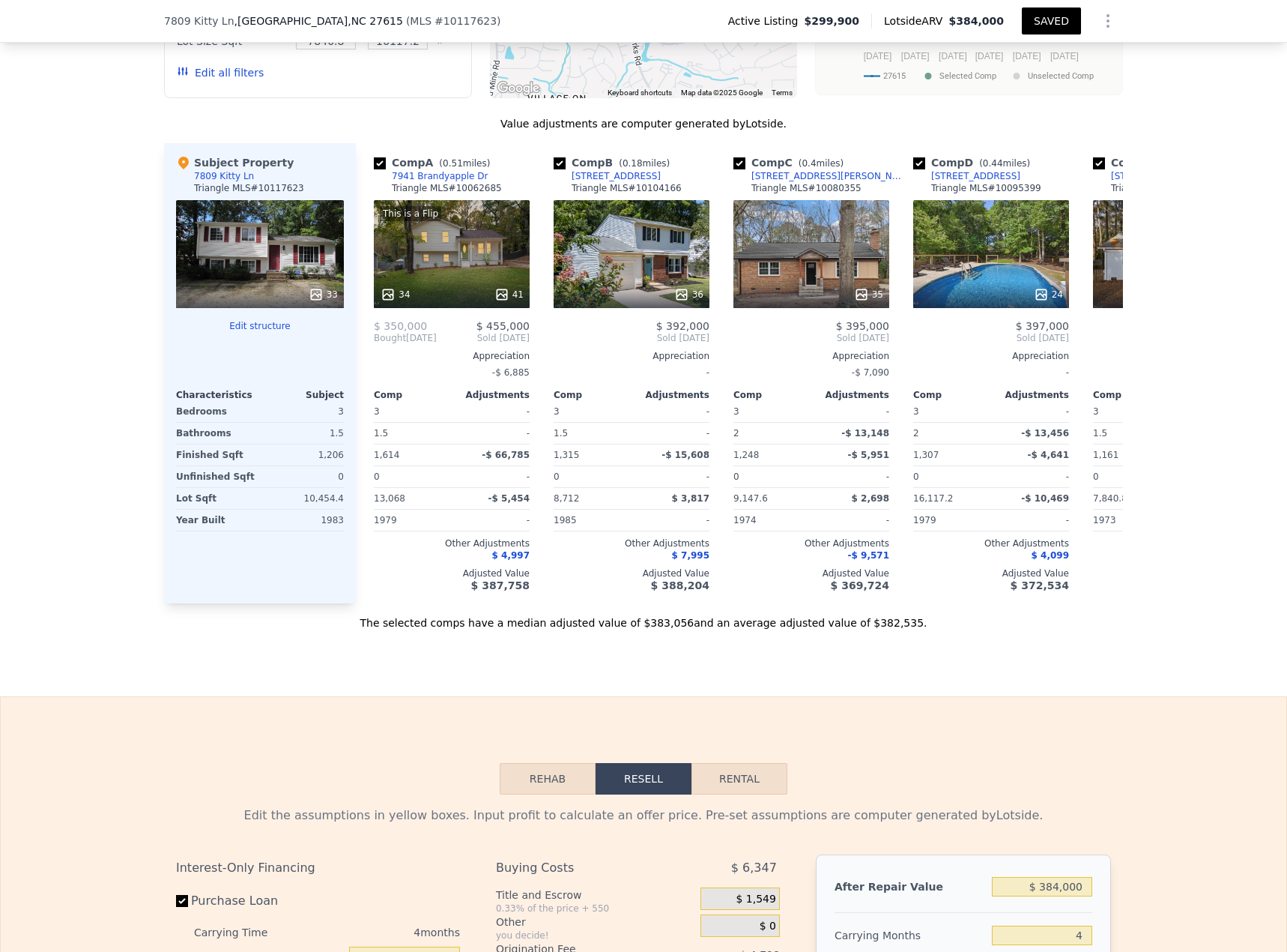
click at [682, 299] on icon at bounding box center [681, 294] width 9 height 9
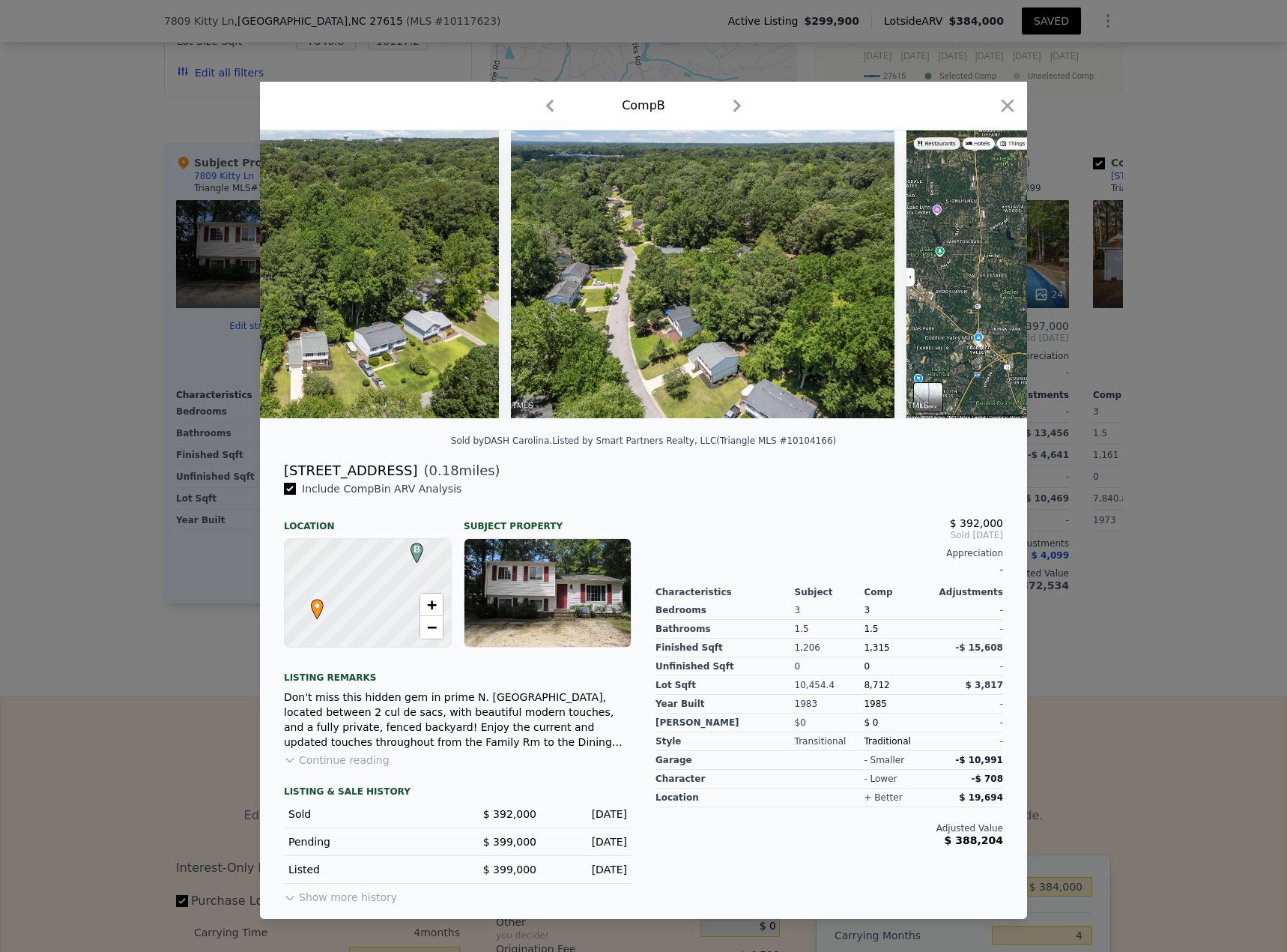
scroll to position [0, 14274]
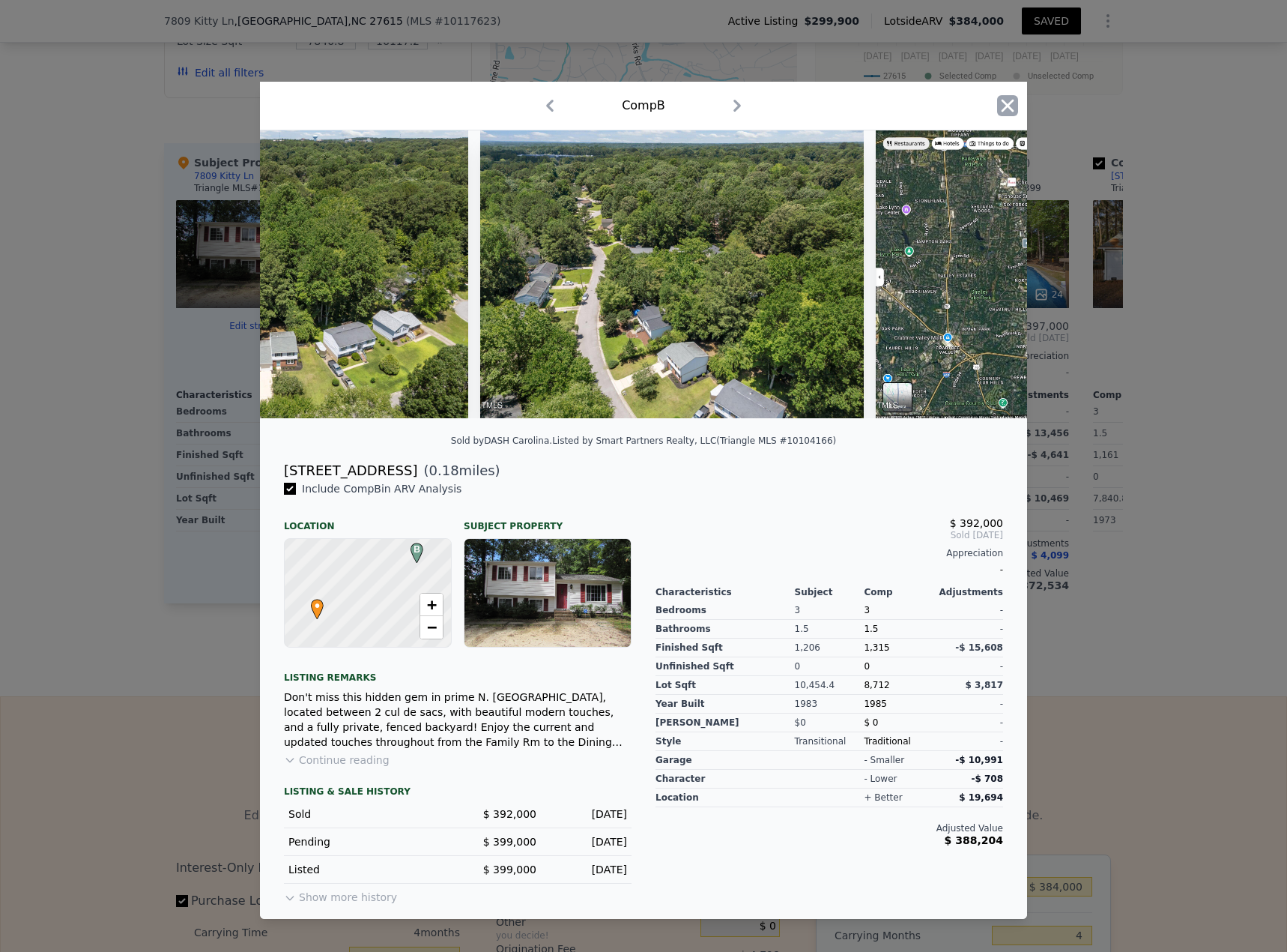
click at [958, 100] on icon "button" at bounding box center [1008, 106] width 13 height 13
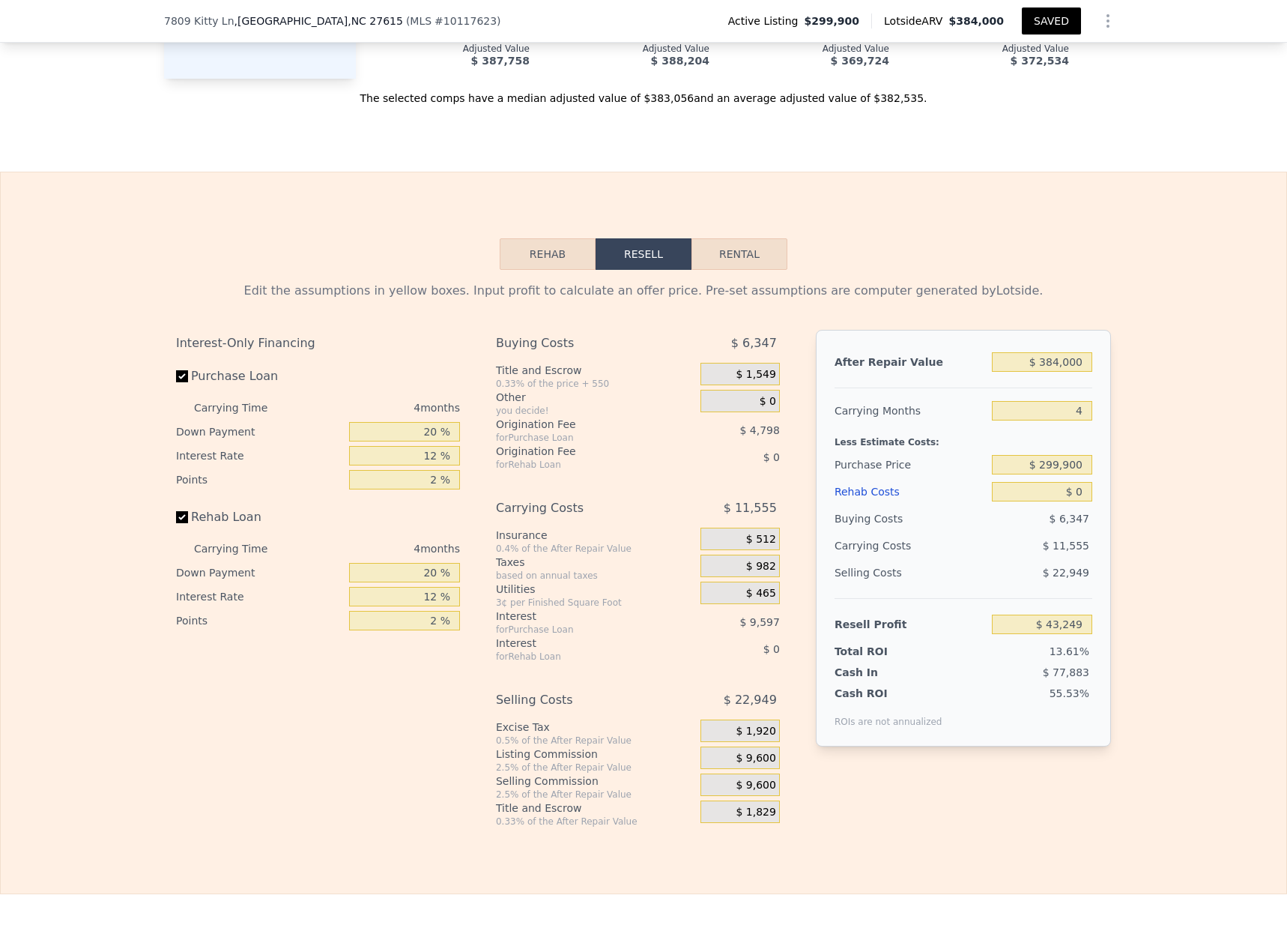
scroll to position [2183, 0]
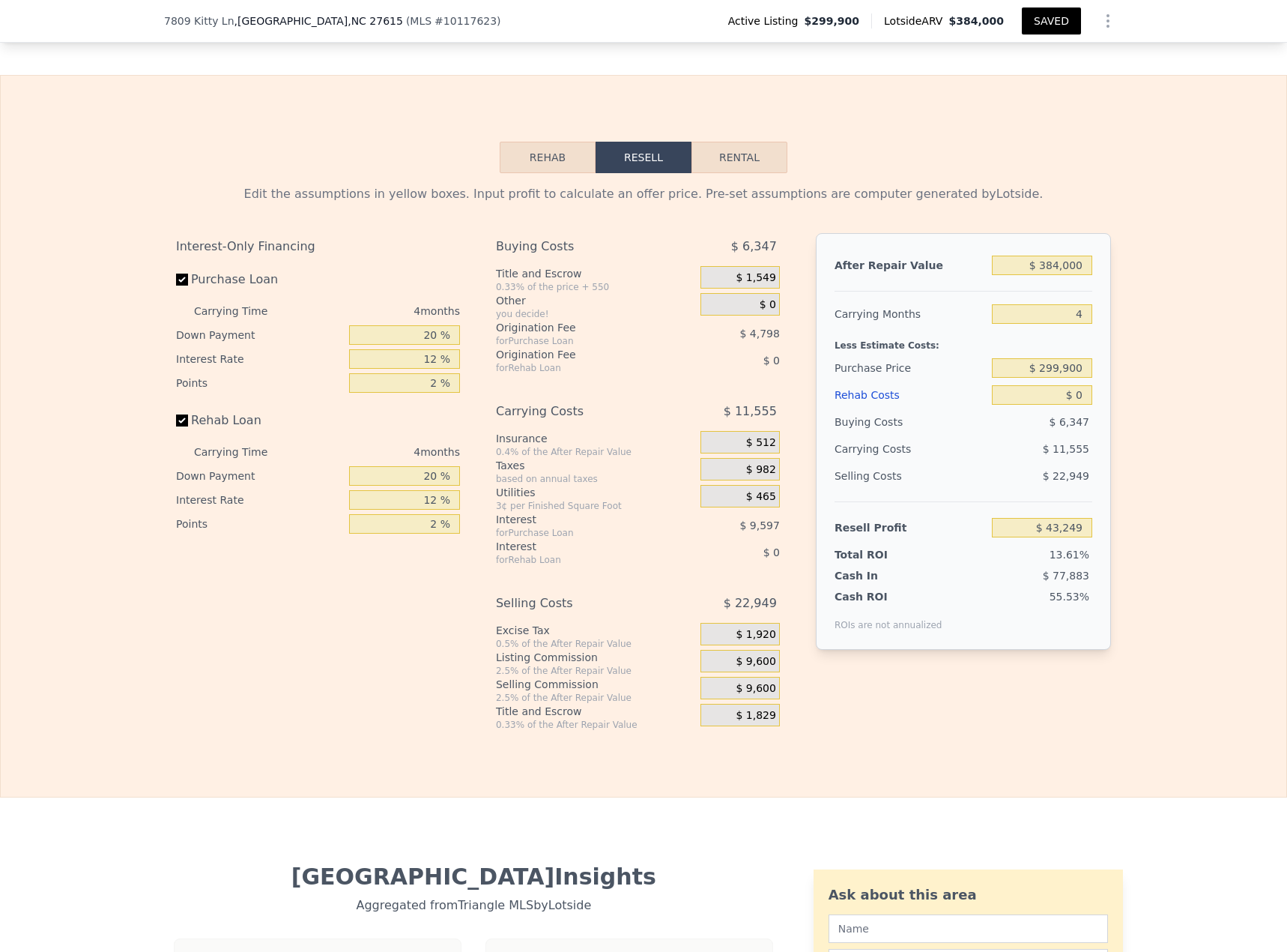
click at [576, 173] on button "Rehab" at bounding box center [548, 158] width 96 height 32
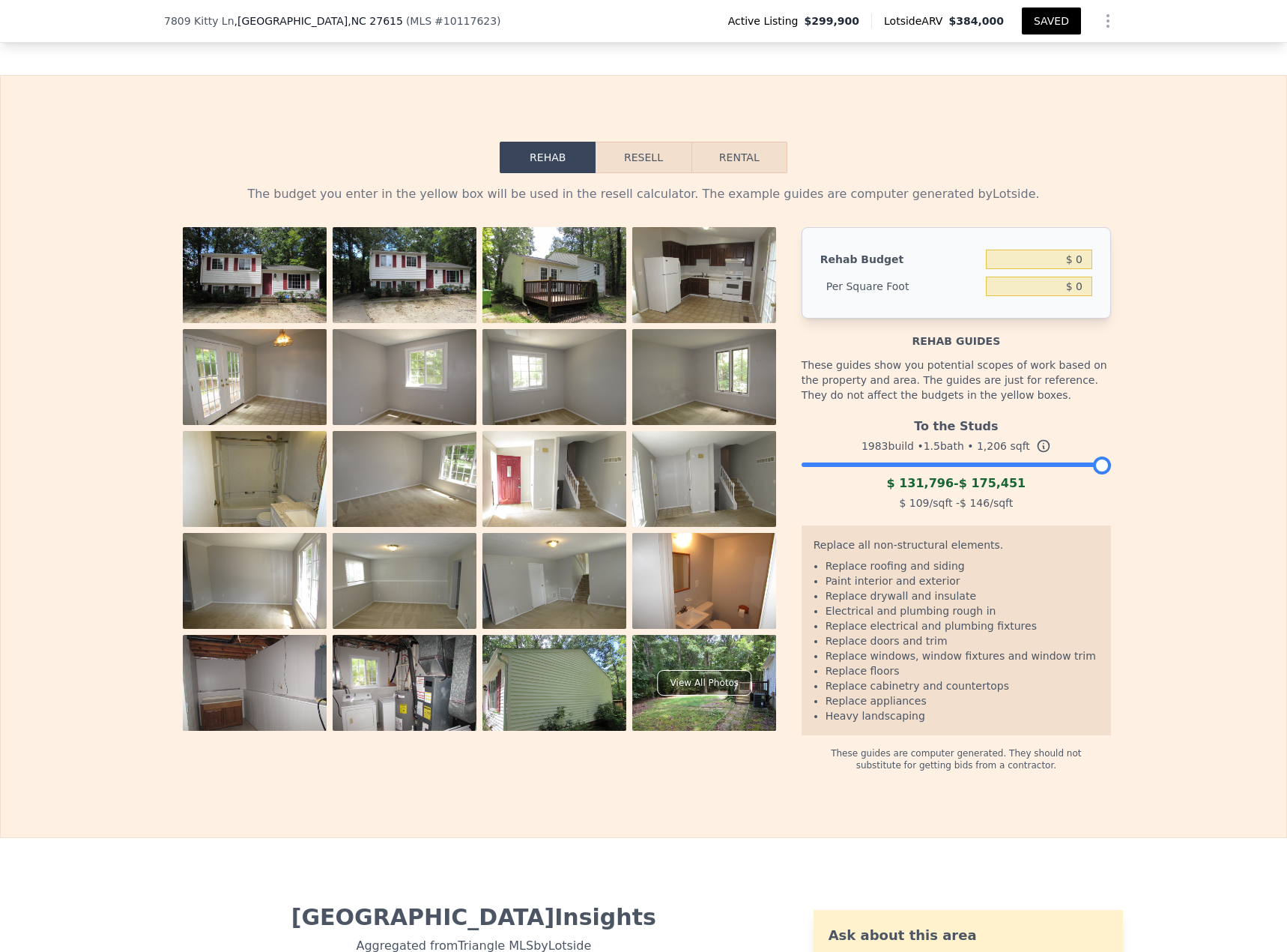
click at [710, 295] on img at bounding box center [705, 281] width 144 height 108
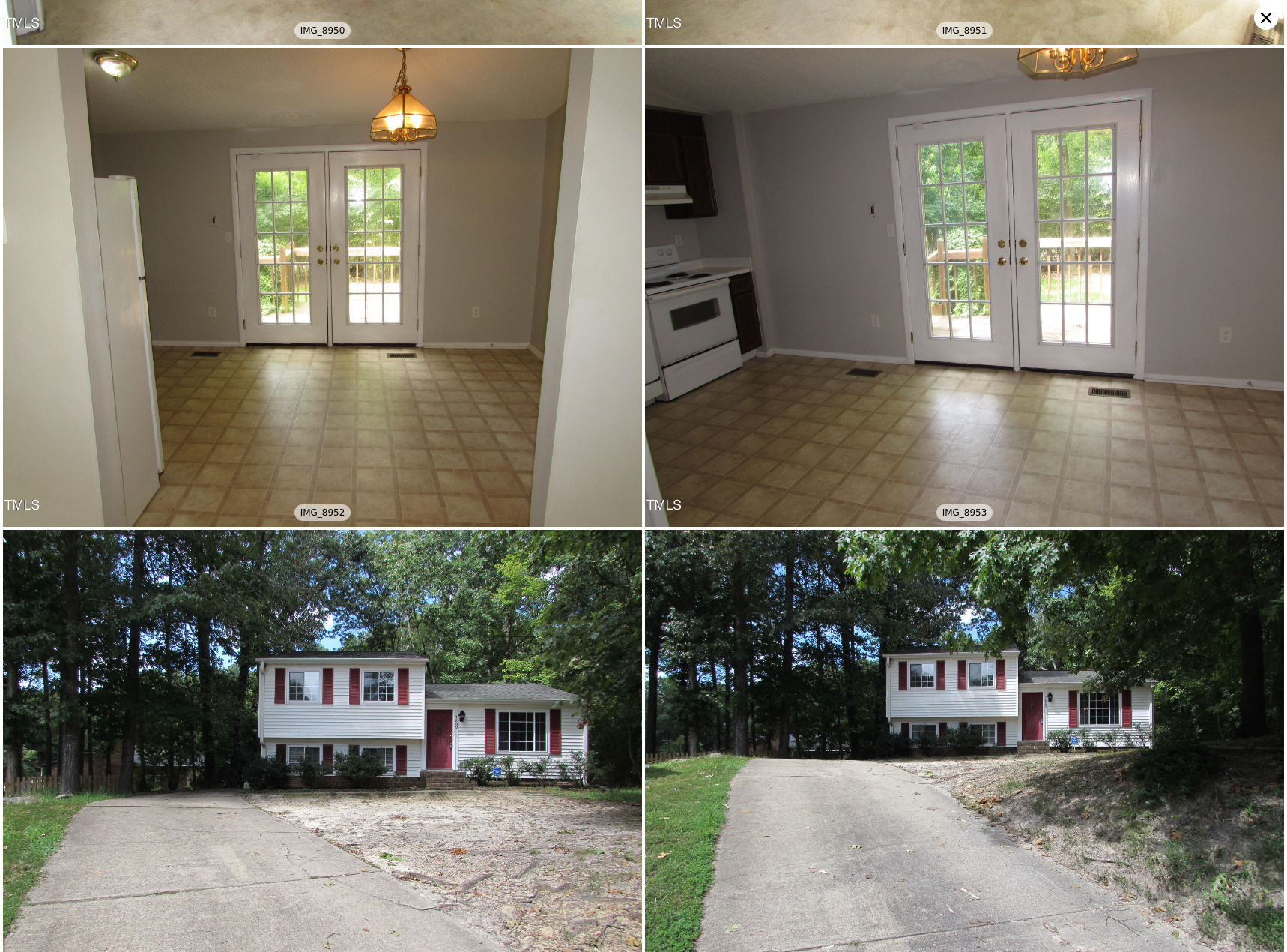
scroll to position [6695, 0]
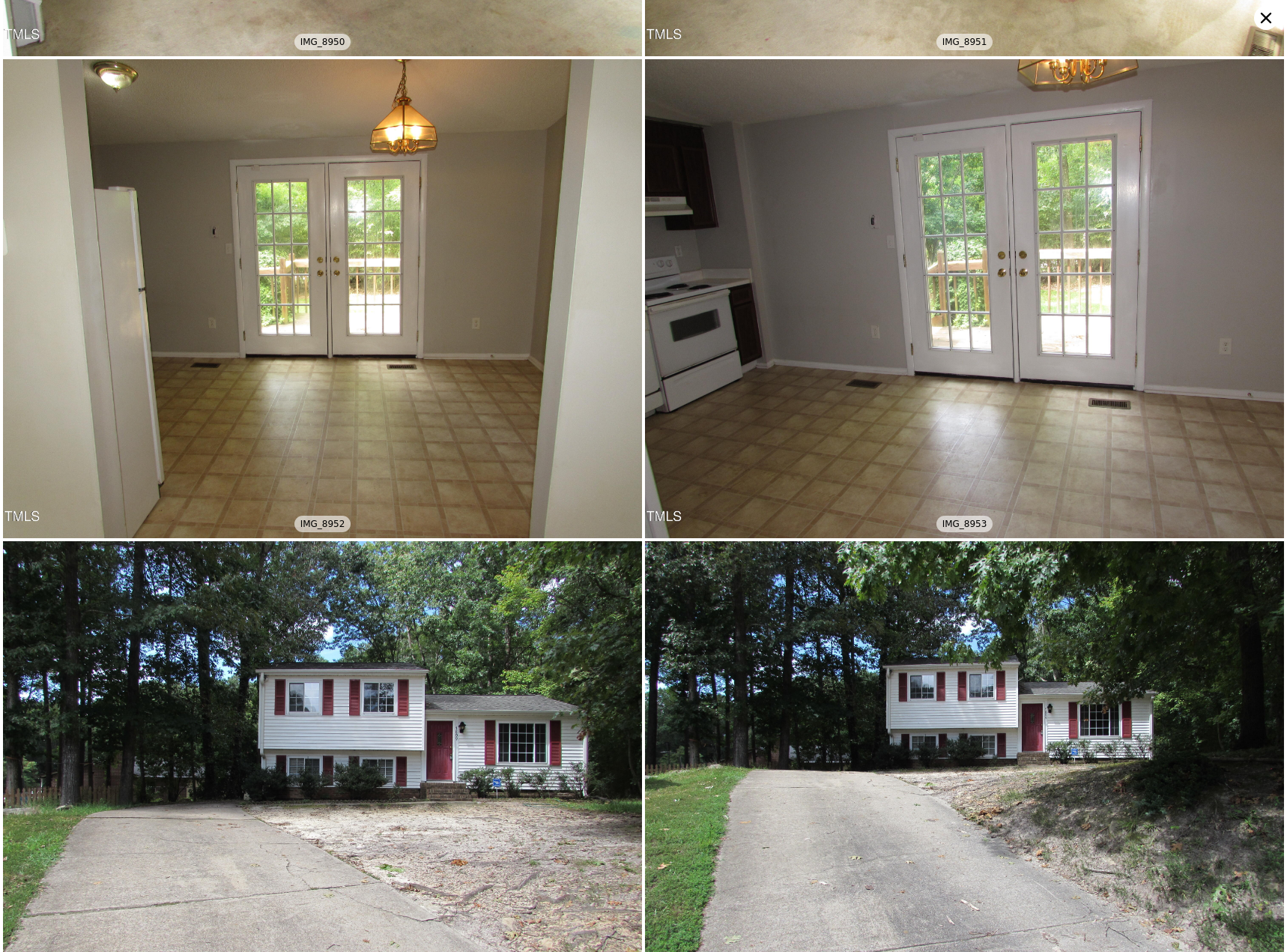
click at [958, 22] on icon at bounding box center [1266, 18] width 24 height 24
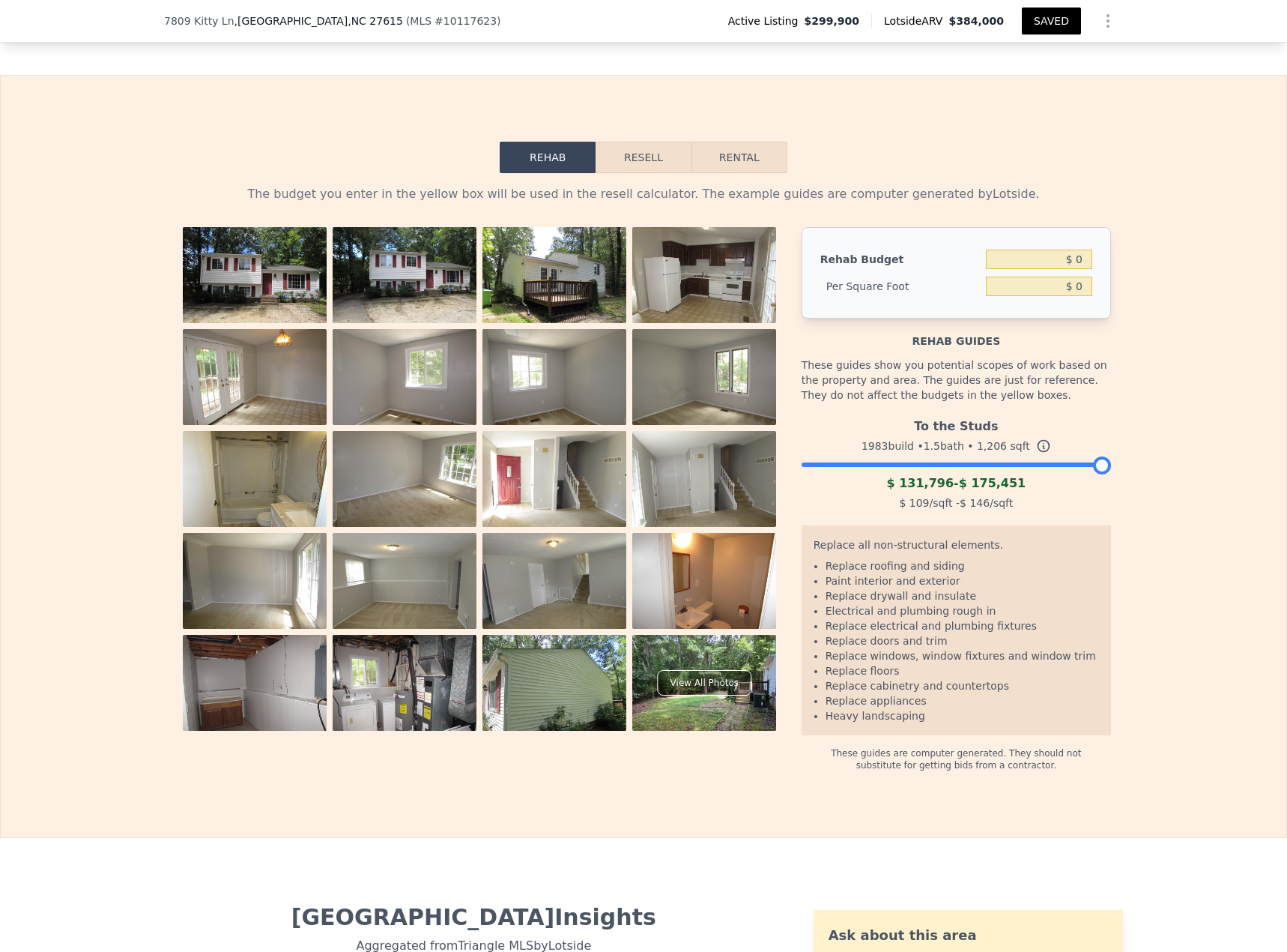
click at [933, 413] on div at bounding box center [957, 461] width 310 height 9
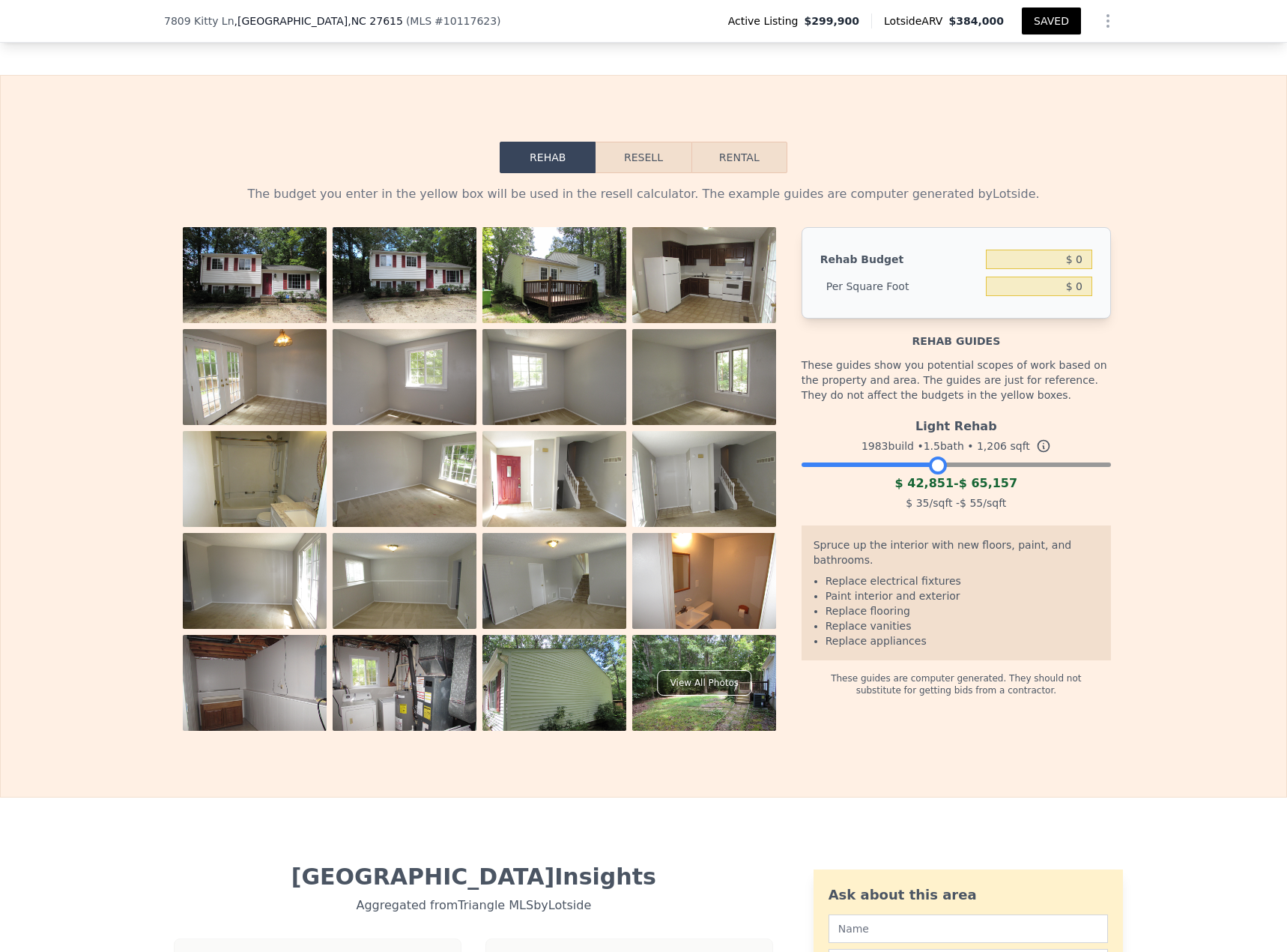
click at [958, 413] on div at bounding box center [957, 461] width 310 height 9
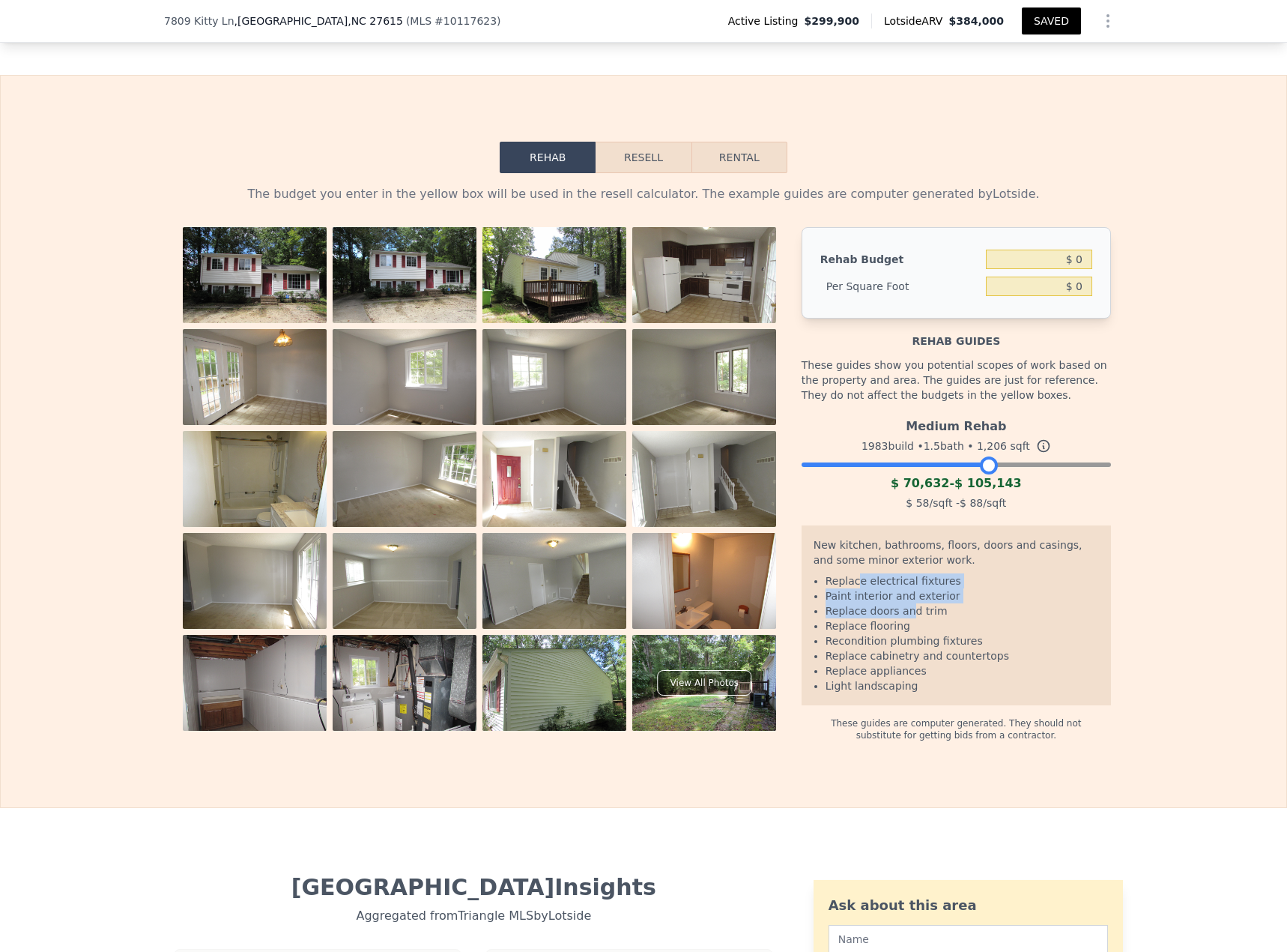
drag, startPoint x: 848, startPoint y: 609, endPoint x: 899, endPoint y: 630, distance: 55.2
click at [899, 413] on ul "Replace electrical fixtures Paint interior and exterior Replace doors and trim …" at bounding box center [957, 633] width 286 height 119
click at [958, 413] on div at bounding box center [957, 461] width 310 height 9
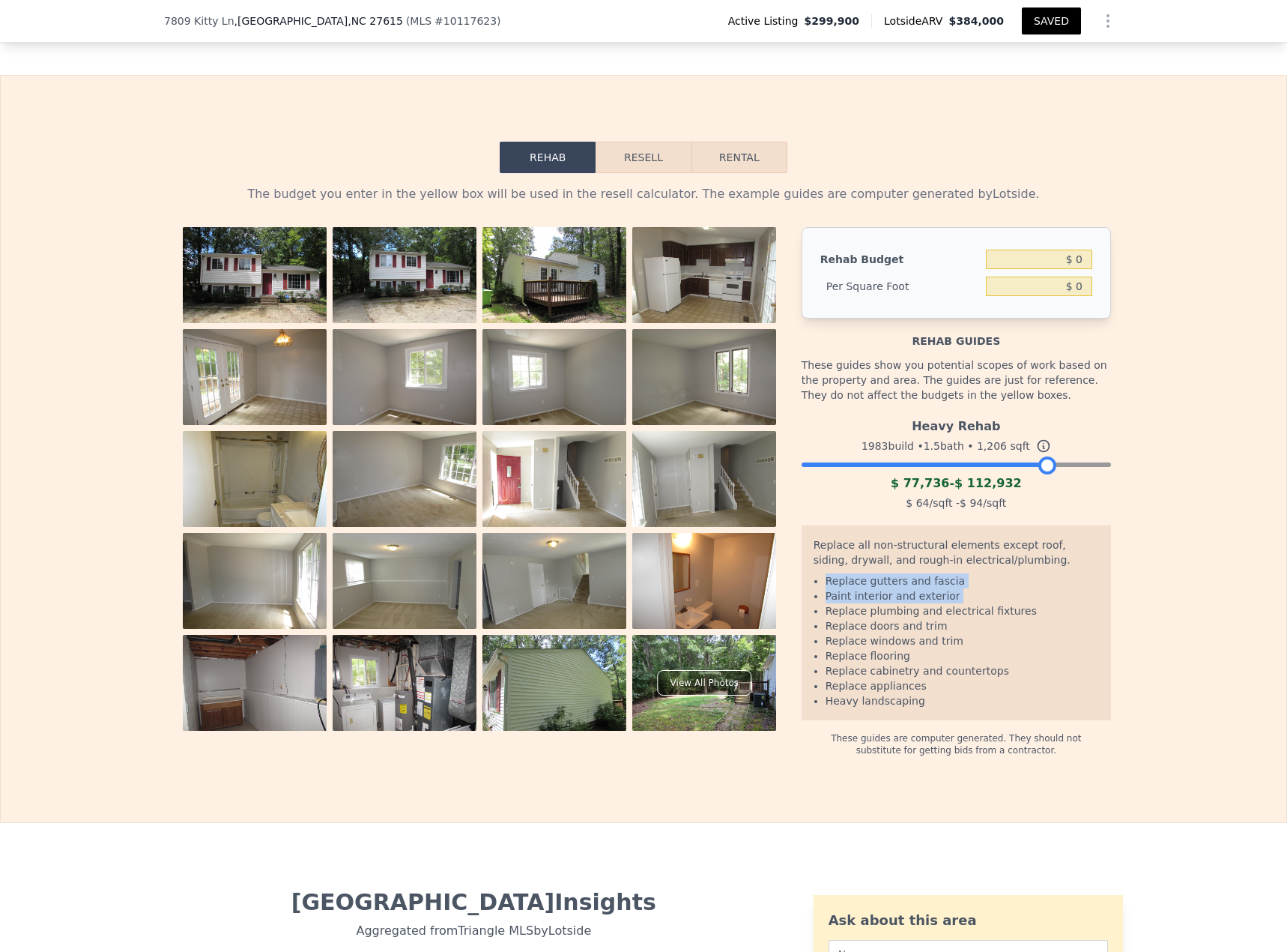
click at [958, 413] on div at bounding box center [957, 461] width 310 height 9
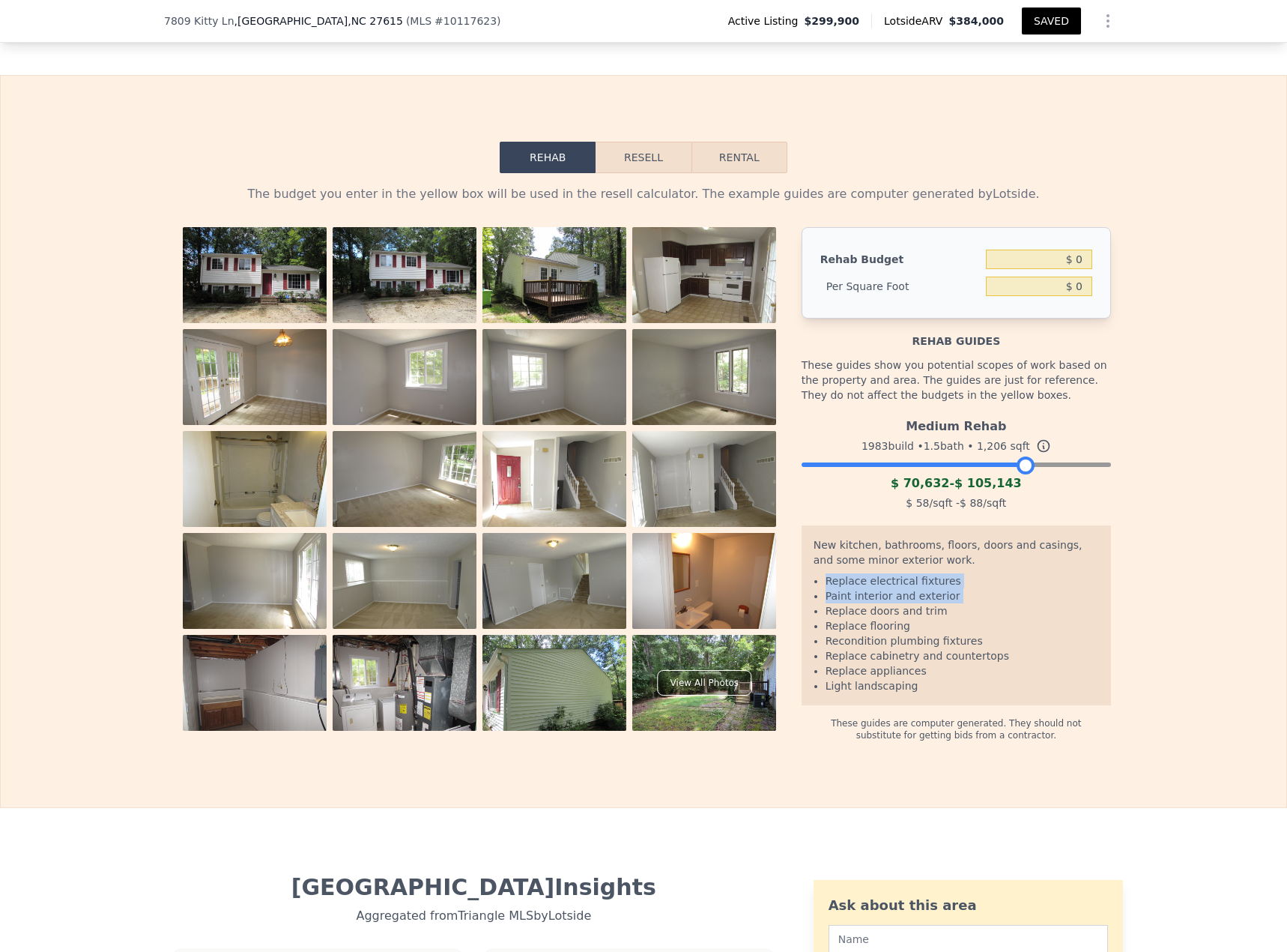
click at [958, 413] on div at bounding box center [957, 461] width 310 height 9
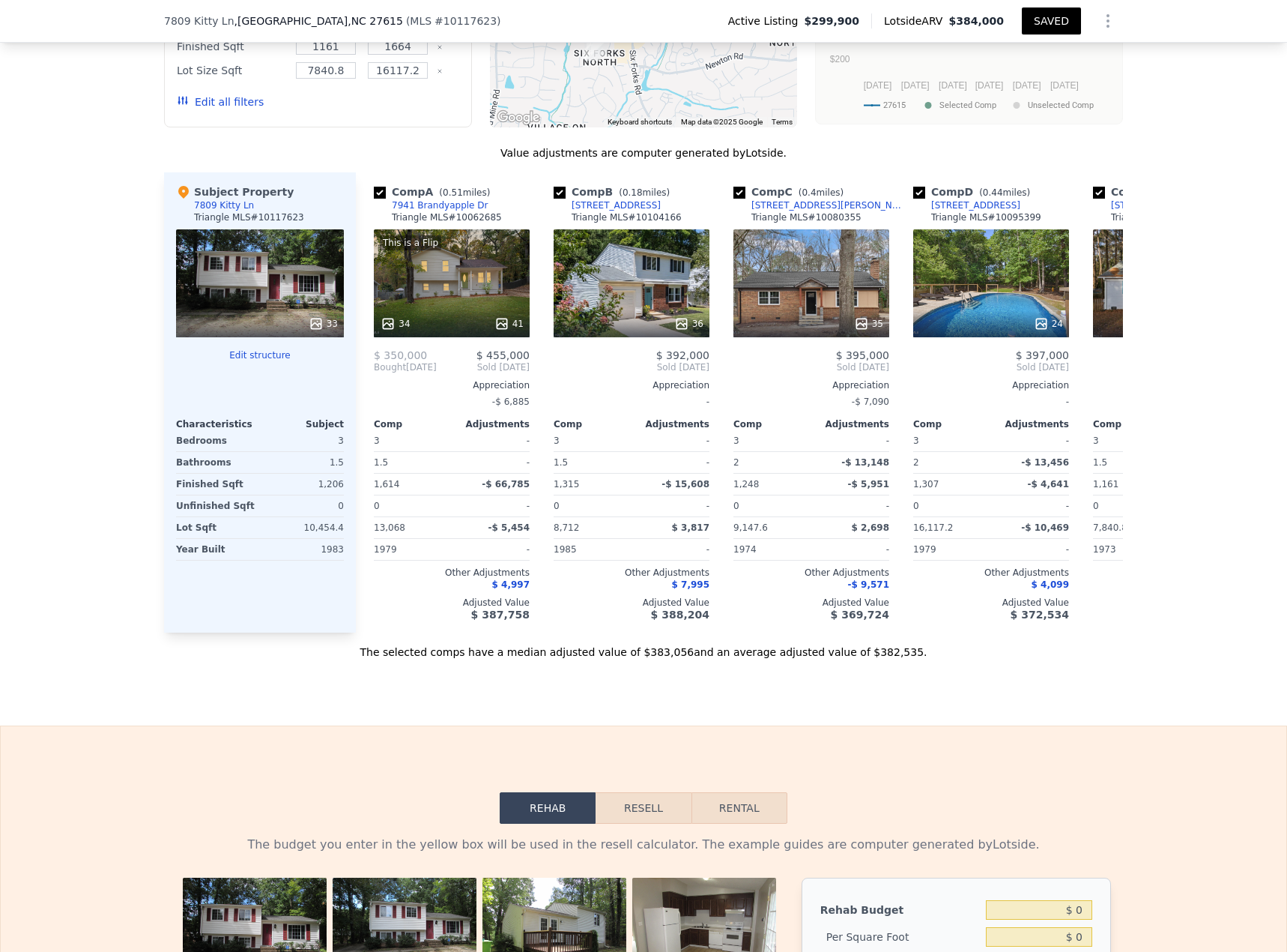
scroll to position [1472, 0]
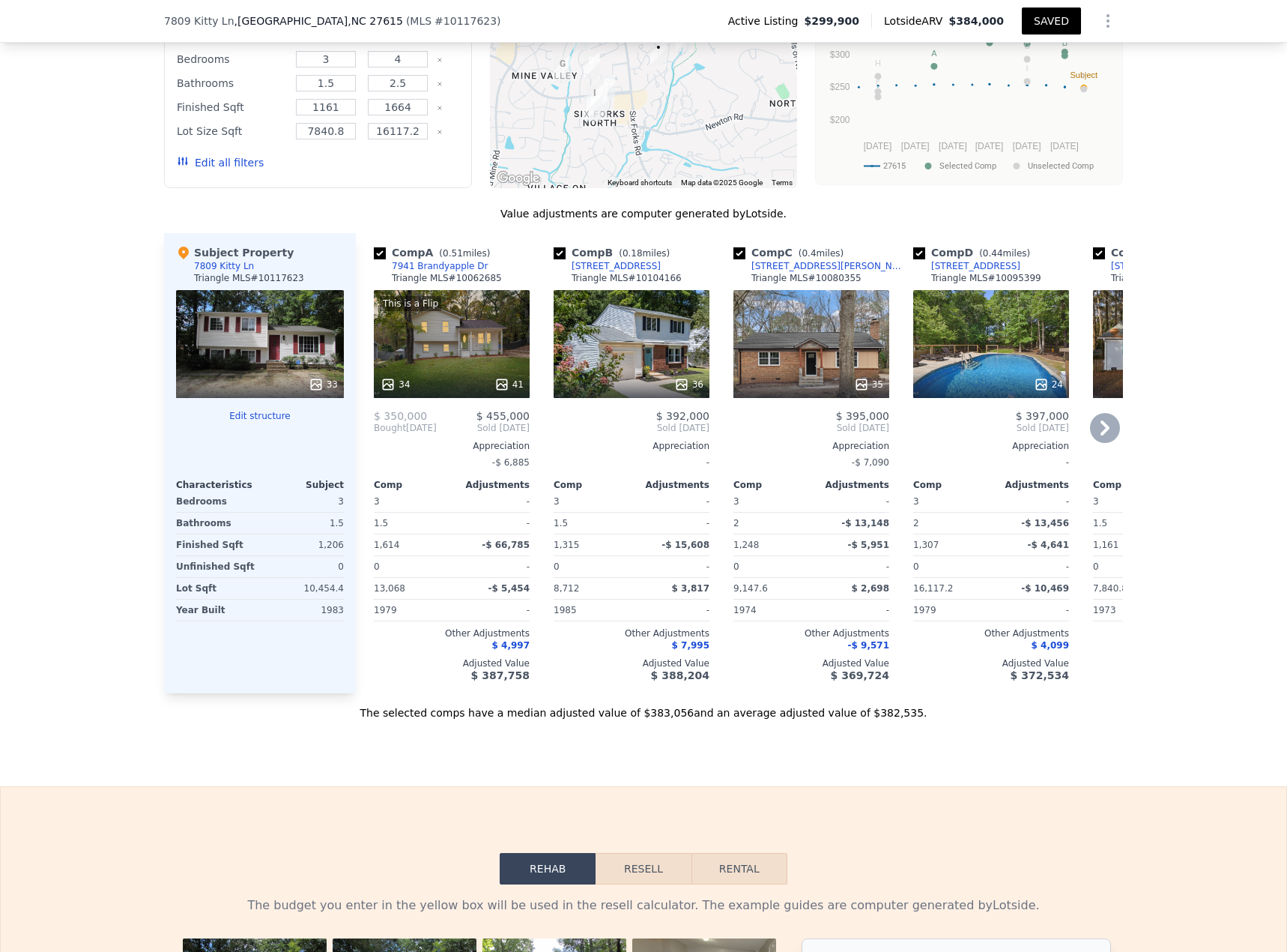
click at [678, 392] on icon at bounding box center [682, 385] width 15 height 15
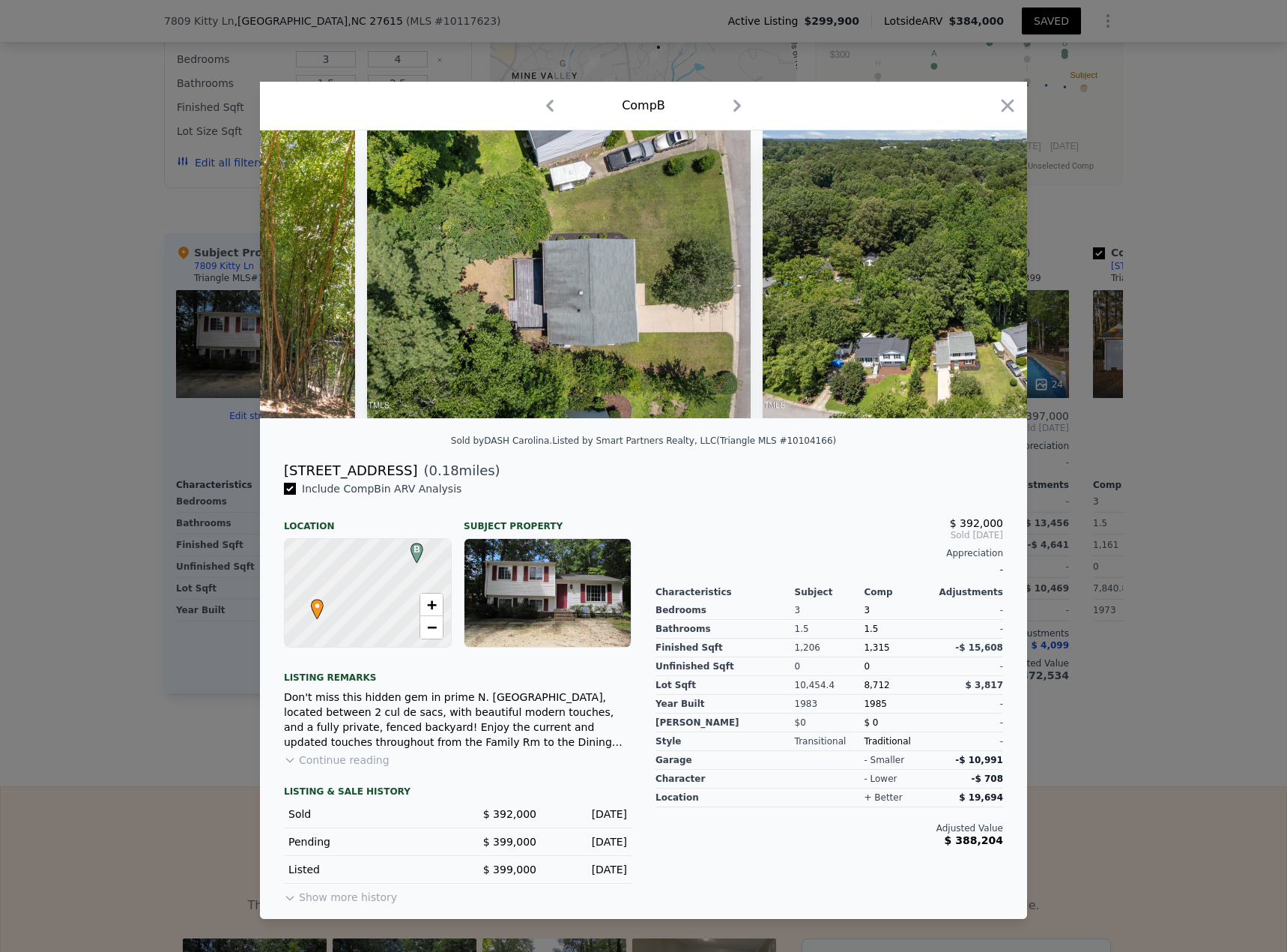
scroll to position [0, 13626]
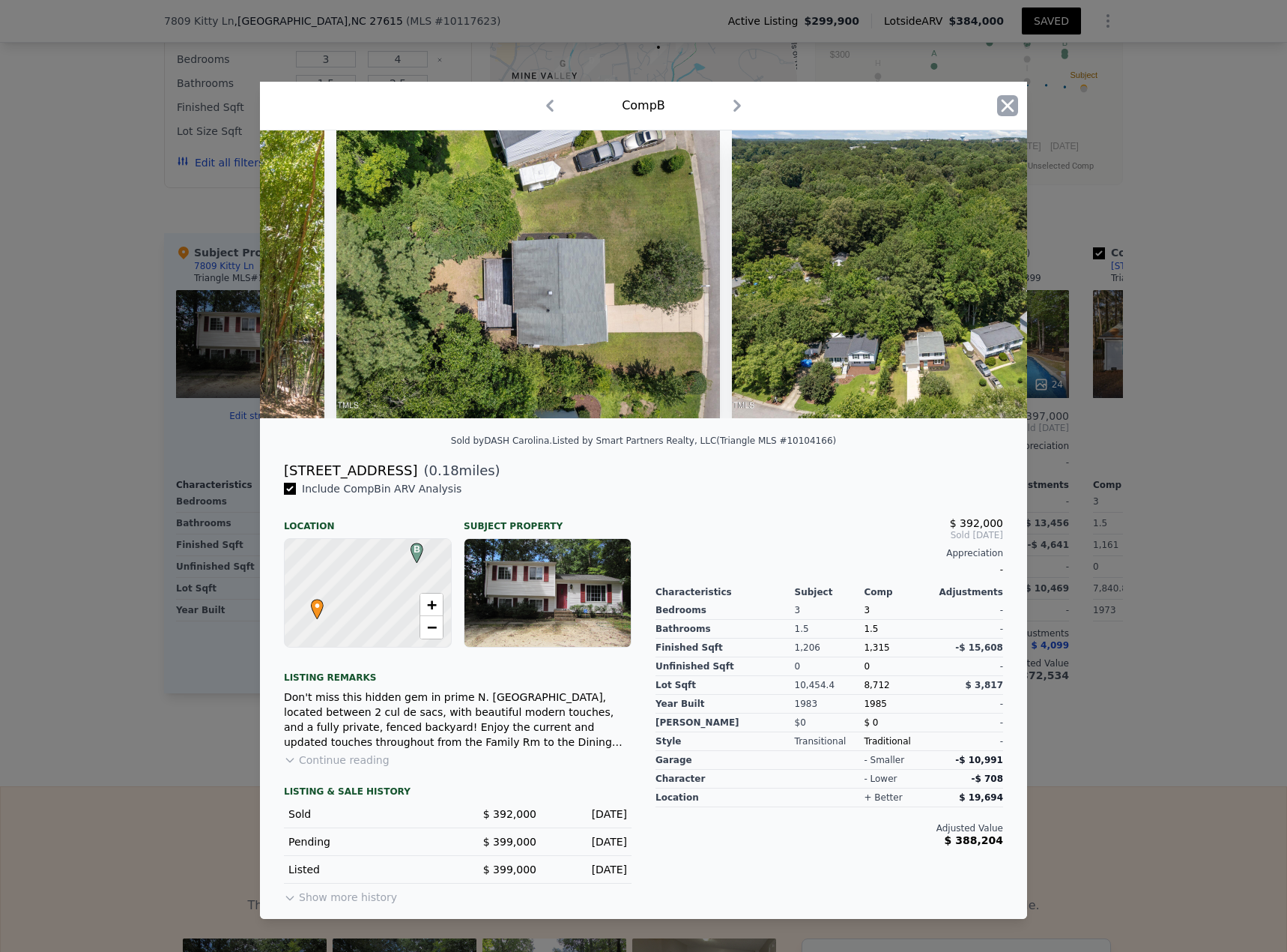
click at [958, 105] on icon "button" at bounding box center [1008, 106] width 13 height 13
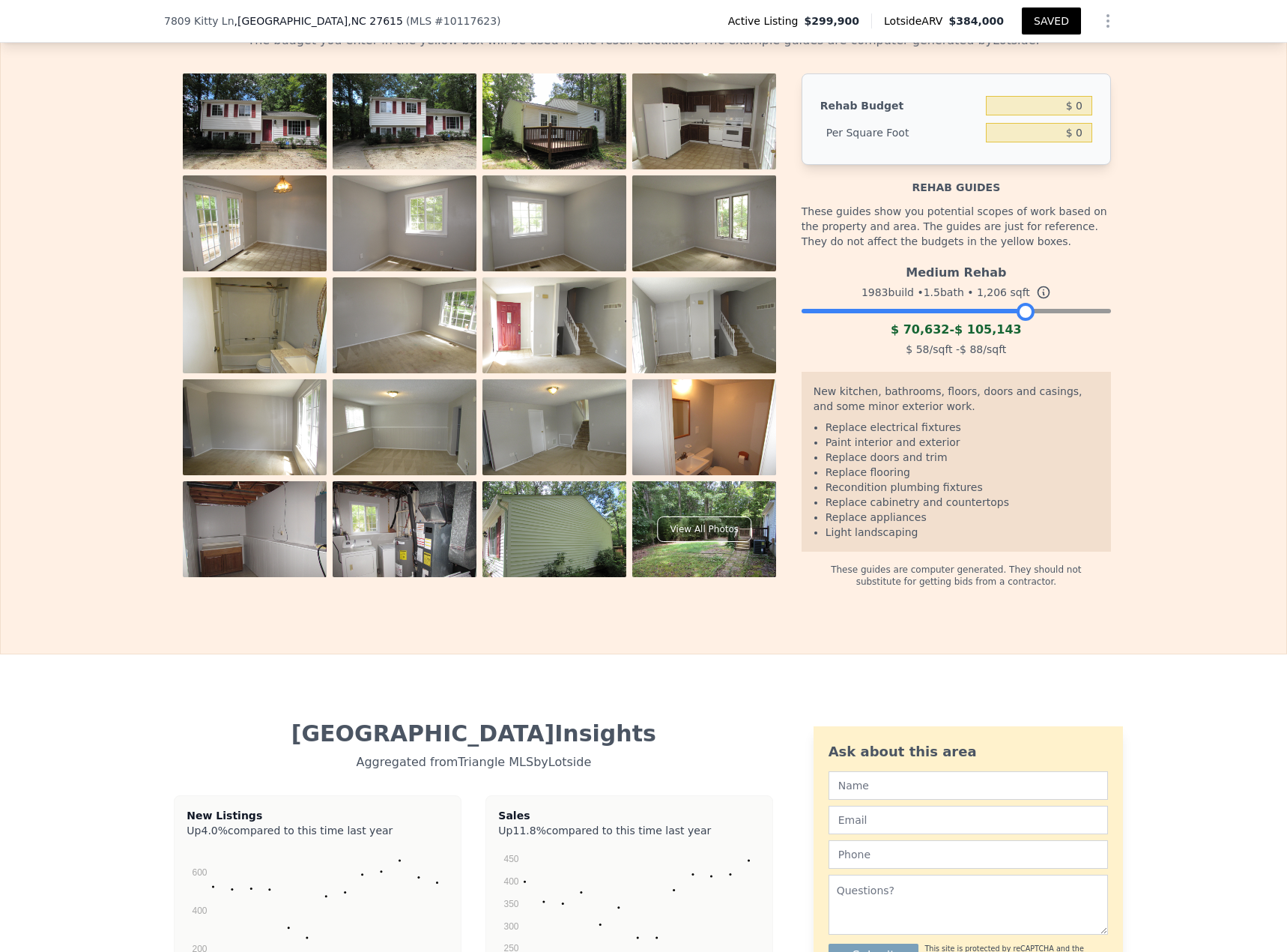
scroll to position [2340, 0]
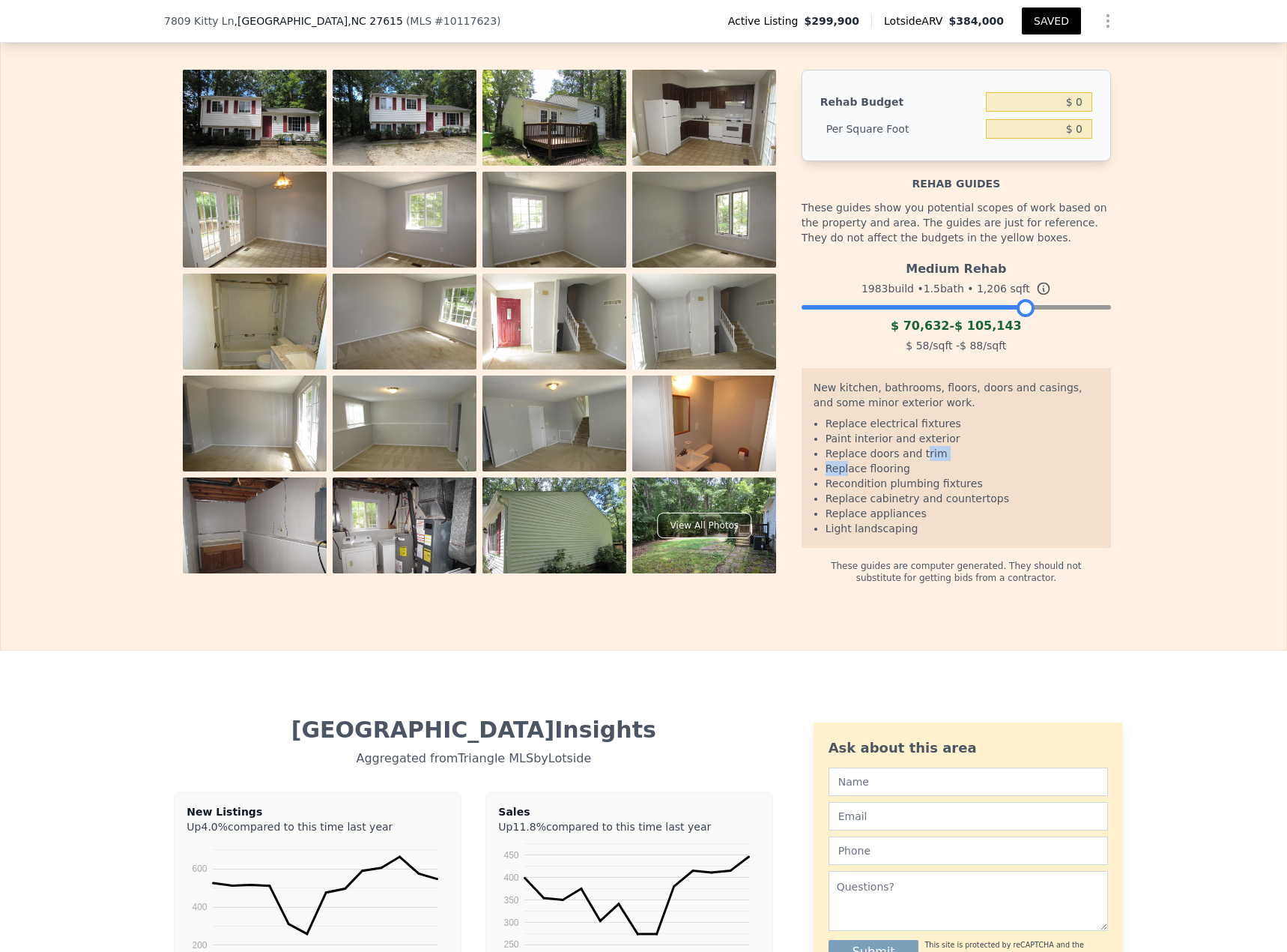
drag, startPoint x: 839, startPoint y: 488, endPoint x: 913, endPoint y: 481, distance: 74.3
click at [913, 413] on ul "Replace electrical fixtures Paint interior and exterior Replace doors and trim …" at bounding box center [957, 476] width 286 height 119
click at [880, 413] on li "Replace flooring" at bounding box center [962, 469] width 273 height 15
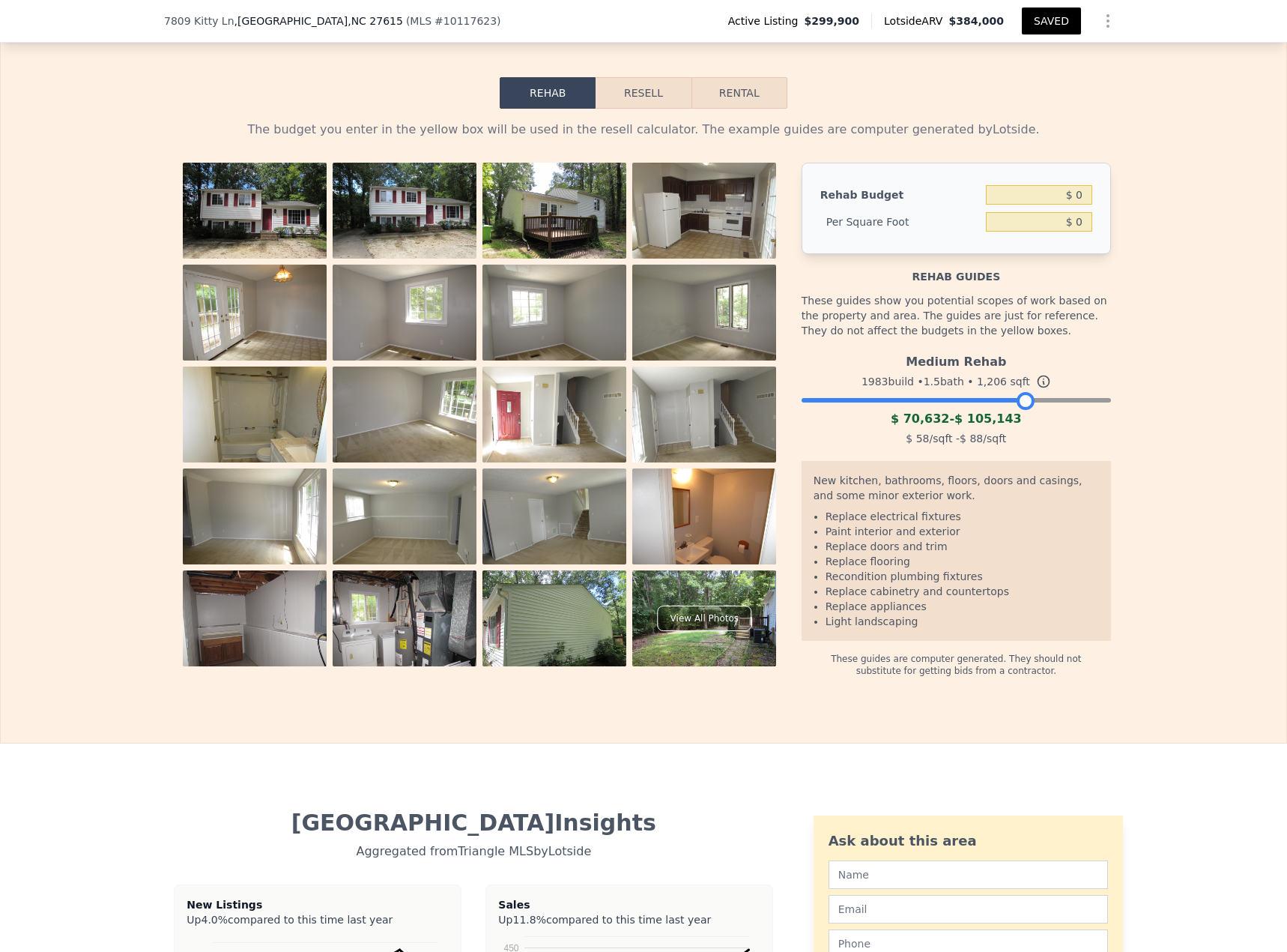
scroll to position [2227, 0]
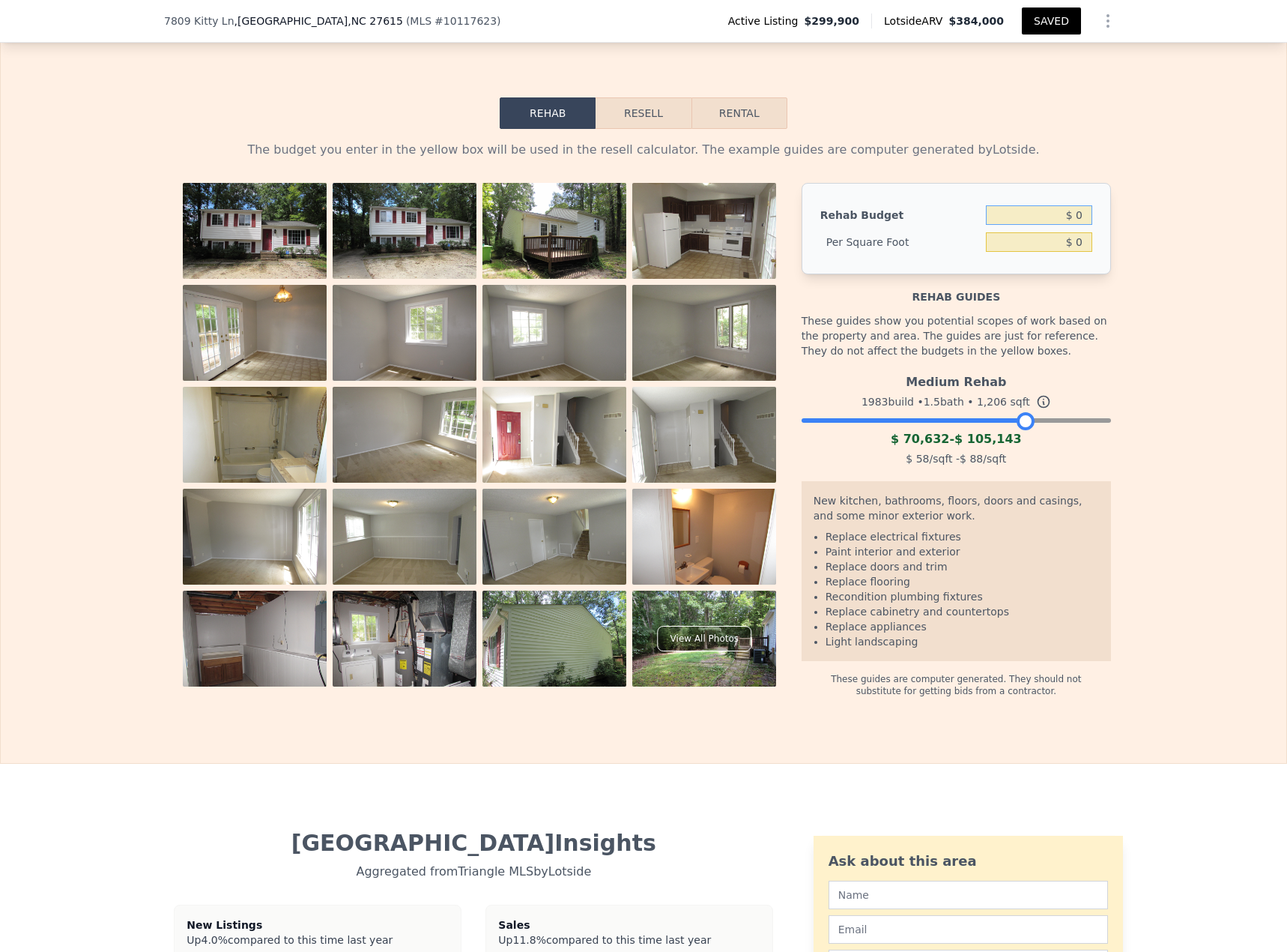
click at [958, 225] on input "$ 0" at bounding box center [1040, 215] width 106 height 20
click at [637, 129] on button "Resell" at bounding box center [643, 113] width 95 height 32
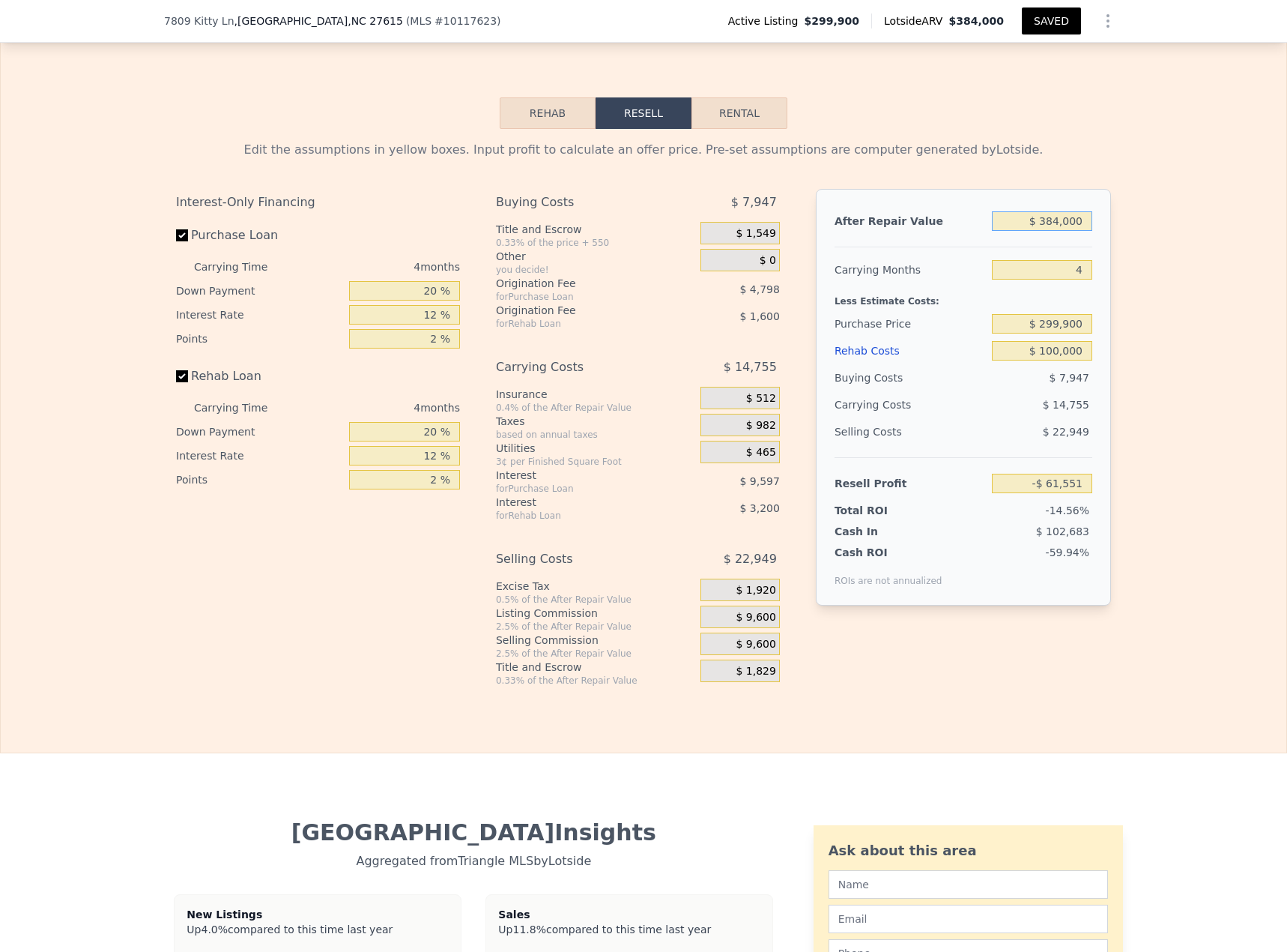
click at [958, 231] on input "$ 384,000" at bounding box center [1042, 220] width 101 height 20
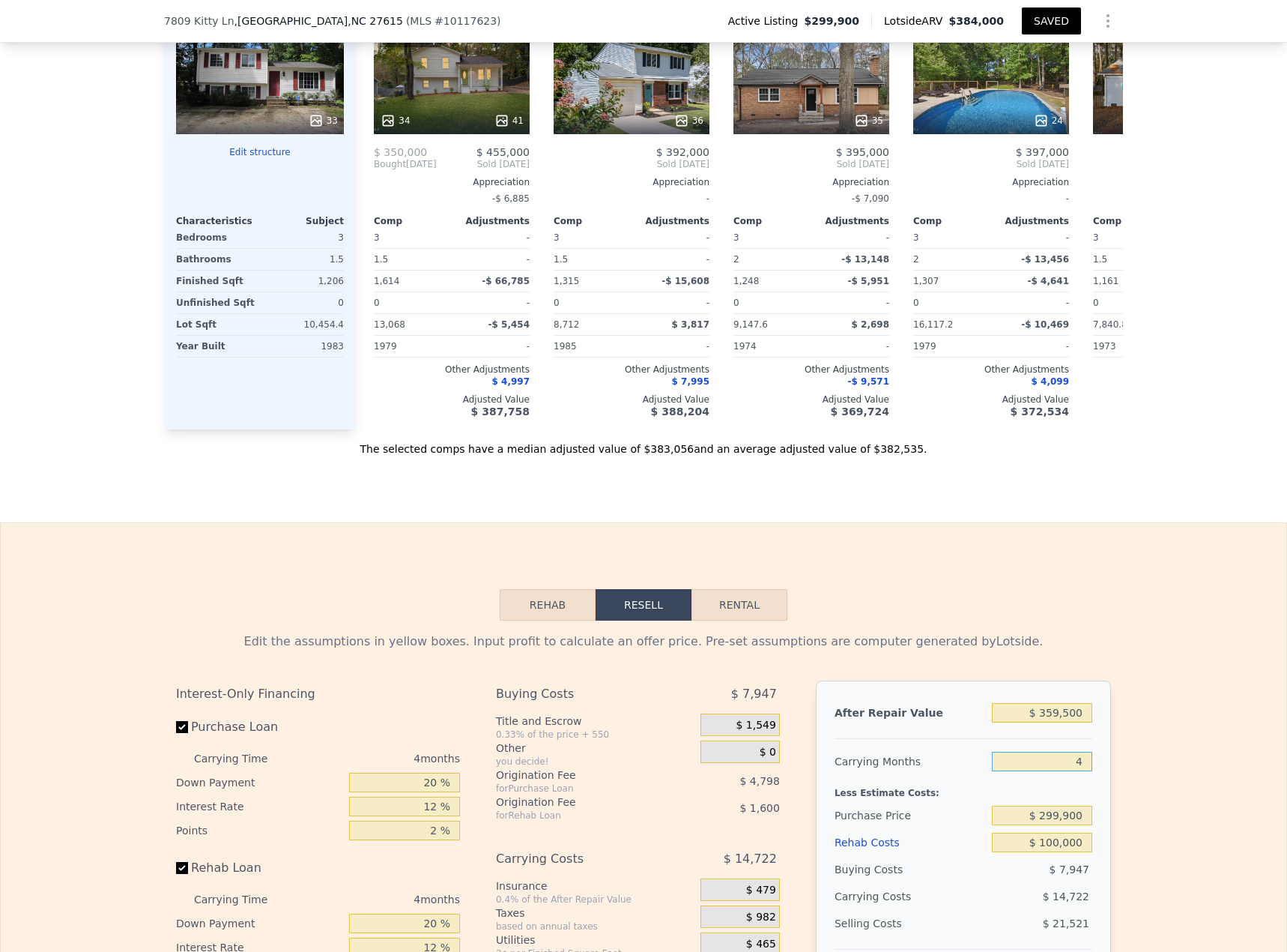
scroll to position [1853, 0]
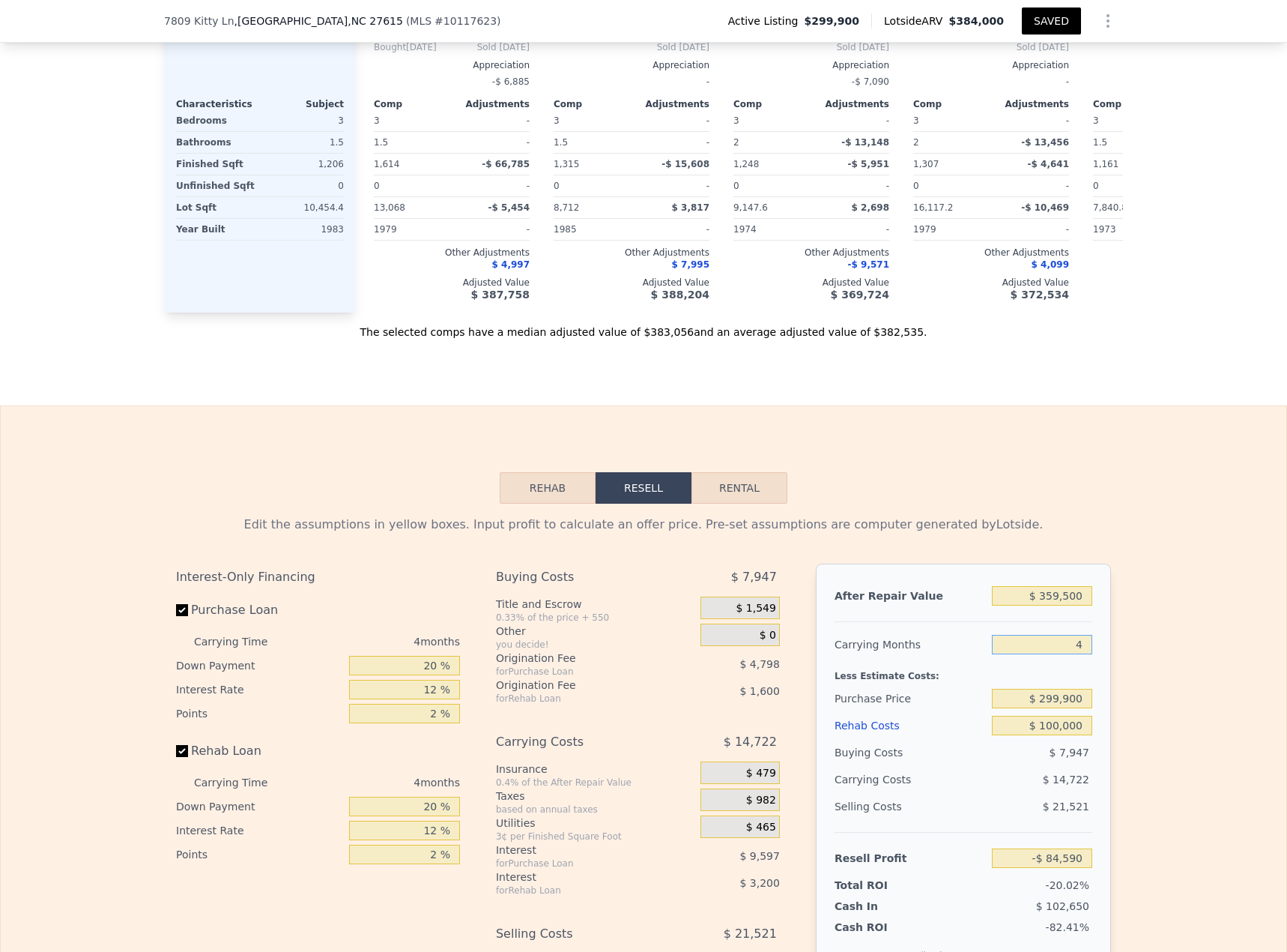
click at [527, 413] on button "Rehab" at bounding box center [548, 488] width 96 height 32
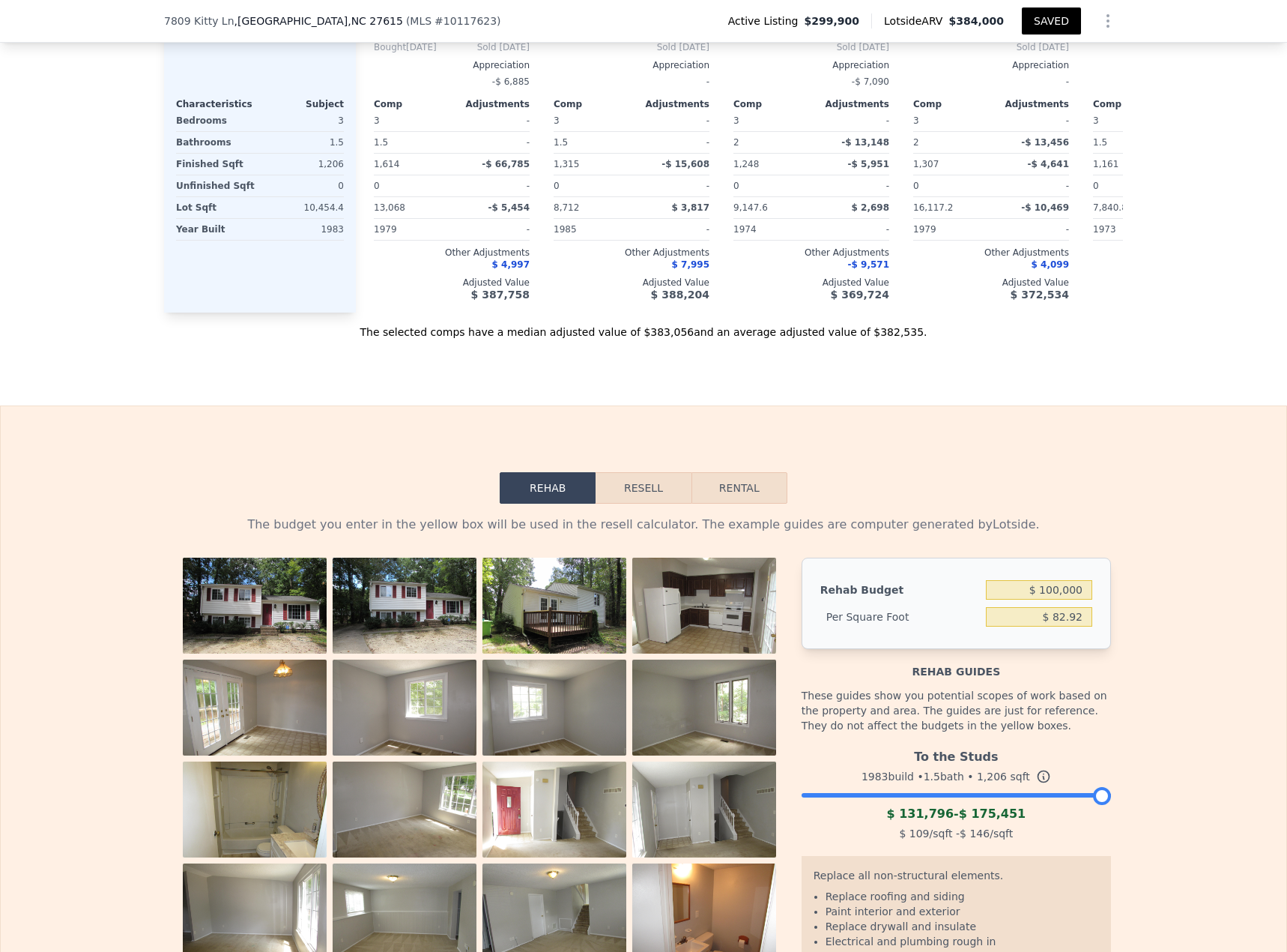
click at [664, 413] on img at bounding box center [705, 611] width 144 height 108
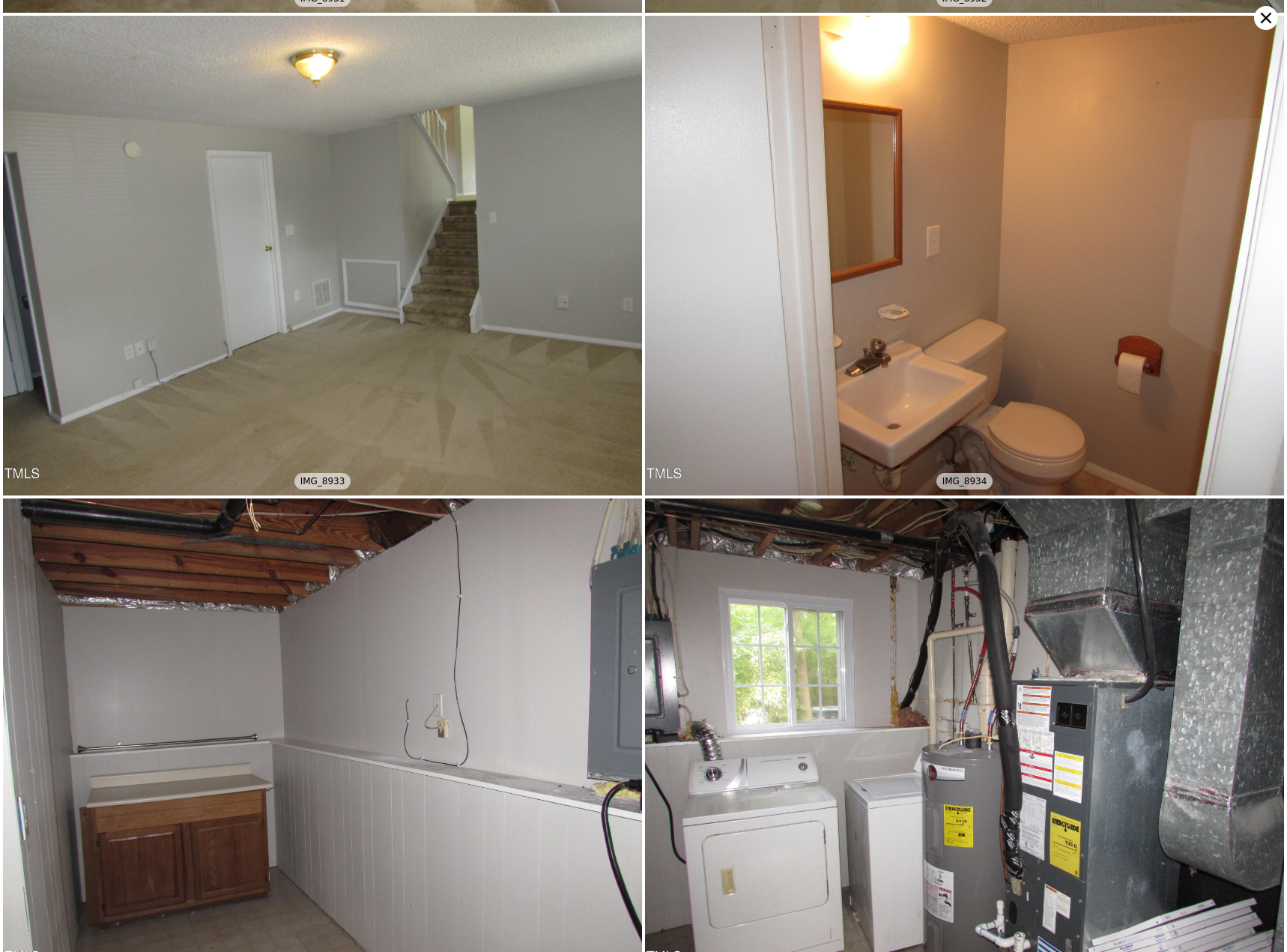
scroll to position [3348, 0]
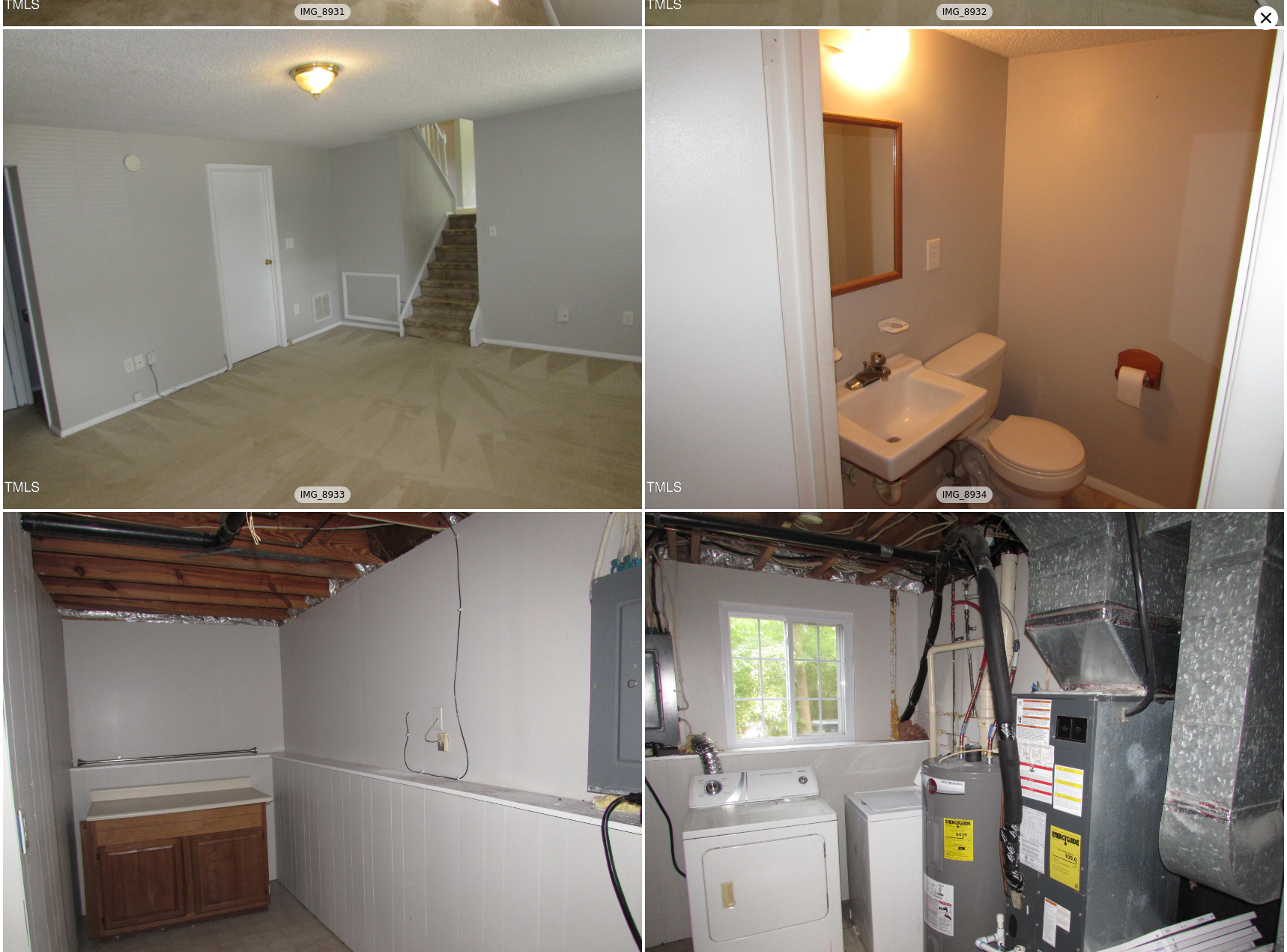
click at [958, 31] on div "IMG_8944 IMG_8938 IMG_8947 IMG_8925 IMG_8927 IMG_8929 IMG_8931 IMG_8933 IMG_893…" at bounding box center [643, 476] width 1287 height 952
click at [958, 13] on icon at bounding box center [1266, 18] width 24 height 24
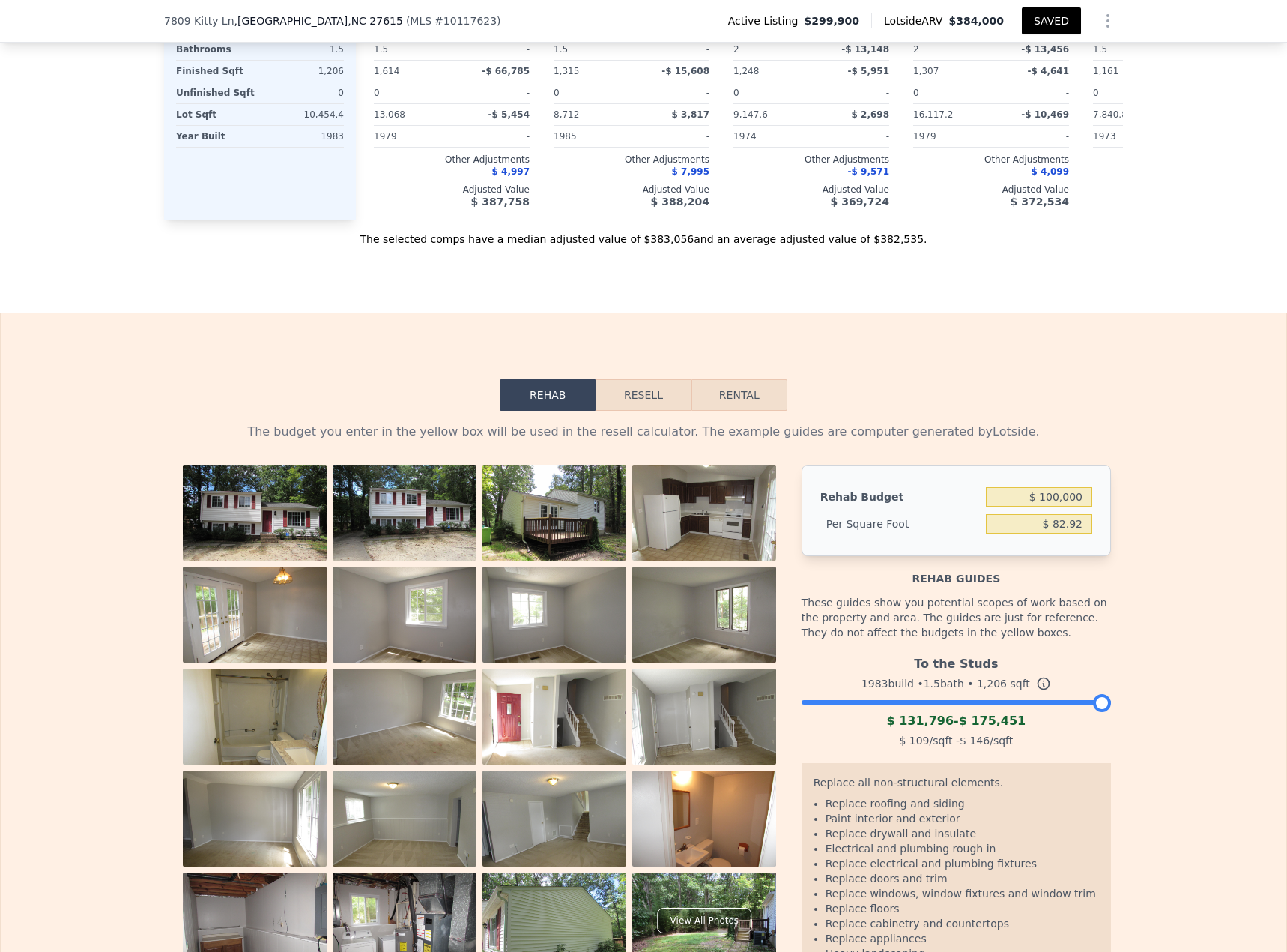
scroll to position [2002, 0]
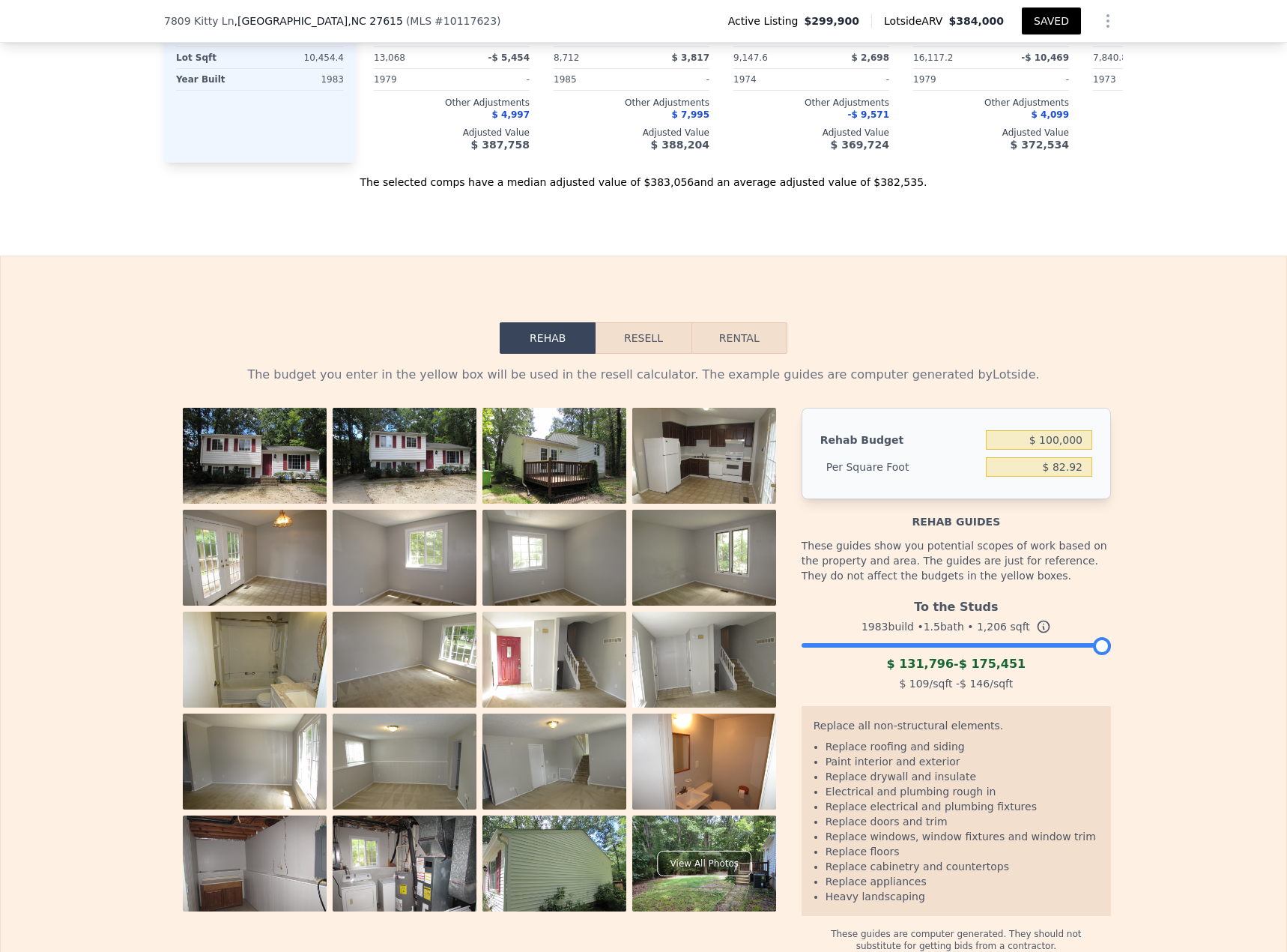
click at [645, 354] on button "Resell" at bounding box center [643, 338] width 95 height 32
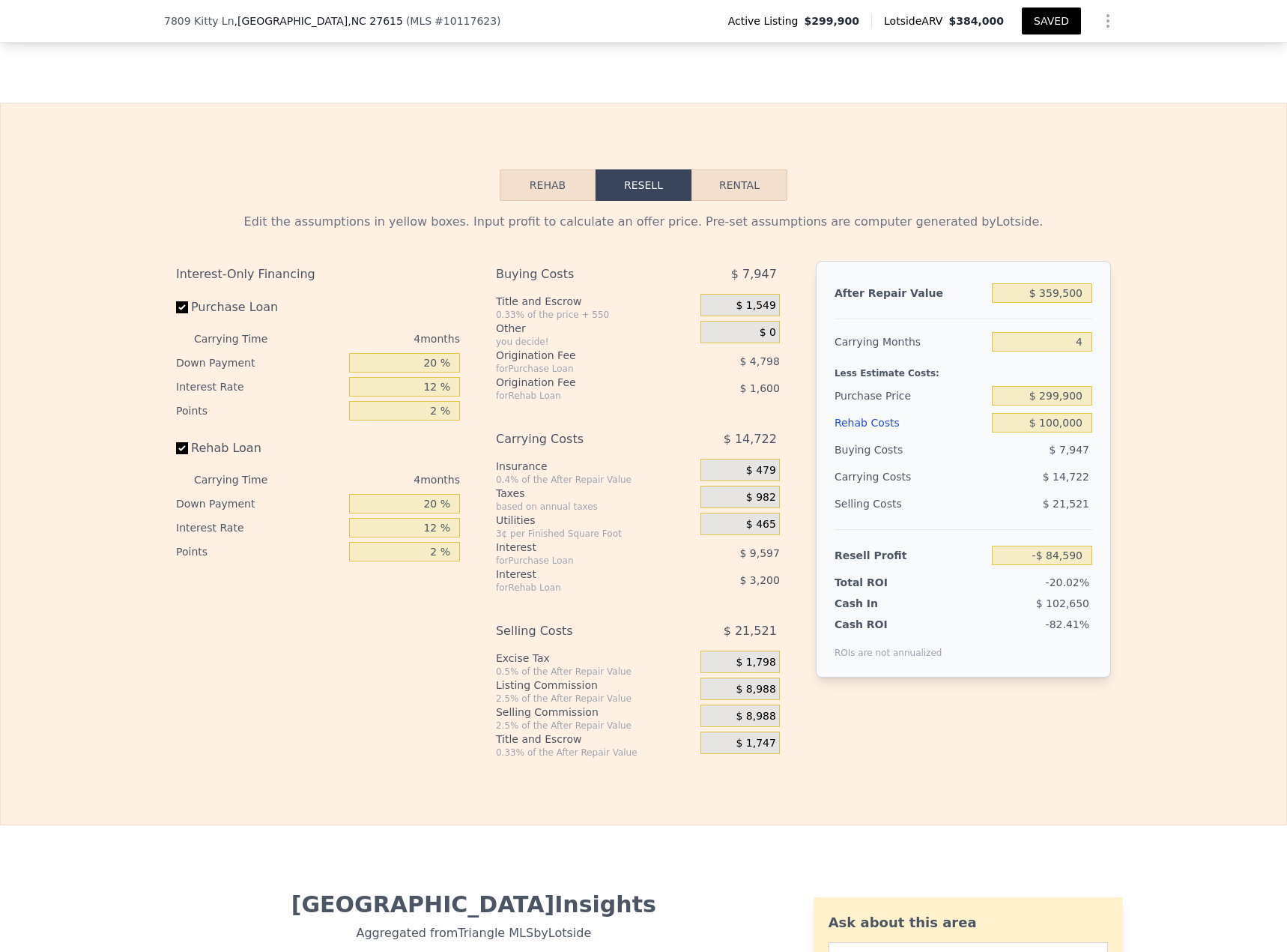
scroll to position [2192, 0]
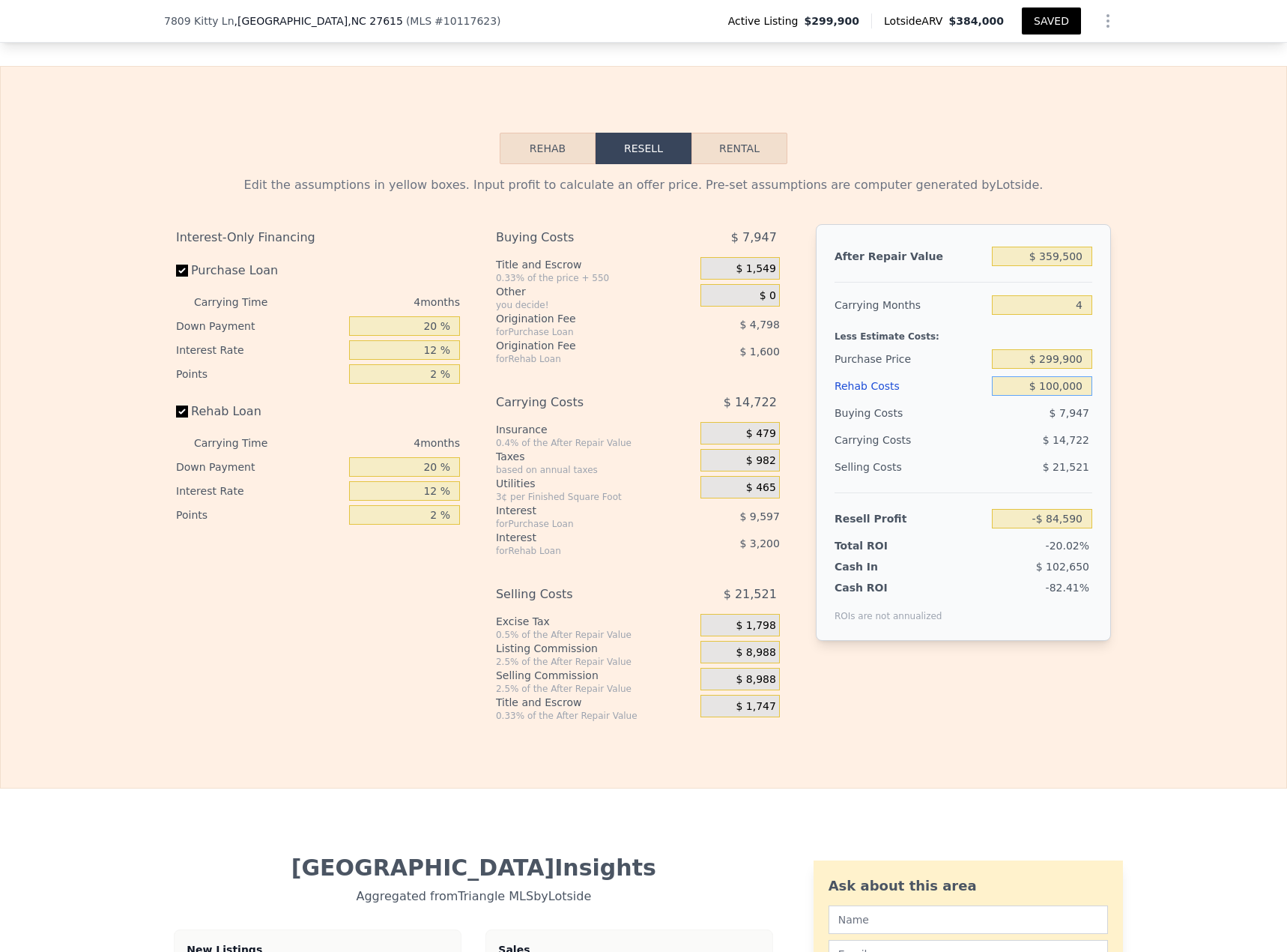
click at [958, 396] on input "$ 100,000" at bounding box center [1042, 385] width 101 height 20
click at [958, 315] on input "4" at bounding box center [1042, 304] width 101 height 20
drag, startPoint x: 1059, startPoint y: 328, endPoint x: 1112, endPoint y: 329, distance: 53.0
click at [958, 329] on div "Edit the assumptions in yellow boxes. Input profit to calculate an offer price.…" at bounding box center [644, 442] width 959 height 557
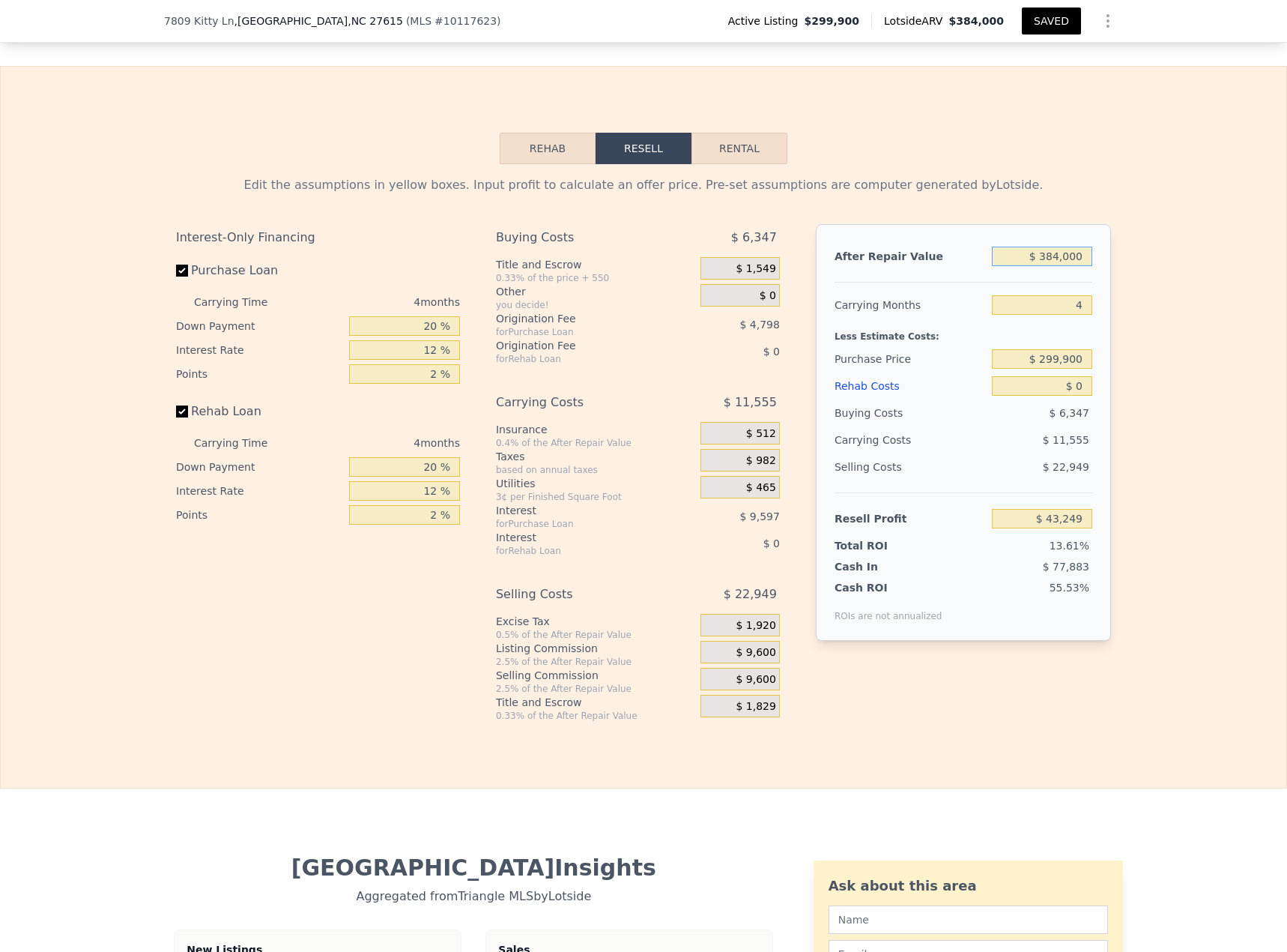
click at [958, 266] on input "$ 384,000" at bounding box center [1042, 256] width 101 height 20
click at [958, 396] on input "$ 0" at bounding box center [1042, 385] width 101 height 20
click at [958, 396] on input "$ 75,000" at bounding box center [1042, 385] width 101 height 20
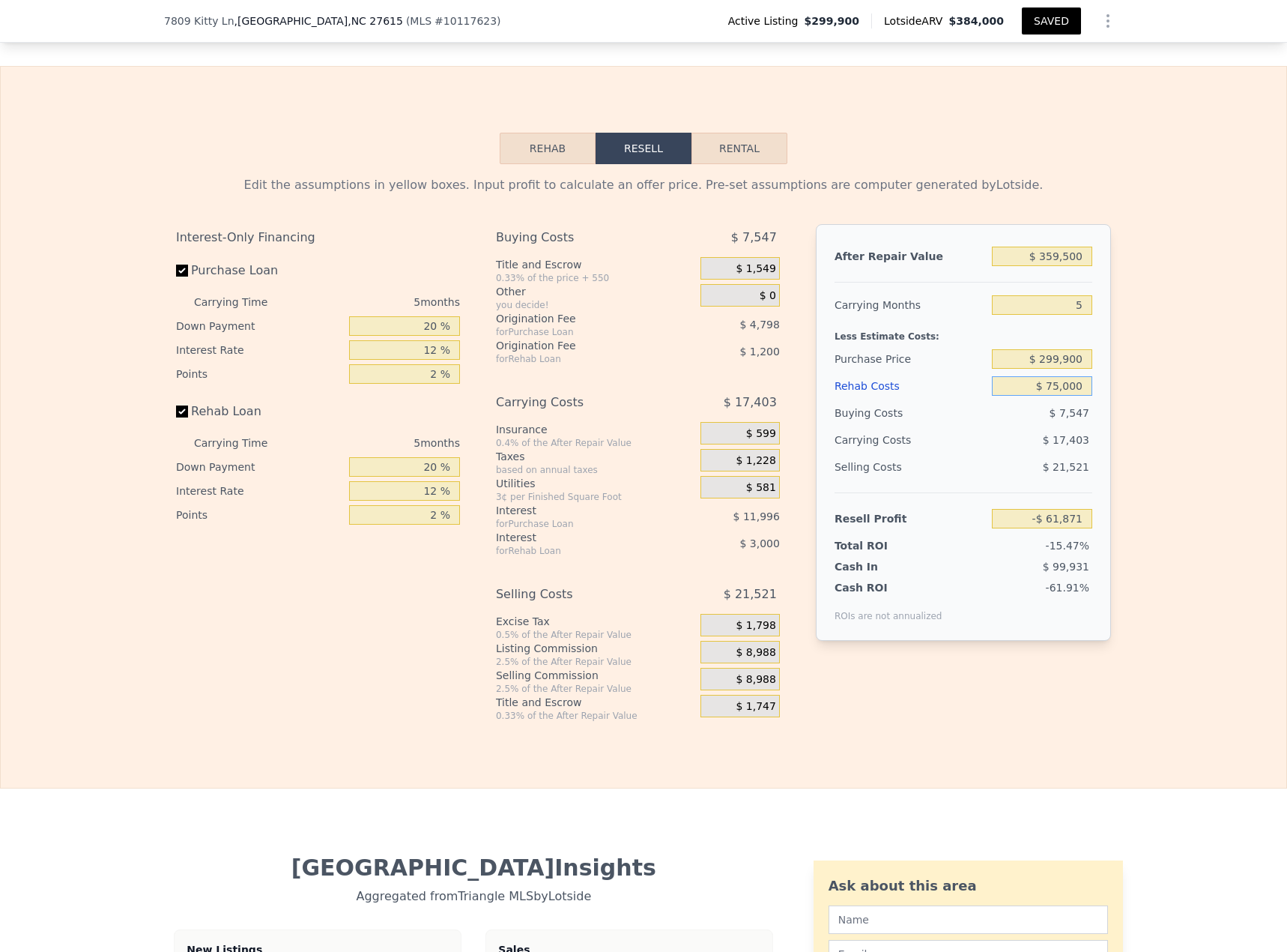
click at [958, 396] on input "$ 75,000" at bounding box center [1042, 385] width 101 height 20
drag, startPoint x: 413, startPoint y: 368, endPoint x: 470, endPoint y: 371, distance: 57.1
click at [469, 371] on div "Interest-Only Financing Purchase Loan Carrying Time 5 months Down Payment 20 % …" at bounding box center [644, 472] width 935 height 497
drag, startPoint x: 413, startPoint y: 512, endPoint x: 497, endPoint y: 514, distance: 84.0
click at [497, 413] on div "Interest-Only Financing Purchase Loan Carrying Time 5 months Down Payment 20 % …" at bounding box center [644, 472] width 935 height 497
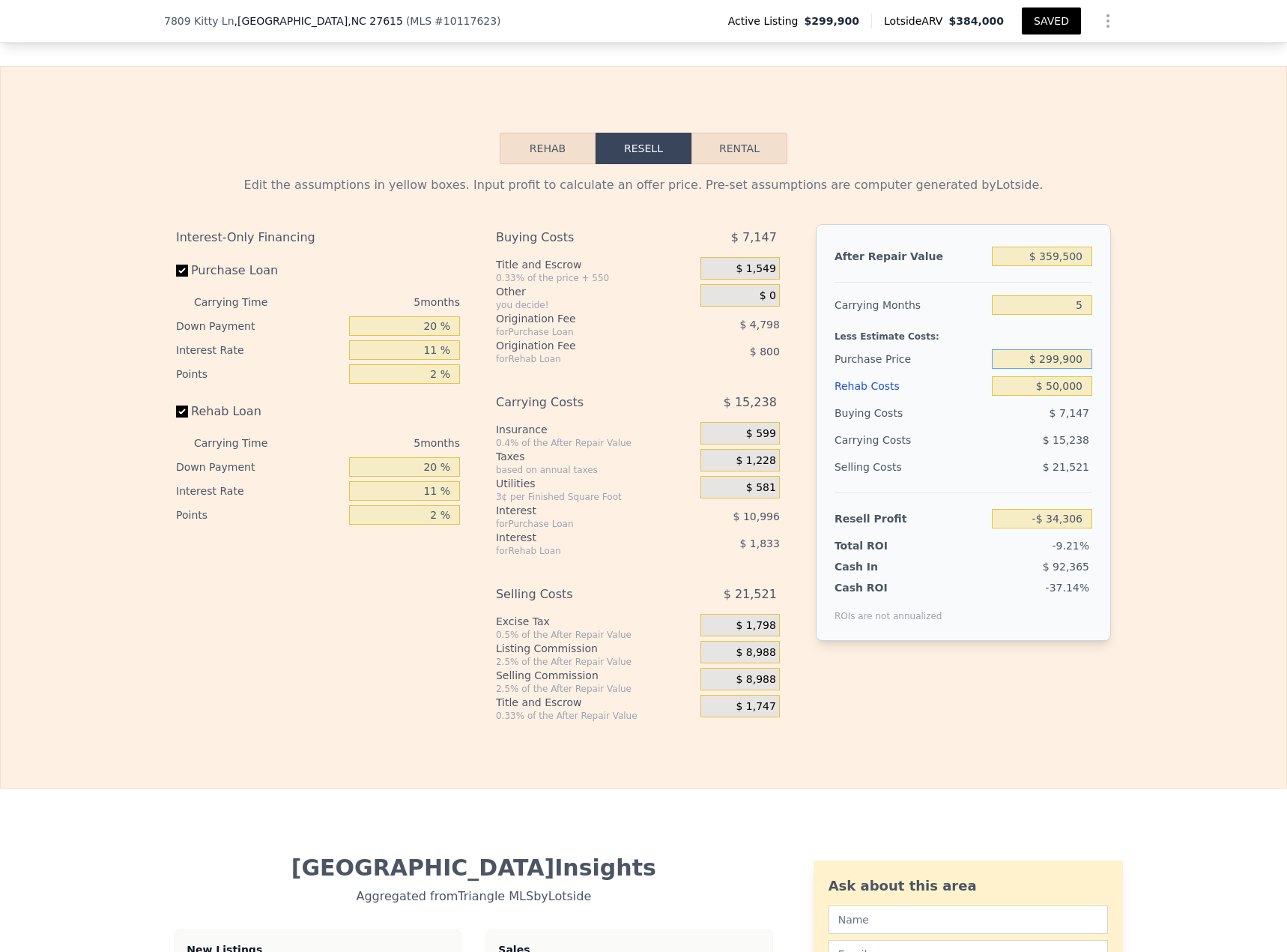
click at [958, 369] on input "$ 299,900" at bounding box center [1042, 358] width 101 height 20
click at [958, 369] on input "$ 250,000" at bounding box center [1042, 358] width 101 height 20
click at [958, 369] on input "$ 225,000" at bounding box center [1042, 358] width 101 height 20
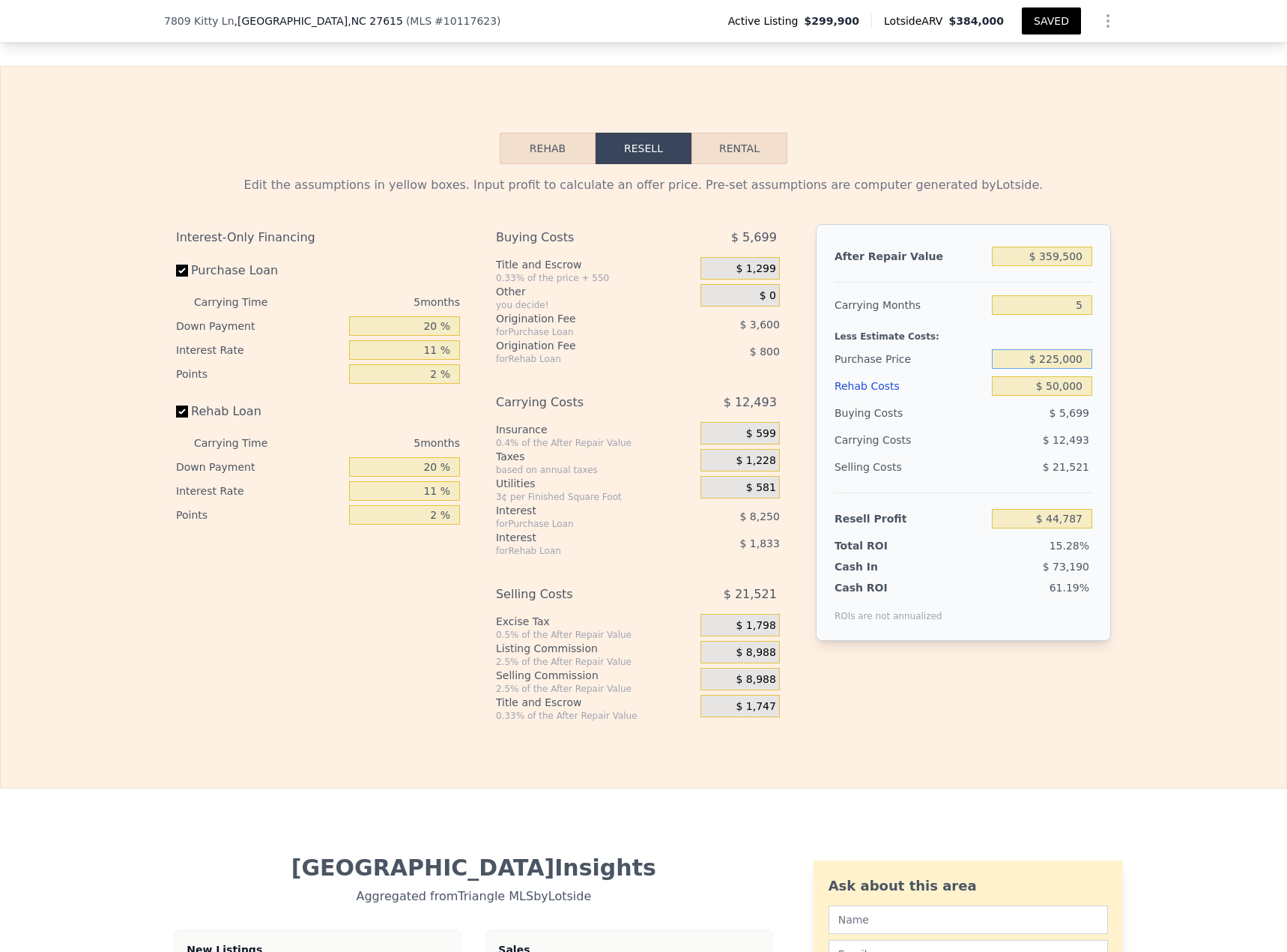
click at [958, 369] on input "$ 225,000" at bounding box center [1042, 358] width 101 height 20
click at [958, 19] on button "SAVED" at bounding box center [1051, 21] width 59 height 27
click at [958, 317] on div "Edit the assumptions in yellow boxes. Input profit to calculate an offer price.…" at bounding box center [644, 442] width 959 height 557
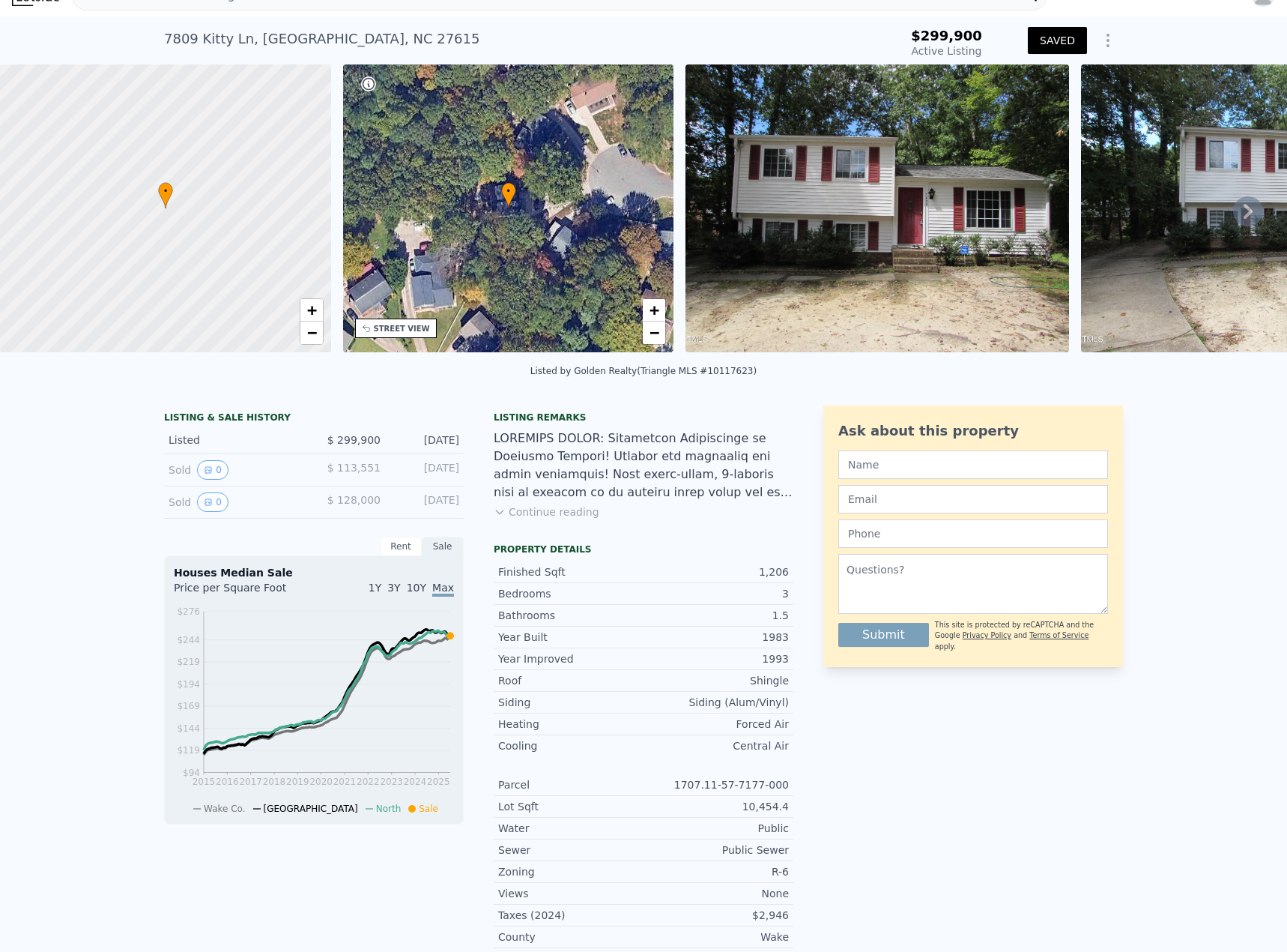
scroll to position [0, 0]
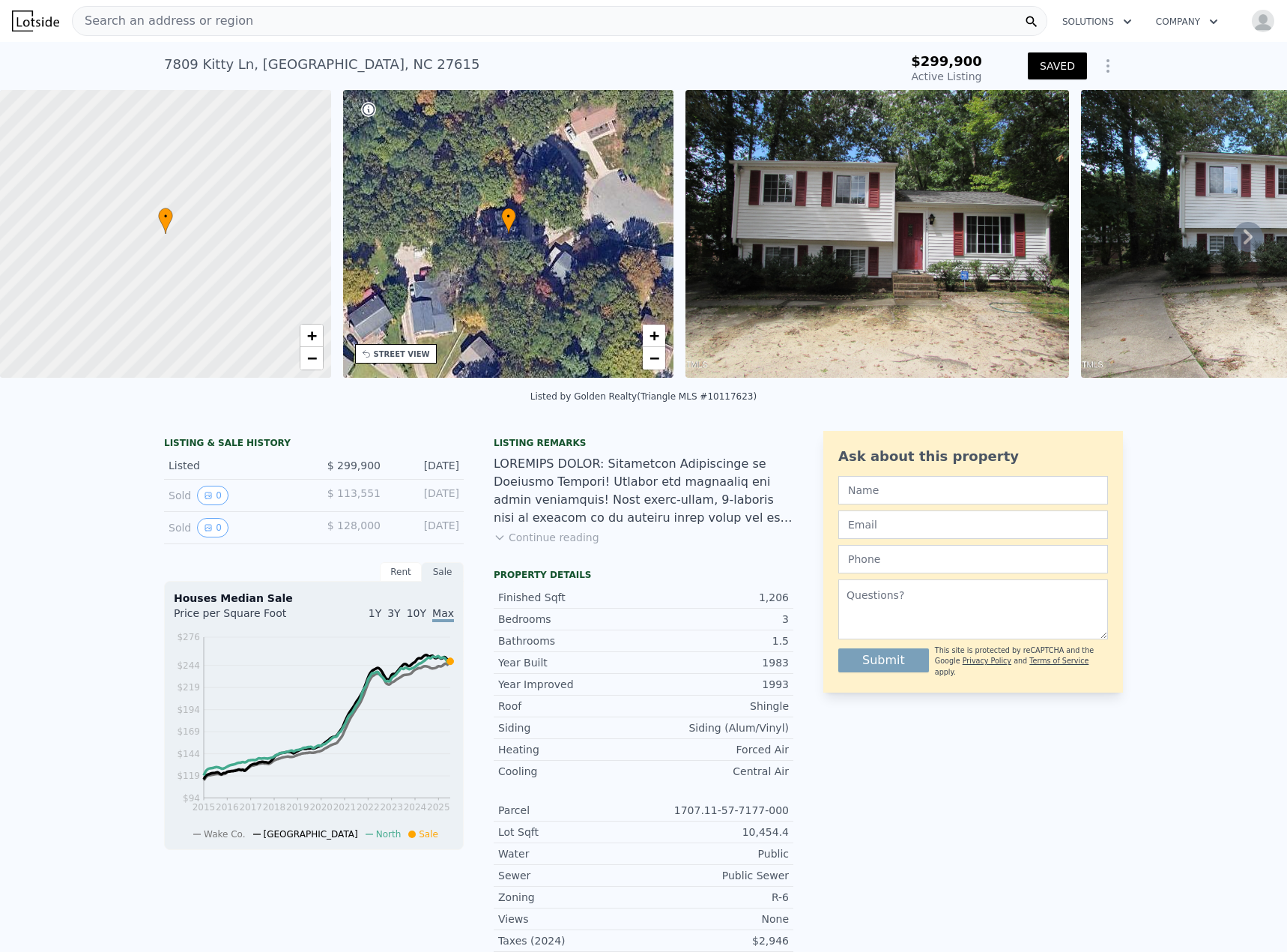
click at [958, 69] on button "SAVED" at bounding box center [1057, 65] width 59 height 27
click at [179, 21] on span "Search an address or region" at bounding box center [163, 21] width 181 height 18
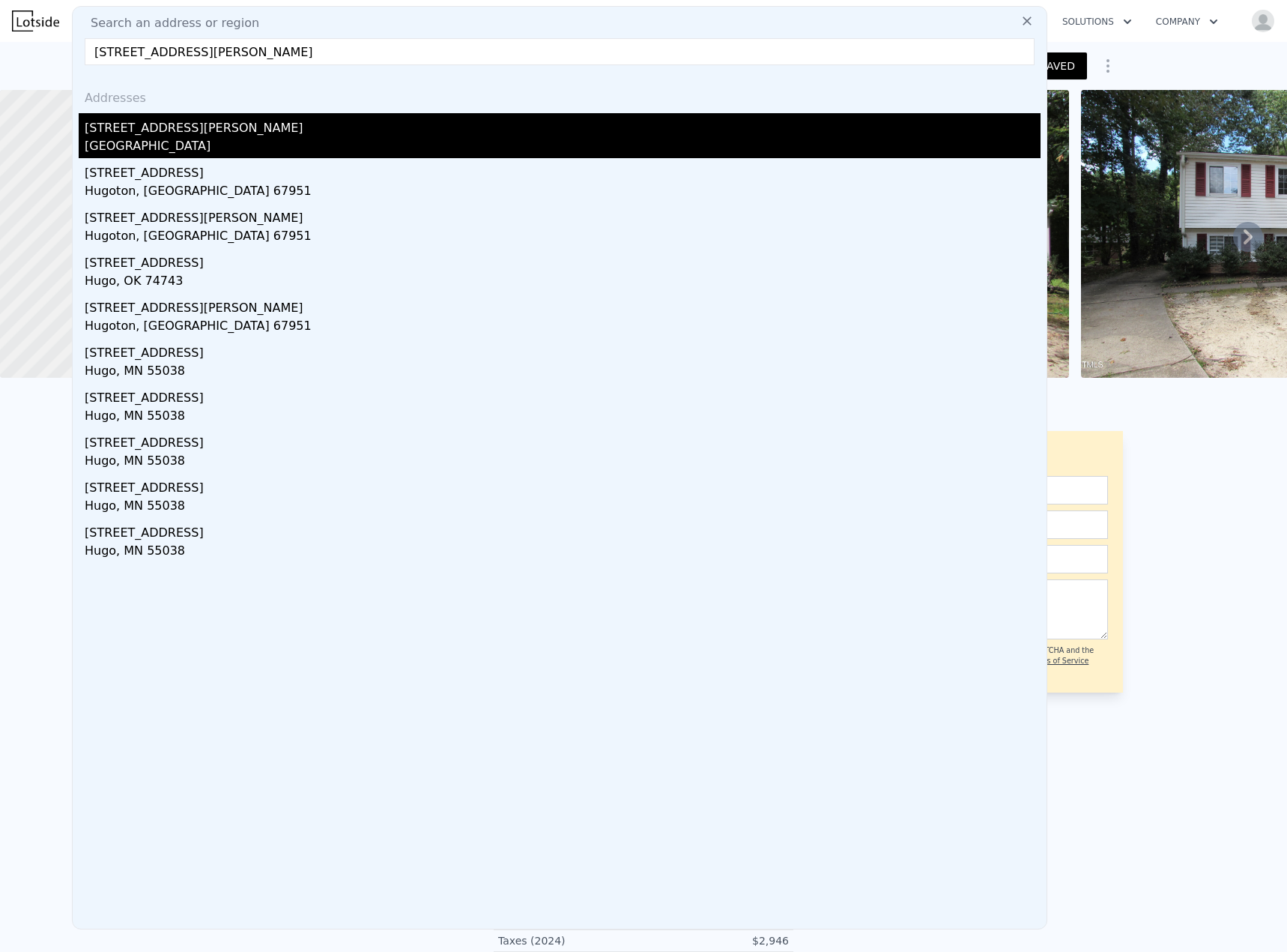
click at [155, 128] on div "[STREET_ADDRESS][PERSON_NAME]" at bounding box center [563, 125] width 957 height 24
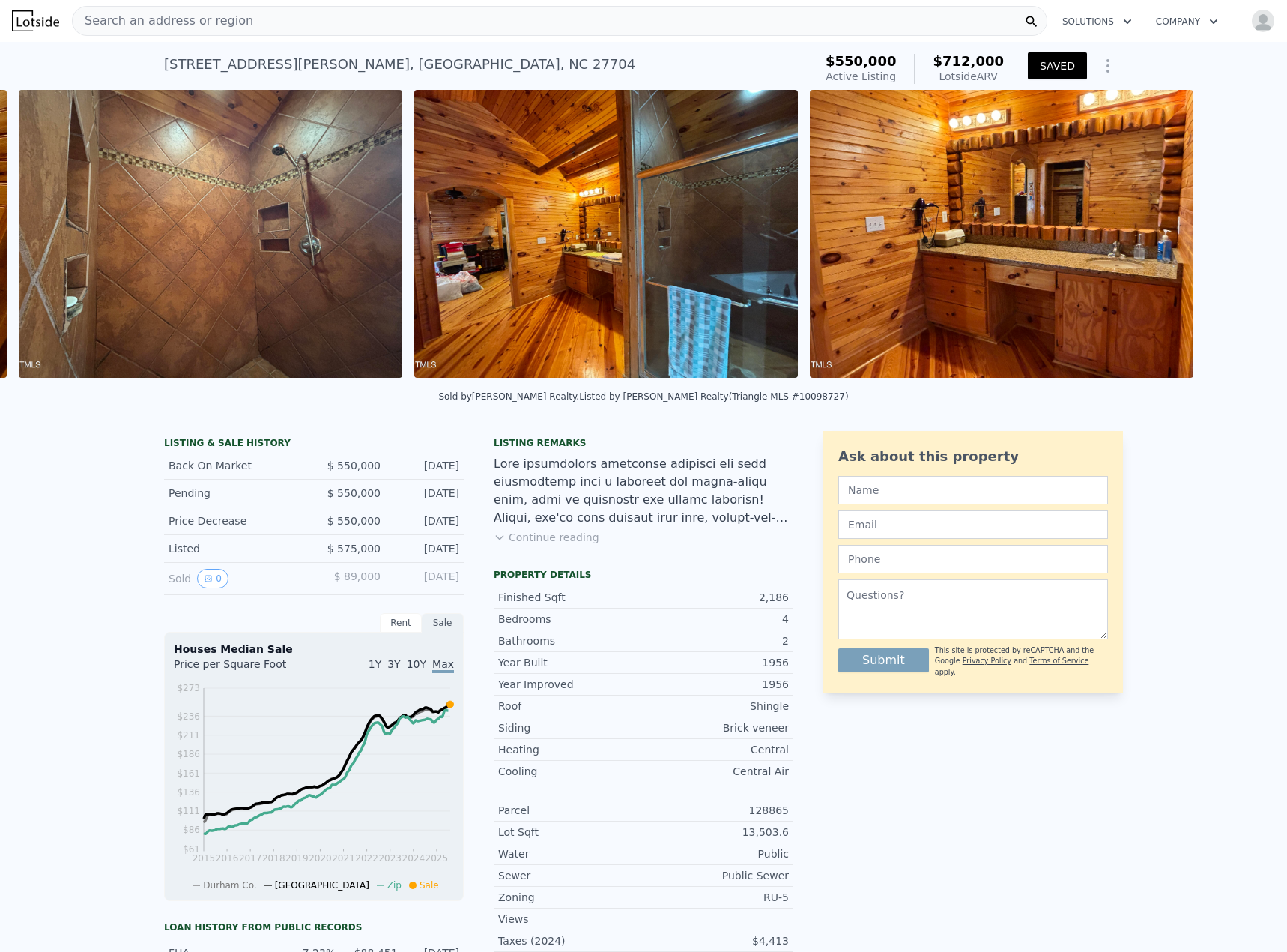
scroll to position [0, 8994]
